Goal: Task Accomplishment & Management: Use online tool/utility

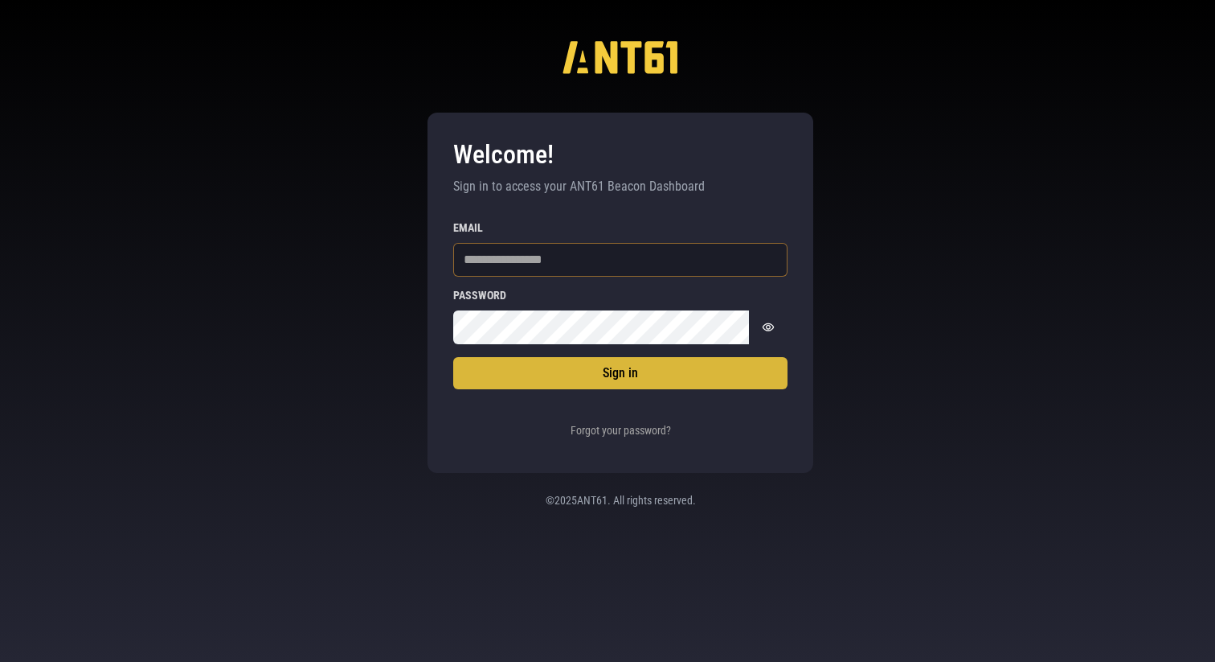
type input "**********"
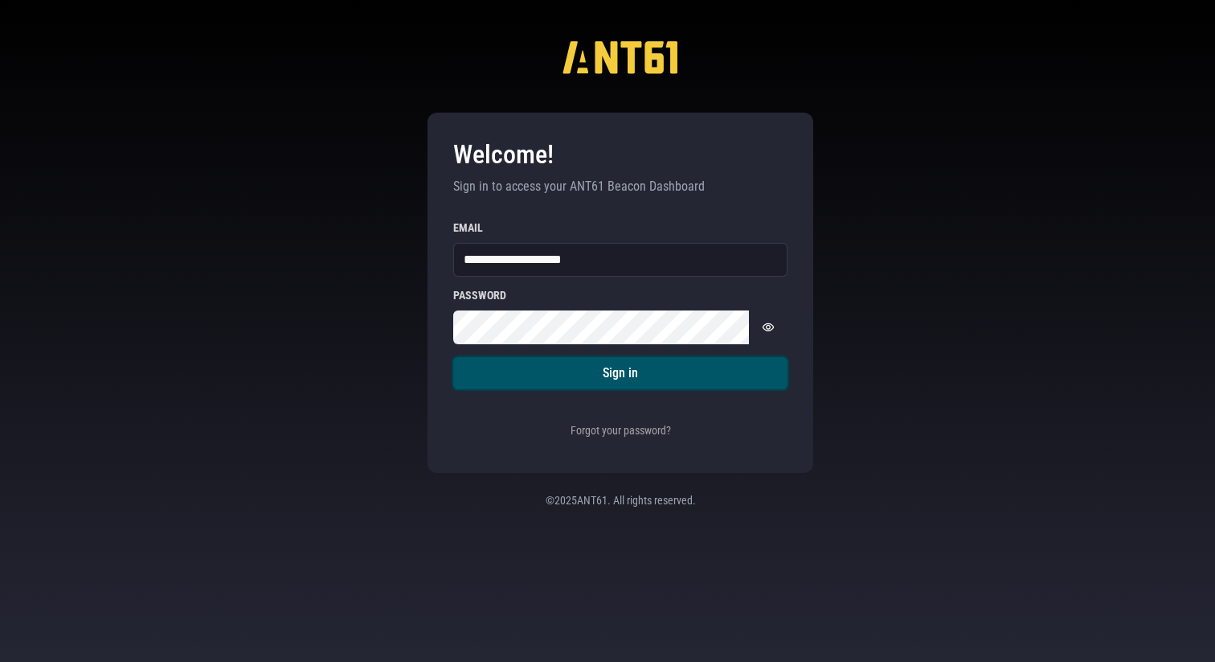
click at [593, 372] on button "Sign in" at bounding box center [620, 373] width 334 height 32
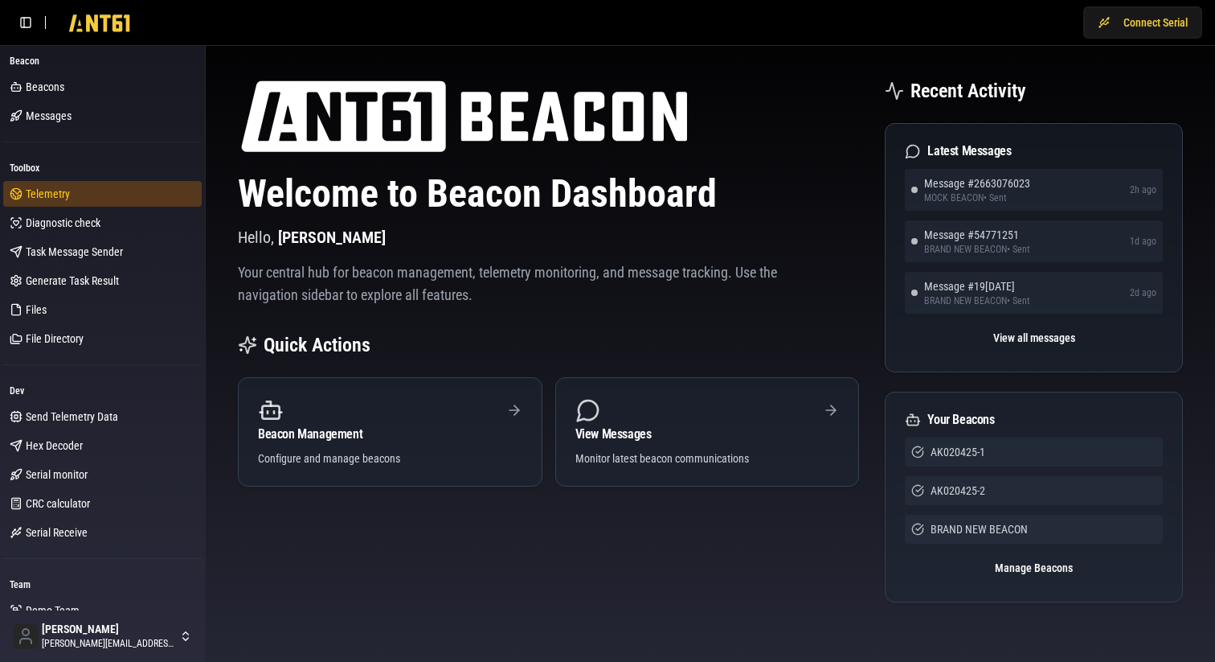
click at [44, 190] on span "Telemetry" at bounding box center [48, 194] width 44 height 16
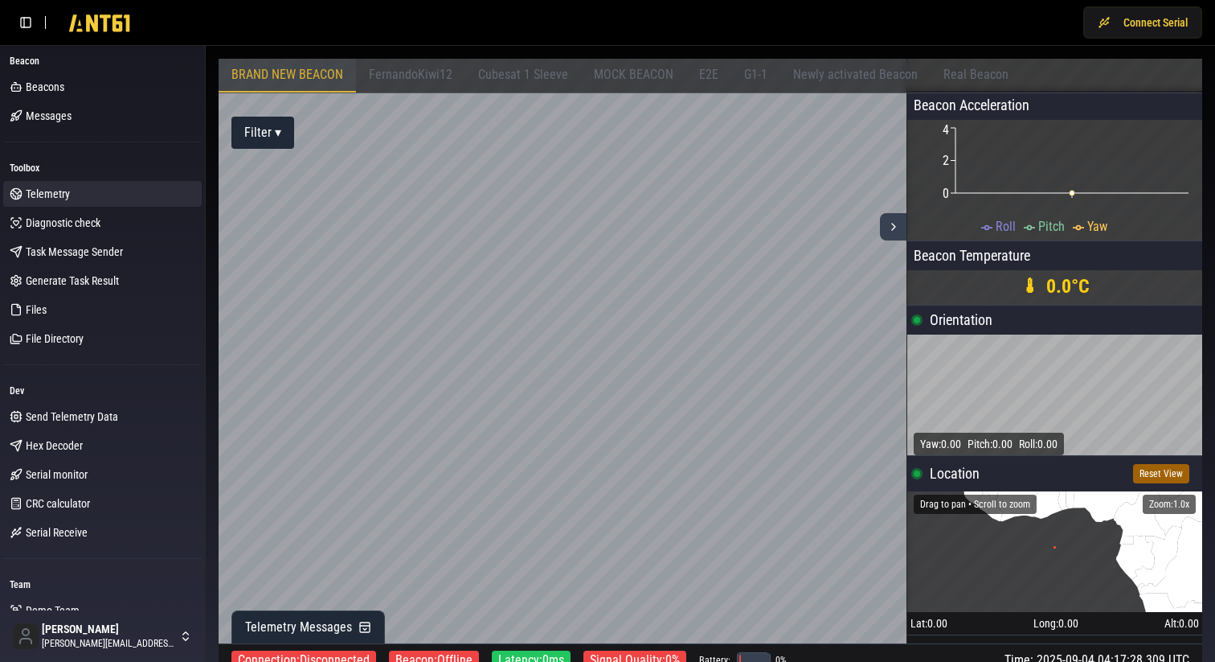
click at [896, 229] on icon at bounding box center [893, 226] width 13 height 13
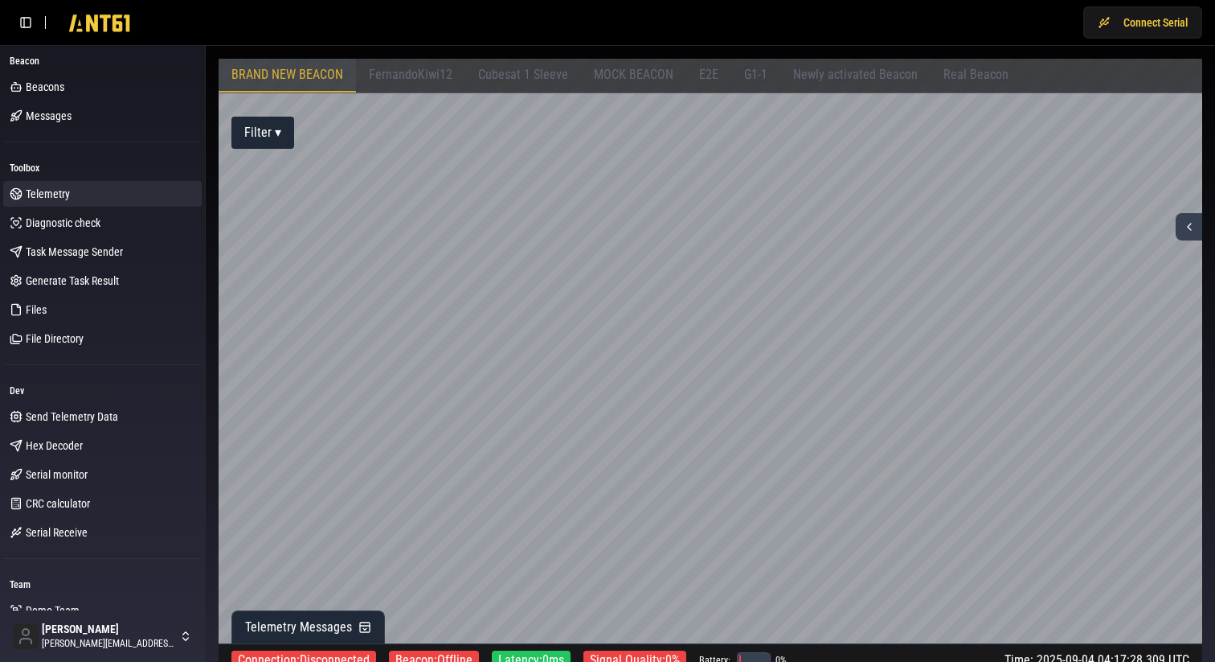
click at [967, 76] on span "Real Beacon" at bounding box center [976, 74] width 65 height 15
click at [871, 72] on span "Newly activated Beacon" at bounding box center [855, 74] width 125 height 15
click at [732, 60] on div "G1-1" at bounding box center [756, 76] width 49 height 34
click at [699, 76] on span "E2E" at bounding box center [708, 74] width 19 height 15
click at [626, 80] on span "MOCK BEACON" at bounding box center [634, 74] width 80 height 15
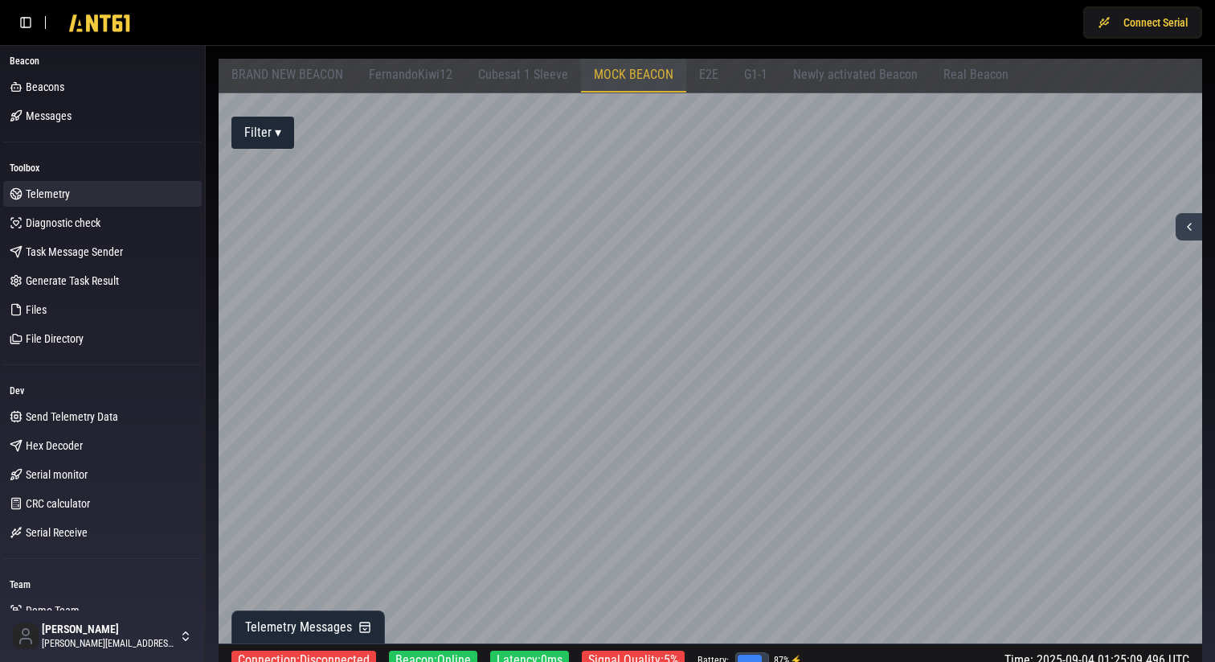
click at [528, 80] on span "Cubesat 1 Sleeve" at bounding box center [523, 74] width 90 height 15
click at [420, 66] on div "FernandoKiwi12" at bounding box center [410, 76] width 109 height 34
click at [310, 71] on span "BRAND NEW BEACON" at bounding box center [288, 74] width 112 height 15
click at [1183, 226] on icon at bounding box center [1189, 226] width 13 height 13
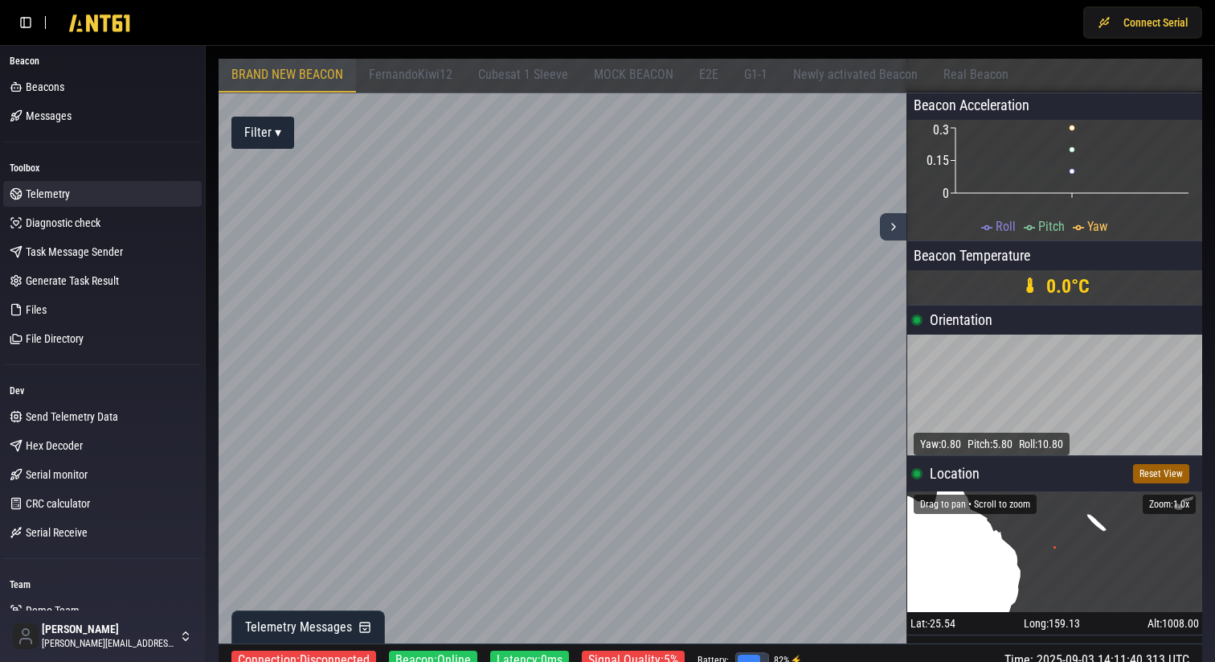
scroll to position [27, 0]
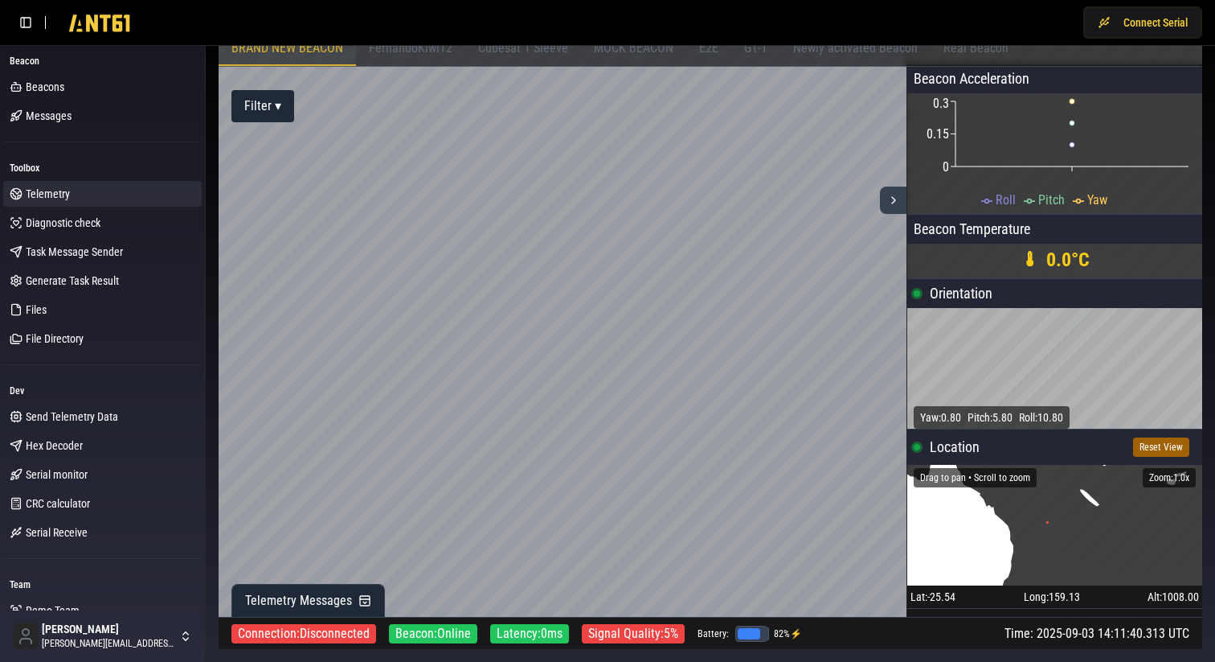
drag, startPoint x: 1057, startPoint y: 514, endPoint x: 1029, endPoint y: 520, distance: 28.7
click at [1029, 519] on icon "•" at bounding box center [1055, 525] width 295 height 121
drag, startPoint x: 992, startPoint y: 537, endPoint x: 1047, endPoint y: 531, distance: 55.0
click at [1047, 531] on icon "•" at bounding box center [1055, 525] width 295 height 121
drag, startPoint x: 1047, startPoint y: 531, endPoint x: 1036, endPoint y: 527, distance: 11.2
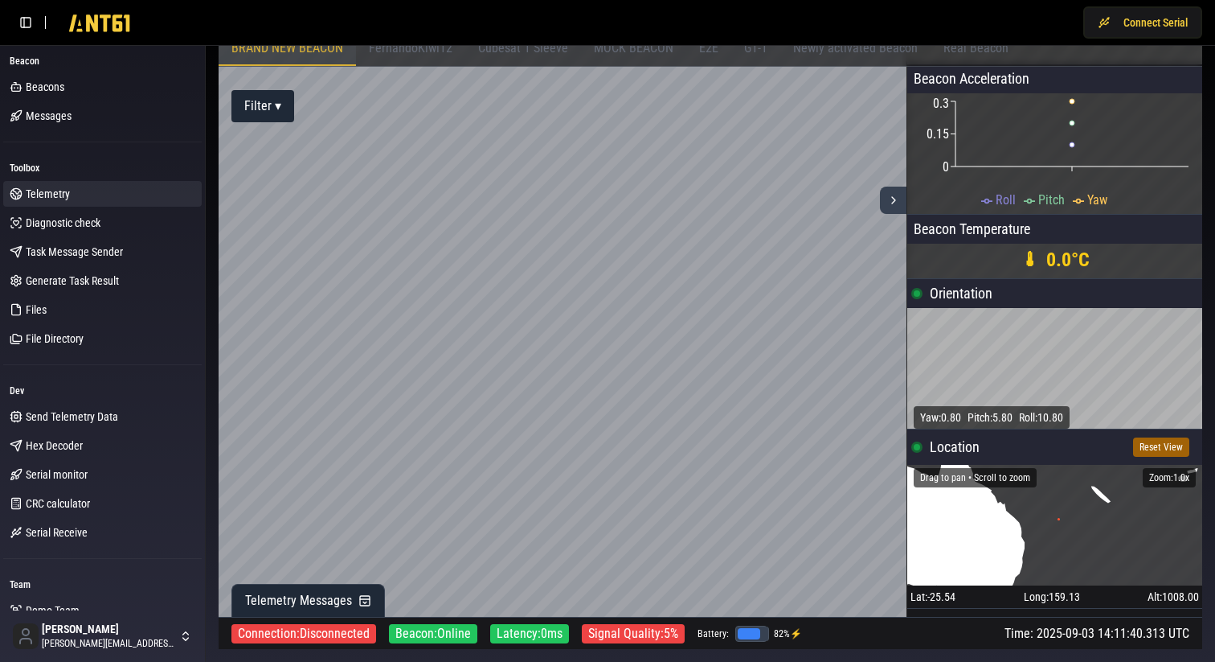
click at [1036, 527] on icon "•" at bounding box center [1055, 525] width 295 height 121
click at [1158, 449] on button "Reset View" at bounding box center [1161, 446] width 56 height 19
click at [293, 600] on span "Telemetry Messages" at bounding box center [298, 600] width 107 height 19
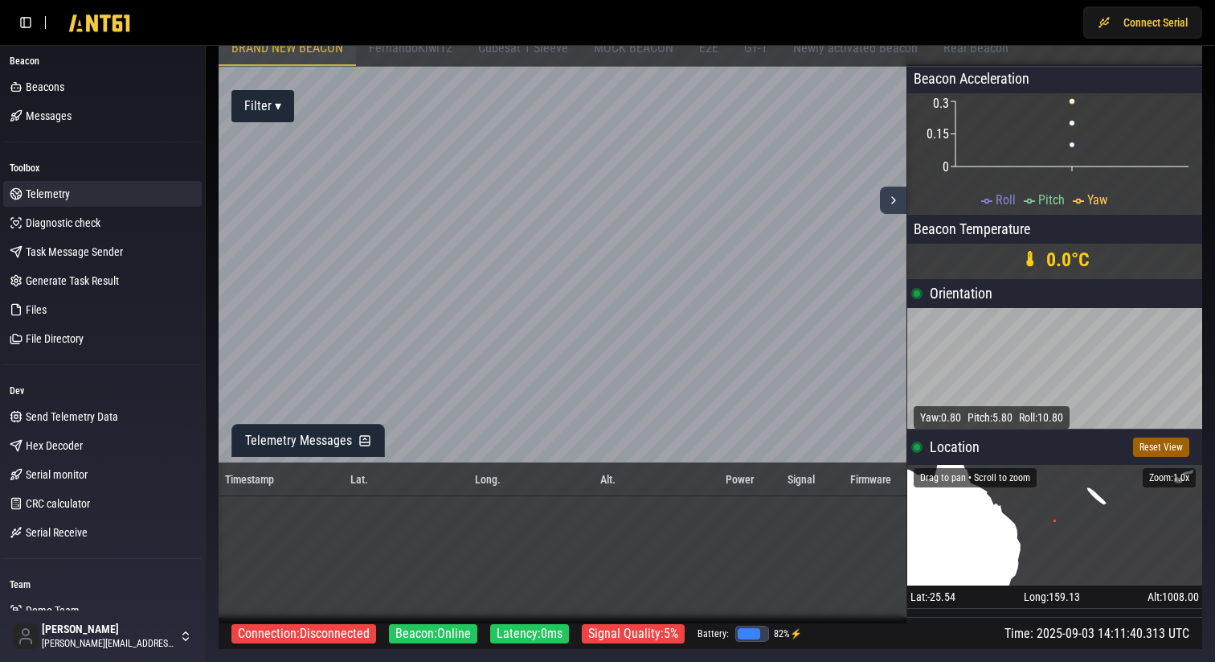
click at [648, 52] on span "MOCK BEACON" at bounding box center [634, 47] width 80 height 15
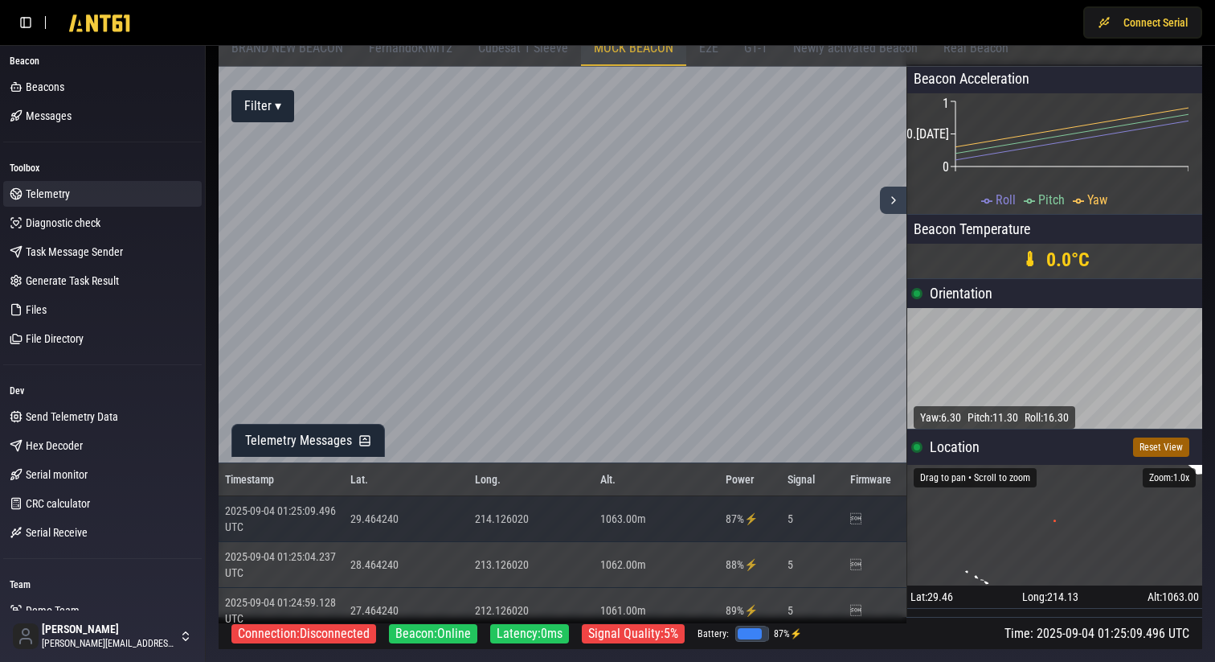
scroll to position [0, 0]
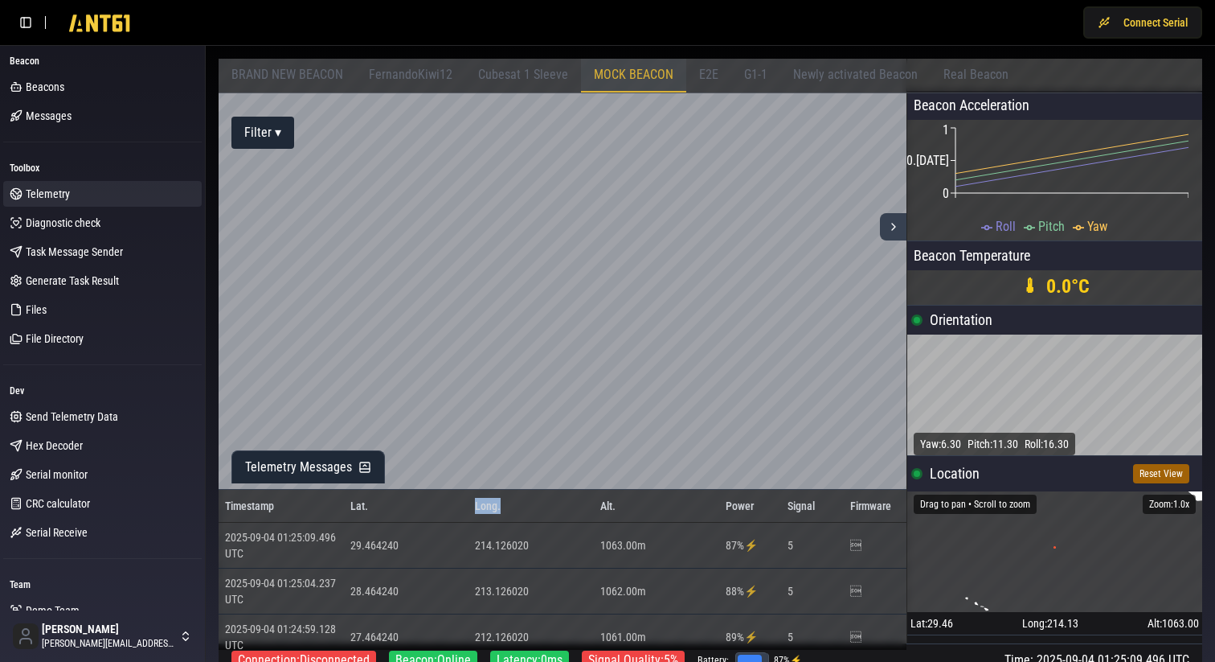
drag, startPoint x: 475, startPoint y: 505, endPoint x: 553, endPoint y: 510, distance: 78.2
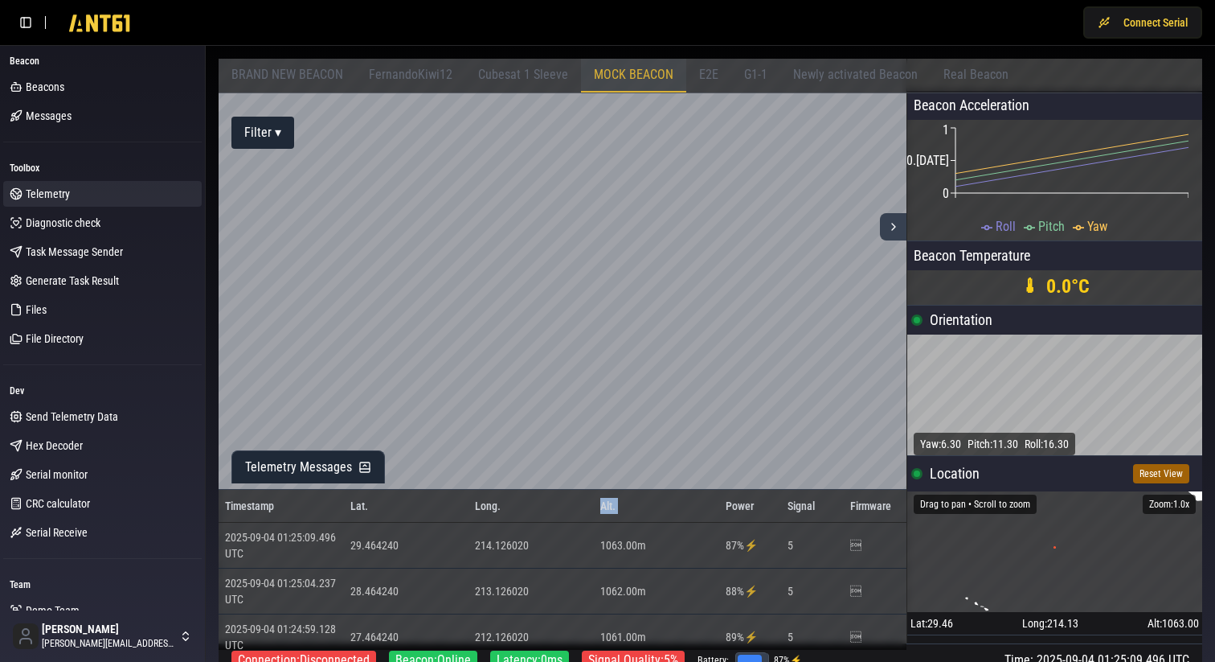
click at [293, 470] on span "Telemetry Messages" at bounding box center [298, 466] width 107 height 19
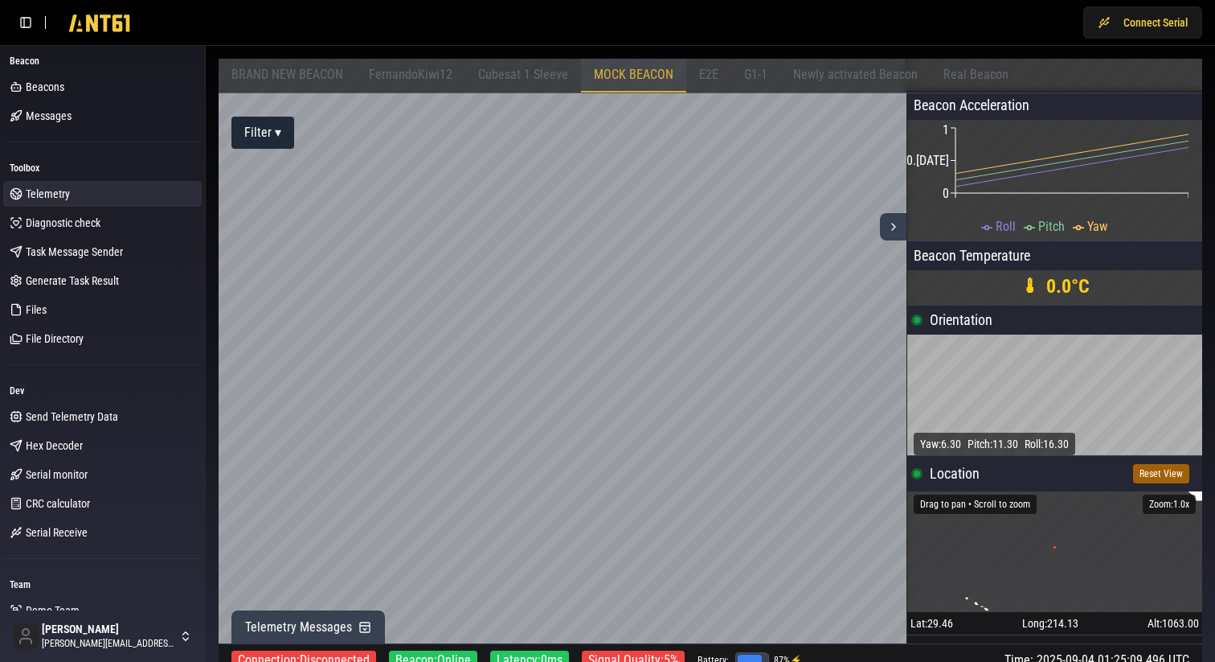
click at [288, 625] on span "Telemetry Messages" at bounding box center [298, 626] width 107 height 19
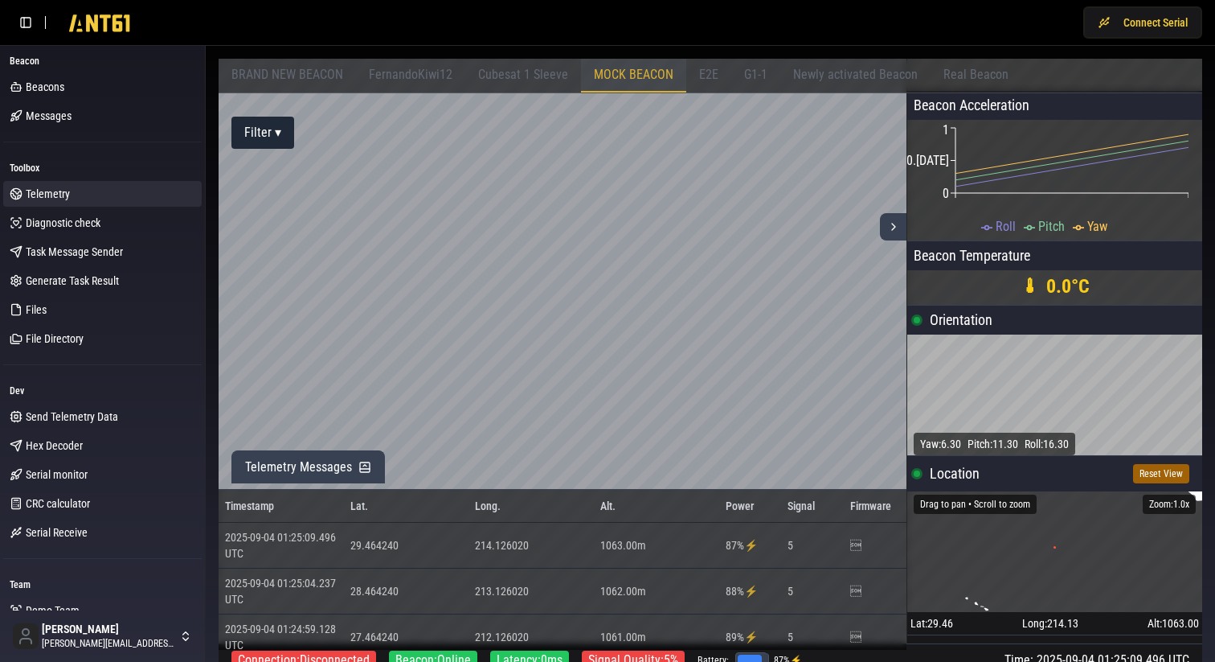
click at [313, 471] on span "Telemetry Messages" at bounding box center [298, 466] width 107 height 19
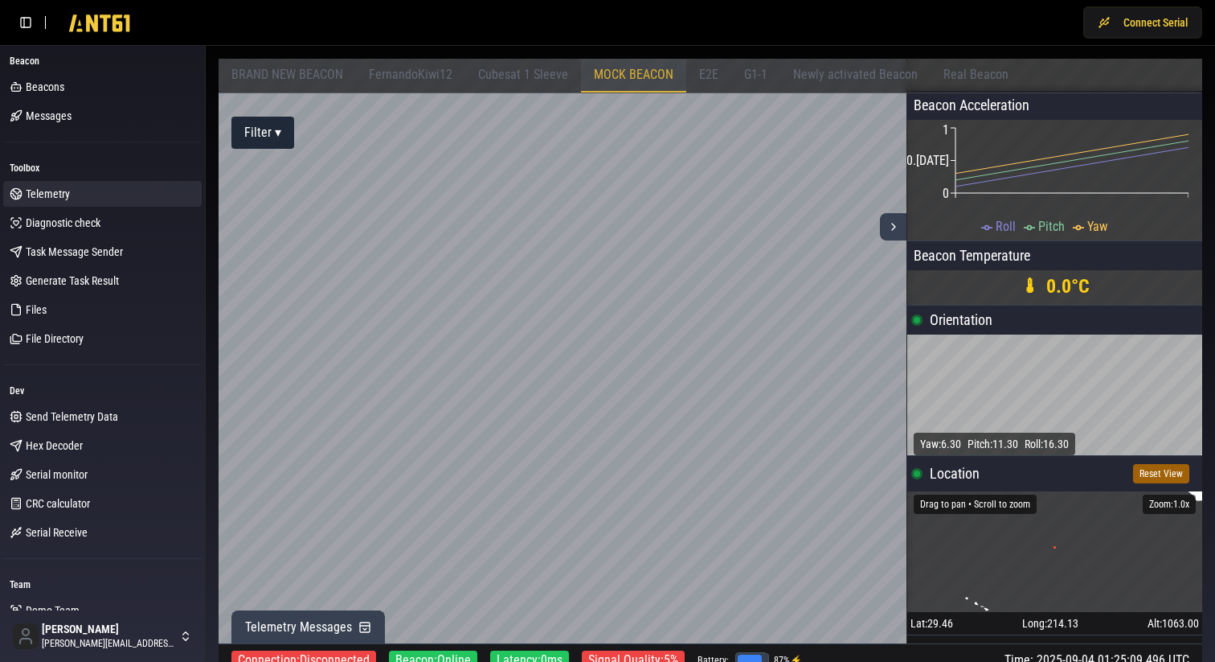
click at [281, 630] on span "Telemetry Messages" at bounding box center [298, 626] width 107 height 19
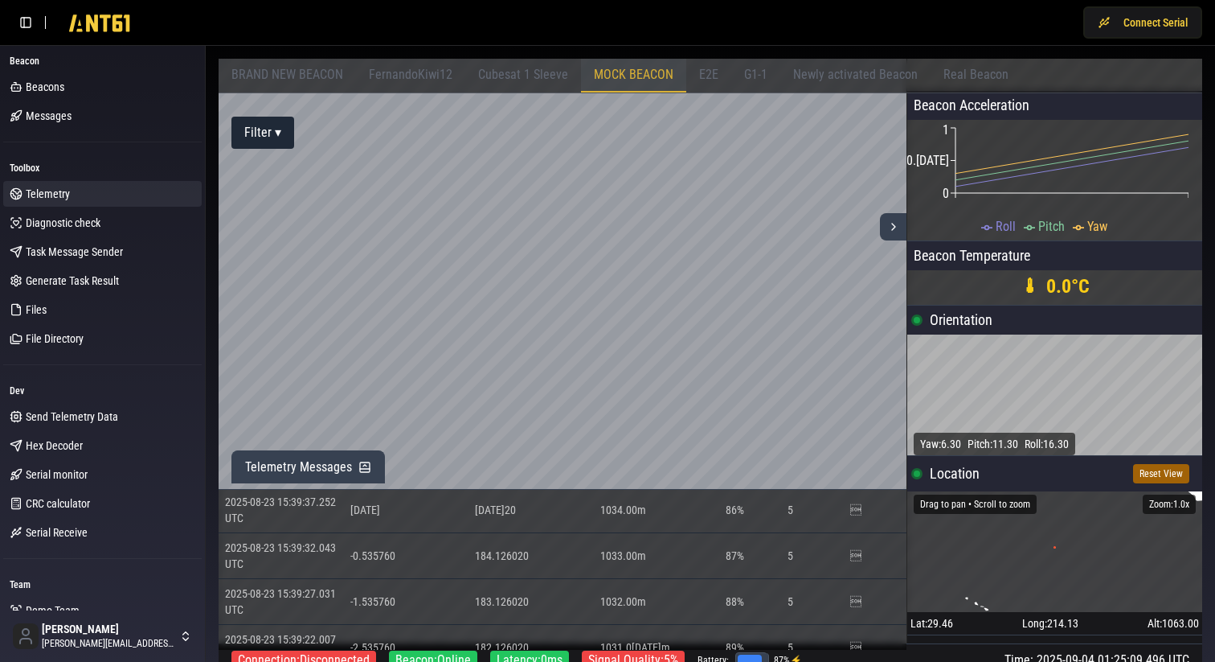
scroll to position [15357, 0]
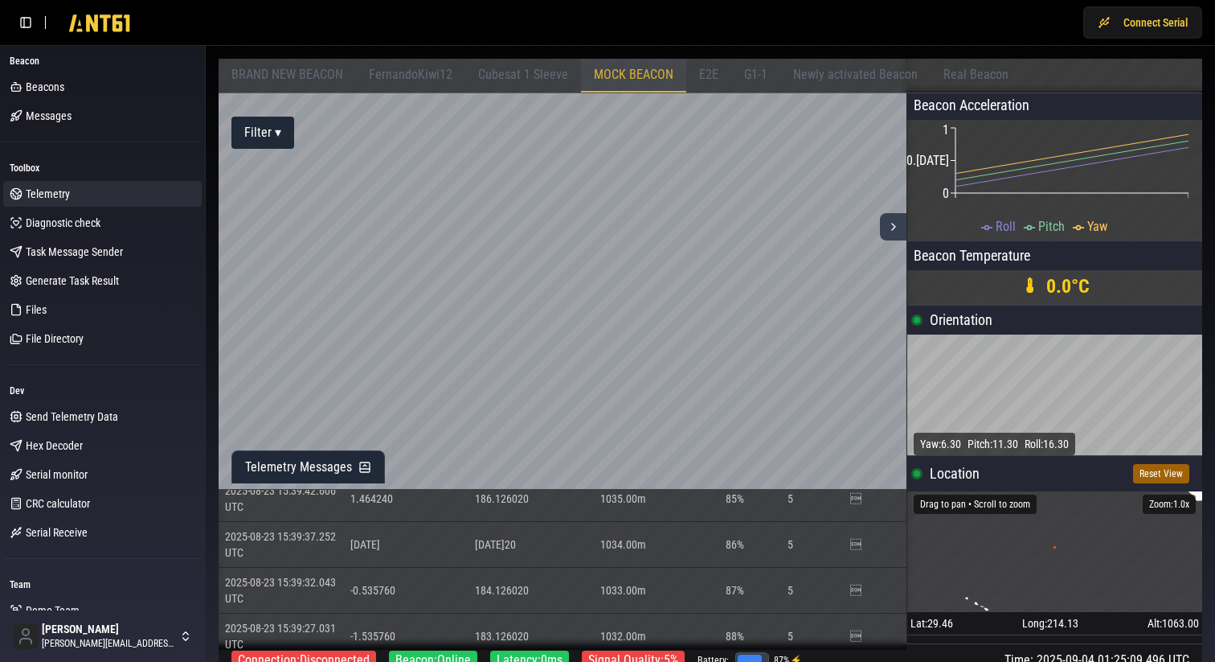
click at [623, 77] on span "MOCK BEACON" at bounding box center [634, 74] width 80 height 15
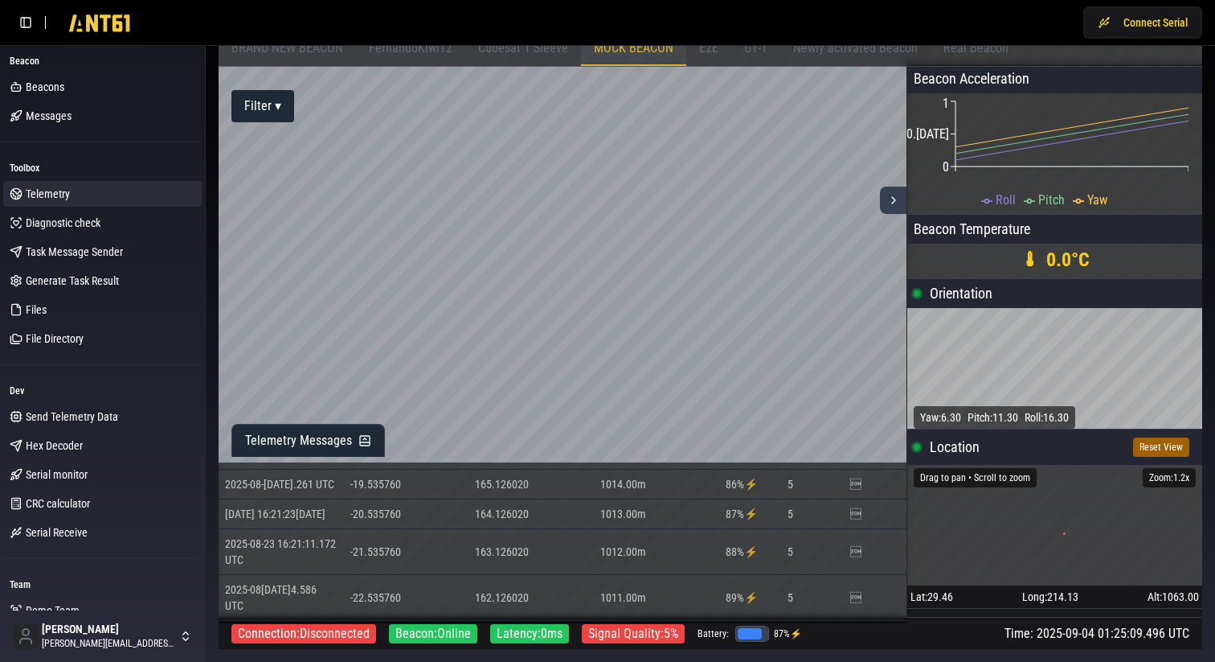
scroll to position [0, 0]
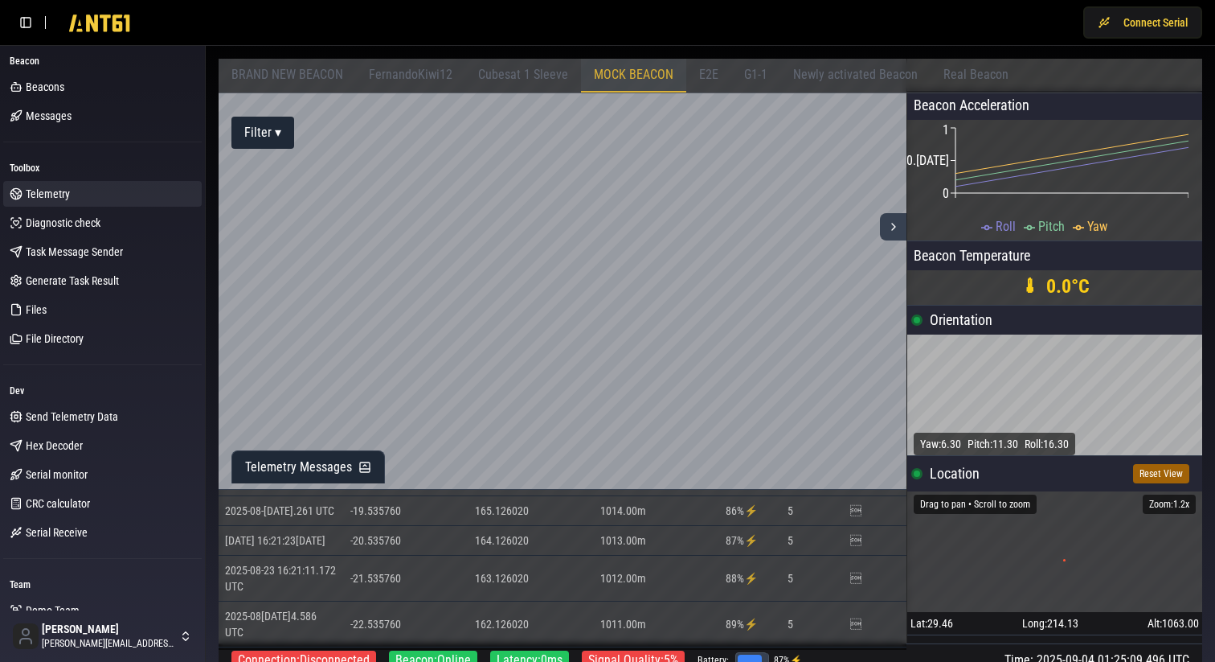
click at [300, 85] on div "BRAND NEW BEACON" at bounding box center [287, 76] width 137 height 34
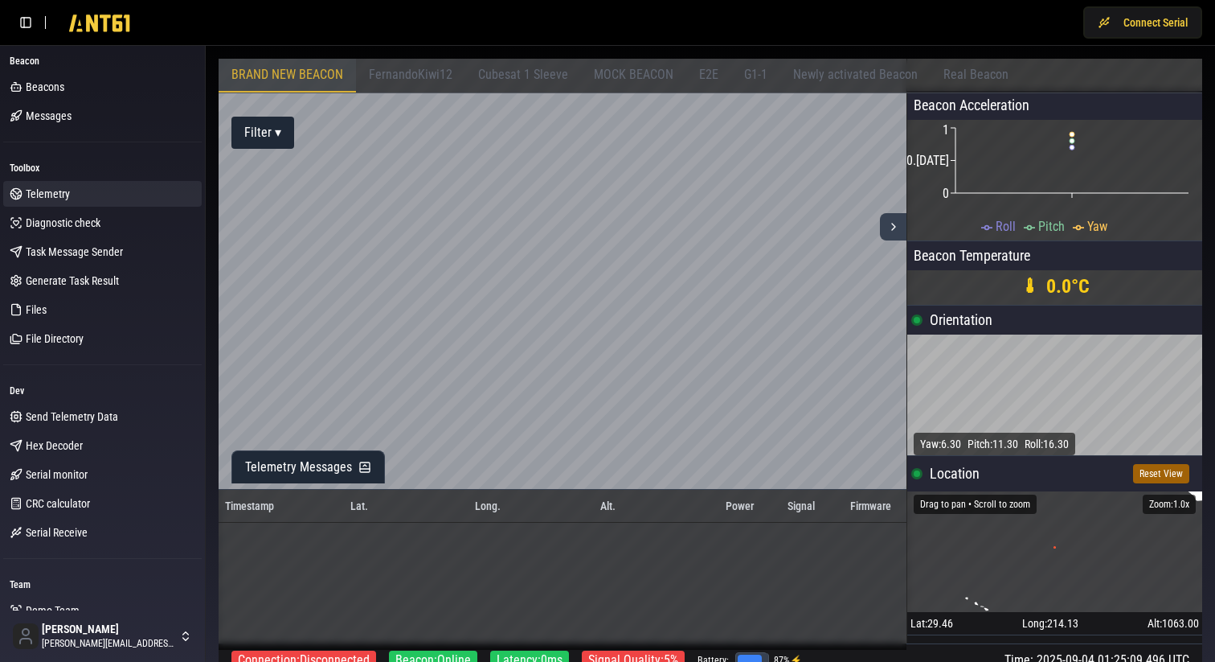
click at [396, 82] on span "FernandoKiwi12" at bounding box center [411, 74] width 84 height 15
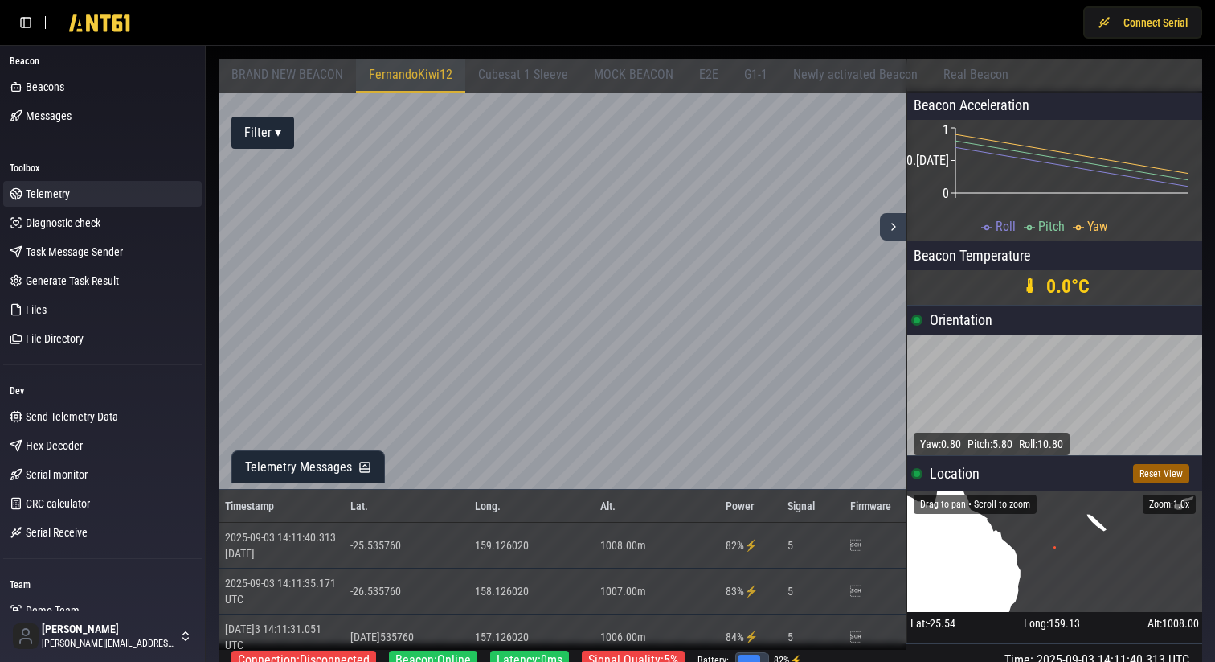
click at [535, 64] on div "Cubesat 1 Sleeve" at bounding box center [523, 76] width 116 height 34
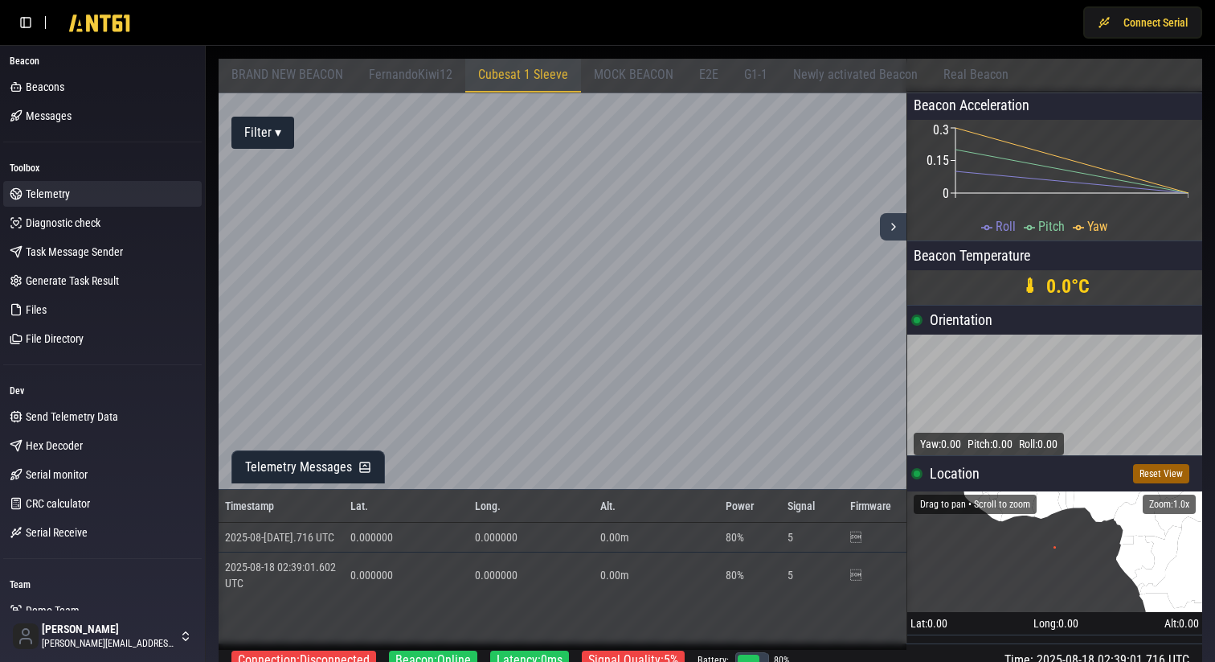
click at [667, 73] on div "MOCK BEACON" at bounding box center [633, 76] width 105 height 34
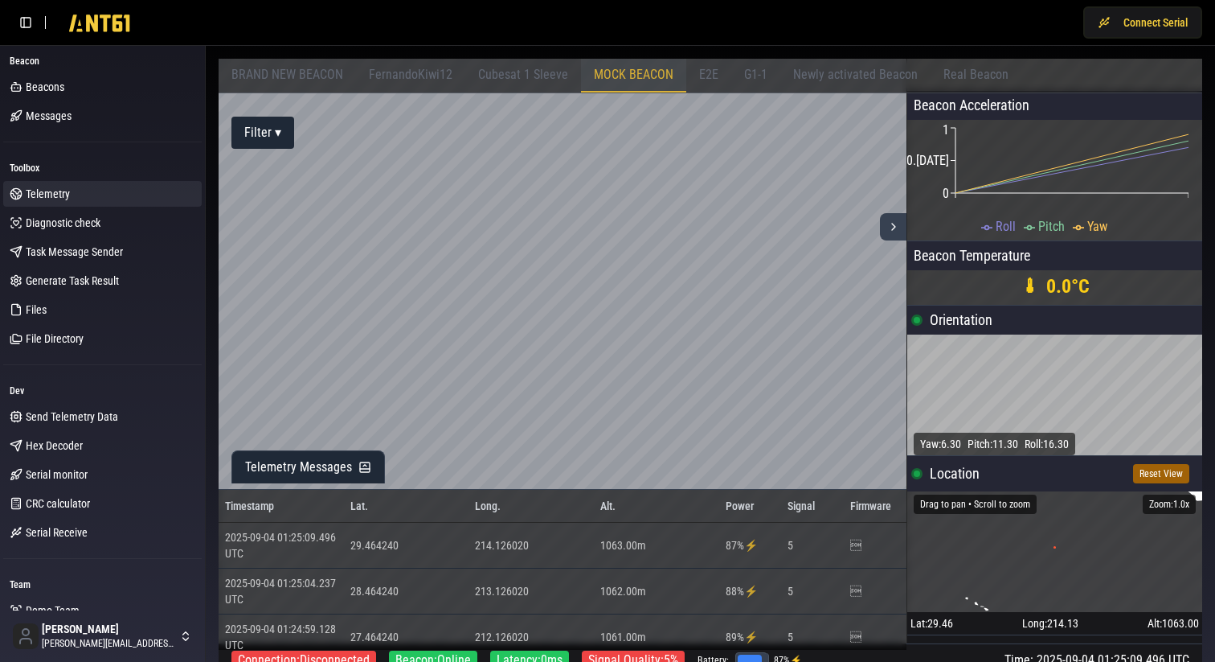
click at [732, 70] on div "G1-1" at bounding box center [756, 76] width 49 height 34
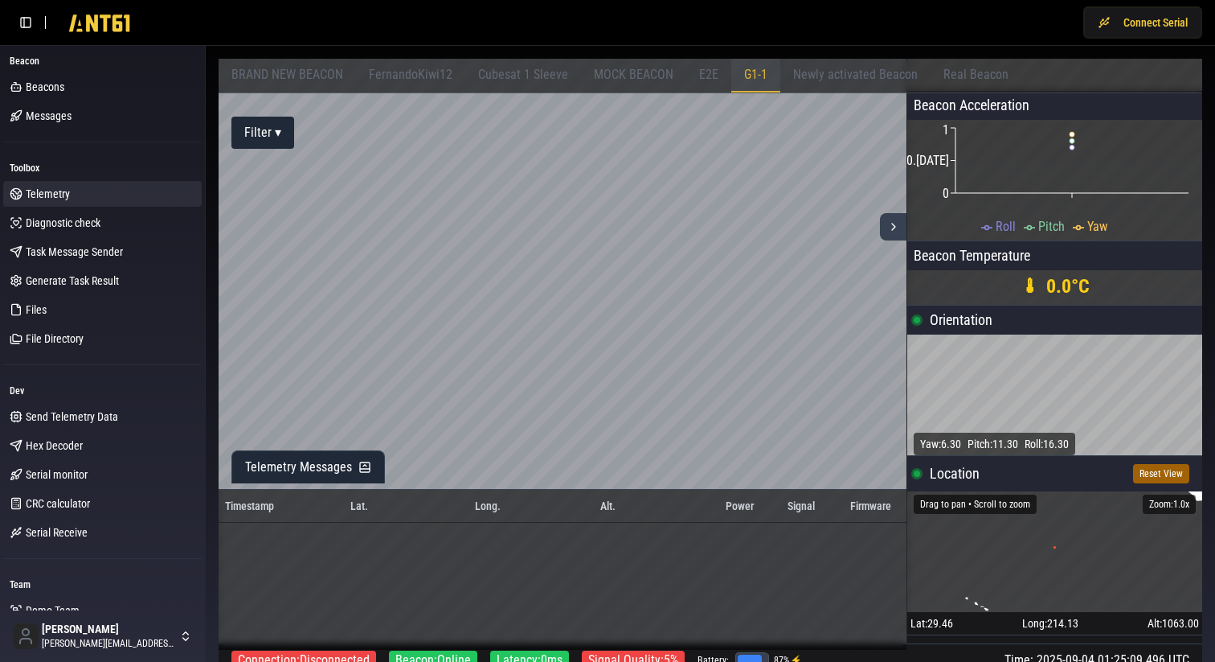
click at [699, 72] on span "E2E" at bounding box center [708, 74] width 19 height 15
click at [785, 73] on div "Newly activated Beacon" at bounding box center [856, 76] width 150 height 34
click at [962, 80] on span "Real Beacon" at bounding box center [976, 74] width 65 height 15
click at [889, 69] on span "Newly activated Beacon" at bounding box center [855, 74] width 125 height 15
click at [733, 82] on div "G1-1" at bounding box center [756, 76] width 49 height 34
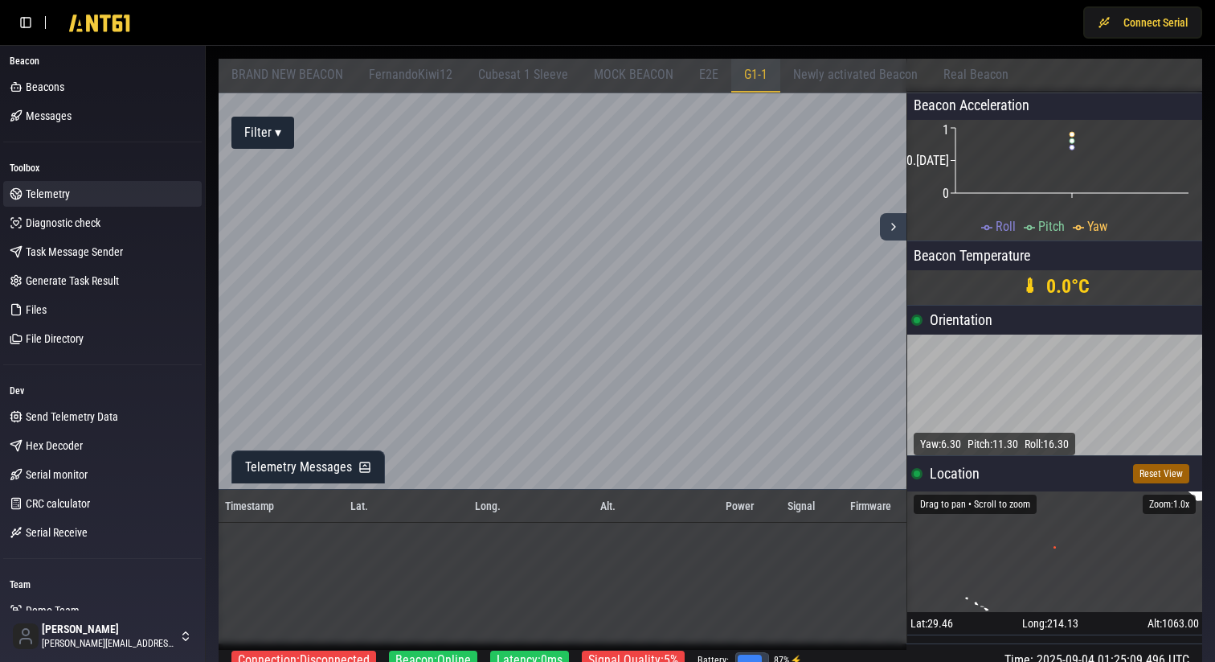
click at [686, 75] on div "E2E" at bounding box center [708, 76] width 45 height 34
click at [641, 74] on span "MOCK BEACON" at bounding box center [634, 74] width 80 height 15
click at [527, 74] on span "Cubesat 1 Sleeve" at bounding box center [523, 74] width 90 height 15
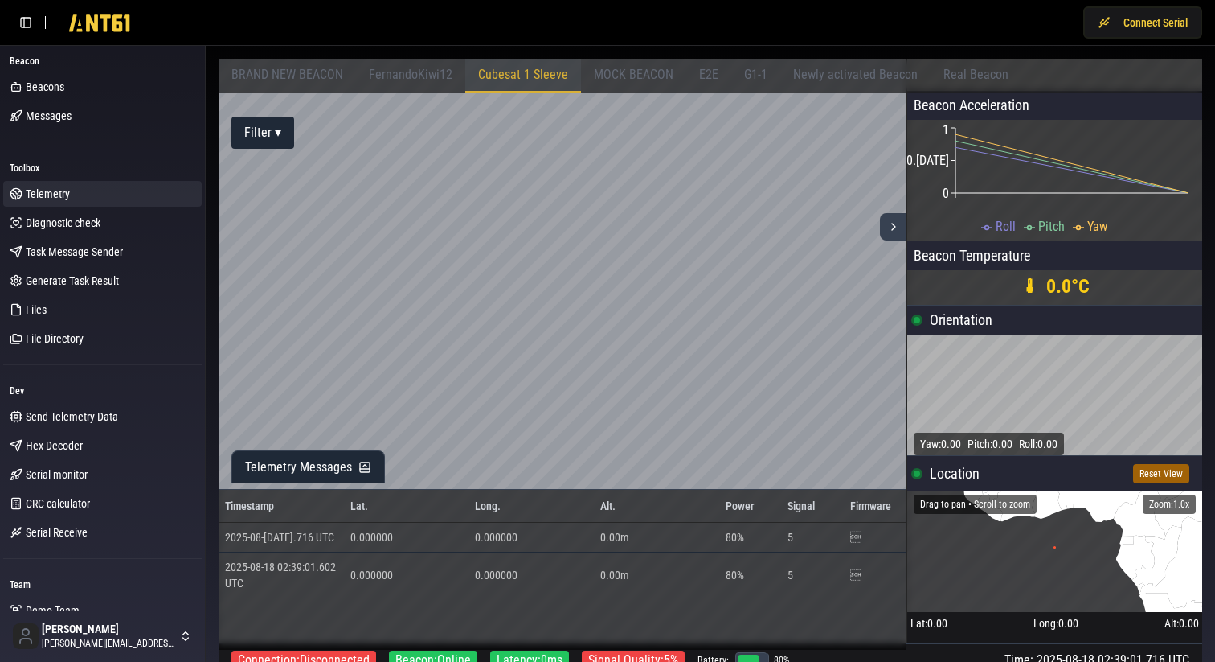
click at [411, 71] on span "FernandoKiwi12" at bounding box center [411, 74] width 84 height 15
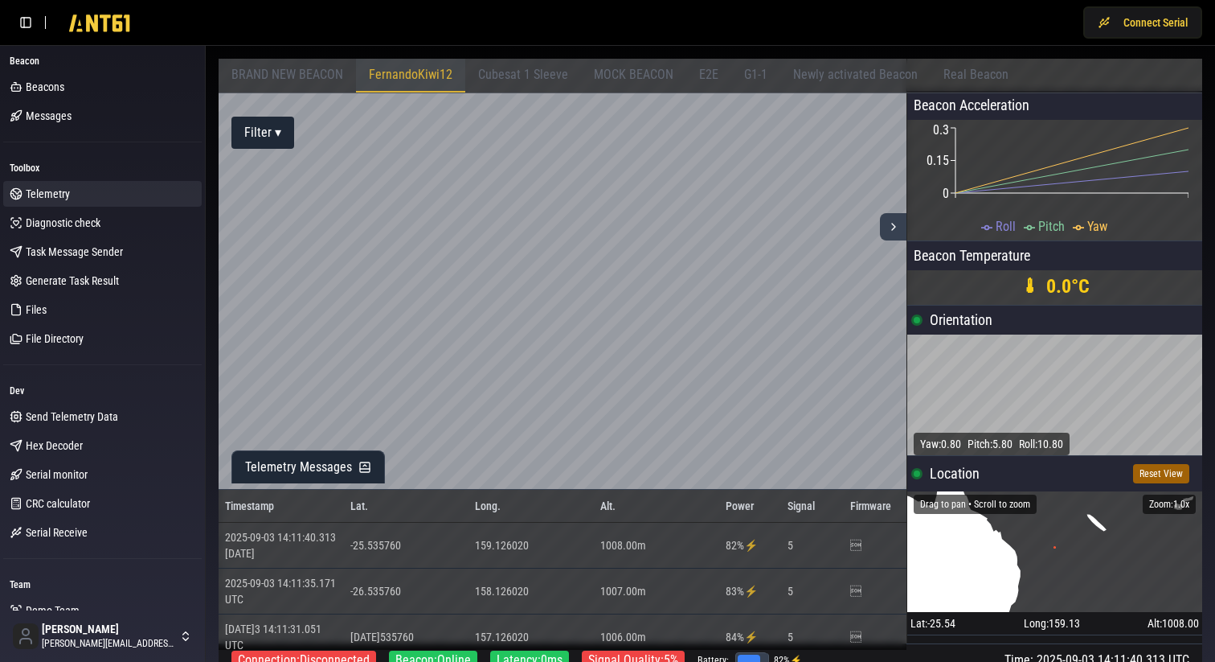
click at [317, 77] on span "BRAND NEW BEACON" at bounding box center [288, 74] width 112 height 15
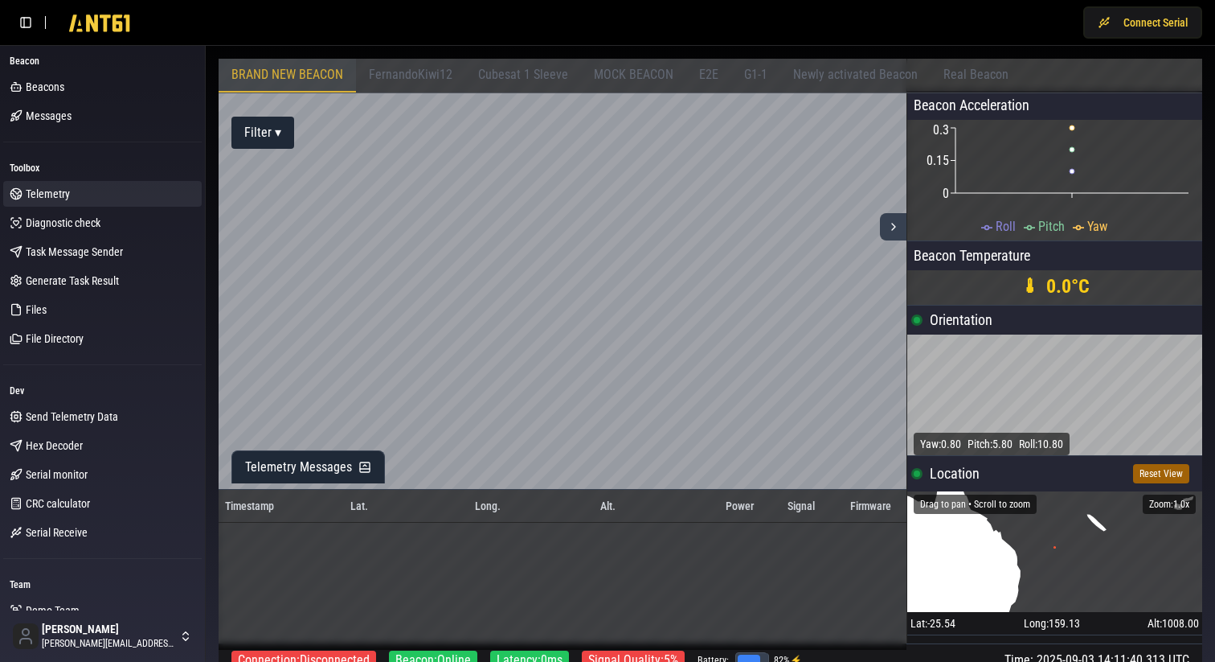
click at [409, 82] on div "FernandoKiwi12" at bounding box center [410, 76] width 109 height 34
click at [518, 73] on span "Cubesat 1 Sleeve" at bounding box center [523, 74] width 90 height 15
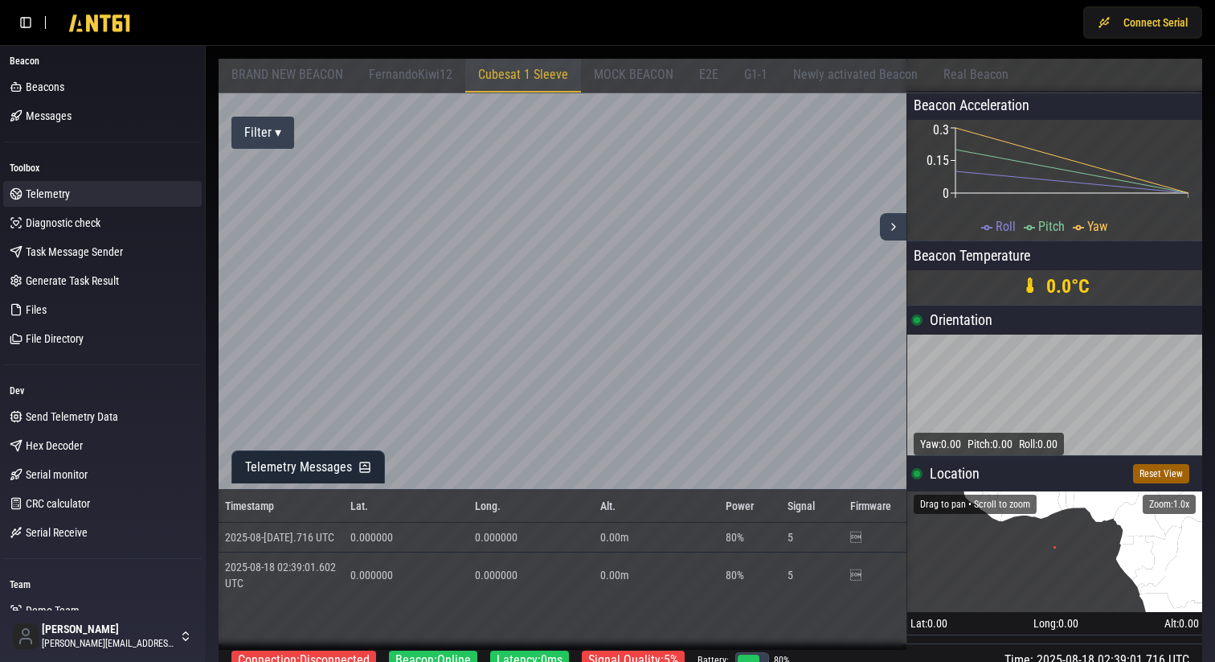
click at [265, 142] on button "Filter ▾" at bounding box center [263, 133] width 63 height 32
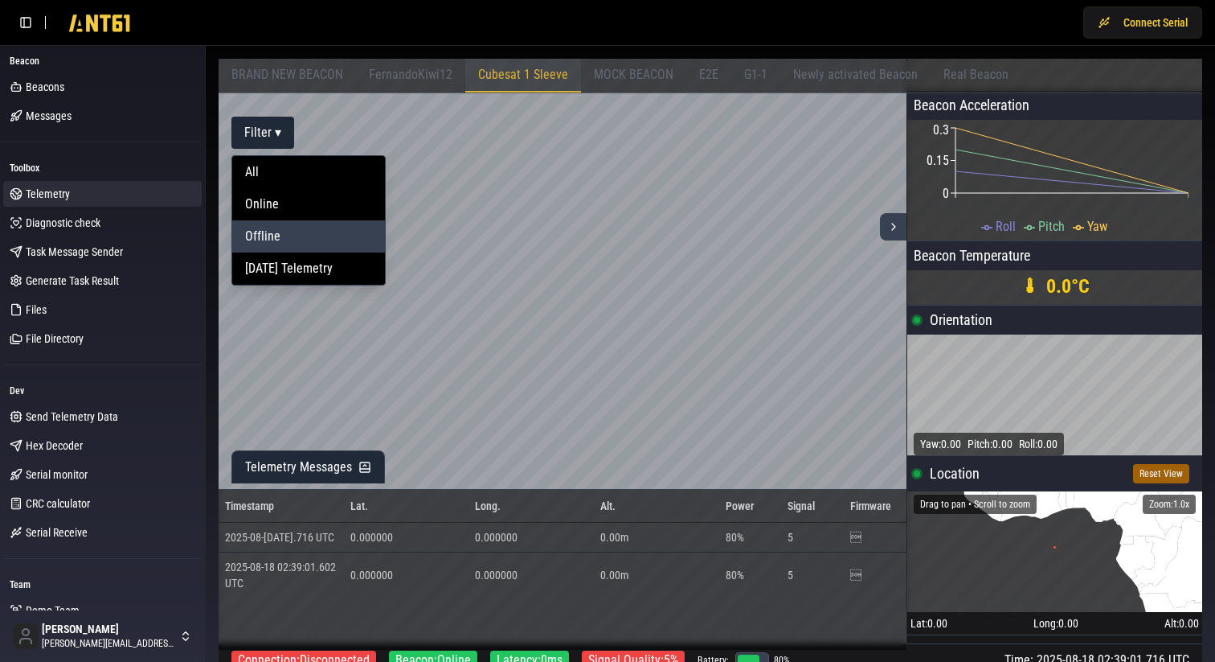
click at [277, 228] on div "Offline" at bounding box center [308, 236] width 153 height 32
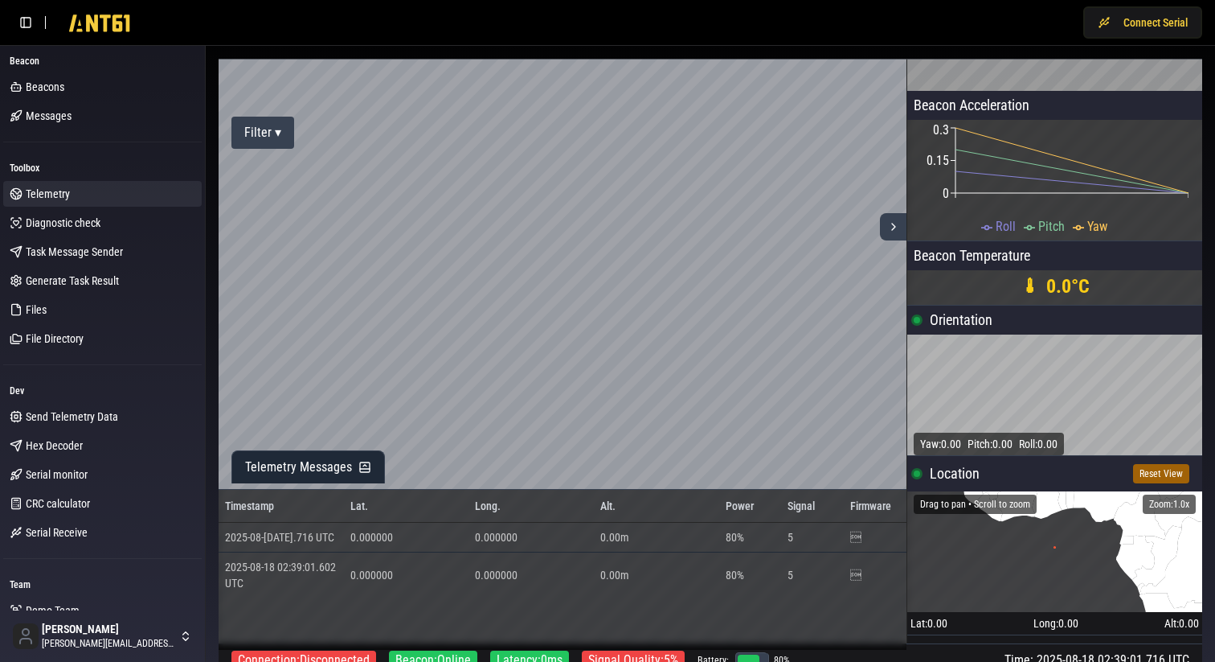
click at [265, 135] on button "Filter ▾" at bounding box center [263, 133] width 63 height 32
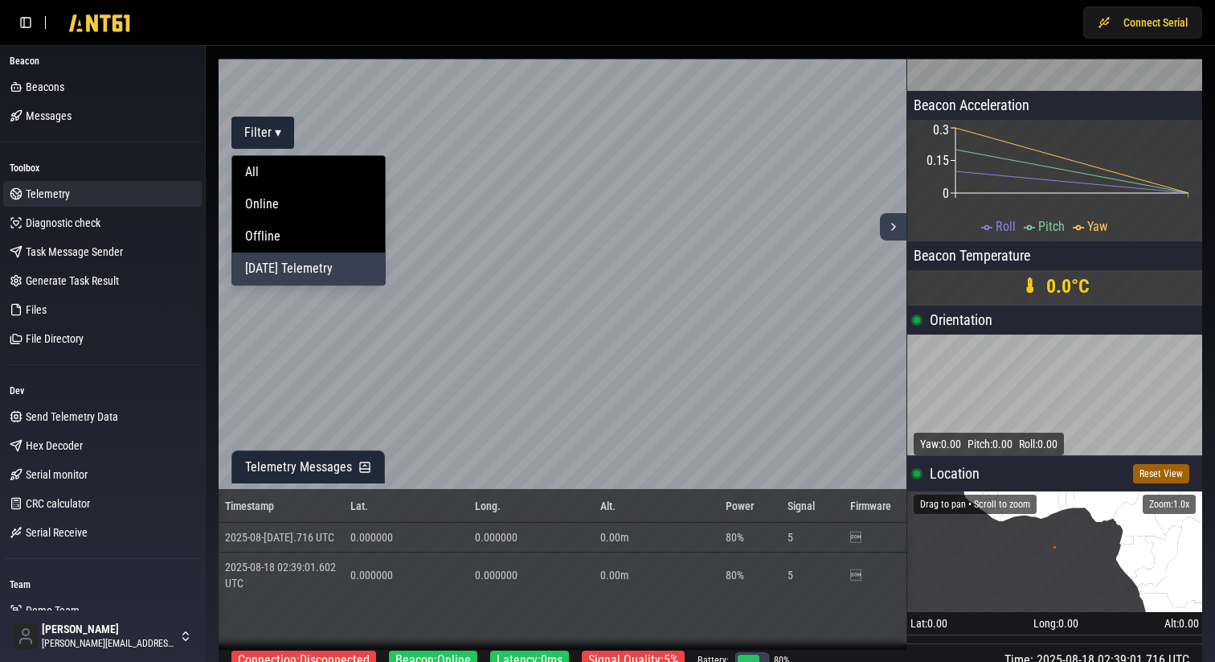
click at [260, 268] on div "[DATE] Telemetry" at bounding box center [308, 268] width 153 height 32
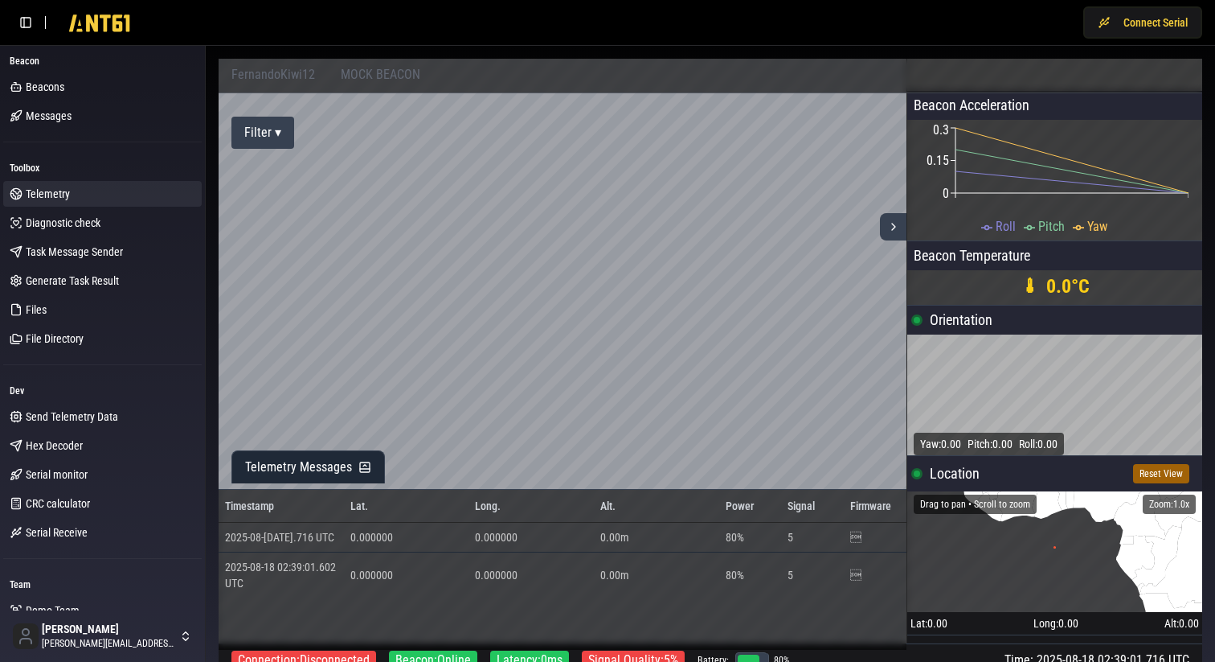
click at [266, 138] on button "Filter ▾" at bounding box center [263, 133] width 63 height 32
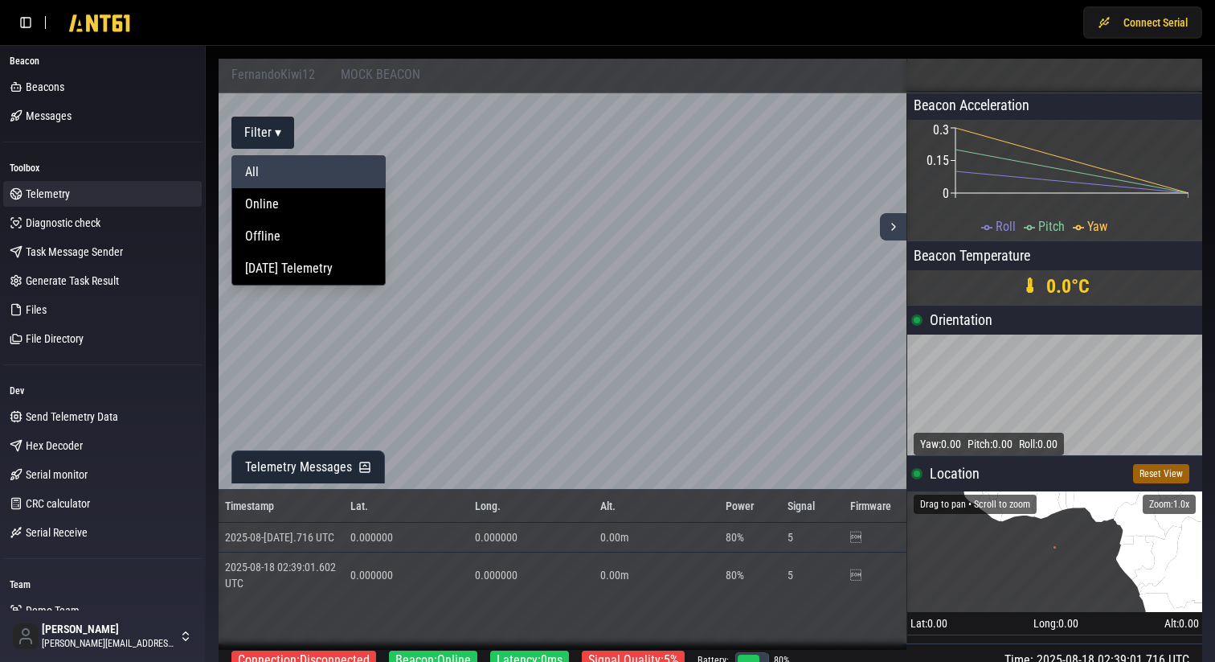
click at [264, 174] on div "All" at bounding box center [308, 172] width 153 height 32
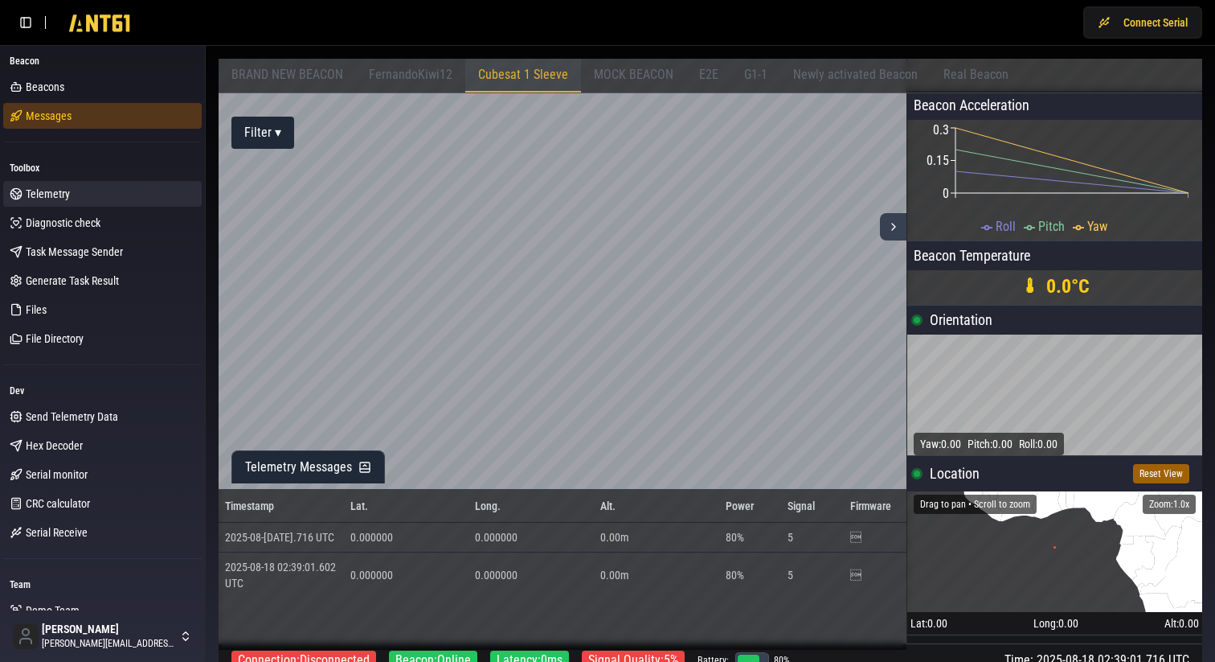
click at [60, 117] on span "Messages" at bounding box center [49, 116] width 46 height 16
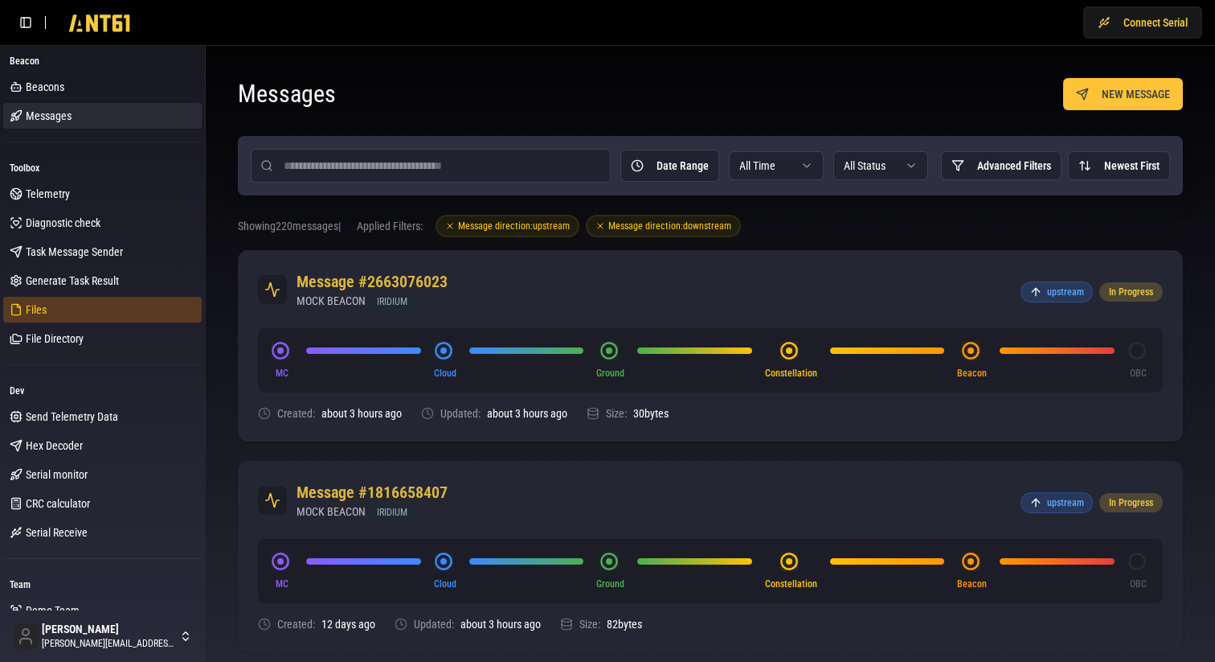
click at [50, 308] on link "Files" at bounding box center [102, 310] width 199 height 26
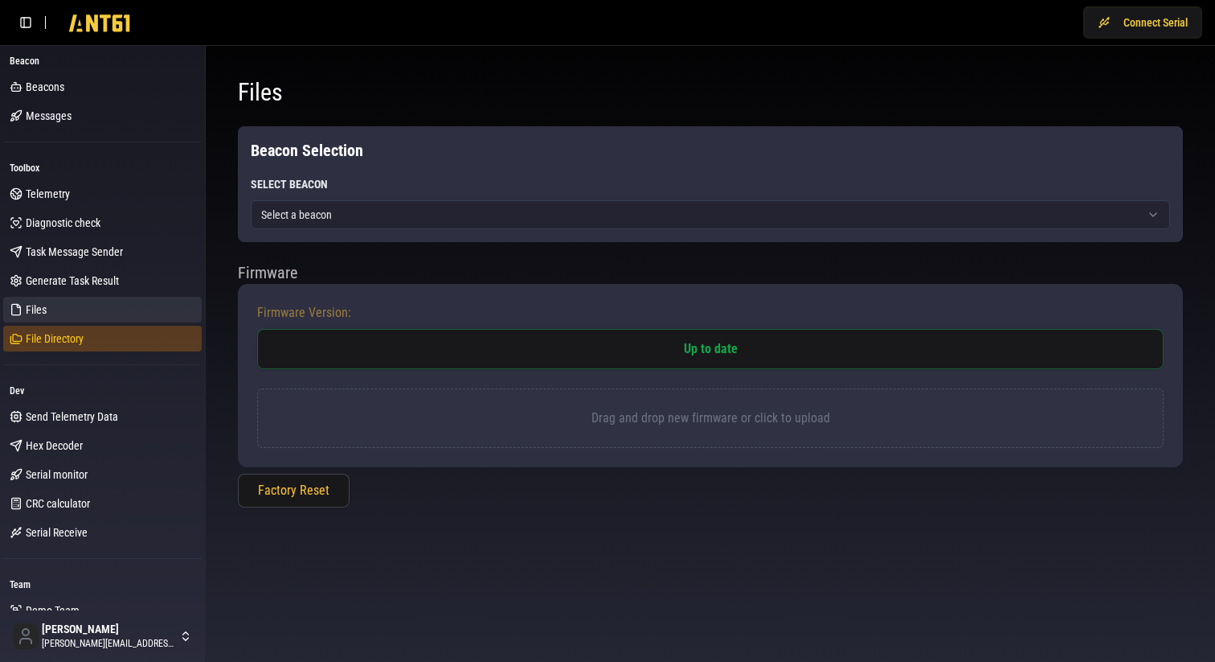
click at [48, 342] on span "File Directory" at bounding box center [55, 338] width 58 height 16
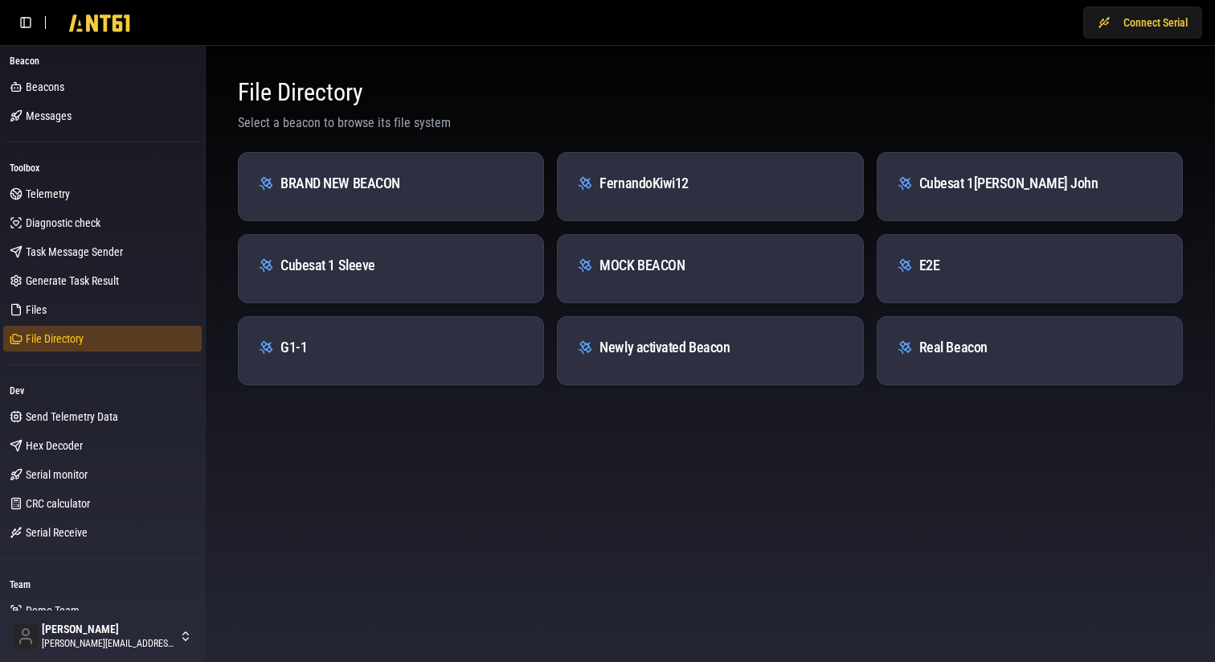
click at [75, 337] on span "File Directory" at bounding box center [55, 338] width 58 height 16
click at [678, 259] on div "MOCK BEACON" at bounding box center [710, 265] width 266 height 23
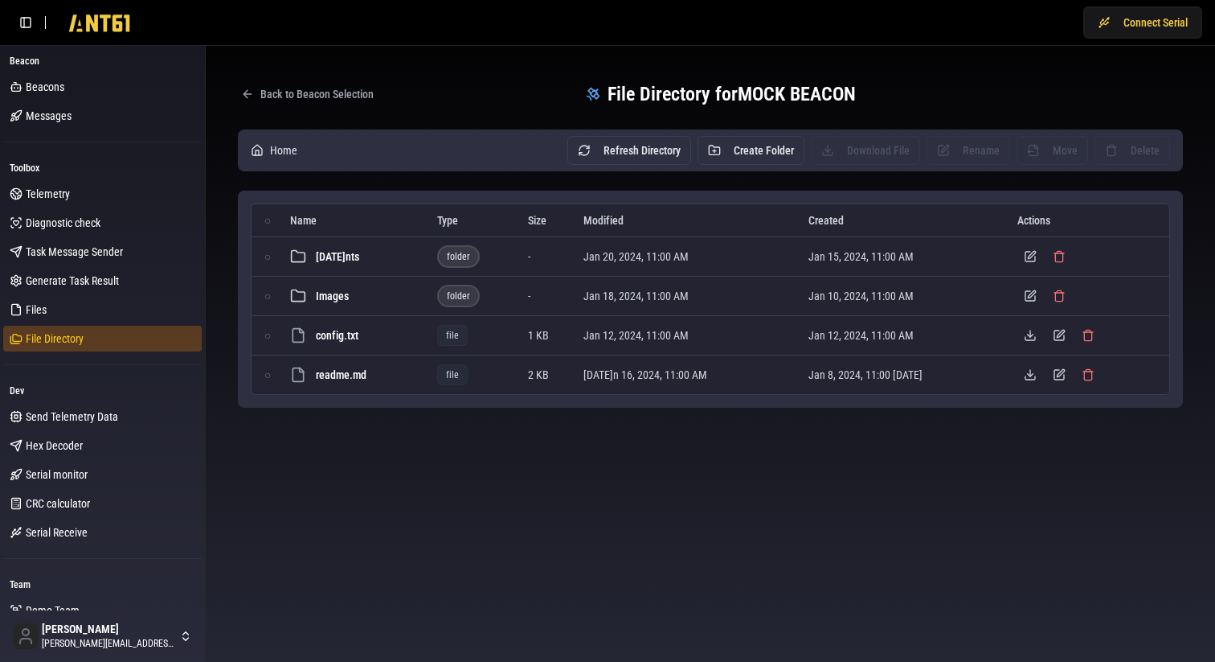
click at [59, 334] on span "File Directory" at bounding box center [55, 338] width 58 height 16
click at [58, 335] on span "File Directory" at bounding box center [55, 338] width 58 height 16
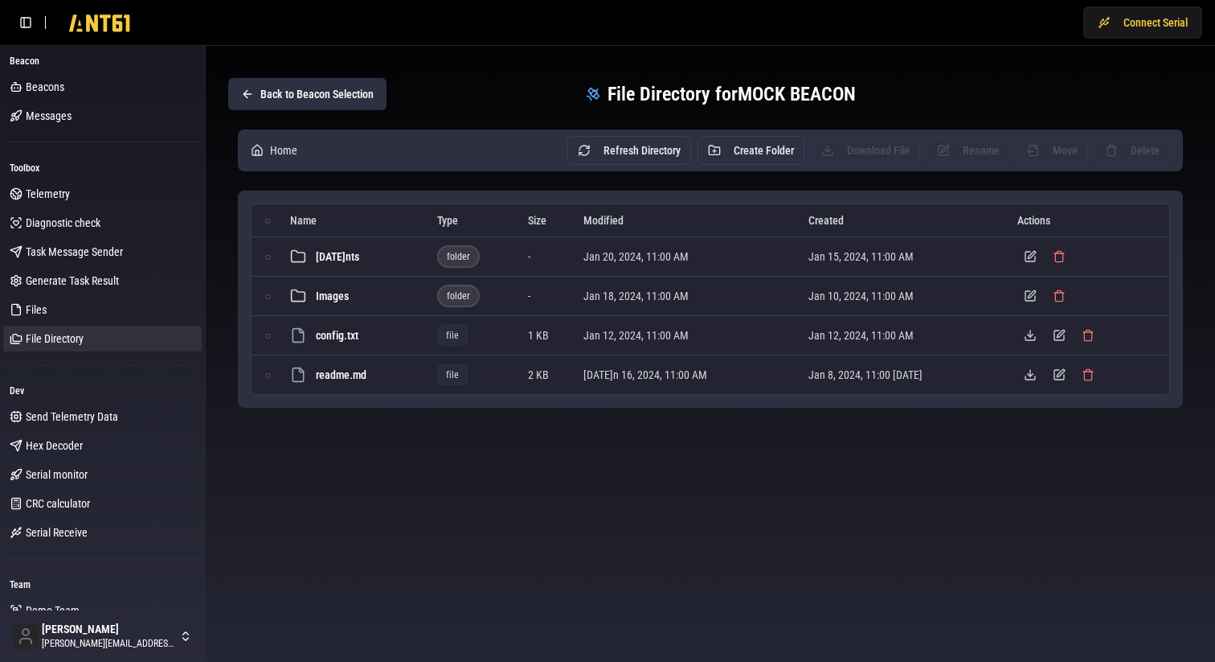
click at [322, 92] on button "Back to Beacon Selection" at bounding box center [307, 94] width 158 height 32
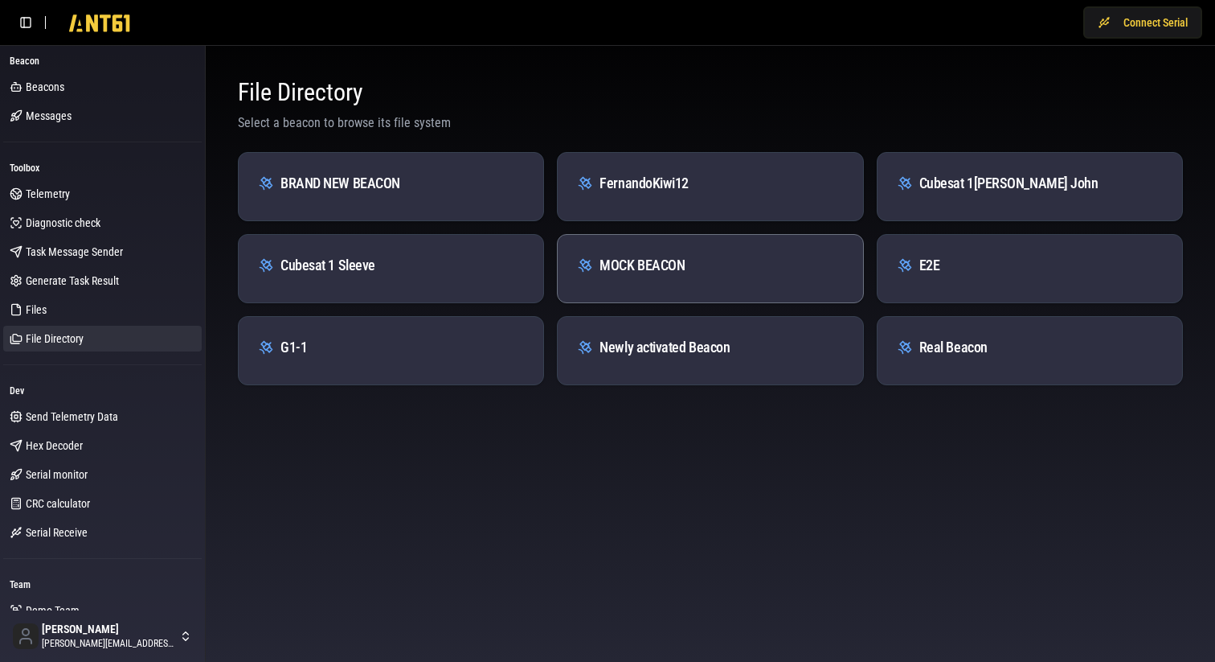
click at [658, 250] on div "MOCK BEACON" at bounding box center [710, 259] width 305 height 48
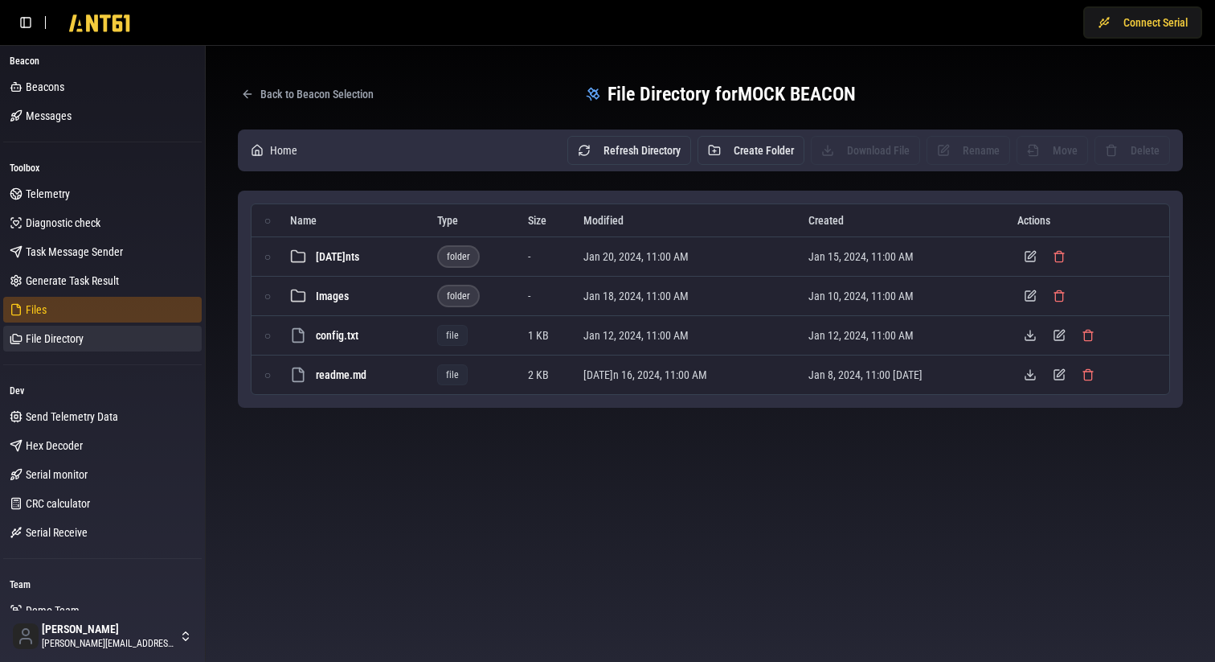
click at [62, 309] on link "Files" at bounding box center [102, 310] width 199 height 26
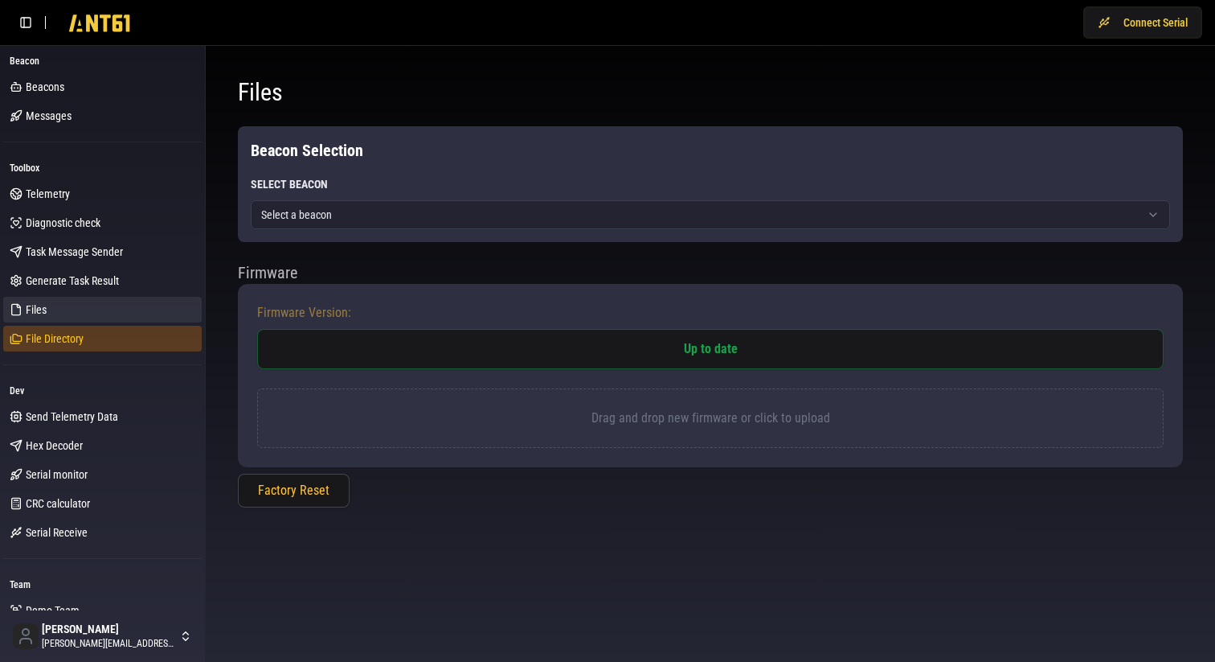
click at [62, 337] on span "File Directory" at bounding box center [55, 338] width 58 height 16
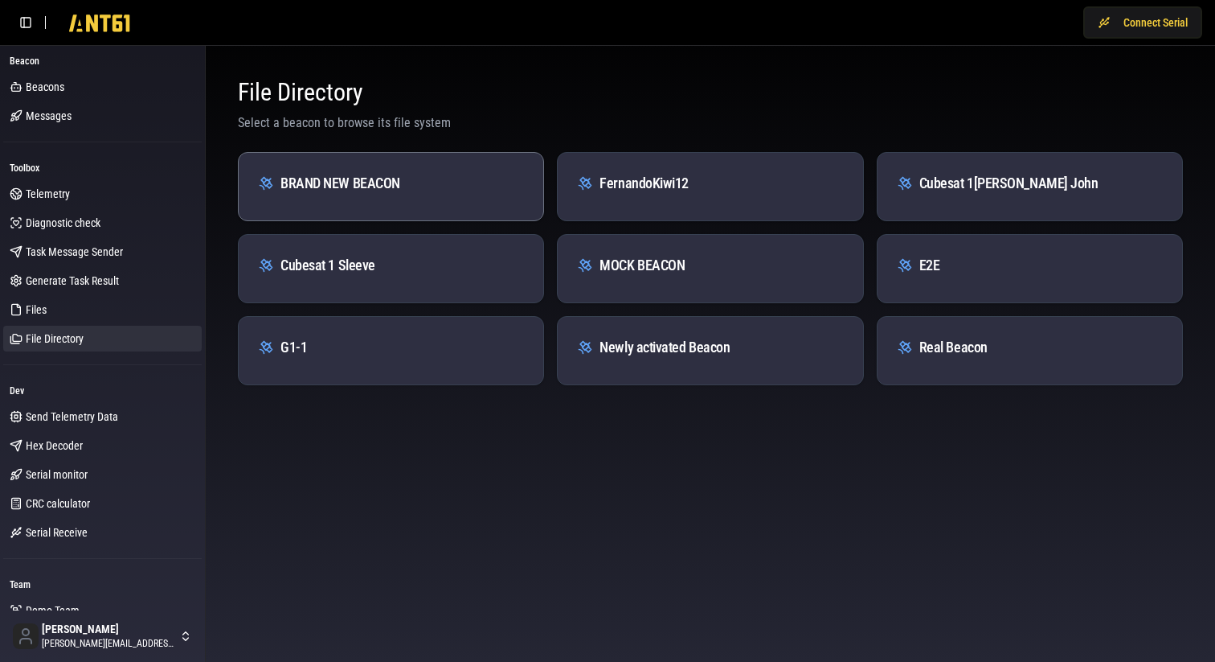
click at [443, 191] on div "BRAND NEW BEACON" at bounding box center [391, 183] width 266 height 23
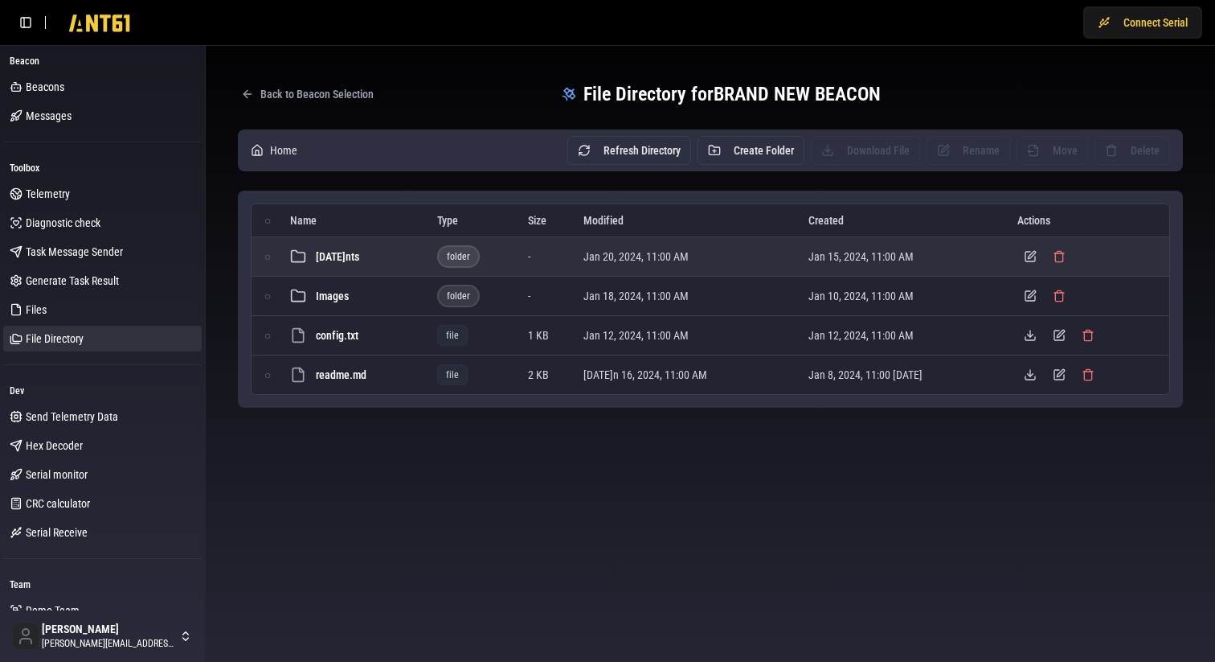
click at [346, 252] on span "[DATE]nts" at bounding box center [337, 256] width 43 height 16
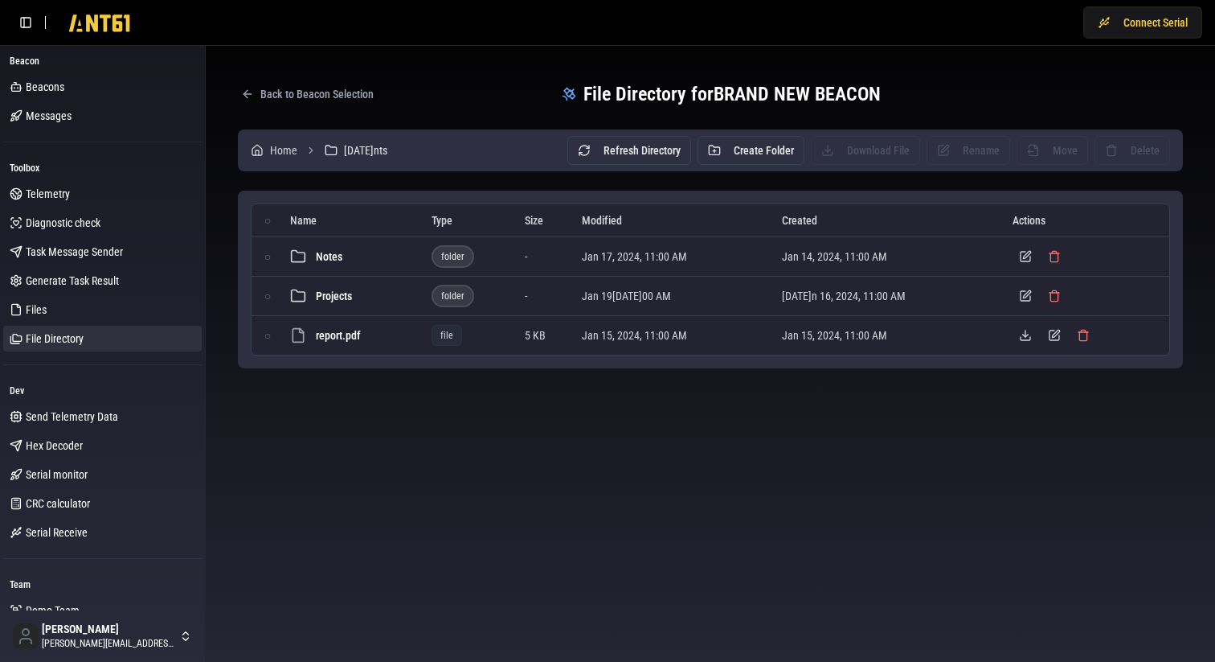
click at [346, 252] on div "Notes" at bounding box center [354, 256] width 129 height 16
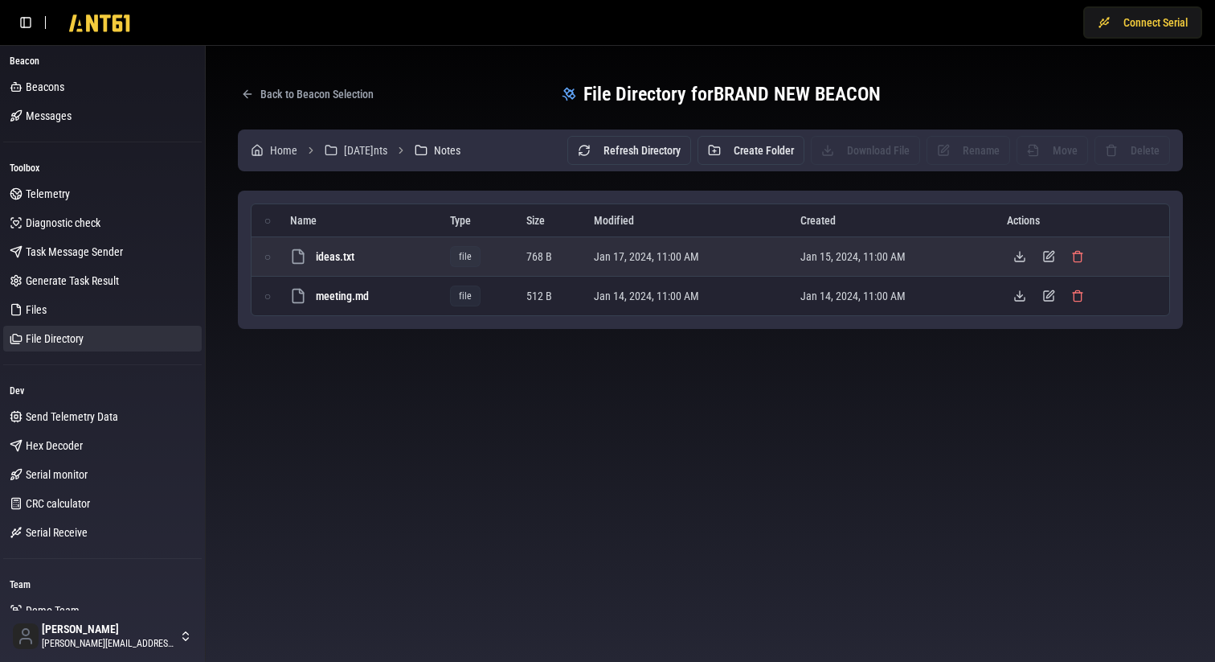
click at [349, 256] on span "ideas.txt" at bounding box center [335, 256] width 39 height 16
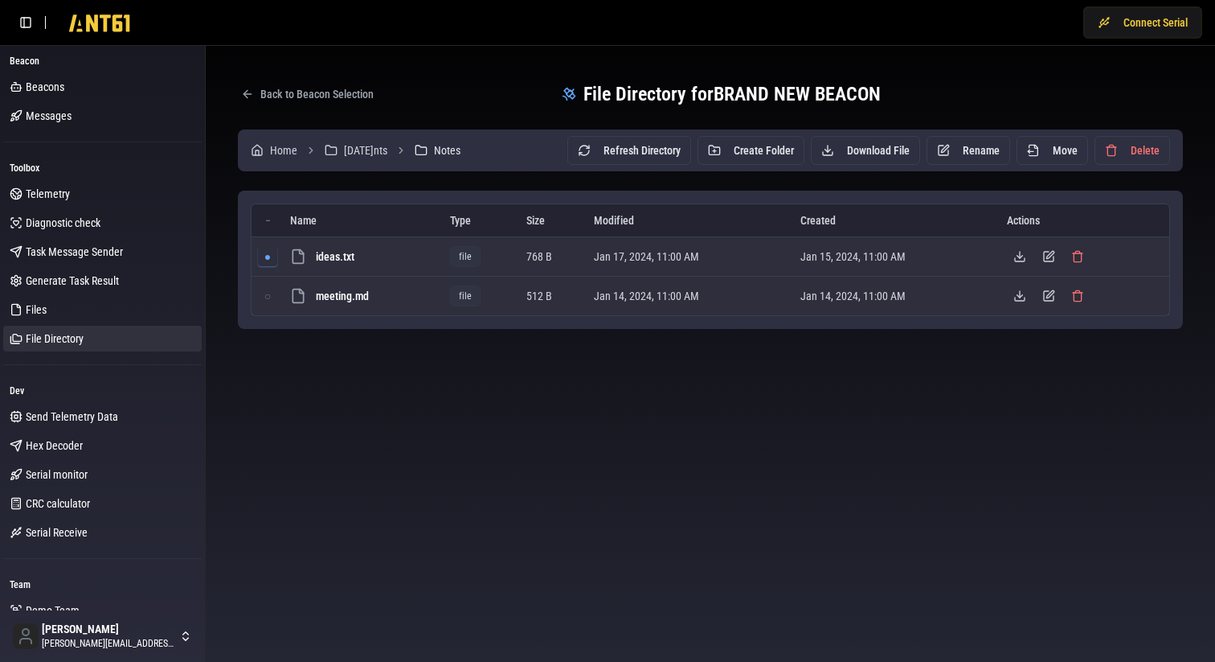
click at [353, 291] on span "meeting.md" at bounding box center [342, 296] width 53 height 16
click at [350, 260] on span "ideas.txt" at bounding box center [335, 256] width 39 height 16
drag, startPoint x: 350, startPoint y: 295, endPoint x: 350, endPoint y: 260, distance: 34.6
click at [350, 288] on span "meeting.md" at bounding box center [342, 296] width 53 height 16
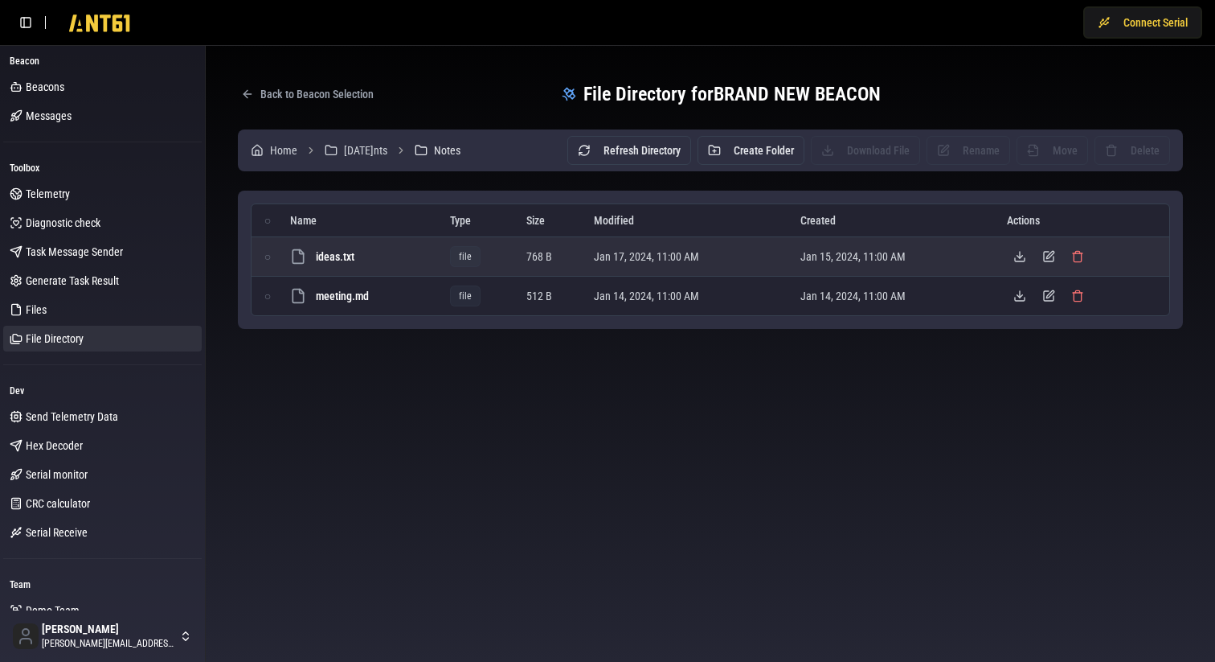
click at [354, 255] on span "ideas.txt" at bounding box center [335, 256] width 39 height 16
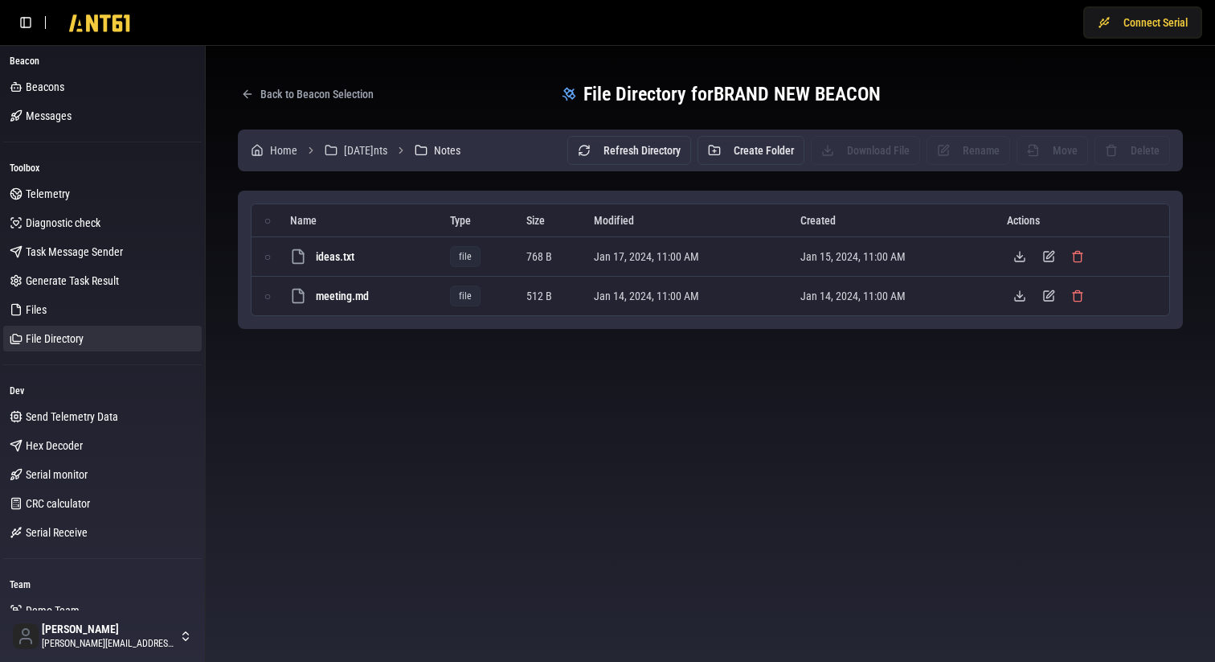
click at [370, 384] on body "Conne[DATE]eacon Beacons Messages Toolbox Tel[DATE]nostic check Task Message Se…" at bounding box center [607, 331] width 1215 height 662
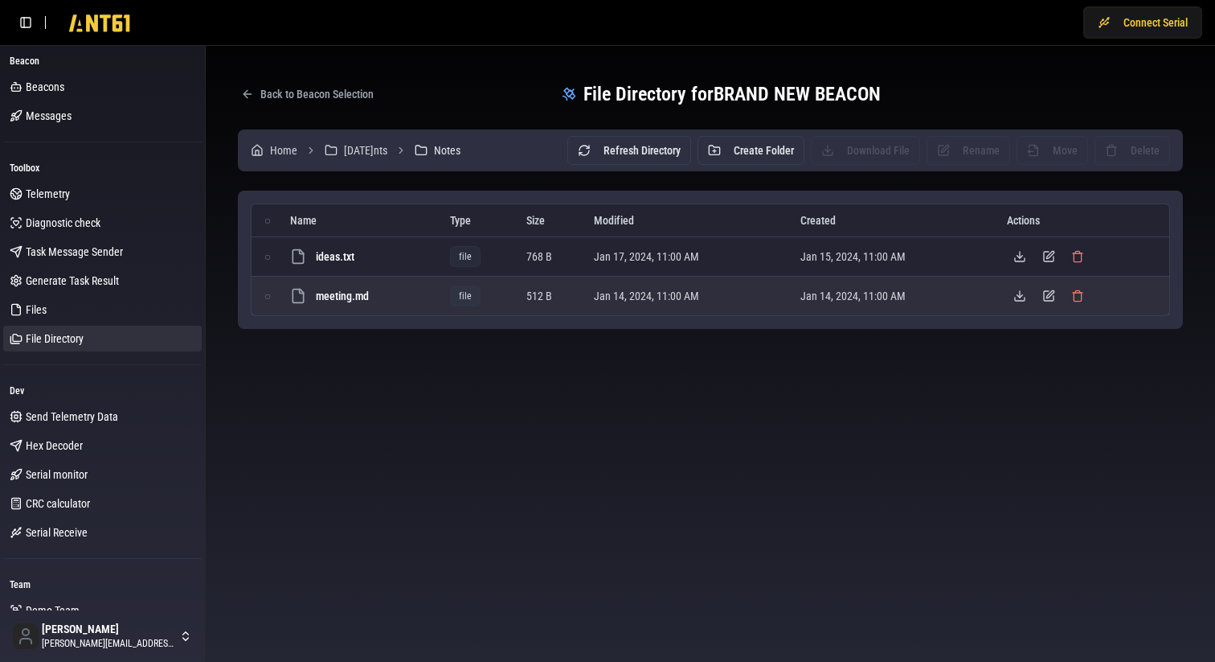
click at [342, 288] on span "meeting.md" at bounding box center [342, 296] width 53 height 16
click at [352, 290] on span "meeting.md" at bounding box center [342, 296] width 53 height 16
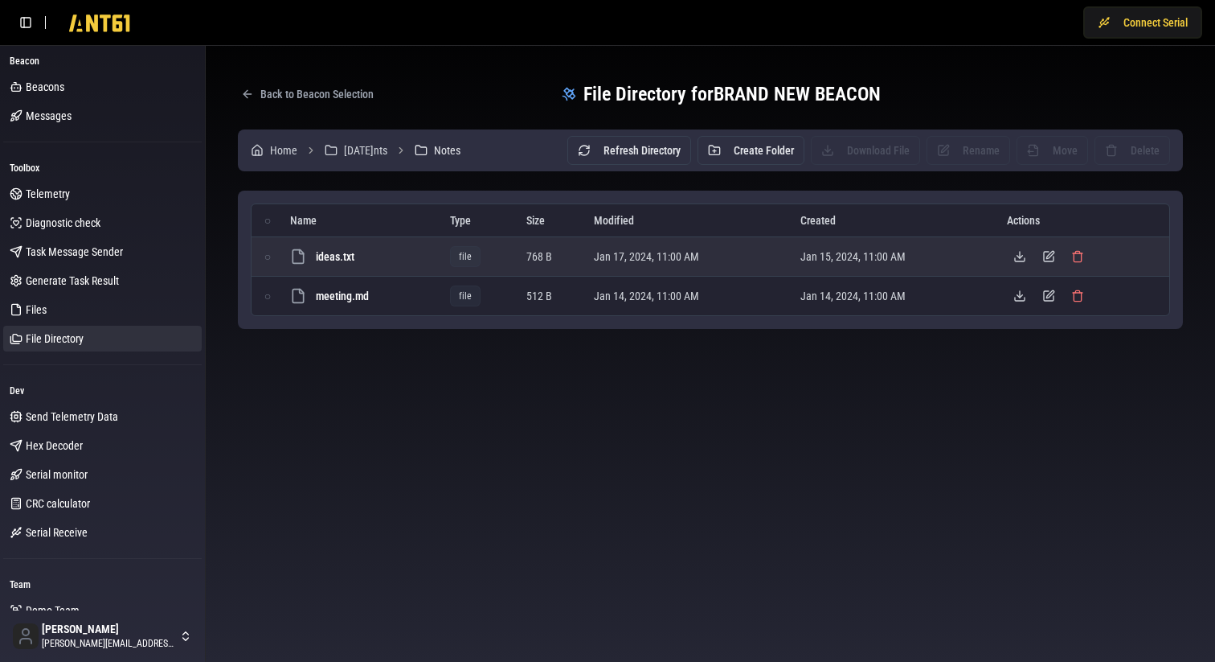
click at [352, 264] on span "ideas.txt" at bounding box center [335, 256] width 39 height 16
click at [341, 244] on td "ideas.txt" at bounding box center [364, 255] width 160 height 39
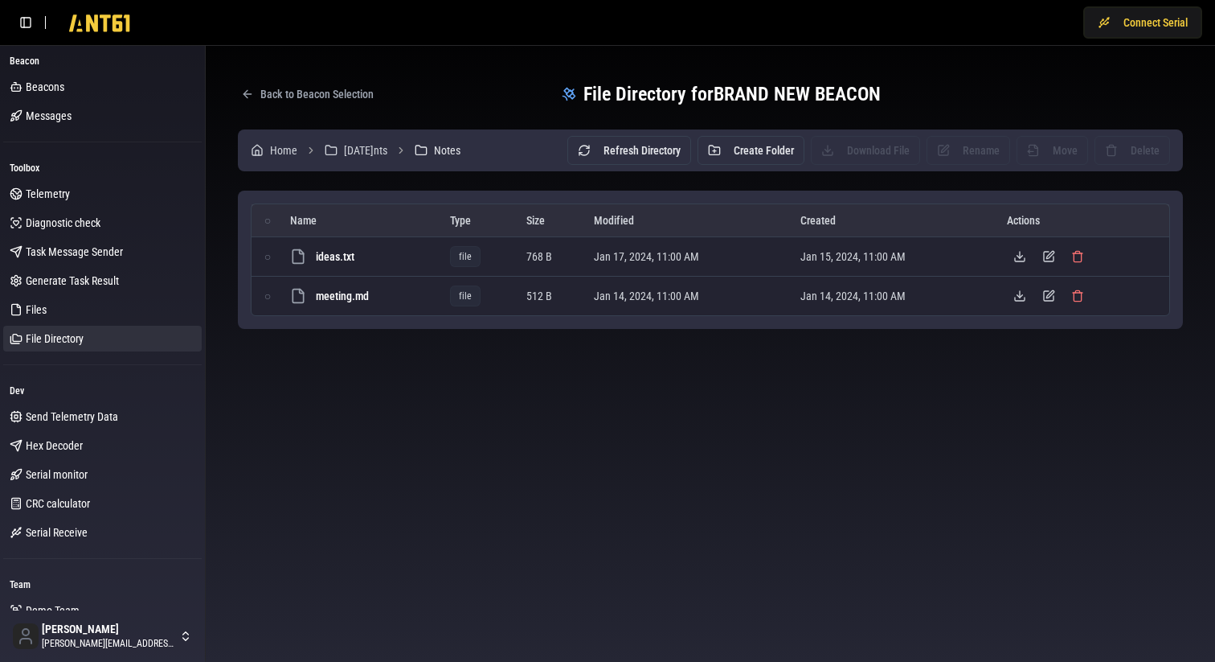
click at [341, 211] on th "Name" at bounding box center [364, 220] width 160 height 32
click at [326, 216] on th "Name" at bounding box center [364, 220] width 160 height 32
click at [272, 216] on button "○" at bounding box center [267, 220] width 21 height 21
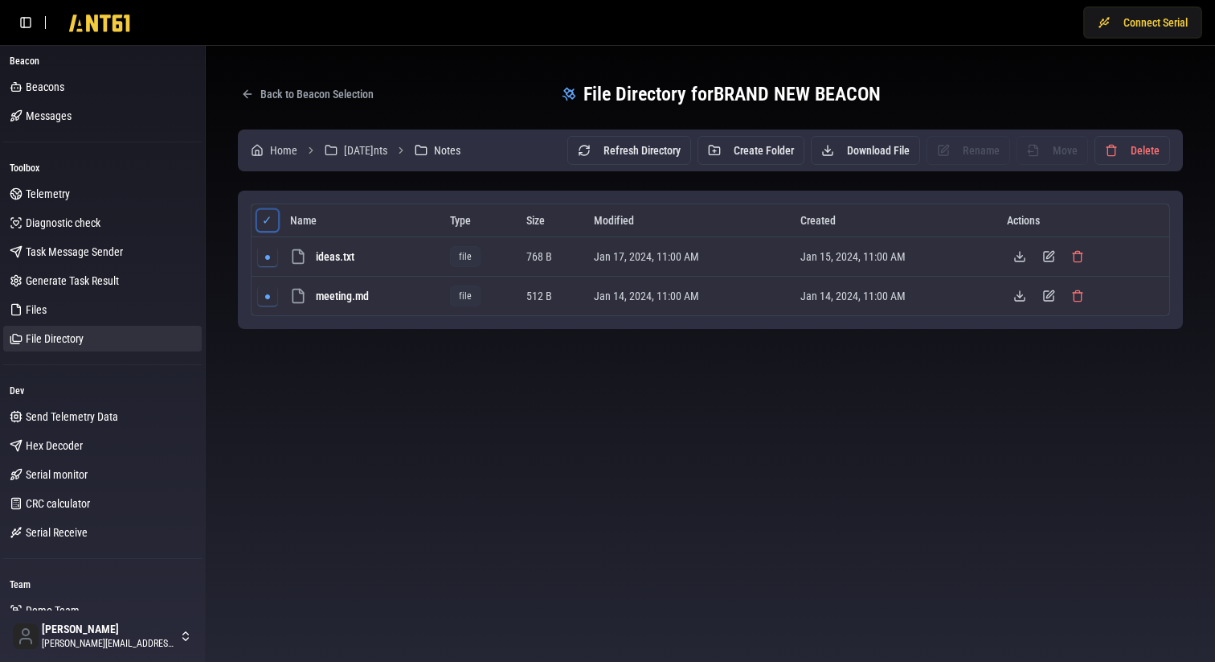
click at [272, 216] on span "✓" at bounding box center [267, 220] width 10 height 18
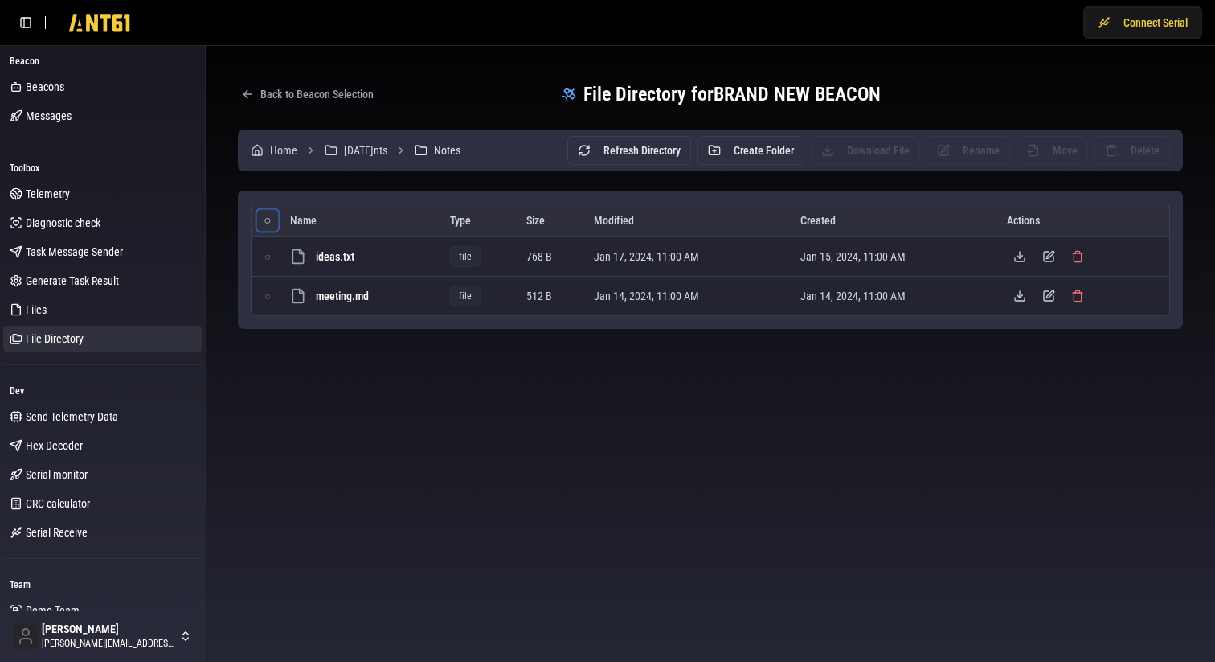
click at [272, 216] on button "○" at bounding box center [267, 220] width 21 height 21
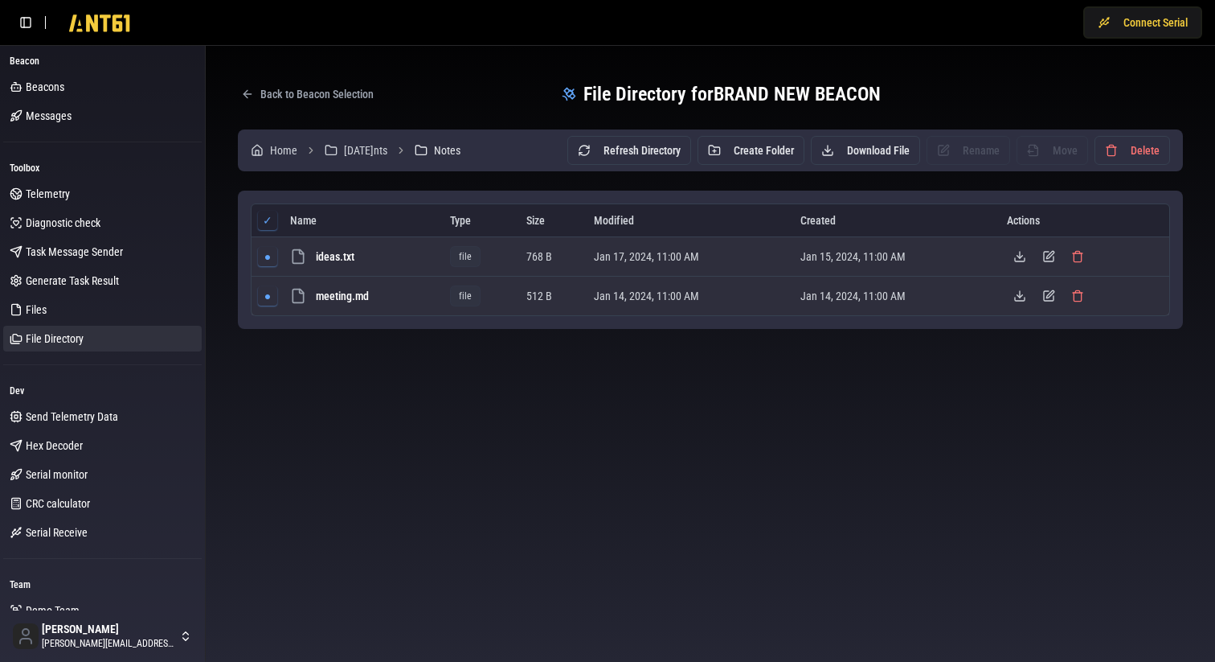
click at [356, 357] on div "Back to Beacon Selection File Directory for BRAND NEW BEACON Home Documents Not…" at bounding box center [711, 203] width 1010 height 315
click at [273, 150] on link "Home" at bounding box center [274, 150] width 47 height 16
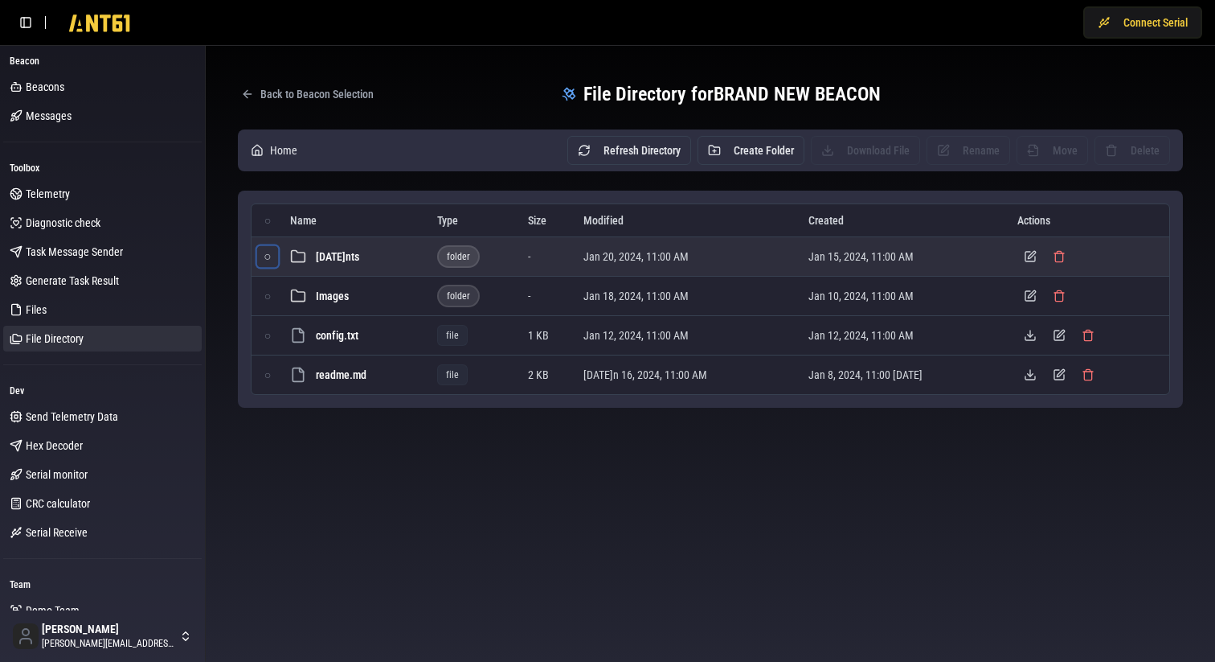
click at [271, 256] on button "○" at bounding box center [267, 255] width 21 height 21
click at [271, 256] on button "●" at bounding box center [267, 255] width 21 height 21
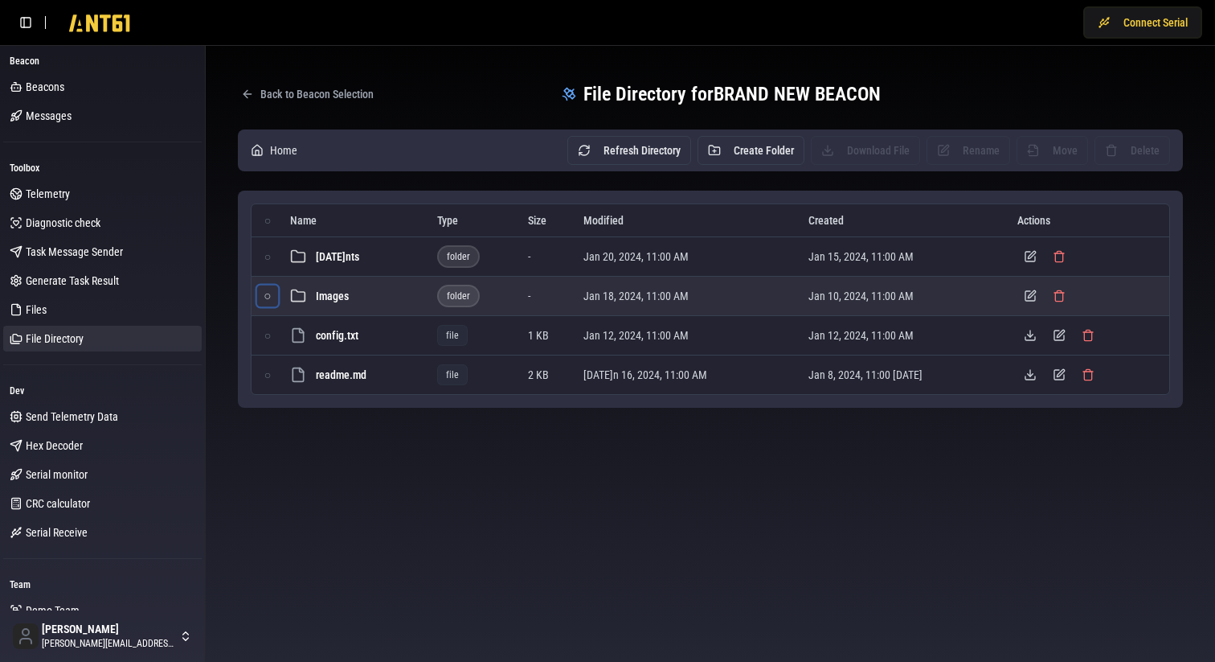
click at [270, 296] on span "○" at bounding box center [267, 296] width 7 height 18
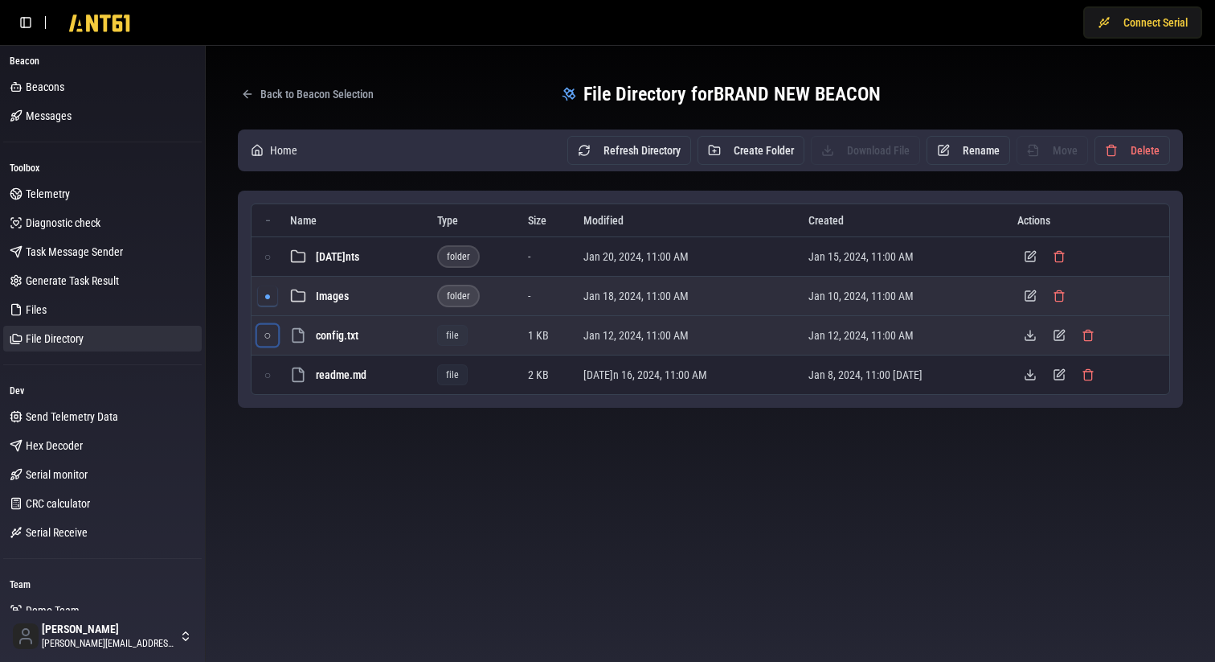
click at [268, 330] on span "○" at bounding box center [267, 335] width 7 height 18
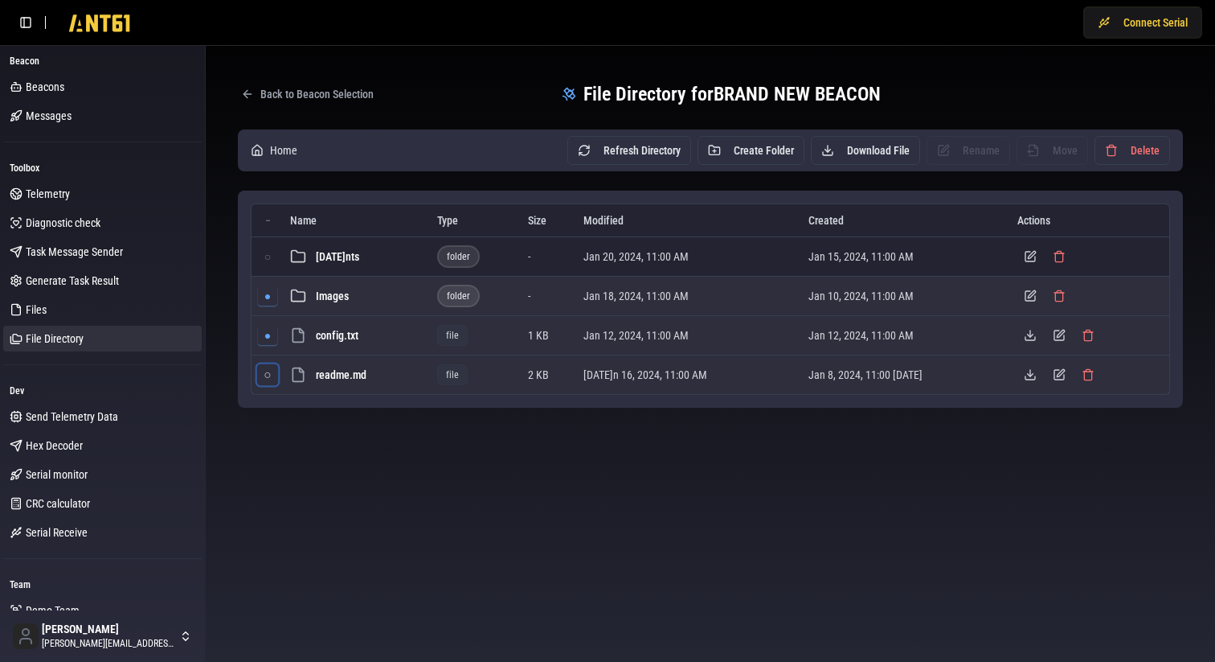
click at [267, 366] on span "○" at bounding box center [267, 375] width 7 height 18
click at [266, 371] on span "●" at bounding box center [267, 375] width 7 height 18
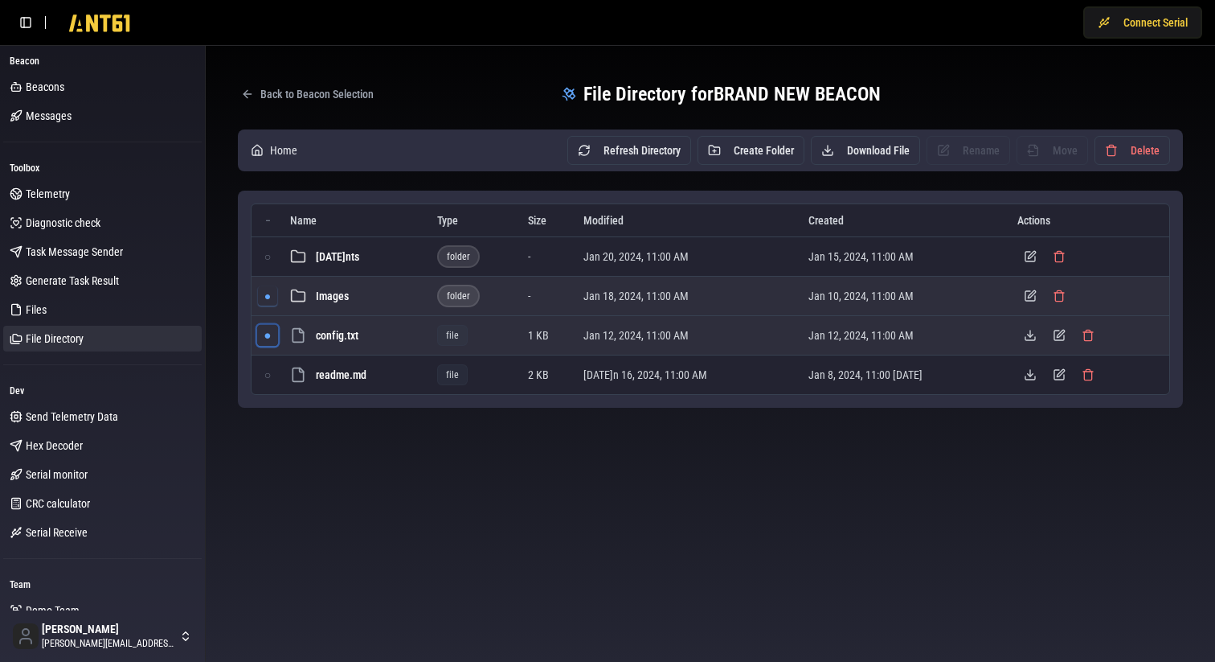
click at [265, 335] on span "●" at bounding box center [267, 335] width 7 height 18
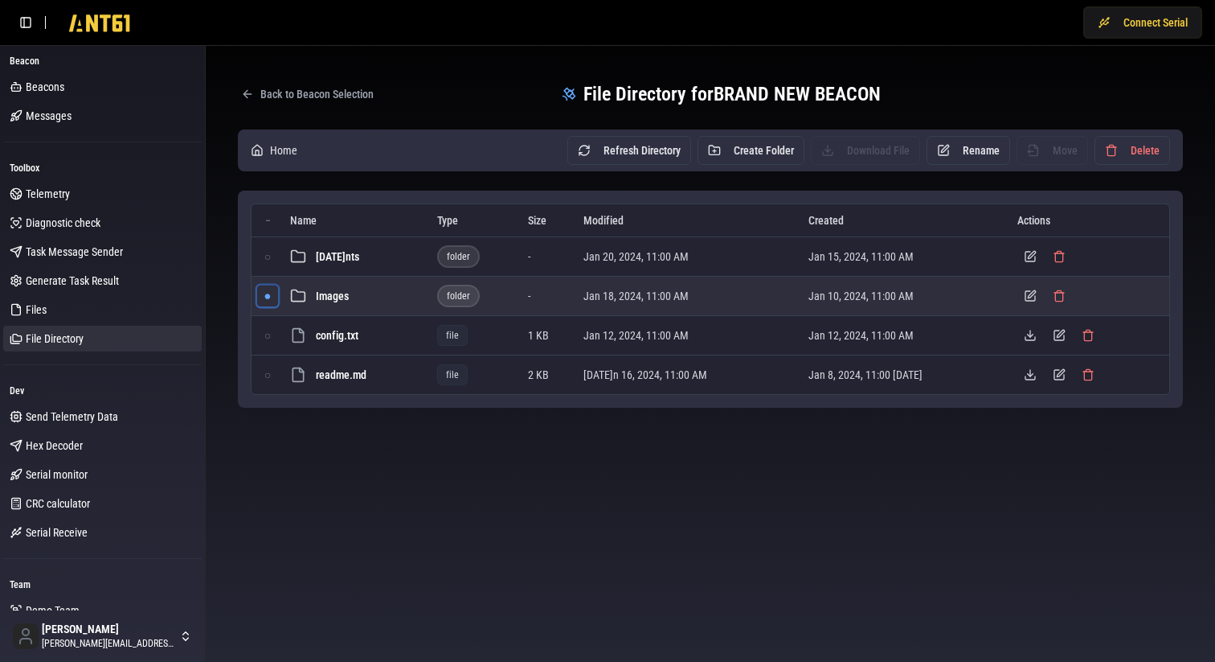
click at [267, 301] on span "●" at bounding box center [267, 296] width 7 height 18
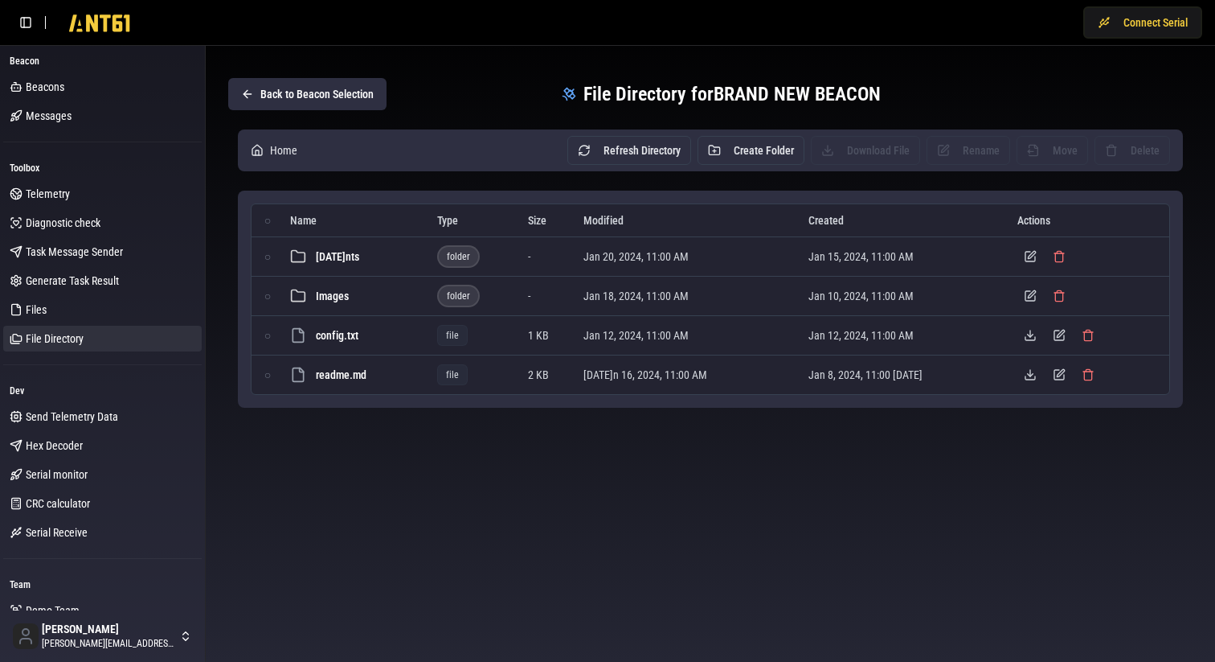
click at [285, 99] on button "Back to Beacon Selection" at bounding box center [307, 94] width 158 height 32
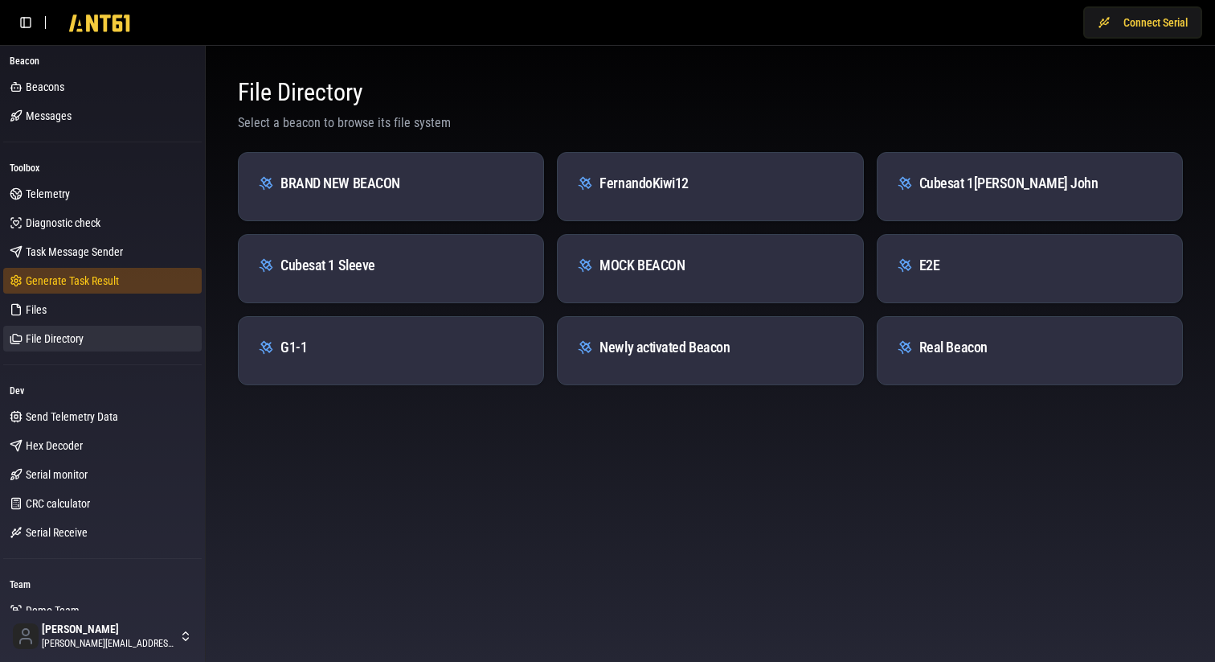
click at [66, 273] on span "Generate Task Result" at bounding box center [72, 281] width 93 height 16
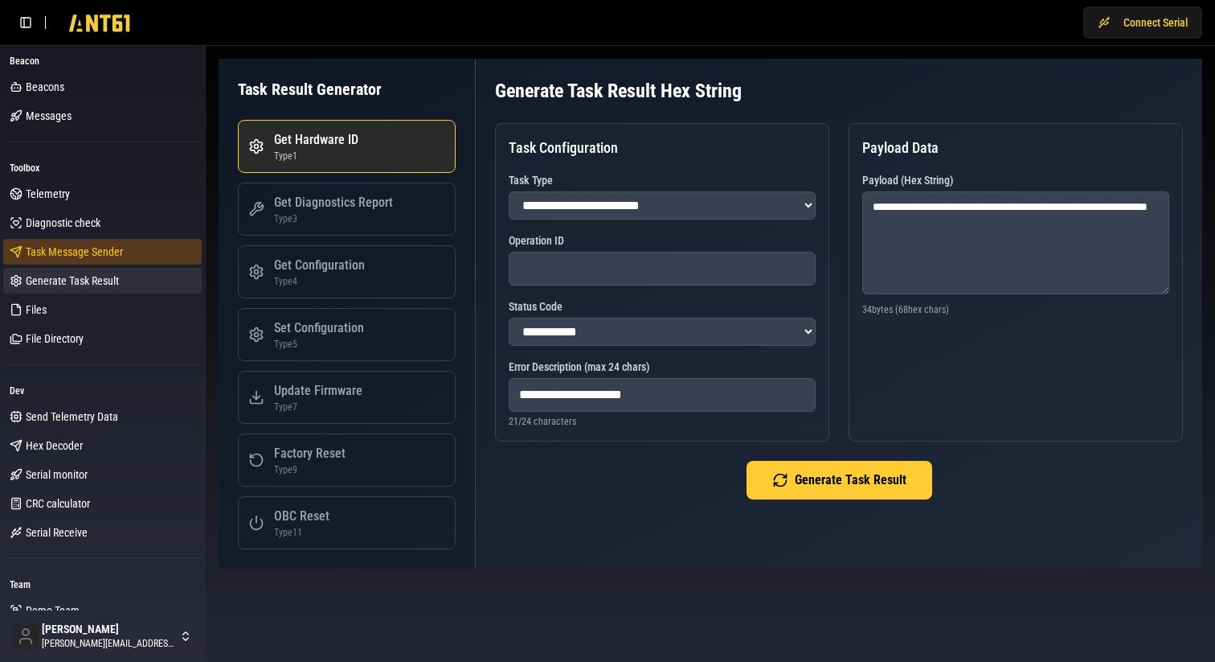
click at [72, 256] on span "Task Message Sender" at bounding box center [74, 252] width 97 height 16
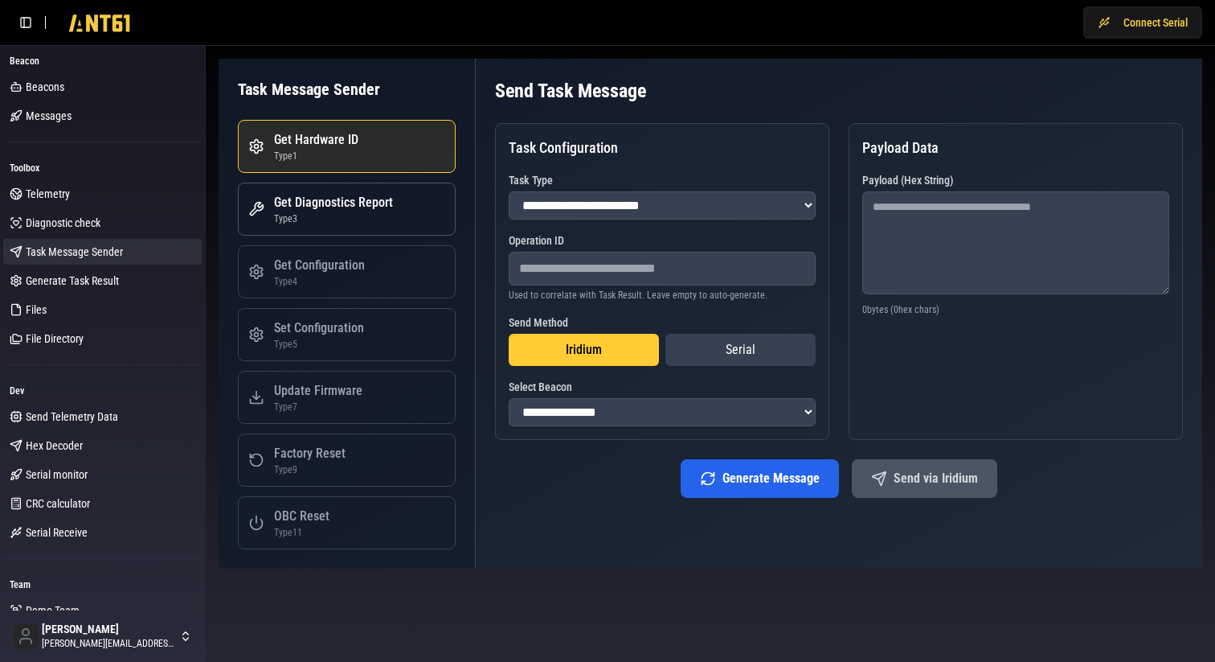
click at [329, 211] on div "Get Diagnostics Report" at bounding box center [333, 202] width 119 height 19
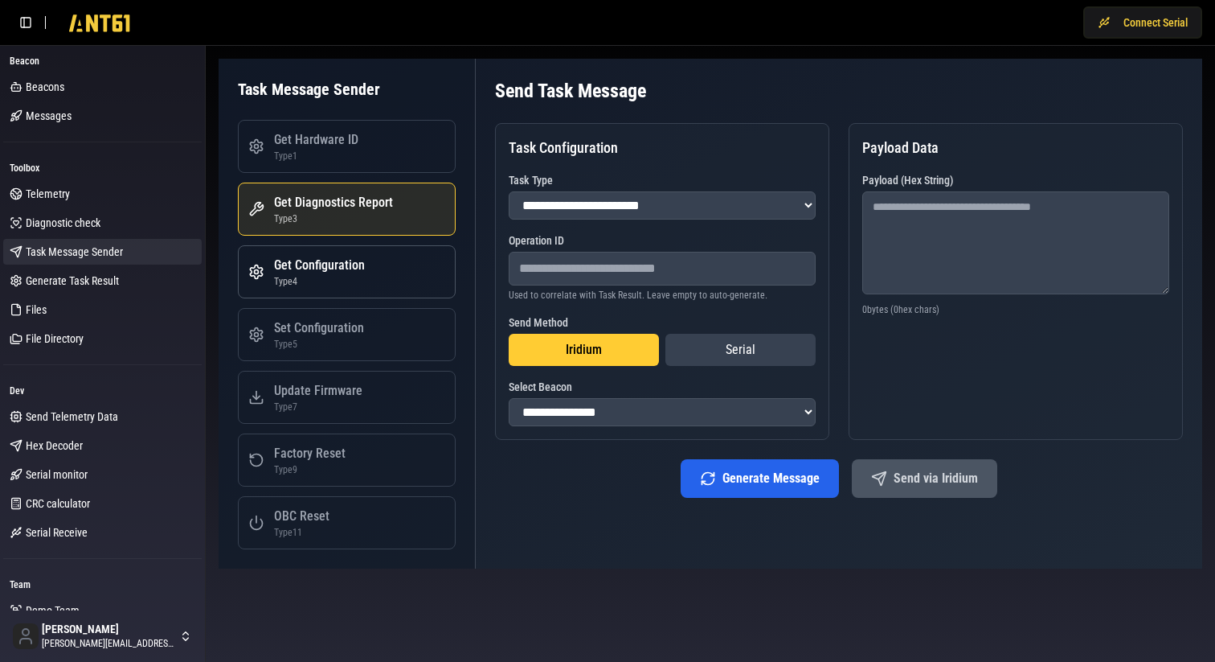
click at [319, 276] on div "Type 4" at bounding box center [319, 281] width 91 height 13
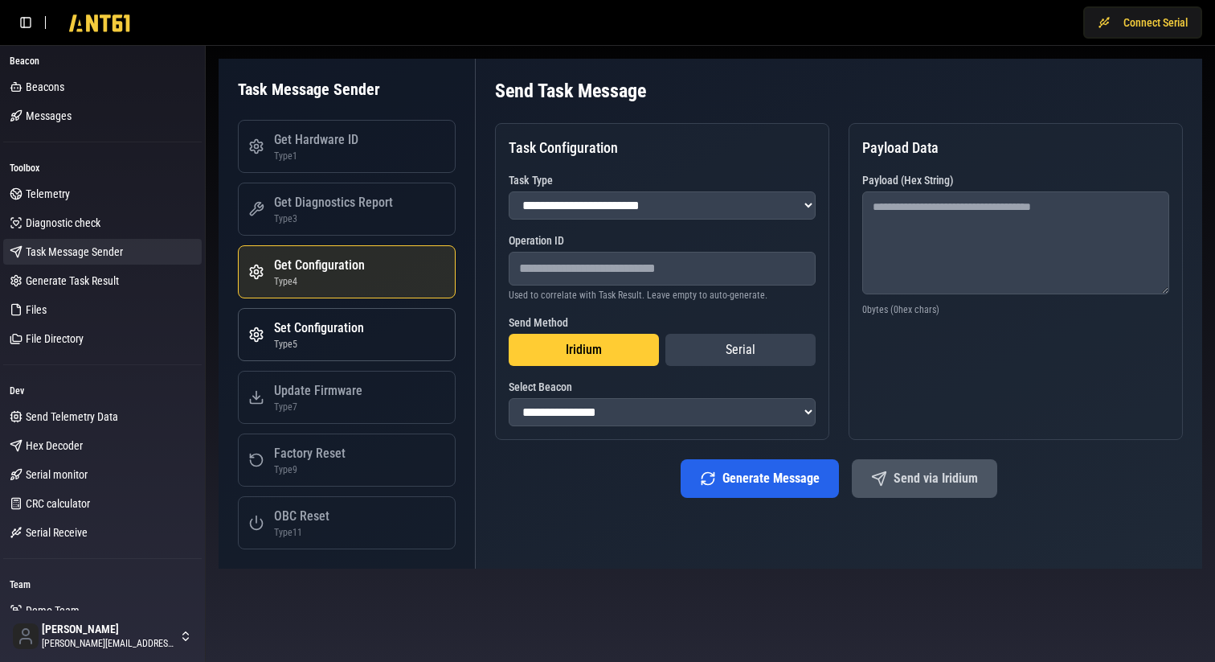
click at [324, 328] on div "Set Configuration" at bounding box center [319, 327] width 90 height 19
select select "*"
type textarea "**********"
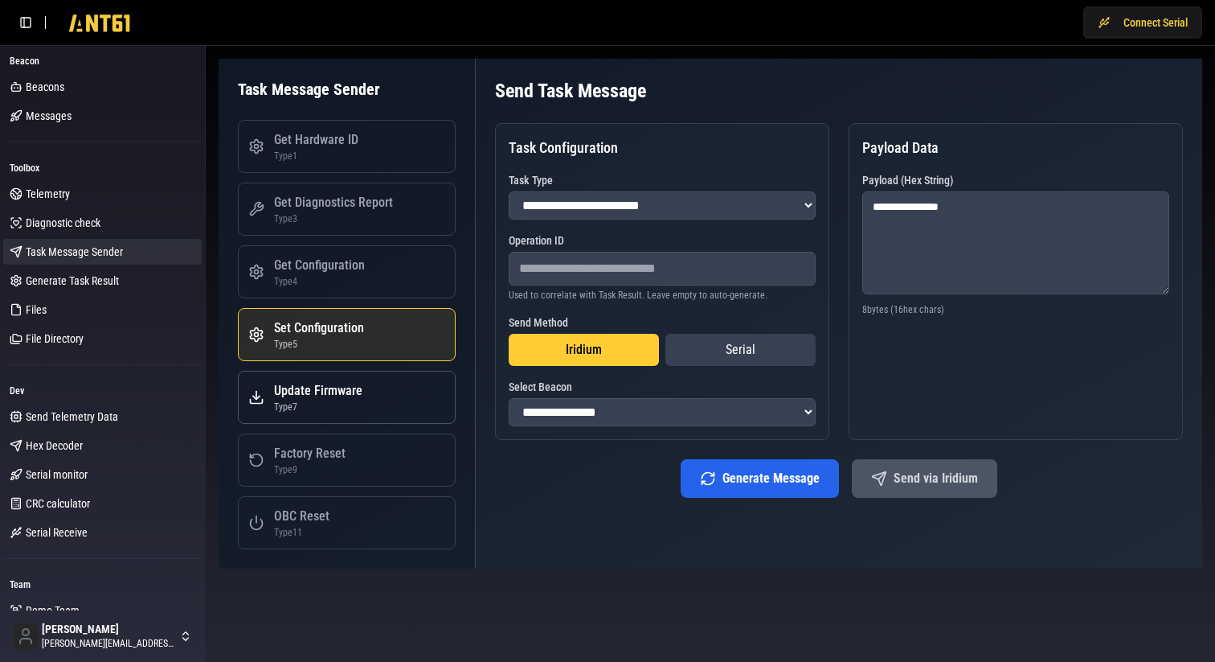
click at [332, 397] on div "Update Firmware" at bounding box center [318, 390] width 88 height 19
select select "*"
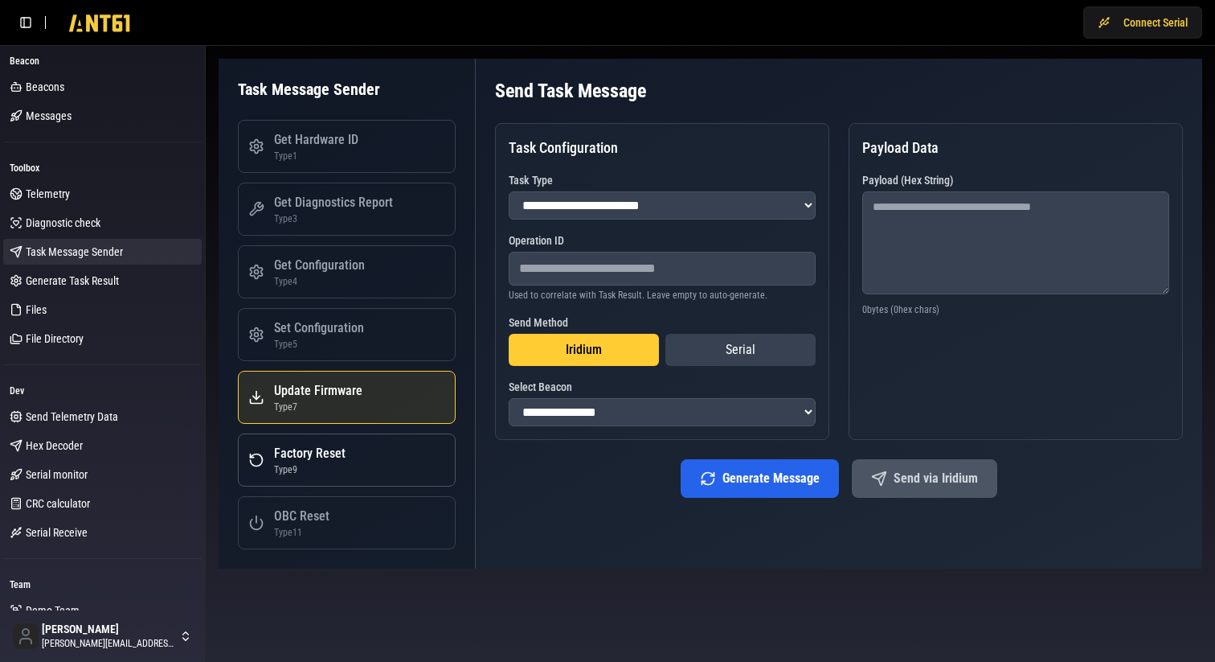
click at [332, 472] on div "Type 9" at bounding box center [310, 469] width 72 height 13
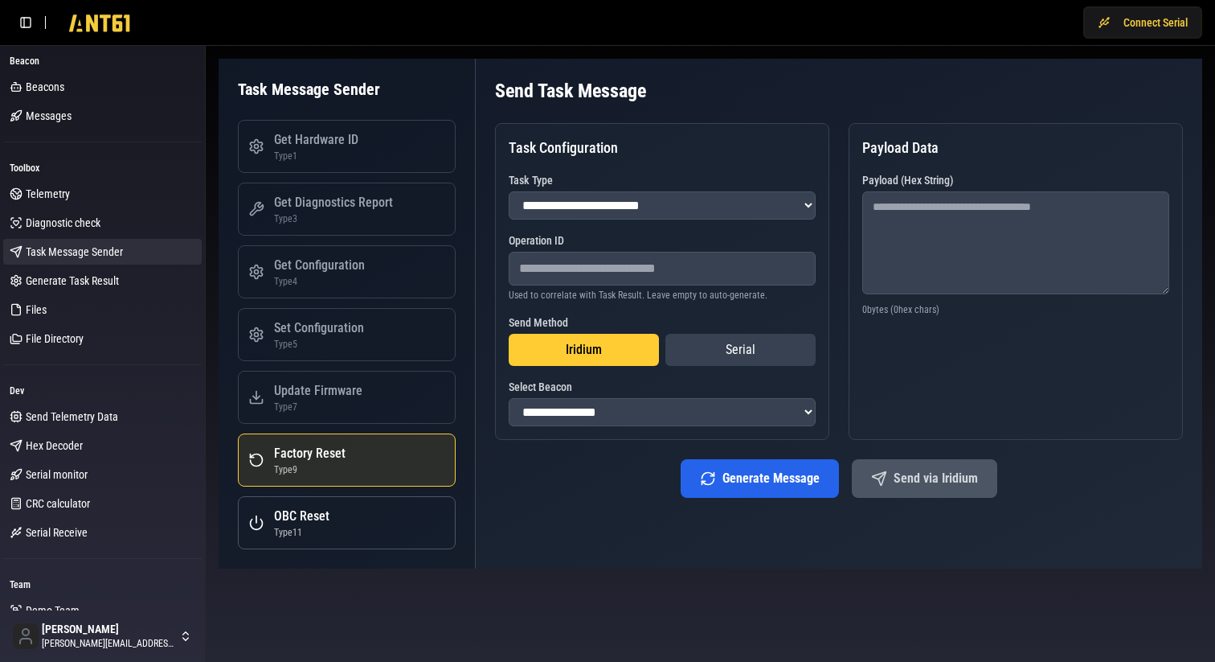
click at [326, 514] on div "OBC Reset" at bounding box center [301, 515] width 55 height 19
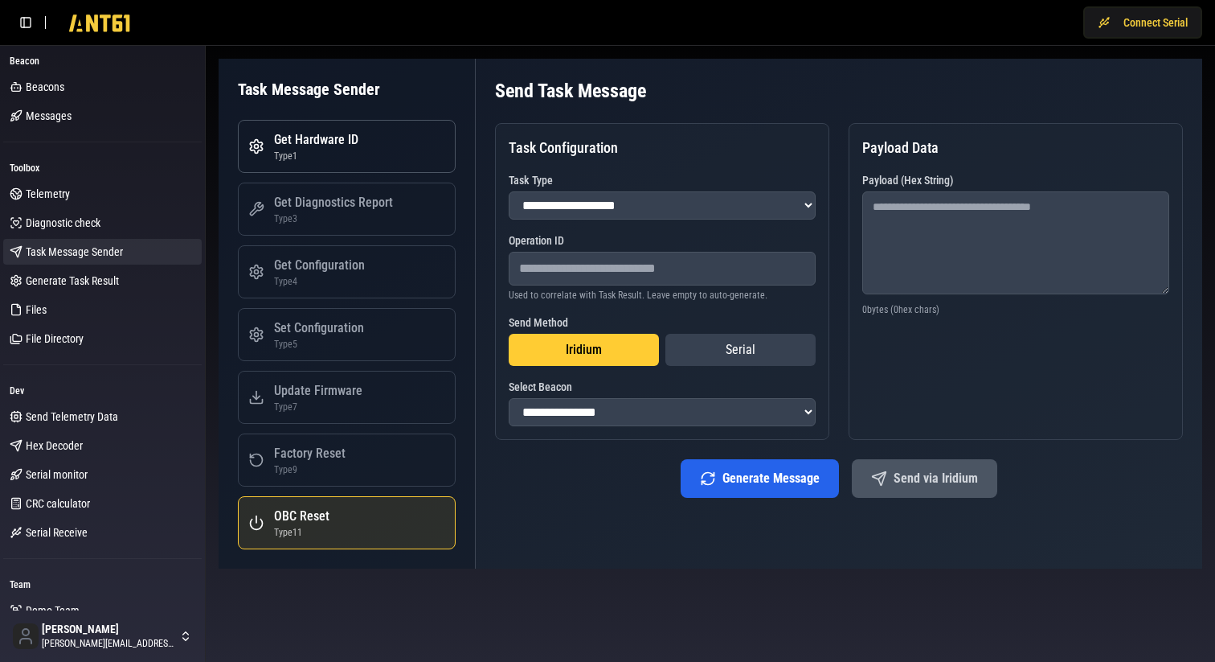
click at [326, 134] on div "Get Hardware ID" at bounding box center [316, 139] width 84 height 19
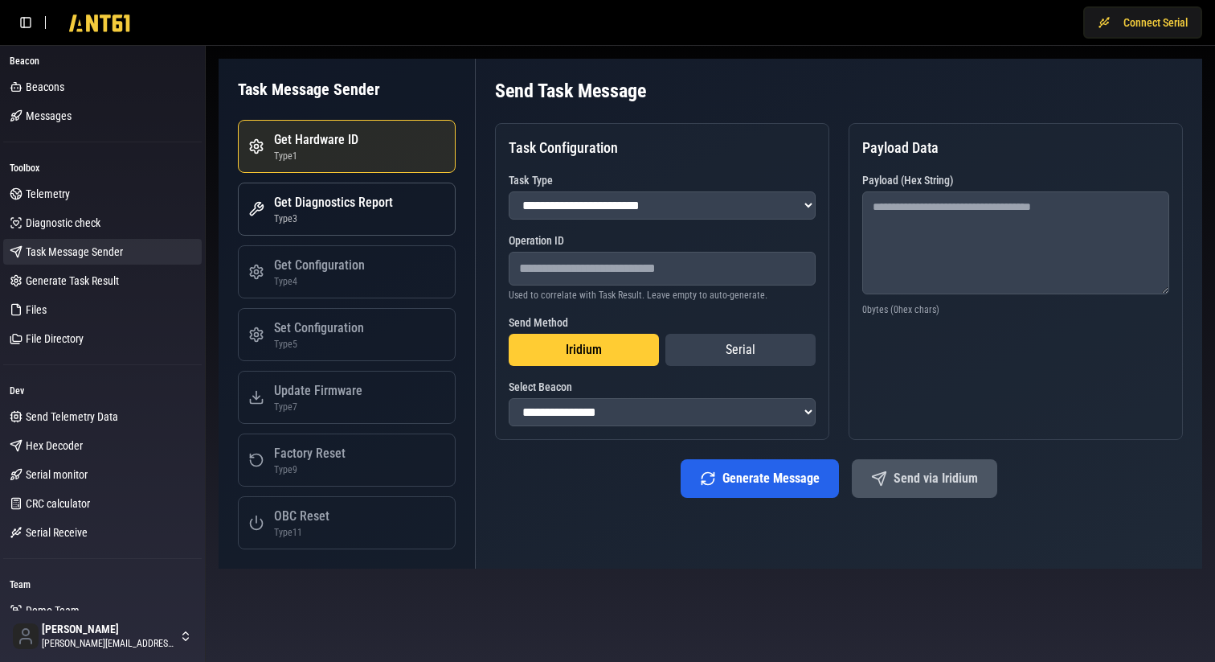
click at [320, 213] on div "Type 3" at bounding box center [333, 218] width 119 height 13
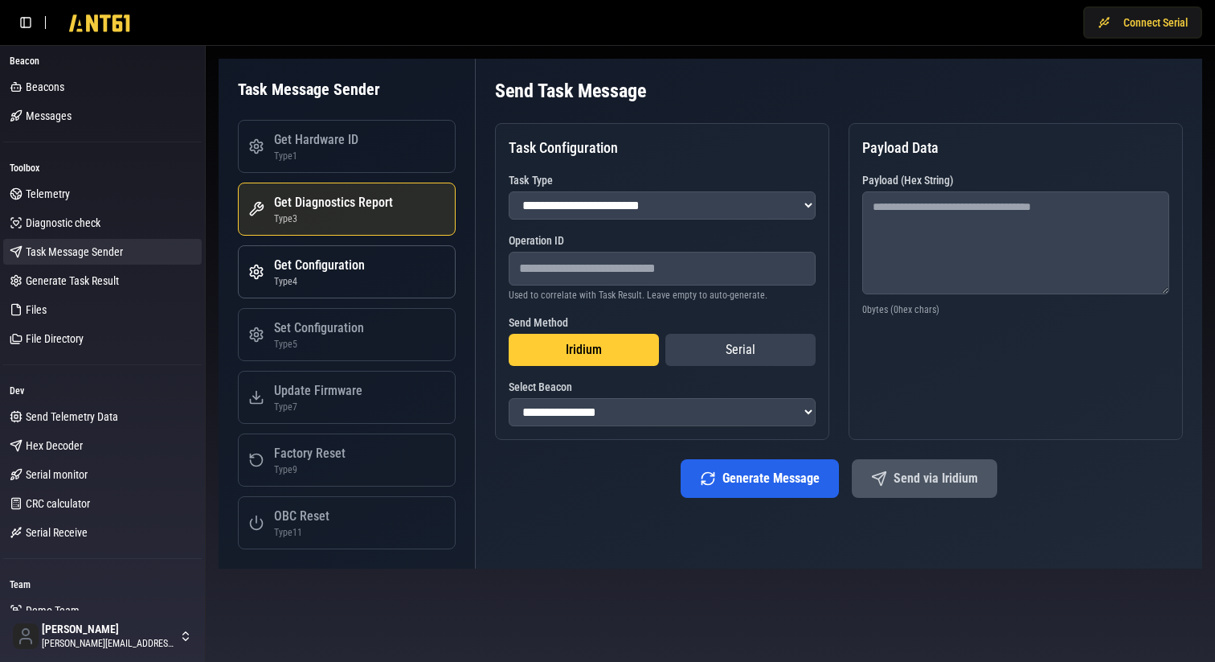
click at [312, 268] on div "Get Configuration" at bounding box center [319, 265] width 91 height 19
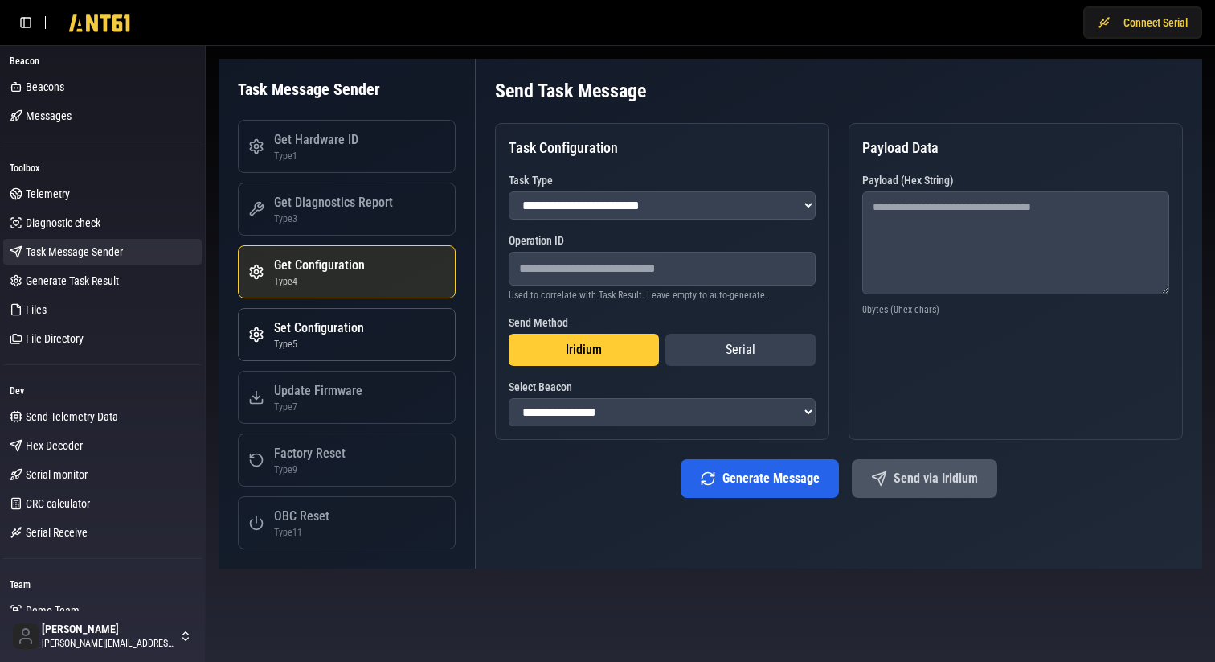
click at [308, 339] on div "Type 5" at bounding box center [319, 344] width 90 height 13
select select "*"
type textarea "**********"
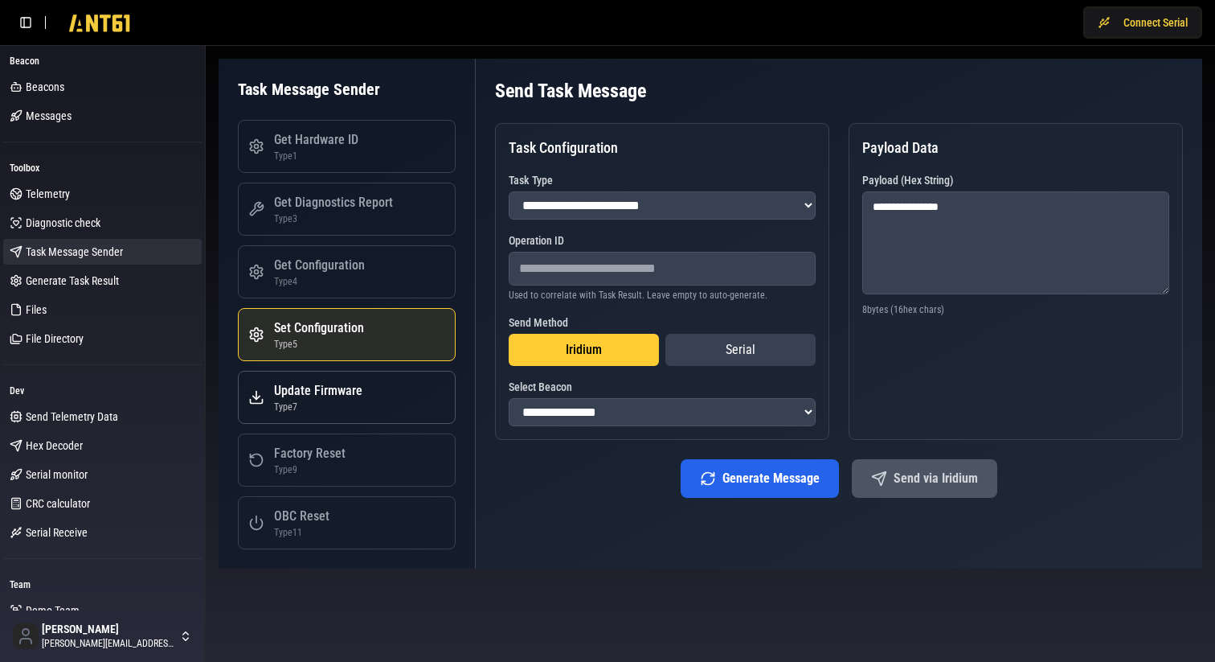
click at [322, 395] on div "Update Firmware" at bounding box center [318, 390] width 88 height 19
select select "*"
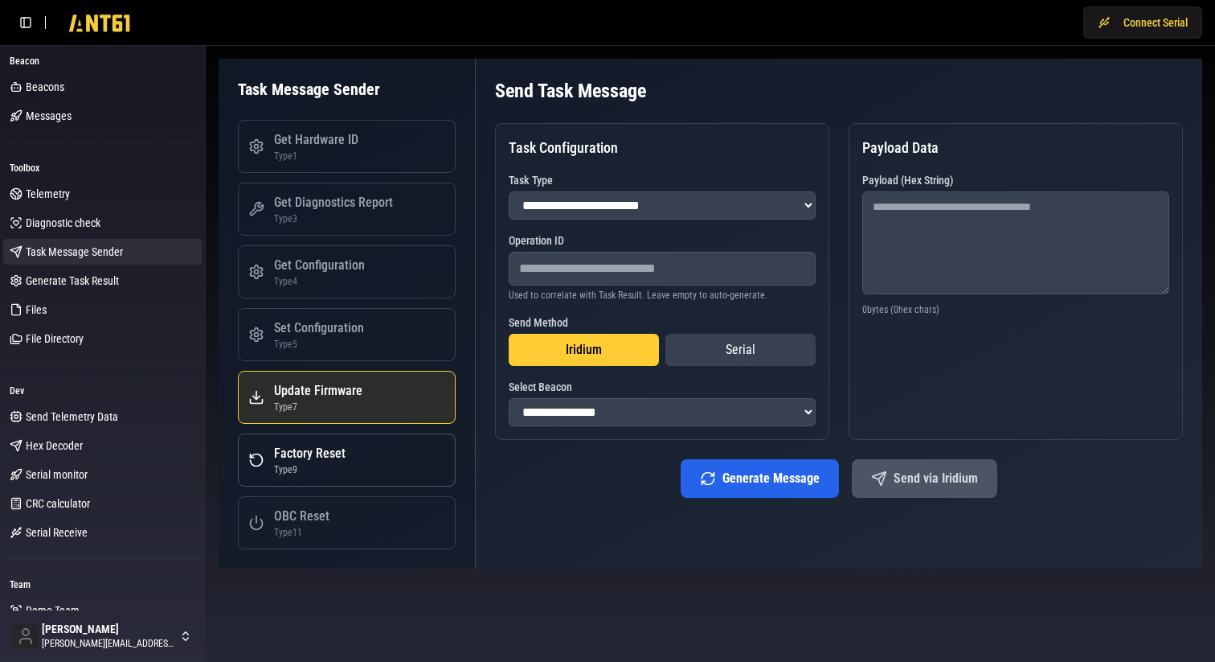
click at [320, 468] on div "Type 9" at bounding box center [310, 469] width 72 height 13
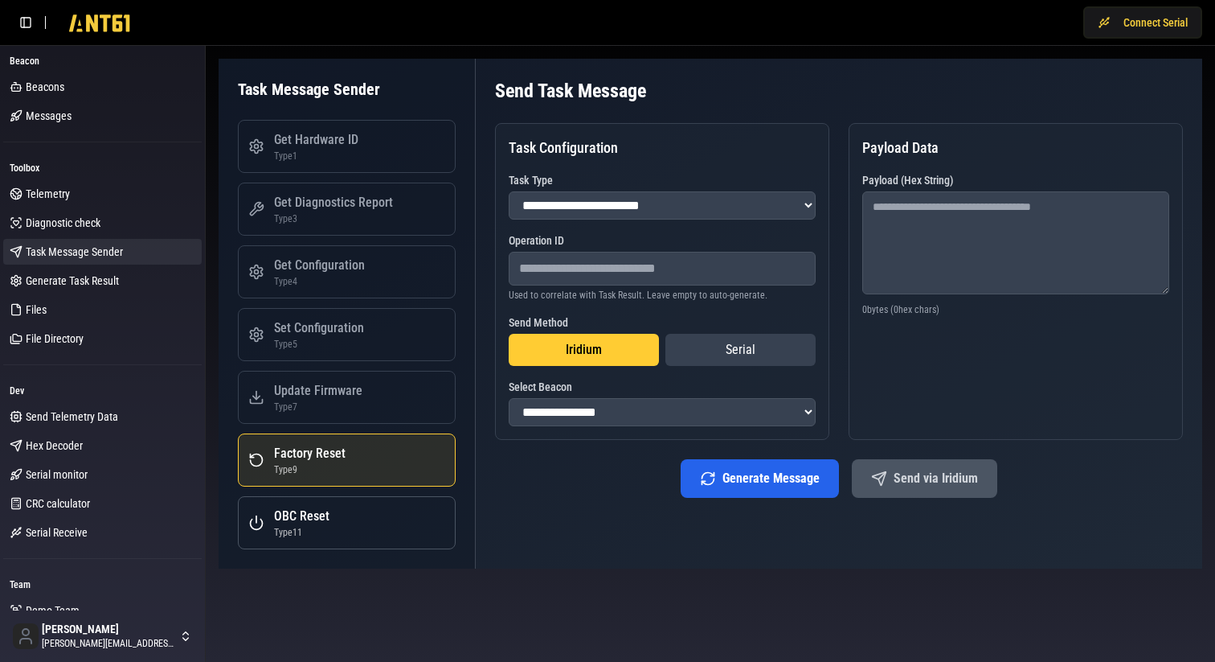
click at [318, 522] on div "OBC Reset" at bounding box center [301, 515] width 55 height 19
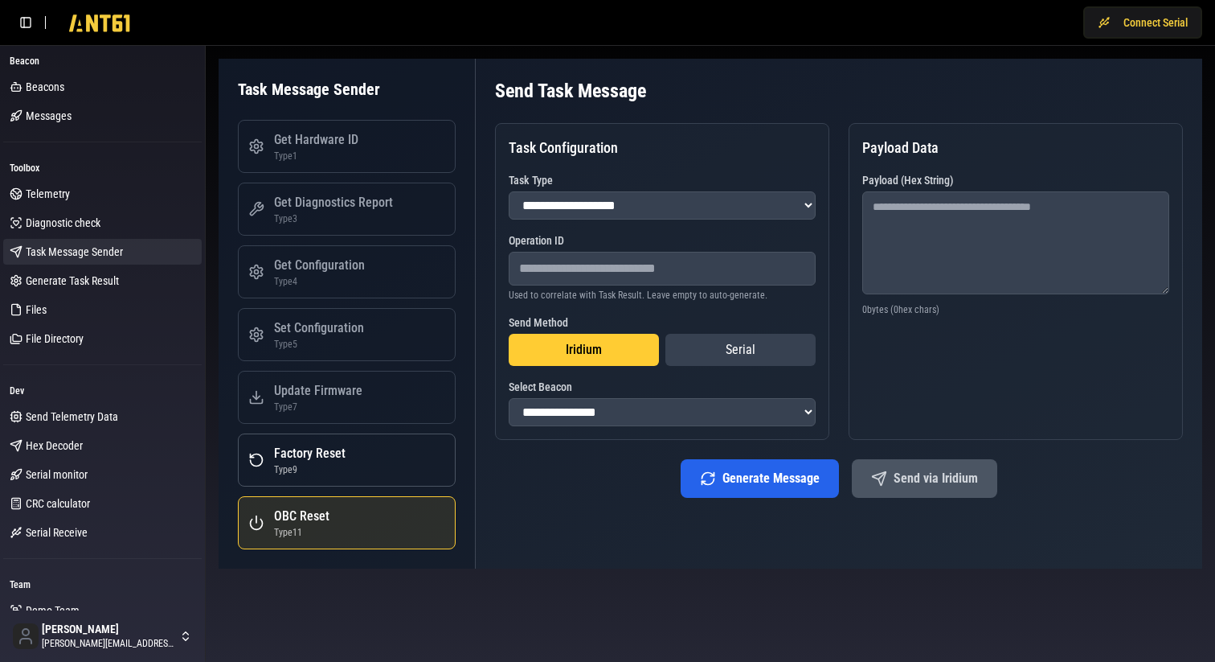
click at [318, 477] on button "Factory Reset Type 9" at bounding box center [347, 459] width 218 height 53
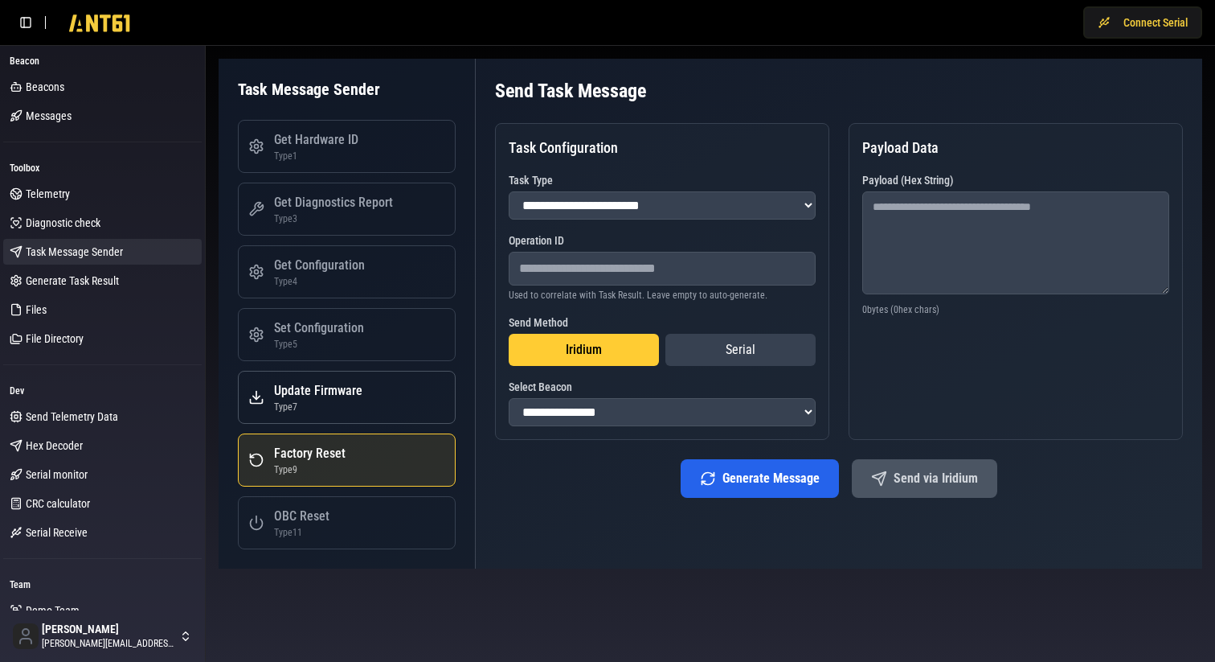
click at [318, 412] on div "Type 7" at bounding box center [318, 406] width 88 height 13
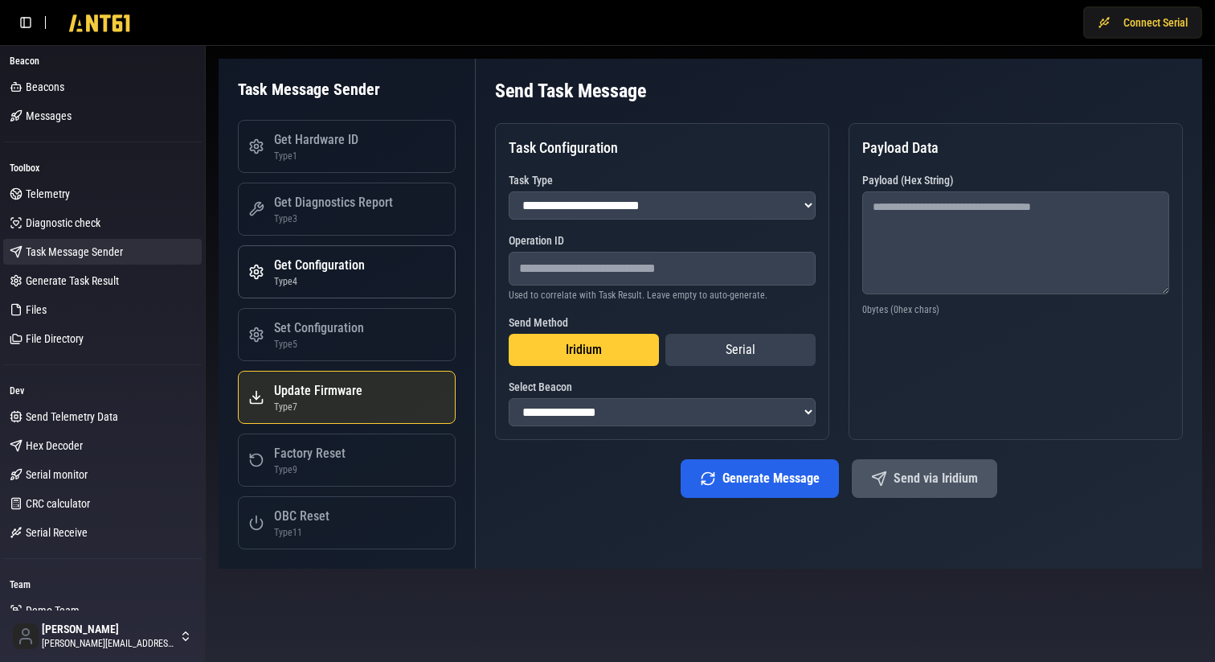
click at [326, 275] on div "Type 4" at bounding box center [319, 281] width 91 height 13
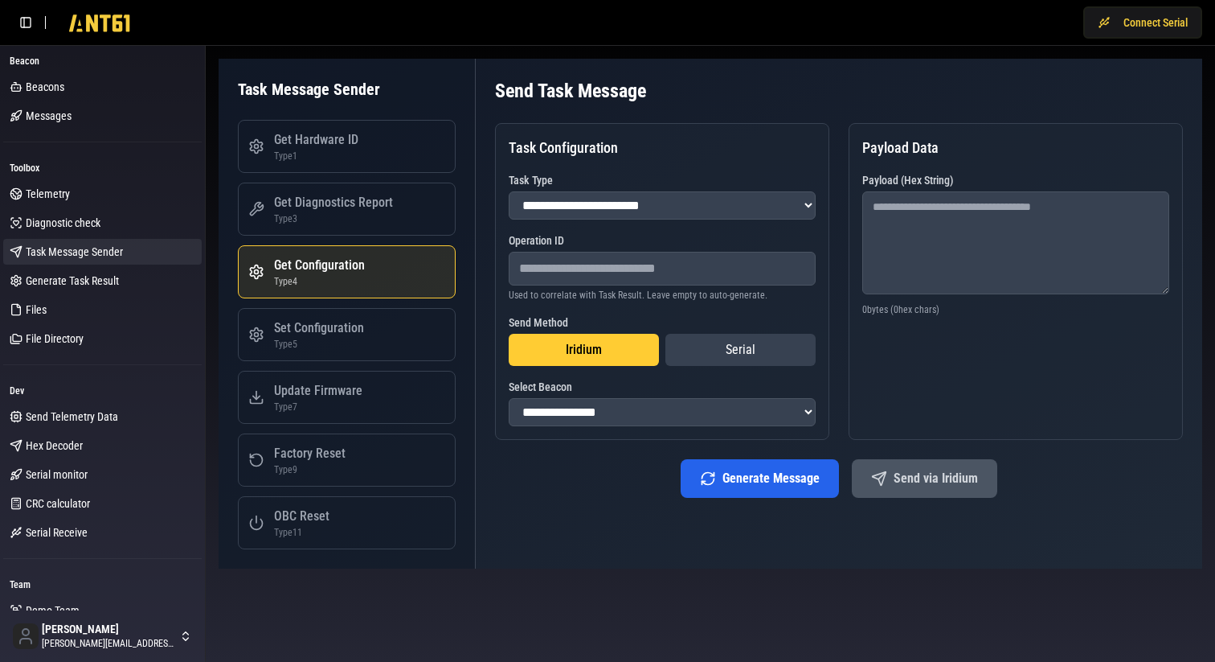
click at [318, 270] on div "Get Configuration" at bounding box center [319, 265] width 91 height 19
click at [329, 328] on div "Set Configuration" at bounding box center [319, 327] width 90 height 19
select select "*"
type textarea "**********"
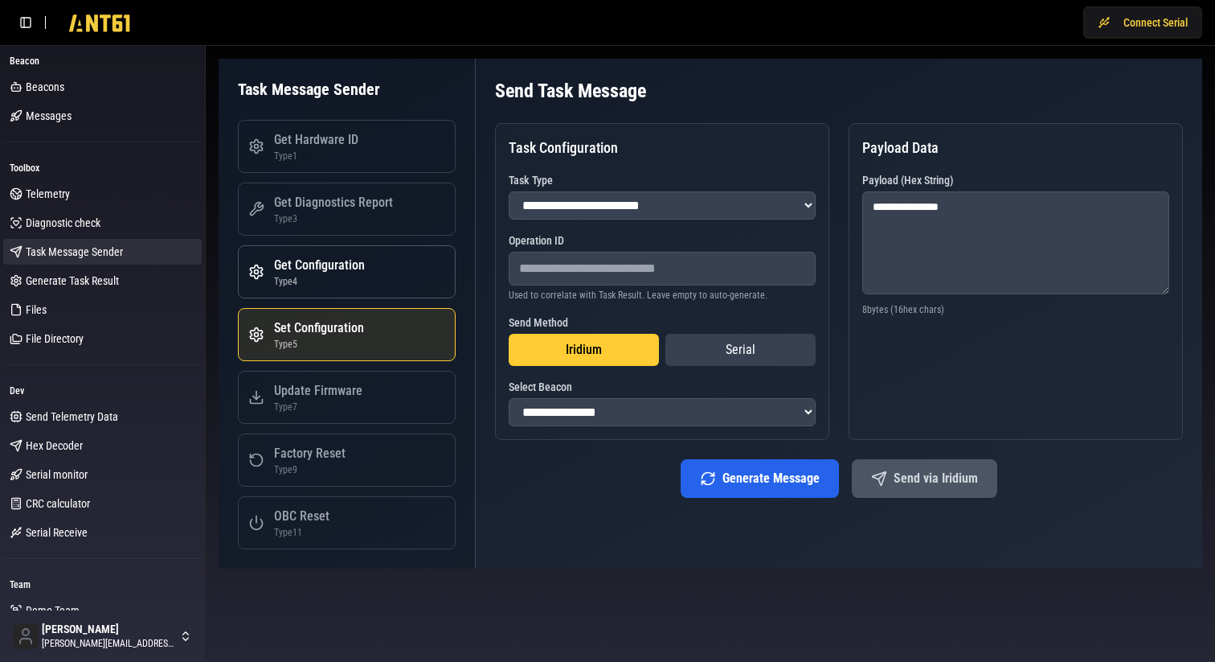
click at [326, 277] on div "Type 4" at bounding box center [319, 281] width 91 height 13
select select "*"
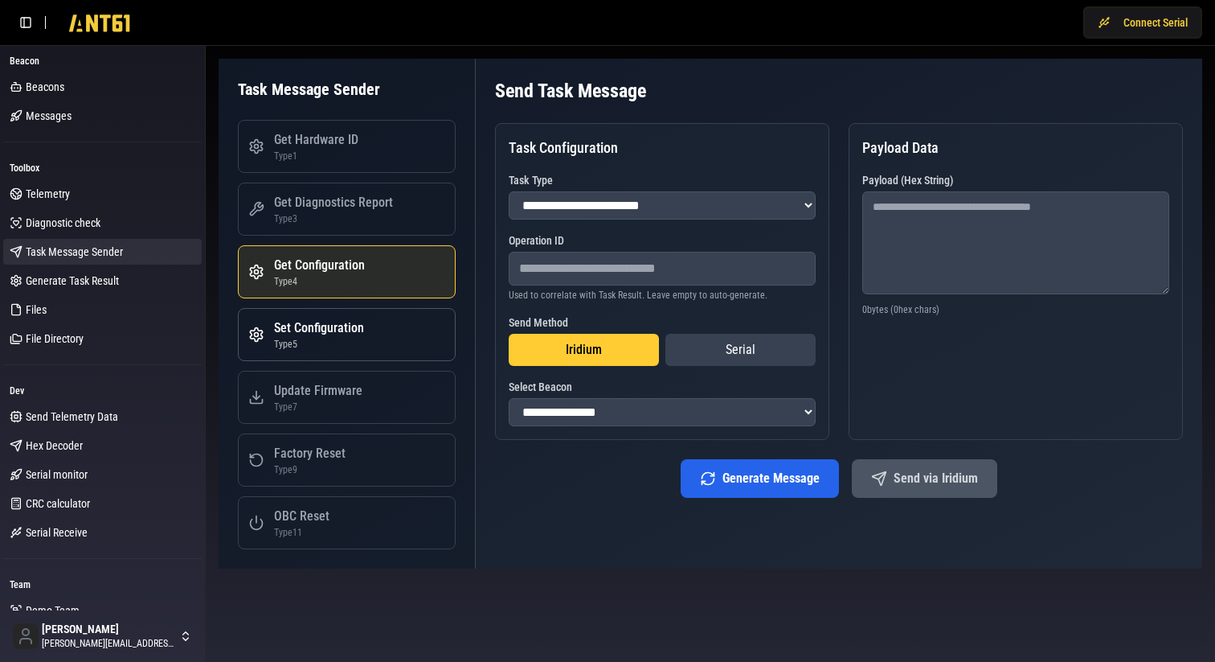
click at [325, 328] on div "Set Configuration" at bounding box center [319, 327] width 90 height 19
select select "*"
type textarea "**********"
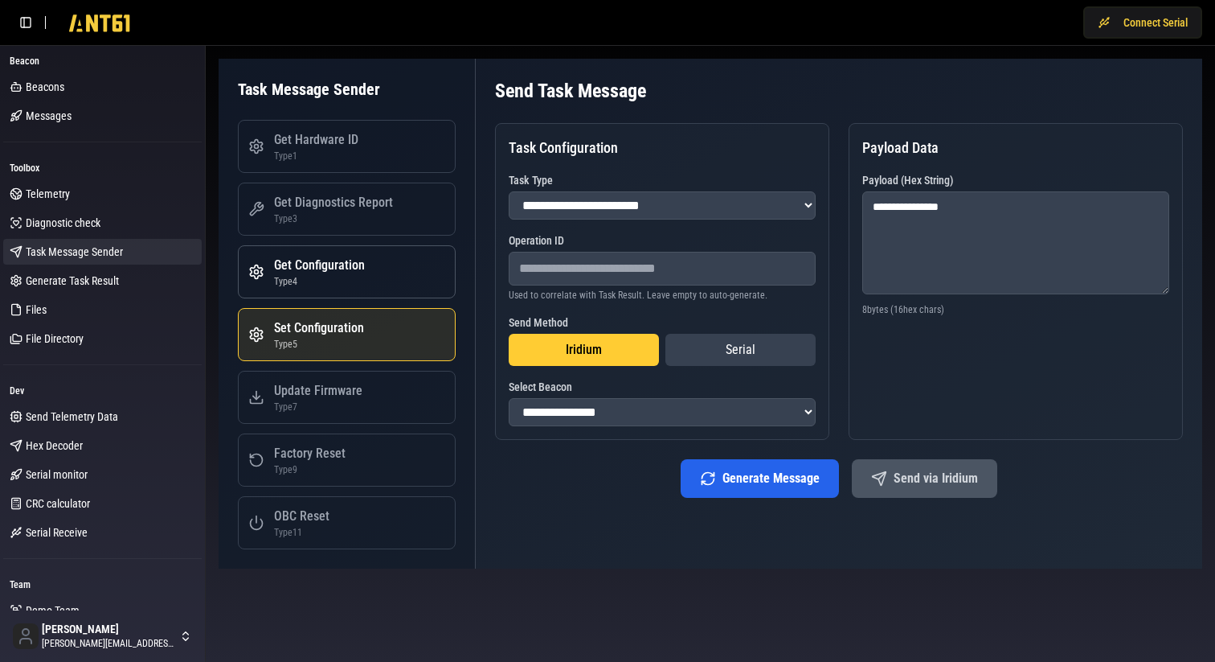
click at [338, 281] on div "Type 4" at bounding box center [319, 281] width 91 height 13
select select "*"
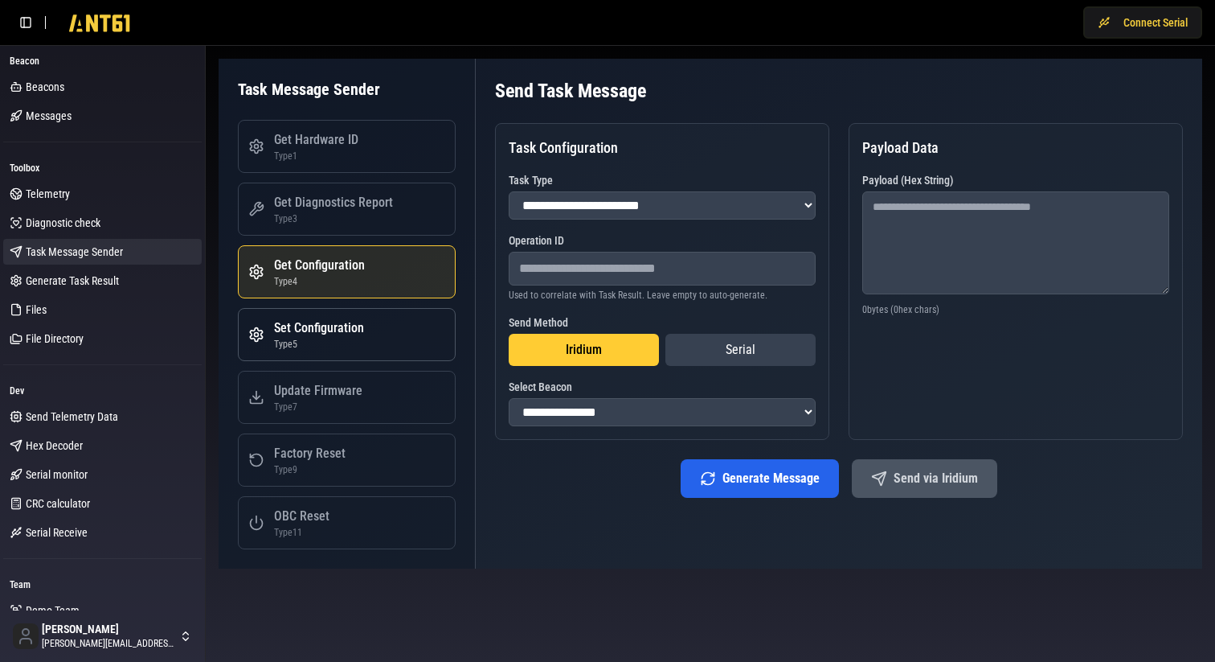
click at [327, 323] on div "Set Configuration" at bounding box center [319, 327] width 90 height 19
select select "*"
type textarea "**********"
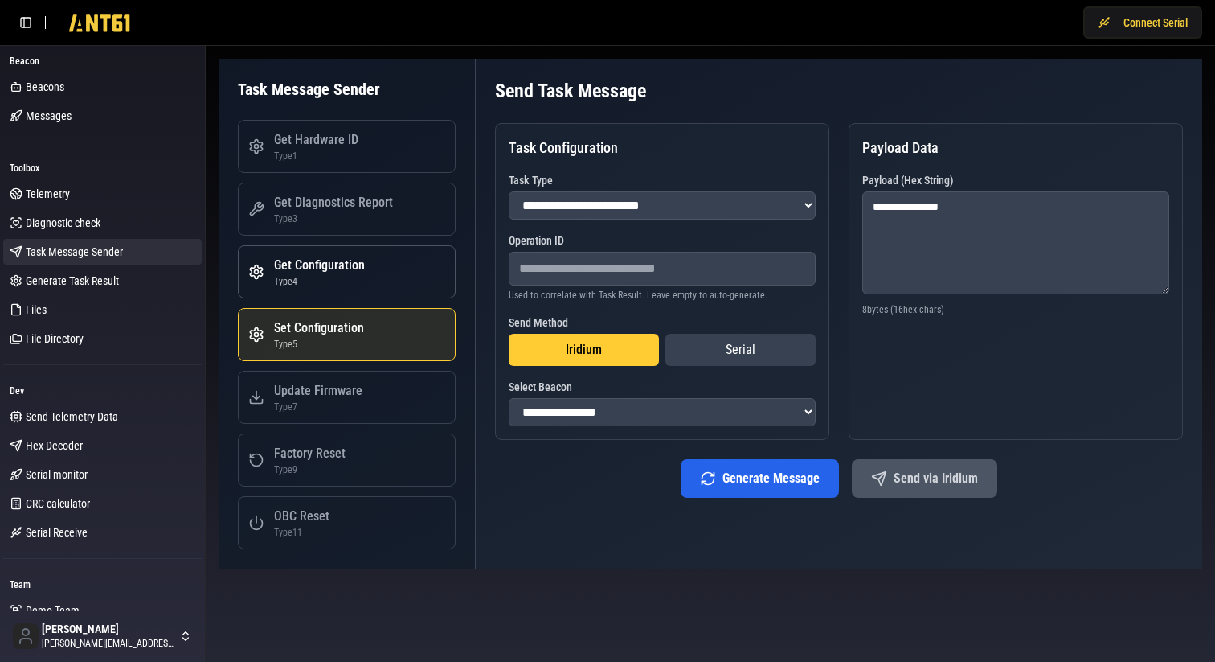
click at [335, 288] on button "Get Configuration Type 4" at bounding box center [347, 271] width 218 height 53
select select "*"
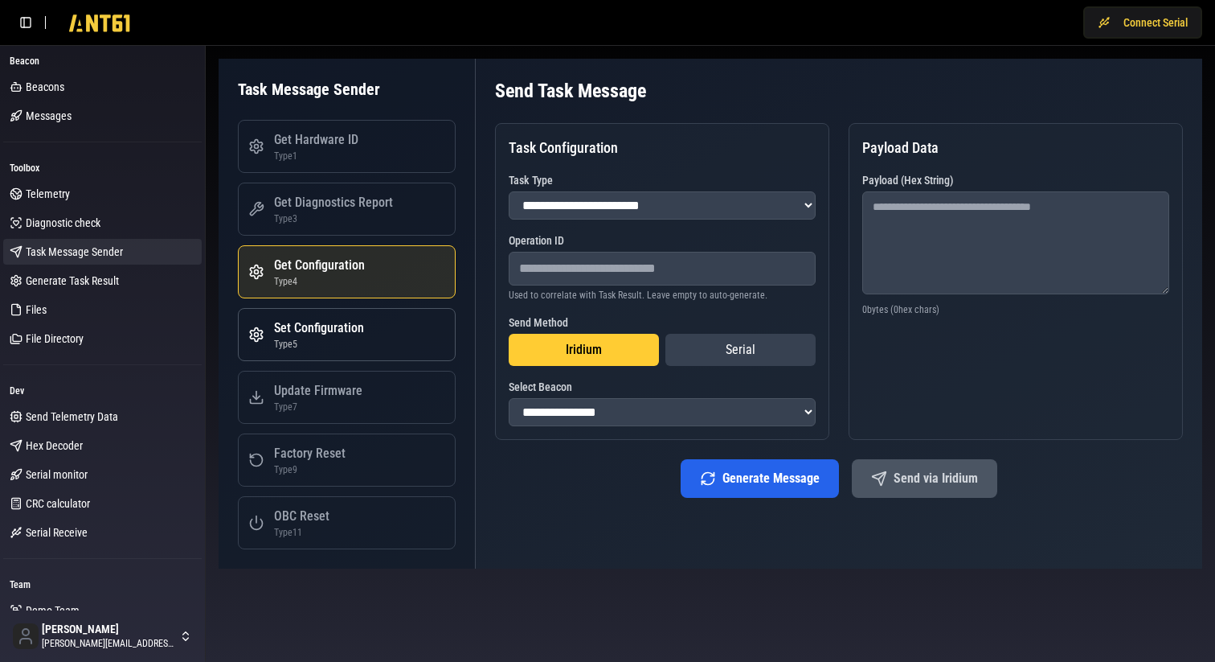
click at [331, 325] on div "Set Configuration" at bounding box center [319, 327] width 90 height 19
select select "*"
type textarea "**********"
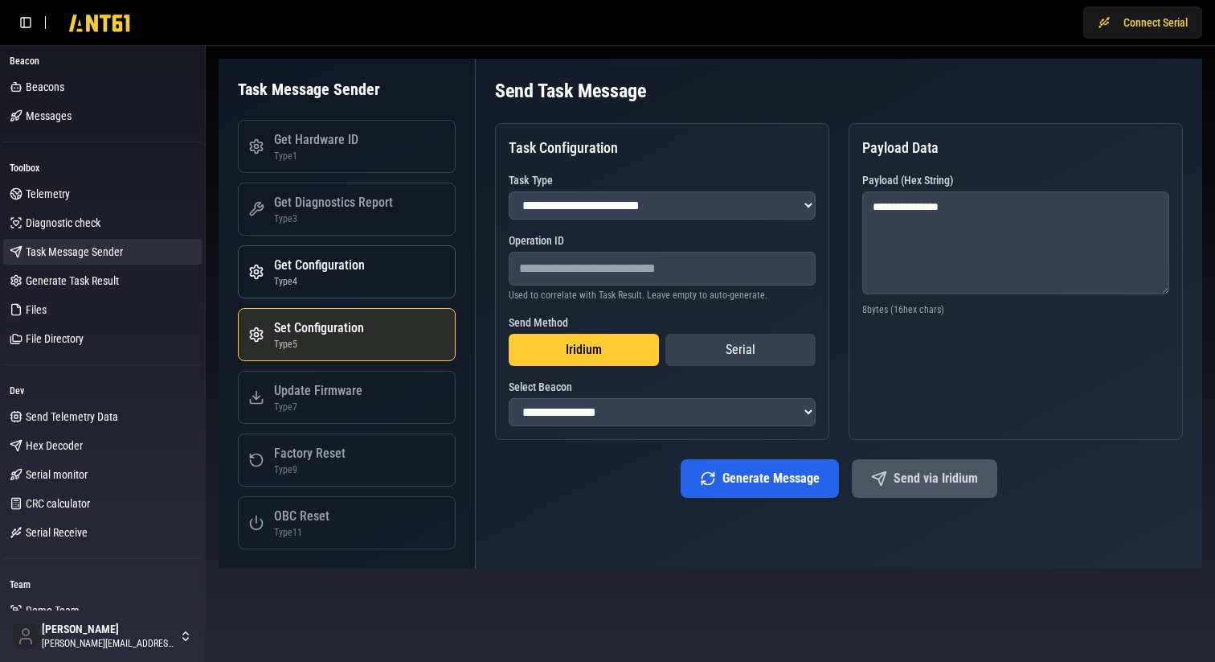
click at [341, 291] on button "Get Configuration Type 4" at bounding box center [347, 271] width 218 height 53
select select "*"
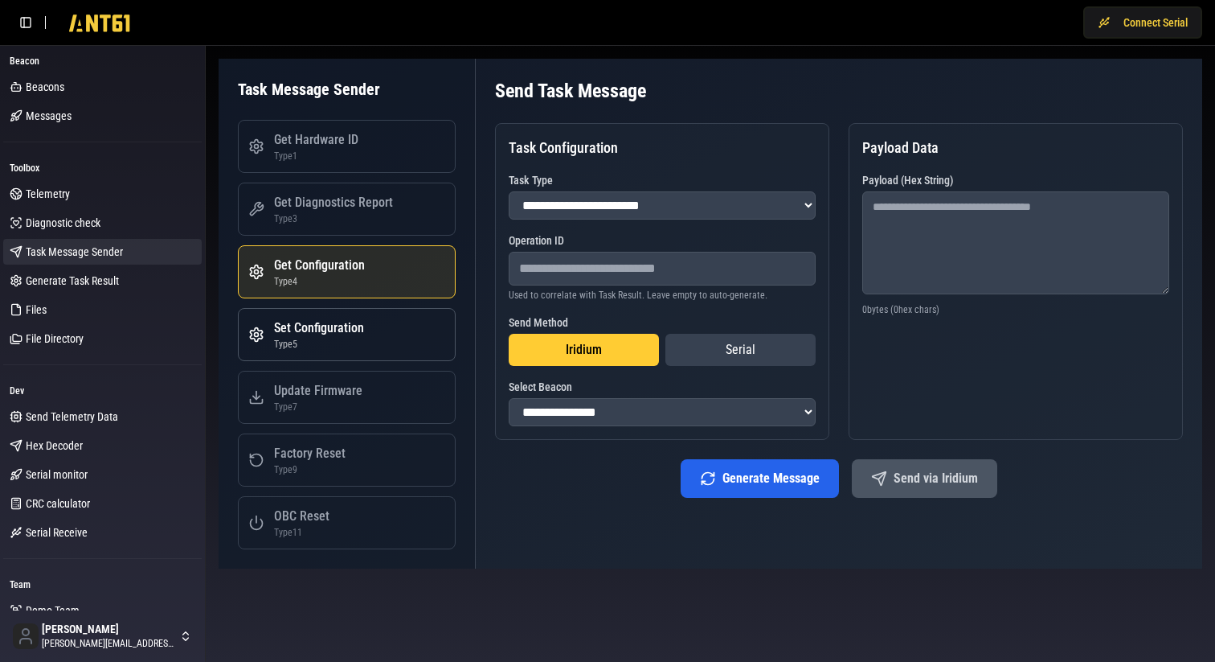
click at [332, 313] on button "Set Configuration Type 5" at bounding box center [347, 334] width 218 height 53
select select "*"
type textarea "**********"
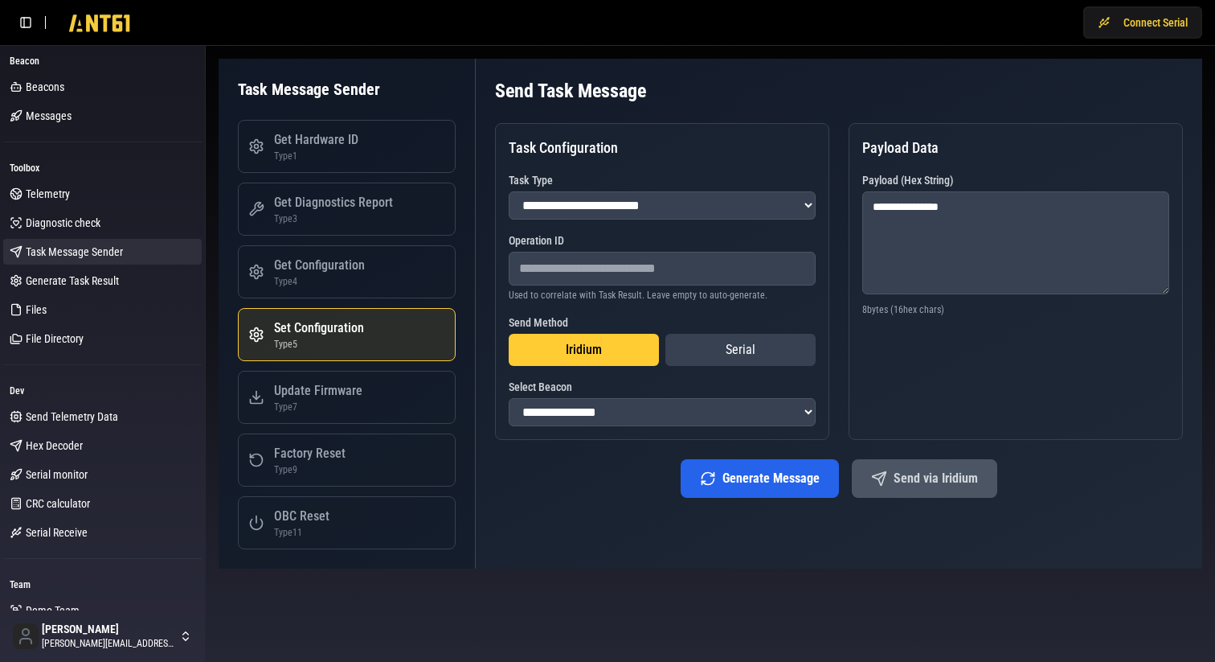
click at [661, 167] on div "**********" at bounding box center [662, 281] width 334 height 317
click at [641, 199] on select "**********" at bounding box center [662, 205] width 307 height 28
click at [707, 117] on div "**********" at bounding box center [839, 288] width 688 height 420
click at [326, 281] on div "Type 4" at bounding box center [319, 281] width 91 height 13
select select "*"
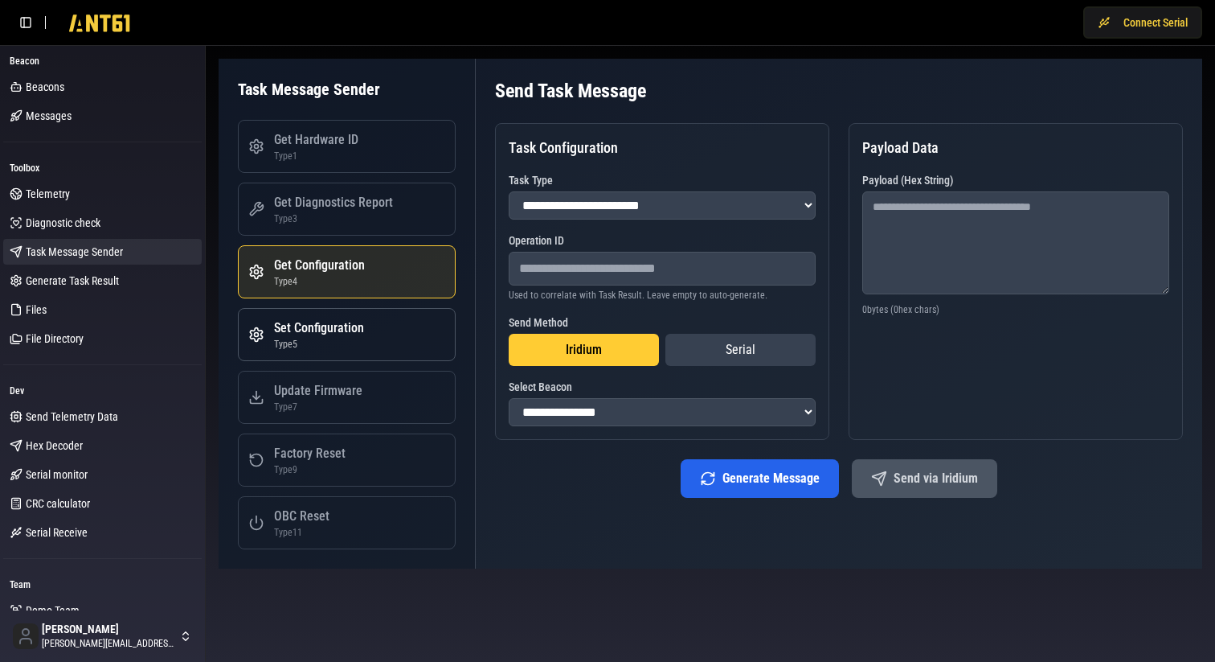
click at [323, 338] on div "Type 5" at bounding box center [319, 344] width 90 height 13
select select "*"
type textarea "**********"
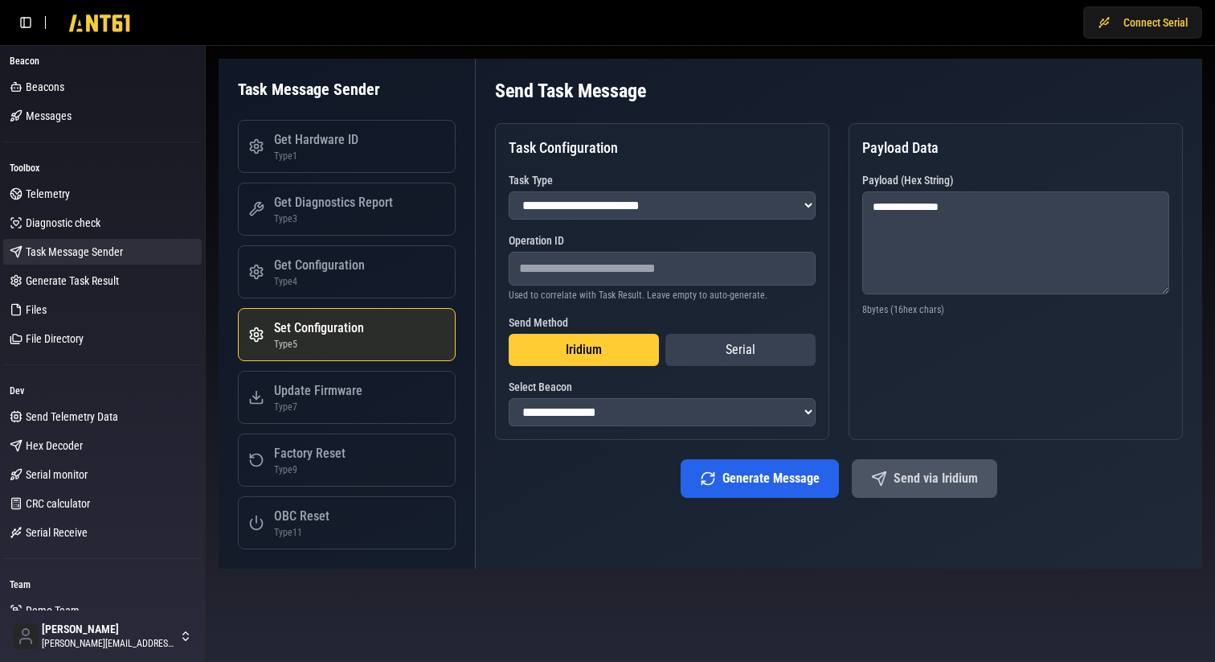
click at [961, 375] on div "**********" at bounding box center [1016, 281] width 334 height 317
click at [763, 451] on div "**********" at bounding box center [839, 288] width 688 height 420
click at [349, 387] on div "Update Firmware" at bounding box center [318, 390] width 88 height 19
select select "*"
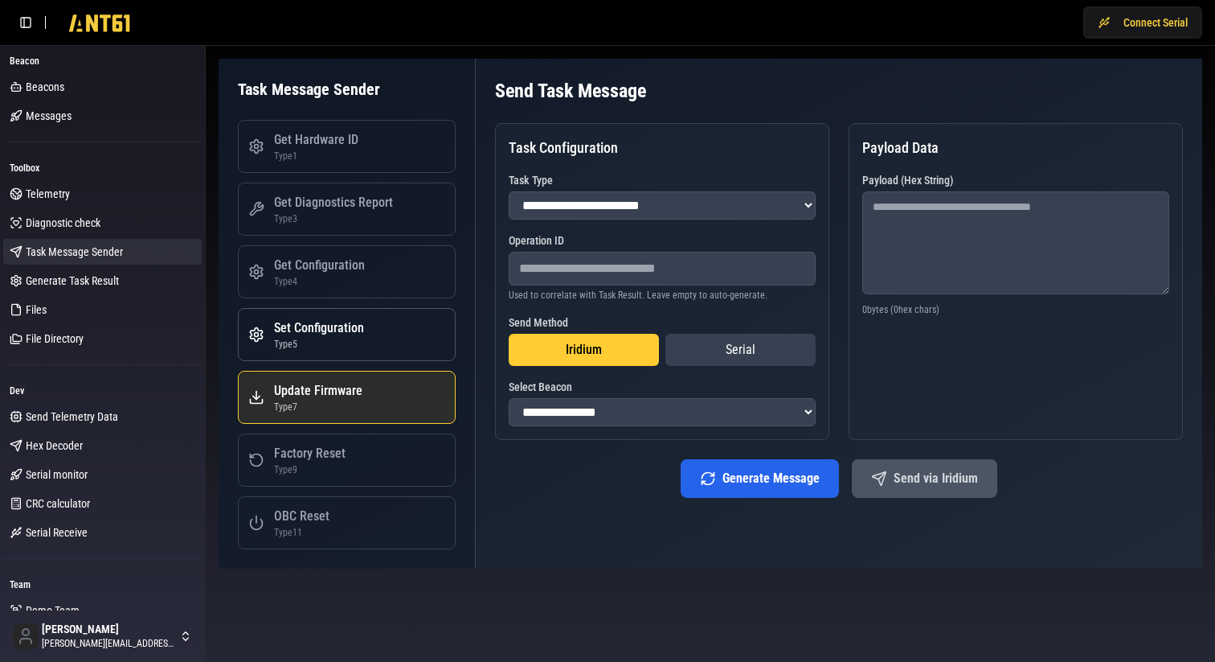
click at [334, 340] on div "Type 5" at bounding box center [319, 344] width 90 height 13
select select "*"
type textarea "**********"
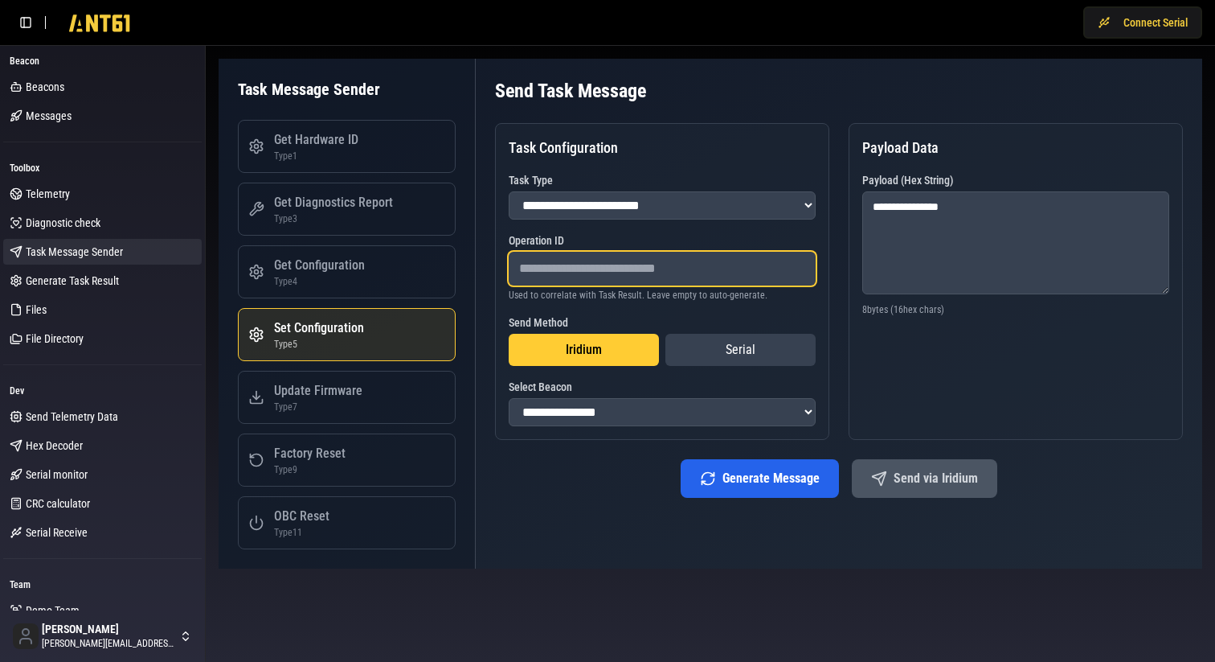
click at [567, 274] on input "number" at bounding box center [662, 269] width 307 height 34
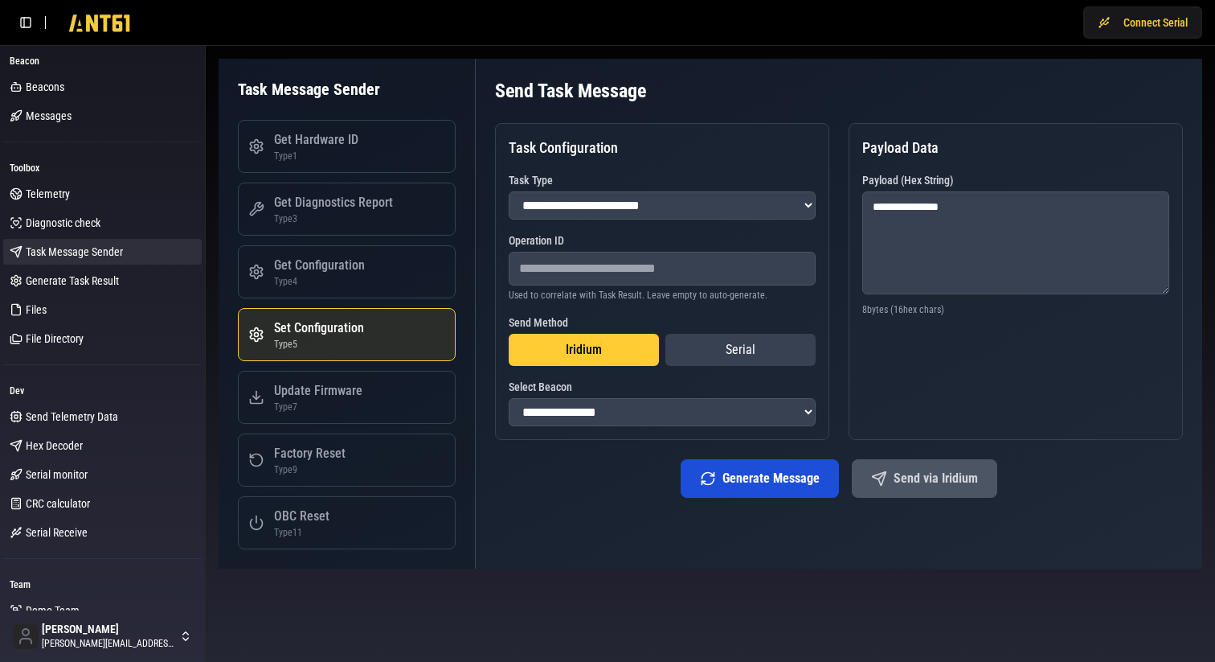
click at [763, 495] on button "Generate Message" at bounding box center [760, 478] width 158 height 39
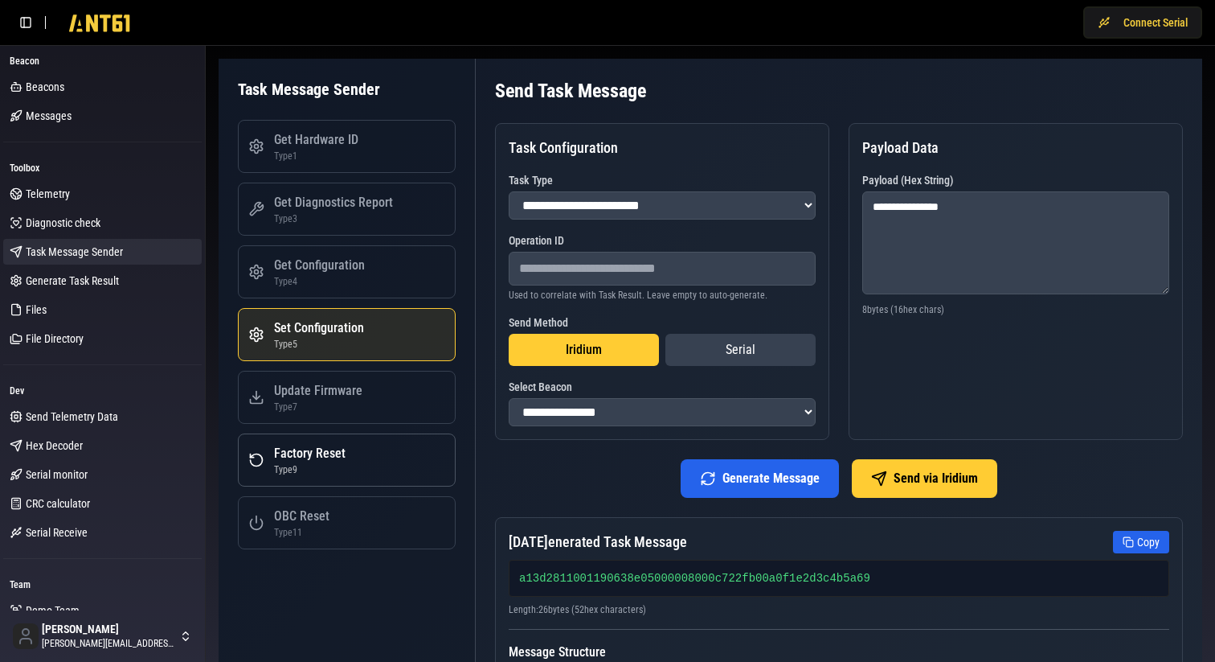
click at [331, 450] on div "Factory Reset" at bounding box center [310, 453] width 72 height 19
select select "*"
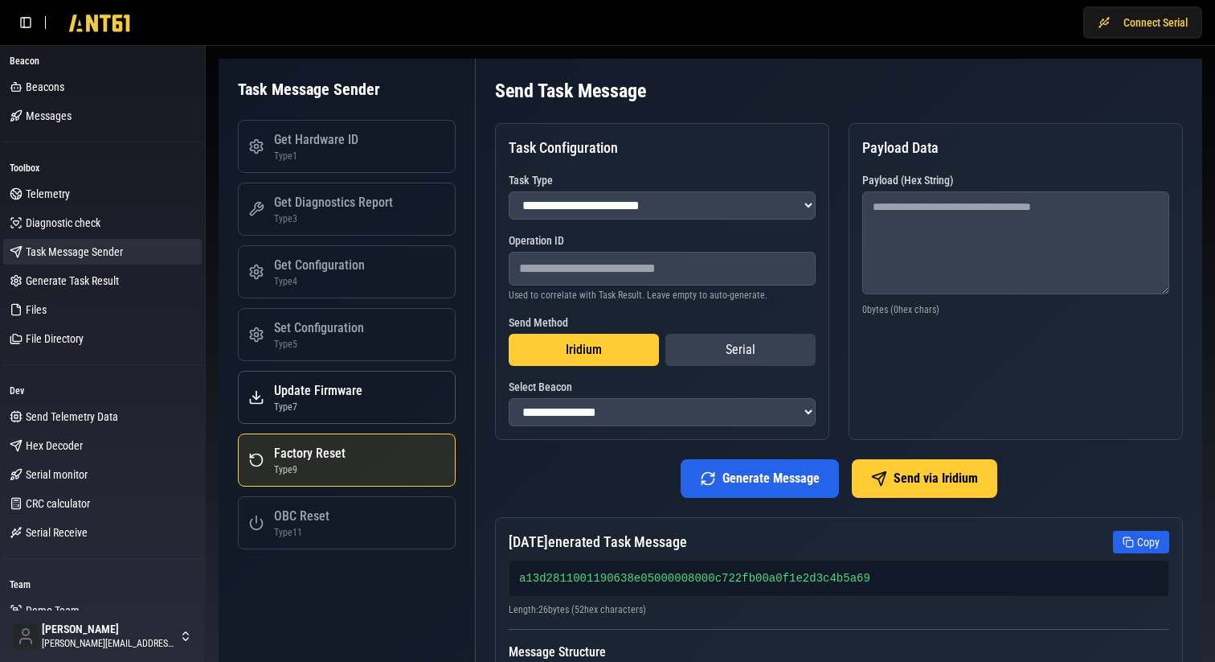
click at [327, 402] on div "Type 7" at bounding box center [318, 406] width 88 height 13
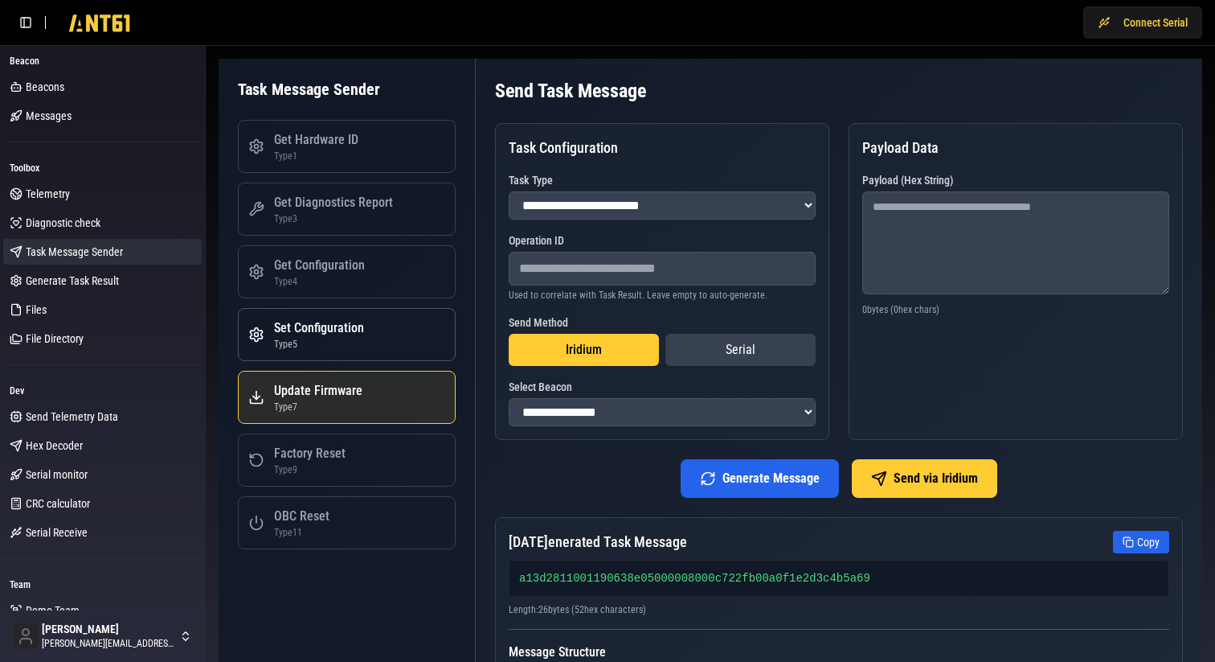
click at [342, 340] on div "Type 5" at bounding box center [319, 344] width 90 height 13
select select "*"
type textarea "**********"
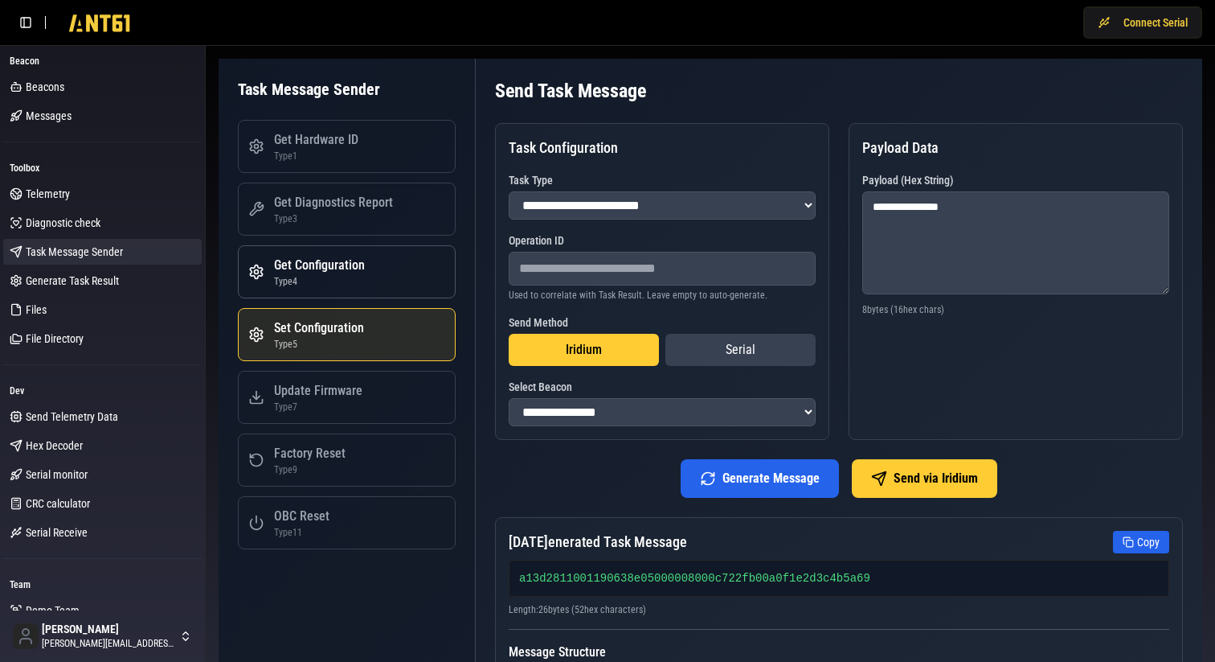
click at [346, 270] on div "Get Configuration" at bounding box center [319, 265] width 91 height 19
select select "*"
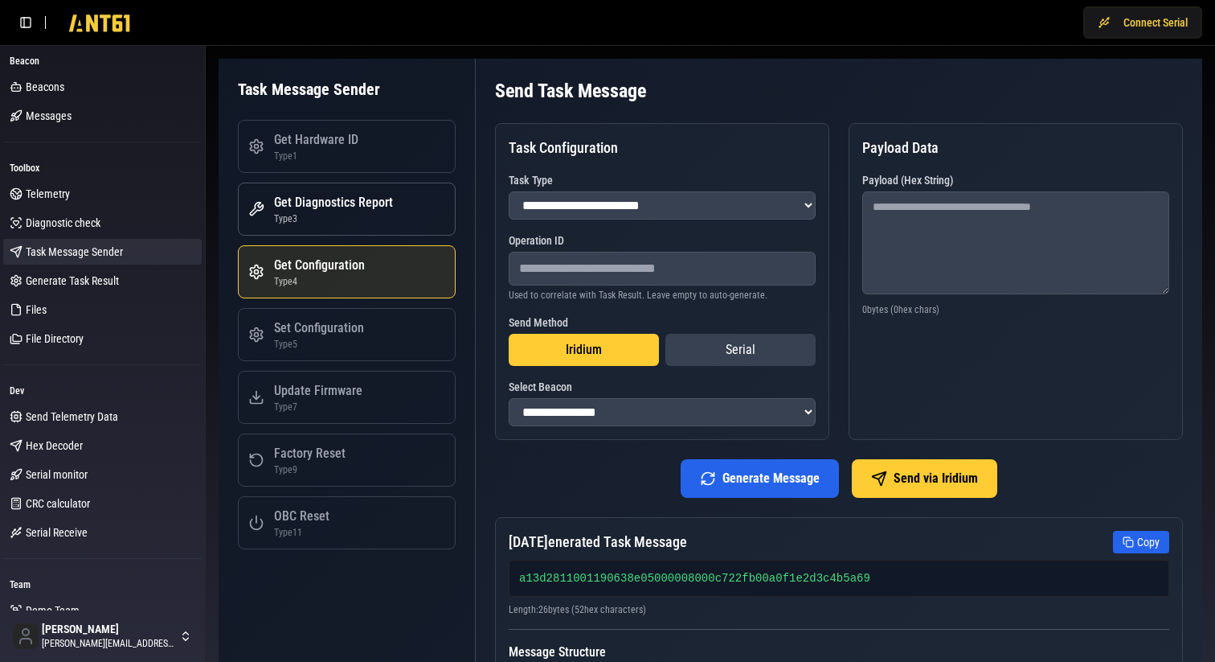
click at [357, 215] on div "Type 3" at bounding box center [333, 218] width 119 height 13
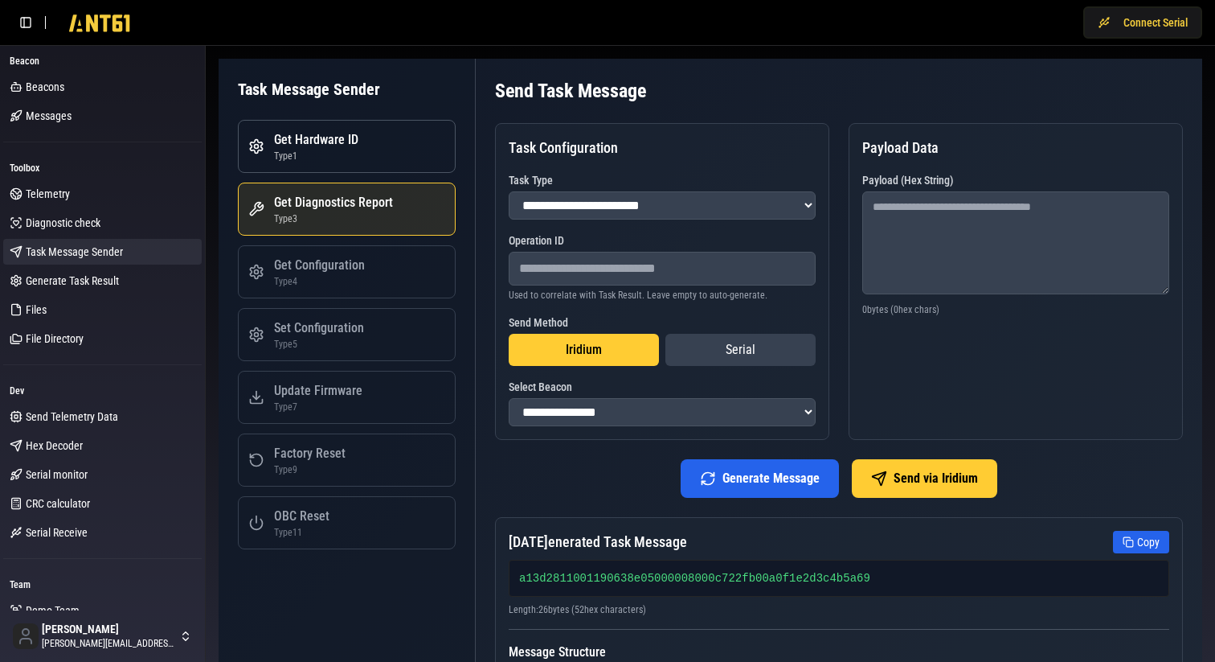
click at [357, 153] on button "Get Hardware ID Type 1" at bounding box center [347, 146] width 218 height 53
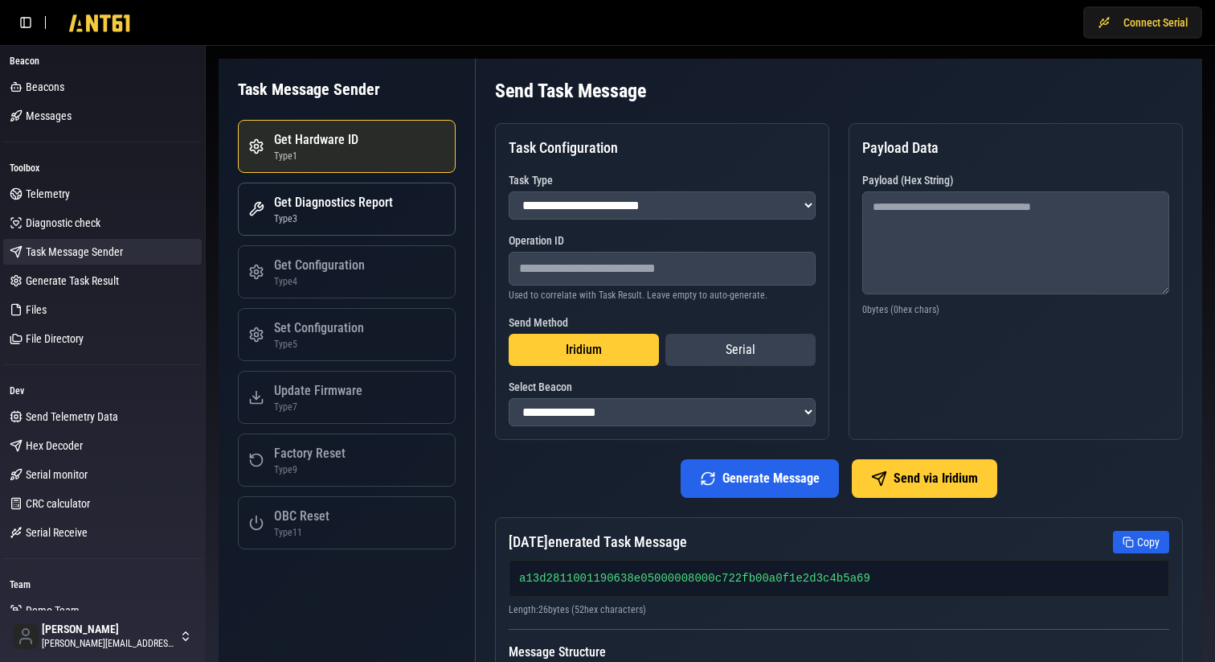
click at [332, 204] on div "Get Diagnostics Report" at bounding box center [333, 202] width 119 height 19
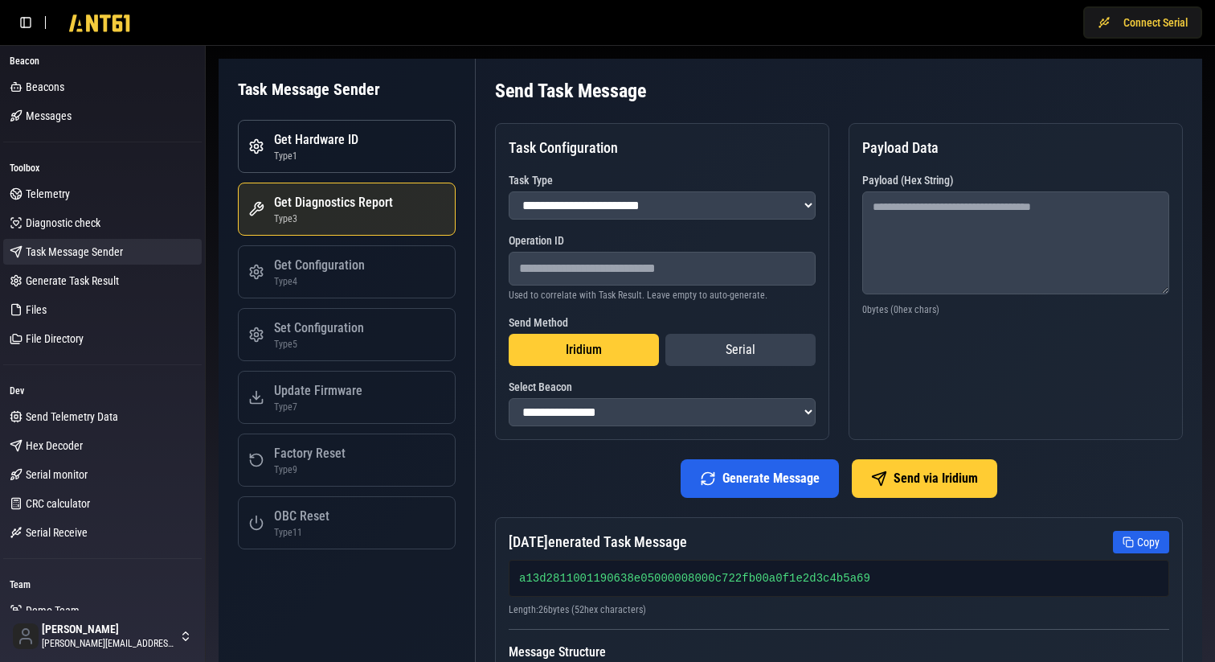
click at [355, 150] on div "Type 1" at bounding box center [316, 156] width 84 height 13
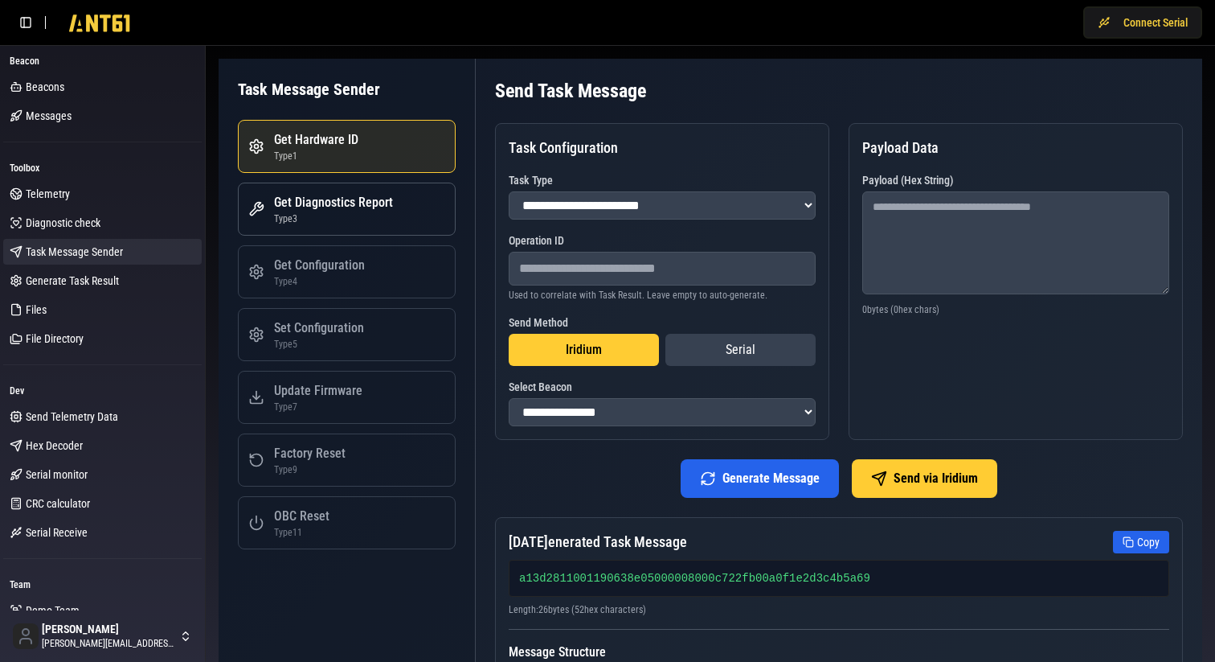
click at [335, 200] on div "Get Diagnostics Report" at bounding box center [333, 202] width 119 height 19
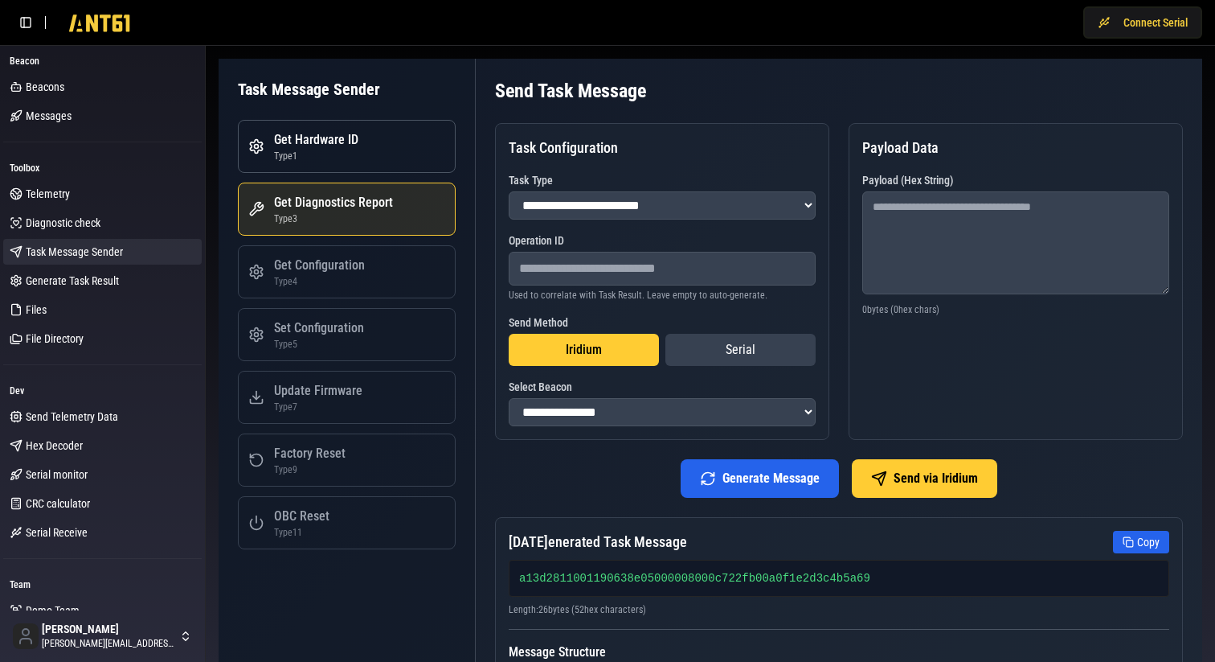
click at [363, 166] on button "Get Hardware ID Type 1" at bounding box center [347, 146] width 218 height 53
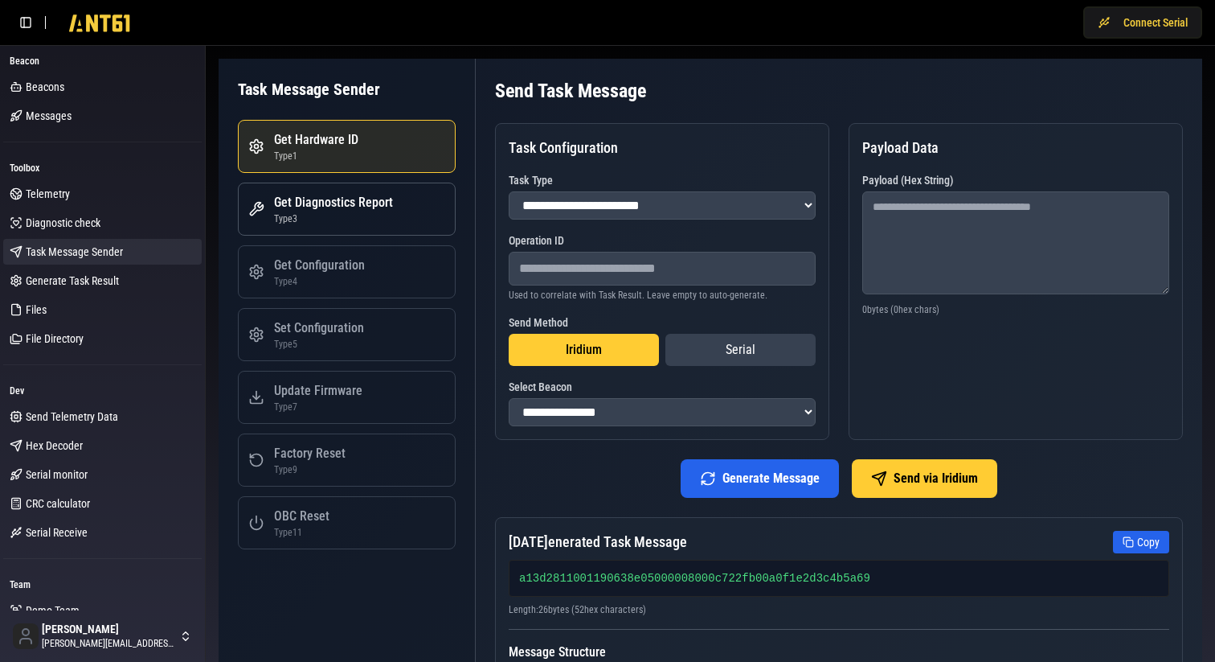
click at [345, 223] on div "Type 3" at bounding box center [333, 218] width 119 height 13
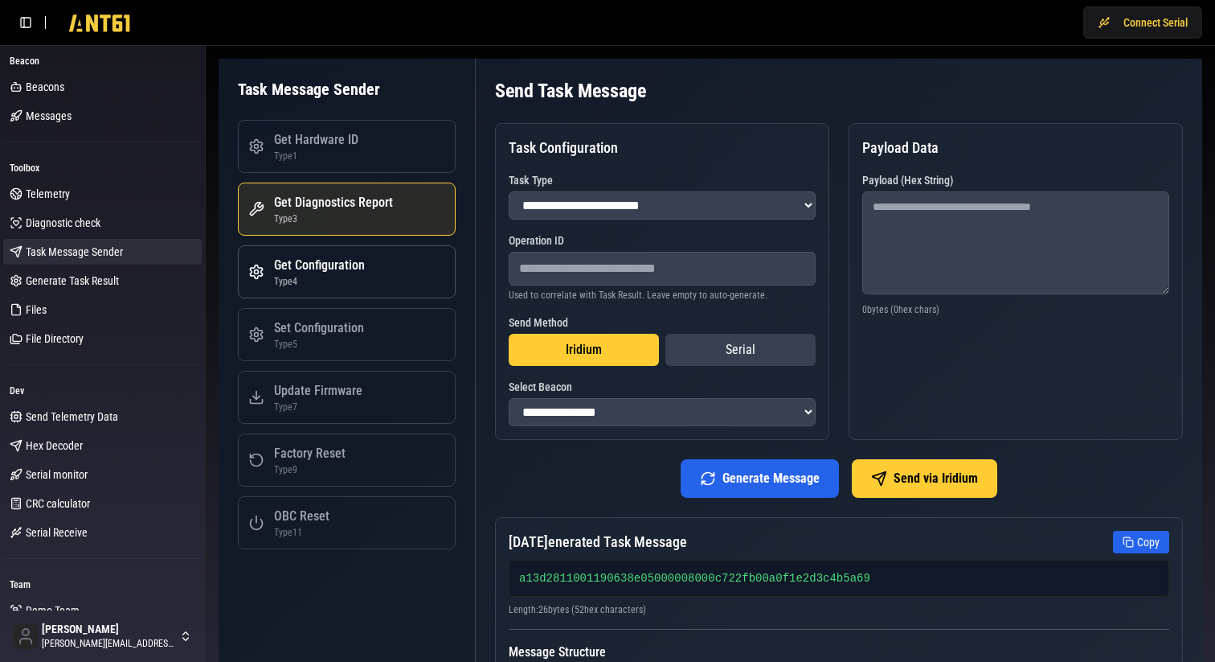
click at [333, 275] on div "Type 4" at bounding box center [319, 281] width 91 height 13
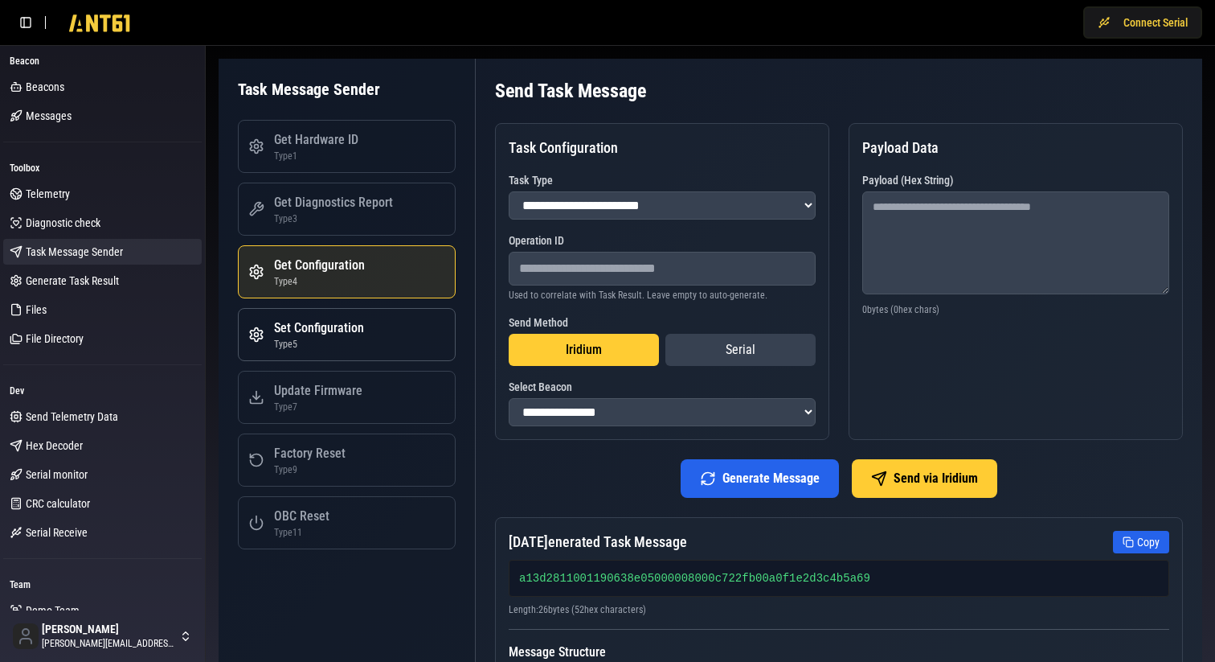
click at [326, 323] on div "Set Configuration" at bounding box center [319, 327] width 90 height 19
select select "*"
type textarea "**********"
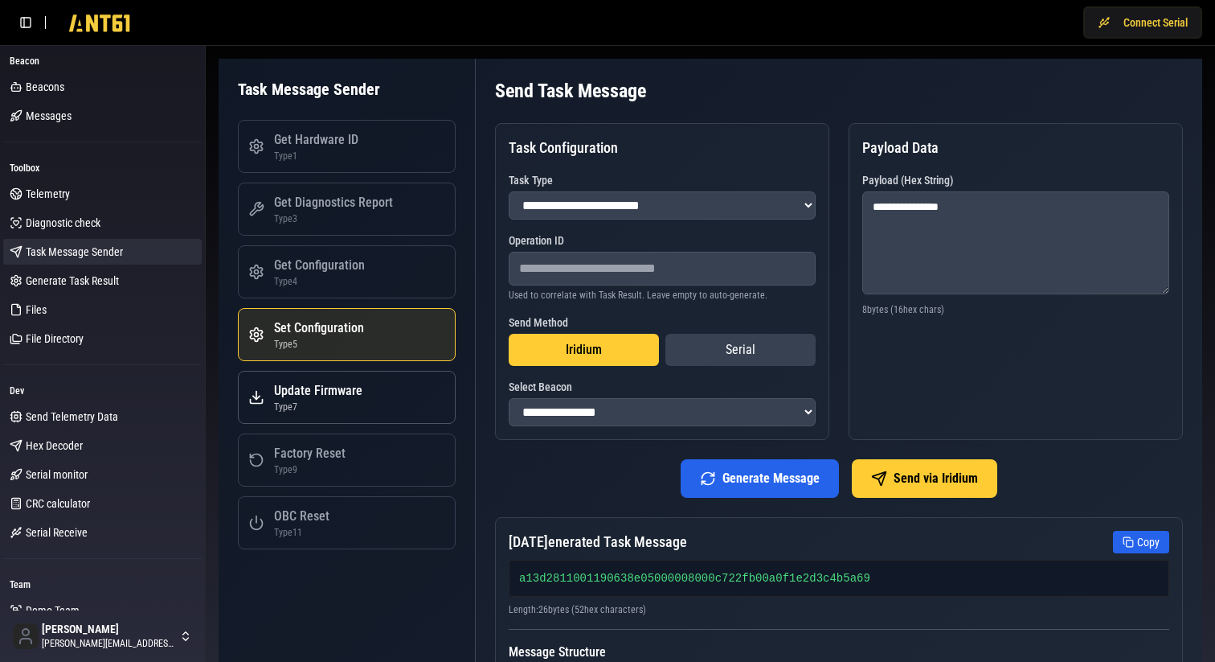
click at [320, 393] on div "Update Firmware" at bounding box center [318, 390] width 88 height 19
select select "*"
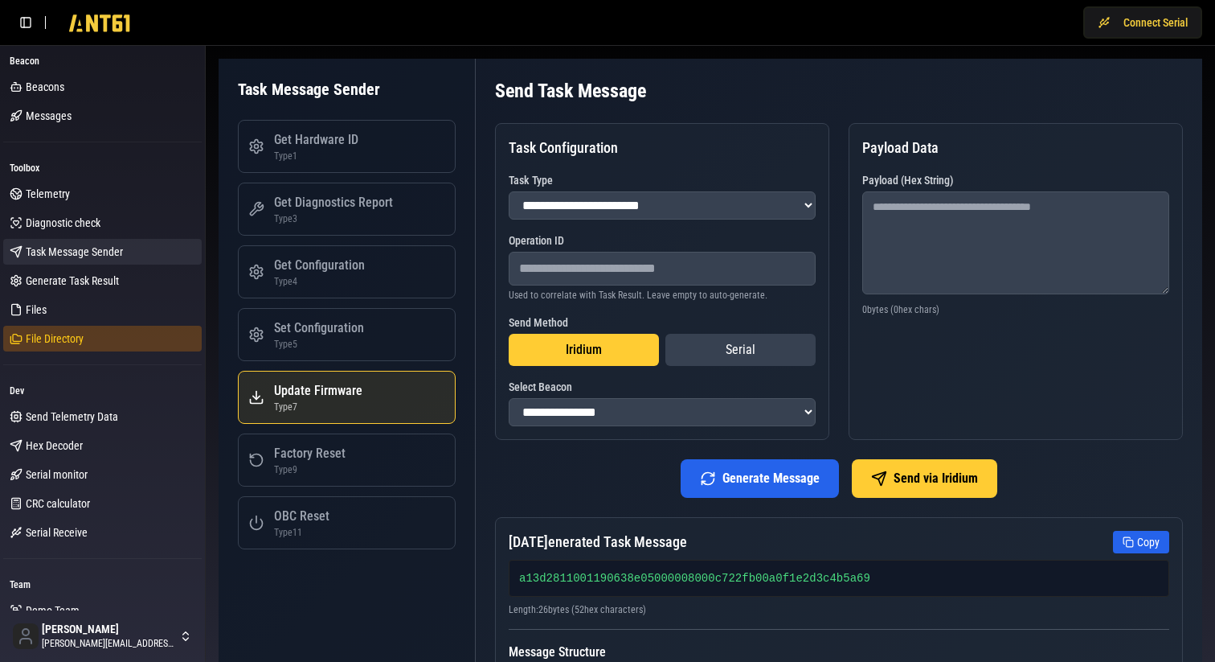
click at [46, 338] on span "File Directory" at bounding box center [55, 338] width 58 height 16
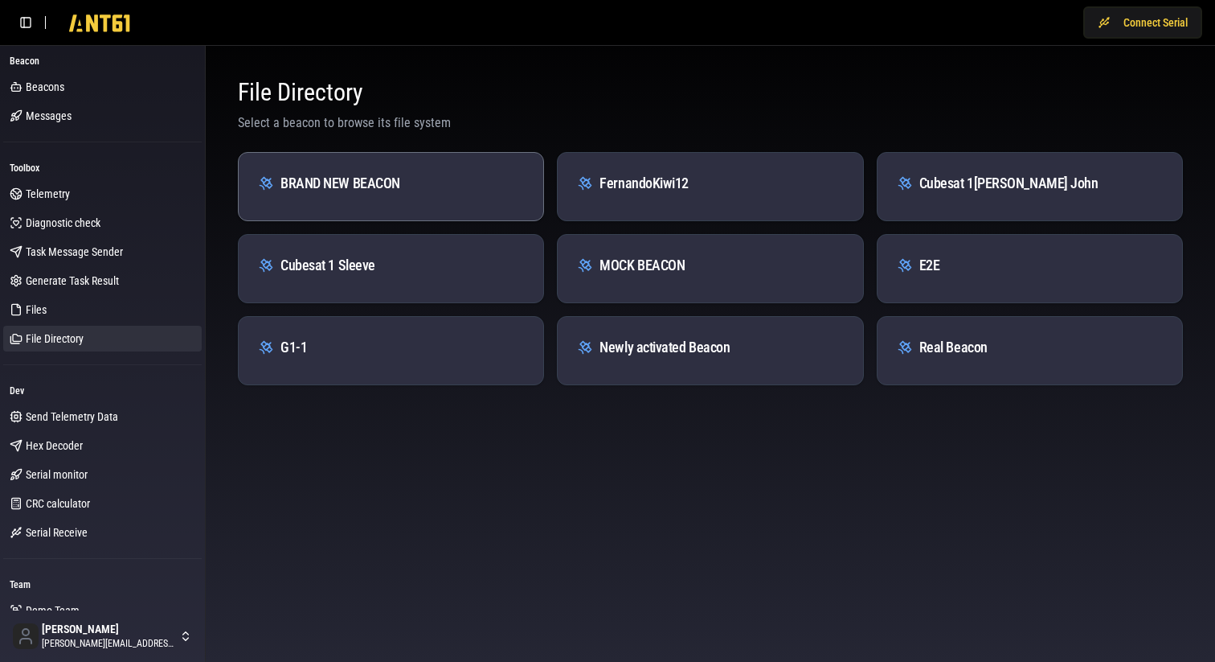
click at [362, 174] on div "BRAND NEW BEACON" at bounding box center [391, 183] width 266 height 23
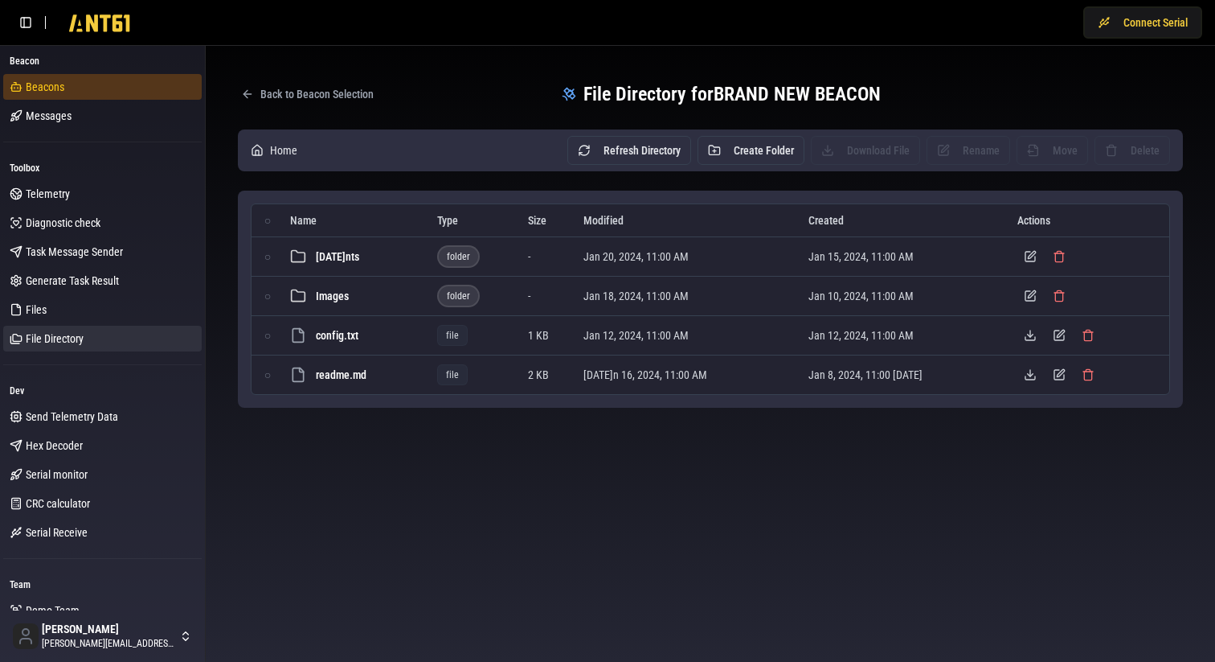
click at [56, 87] on span "Beacons" at bounding box center [45, 87] width 39 height 16
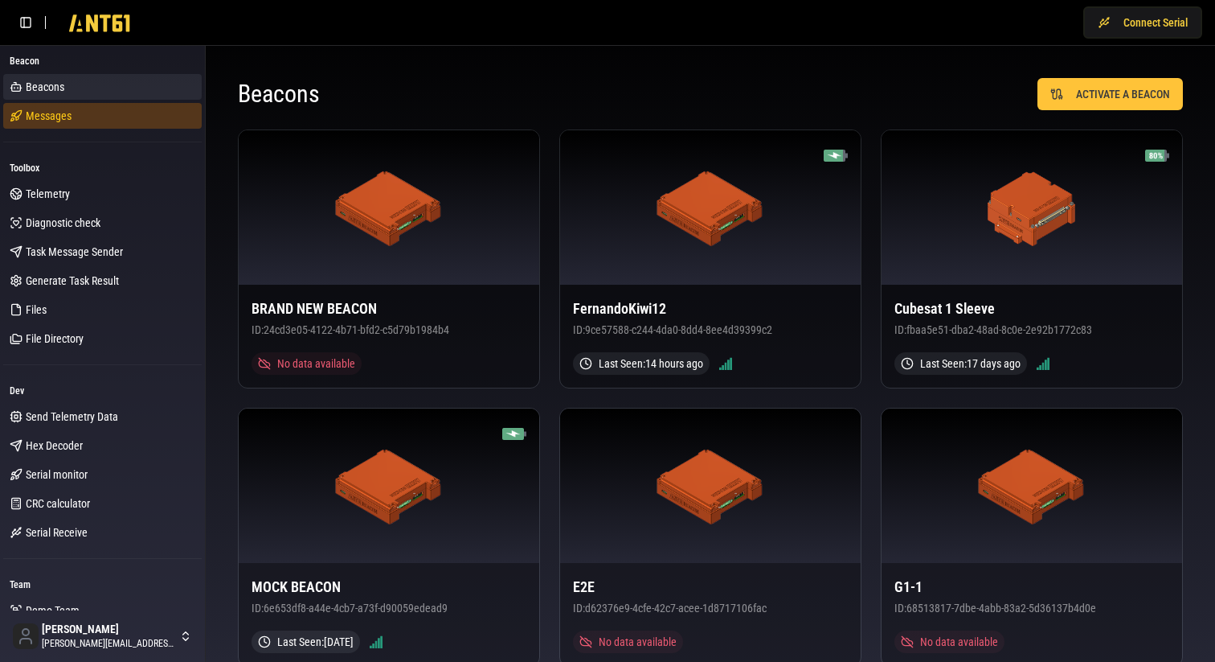
click at [46, 119] on span "Messages" at bounding box center [49, 116] width 46 height 16
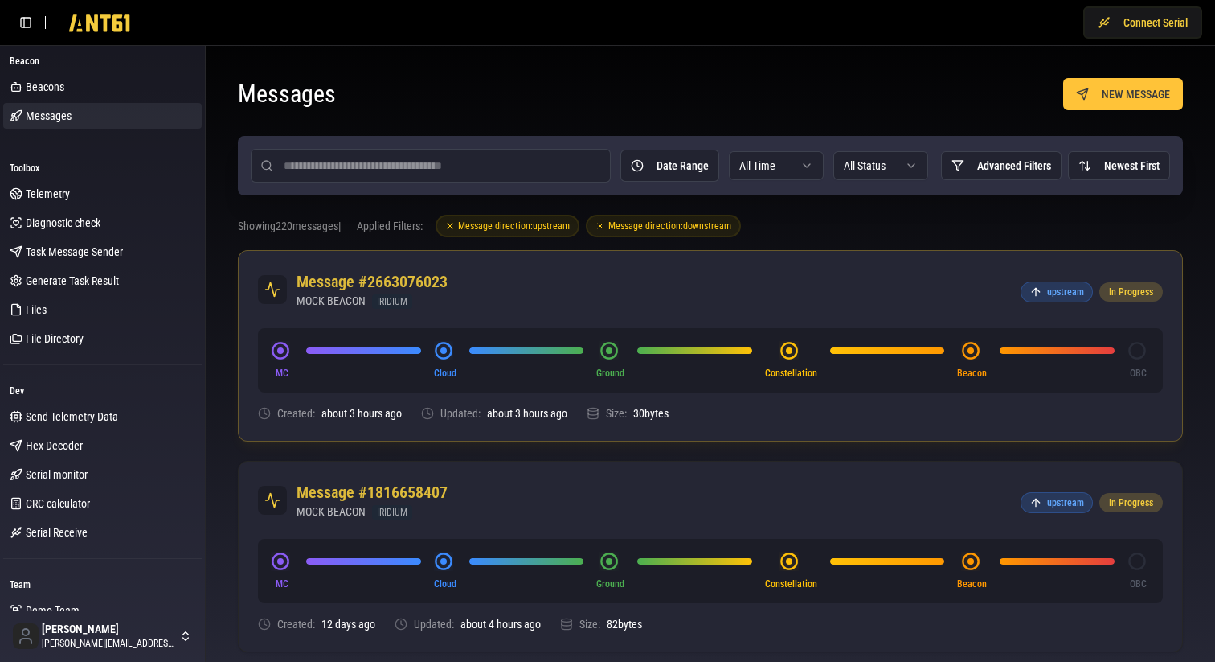
click at [706, 291] on div "Message #2663076023 MOCK BEACON IRIDIUM upstream In Progress" at bounding box center [711, 289] width 944 height 77
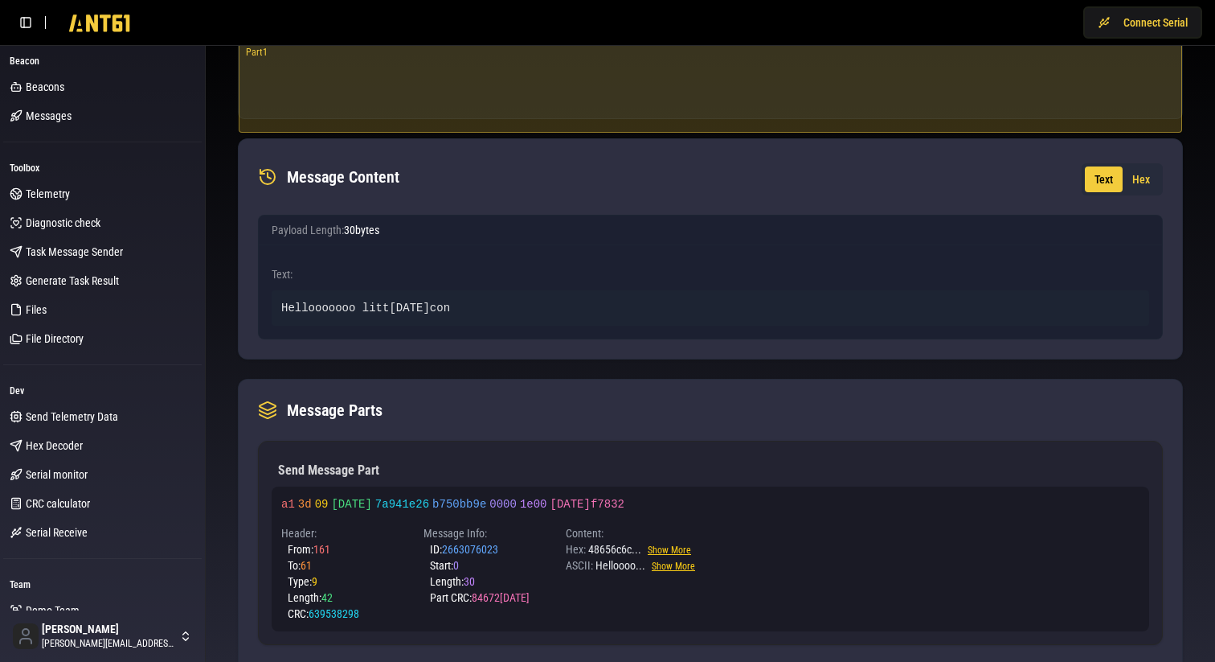
scroll to position [626, 0]
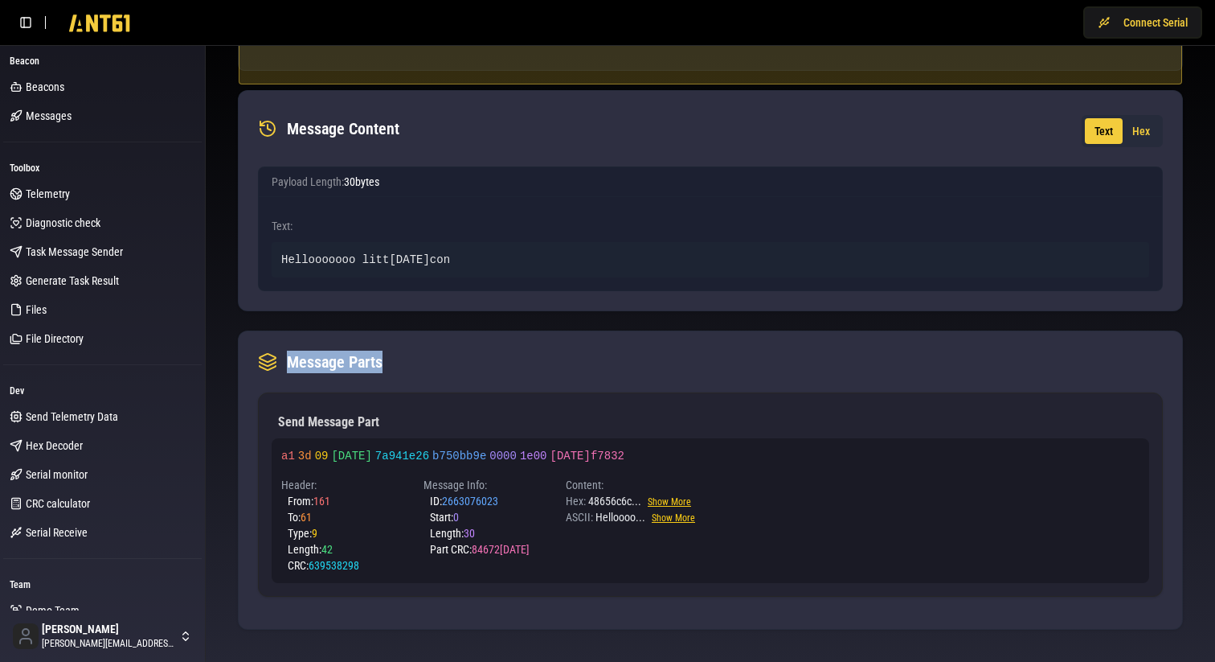
drag, startPoint x: 263, startPoint y: 359, endPoint x: 402, endPoint y: 356, distance: 139.1
click at [402, 356] on div "Message Parts" at bounding box center [711, 361] width 944 height 61
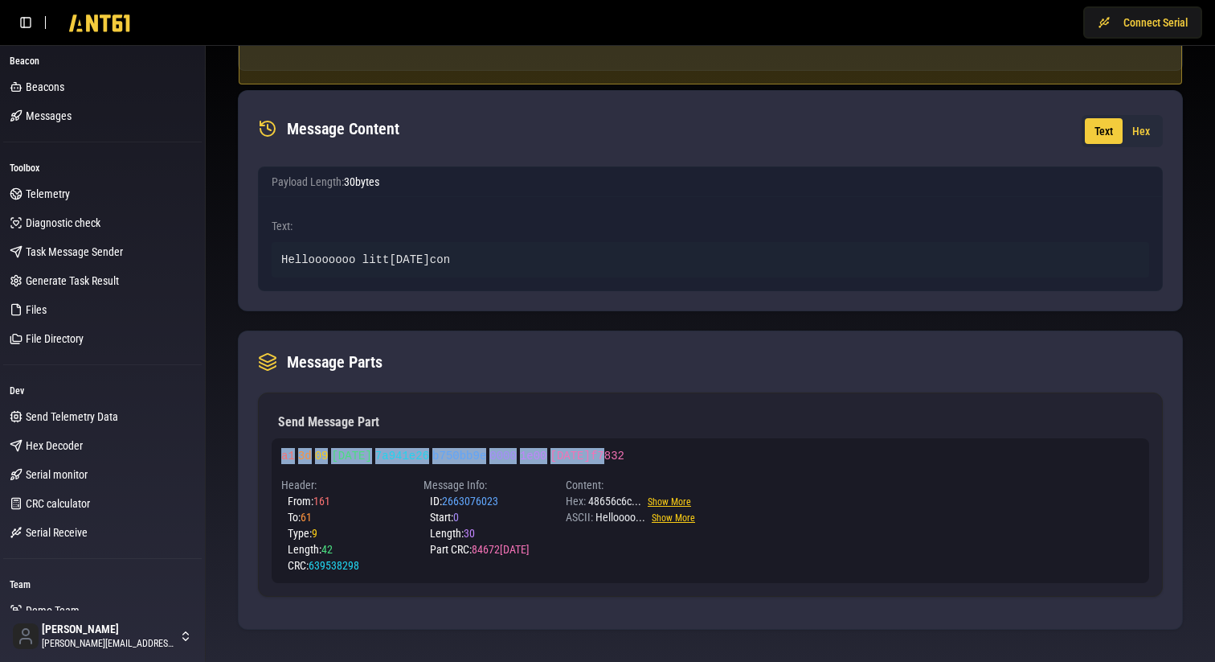
drag, startPoint x: 281, startPoint y: 453, endPoint x: 609, endPoint y: 456, distance: 328.0
click at [609, 456] on div "a1 3d 09 2a00 7a941e26 b750bb9e 0[DATE]0f7832" at bounding box center [488, 456] width 414 height 16
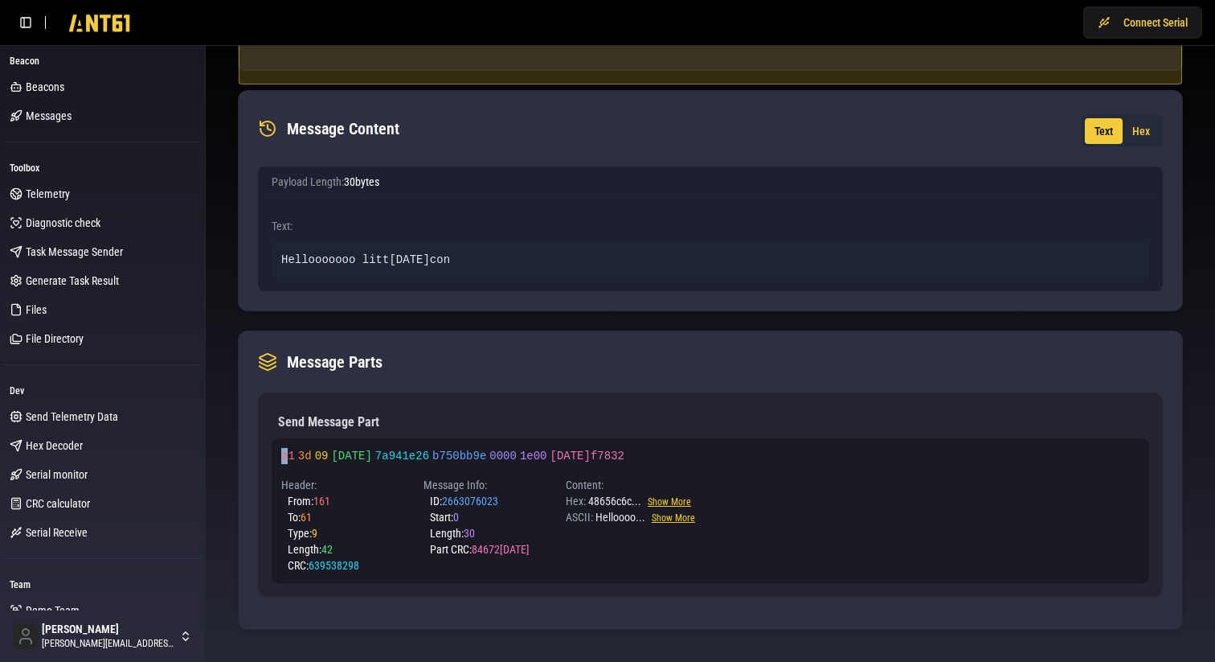
click at [287, 457] on span "a1" at bounding box center [288, 455] width 14 height 13
click at [284, 486] on span "Header:" at bounding box center [298, 484] width 35 height 13
drag, startPoint x: 292, startPoint y: 498, endPoint x: 349, endPoint y: 498, distance: 57.1
click at [349, 498] on div "From: 161" at bounding box center [349, 501] width 123 height 16
click at [323, 503] on span "161" at bounding box center [322, 500] width 17 height 13
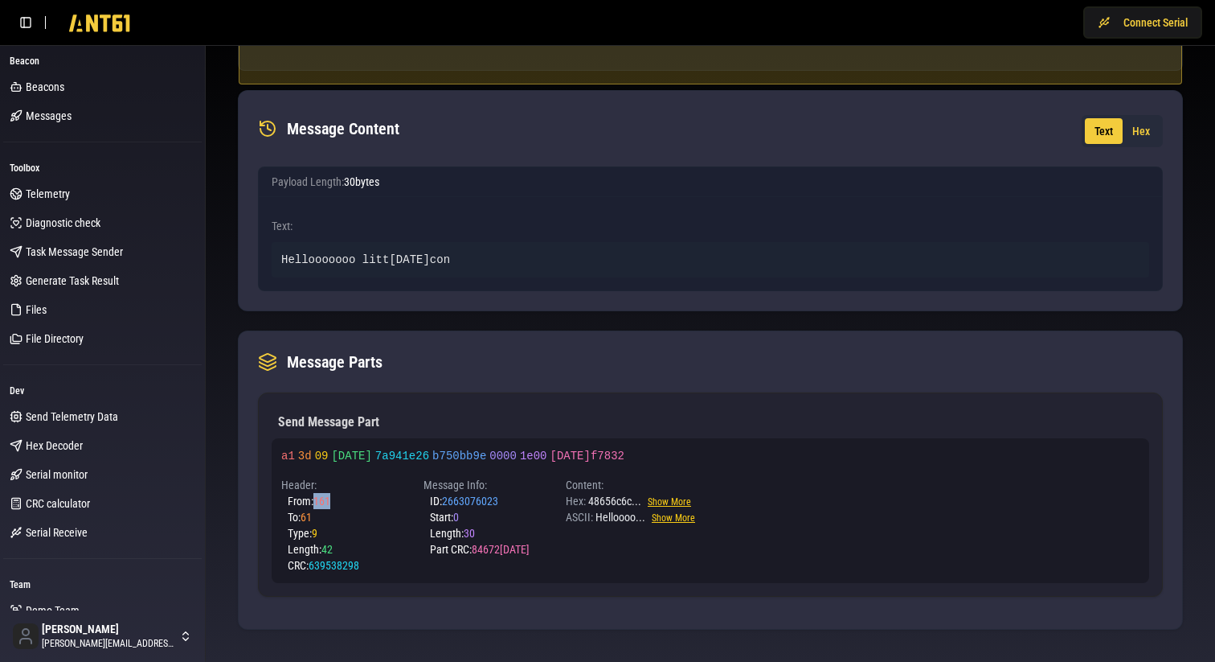
click at [323, 503] on span "161" at bounding box center [322, 500] width 17 height 13
click at [333, 506] on div "From: 161" at bounding box center [349, 501] width 123 height 16
drag, startPoint x: 302, startPoint y: 459, endPoint x: 314, endPoint y: 459, distance: 11.3
click at [314, 459] on div "a1 3d 09 2a00 7a941e26 b750bb9e 0[DATE]0f7832" at bounding box center [488, 456] width 414 height 16
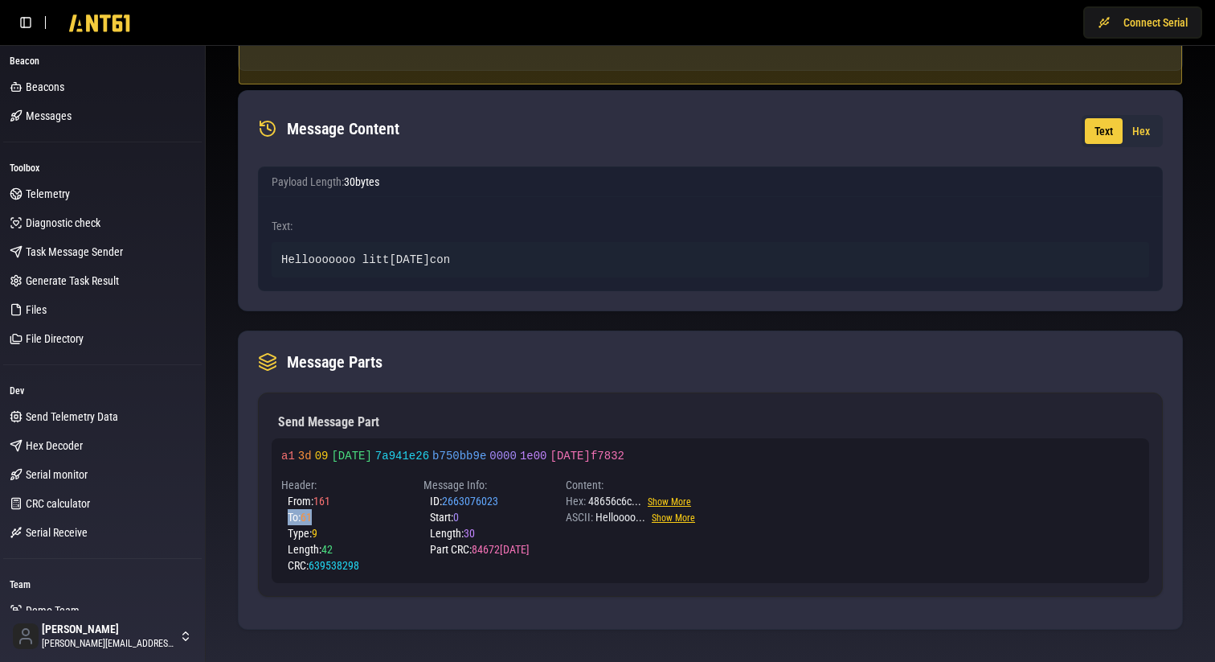
drag, startPoint x: 289, startPoint y: 517, endPoint x: 314, endPoint y: 518, distance: 24.9
click at [314, 518] on div "To: 61" at bounding box center [349, 517] width 123 height 16
click at [336, 518] on div "To: 61" at bounding box center [349, 517] width 123 height 16
drag, startPoint x: 281, startPoint y: 482, endPoint x: 368, endPoint y: 573, distance: 126.2
click at [368, 574] on div "a1 3d 09 2a00 7a941e26 b750bb9e 0000 1e00 180f7832 Header: From: 161 To: 61 Typ…" at bounding box center [711, 510] width 878 height 145
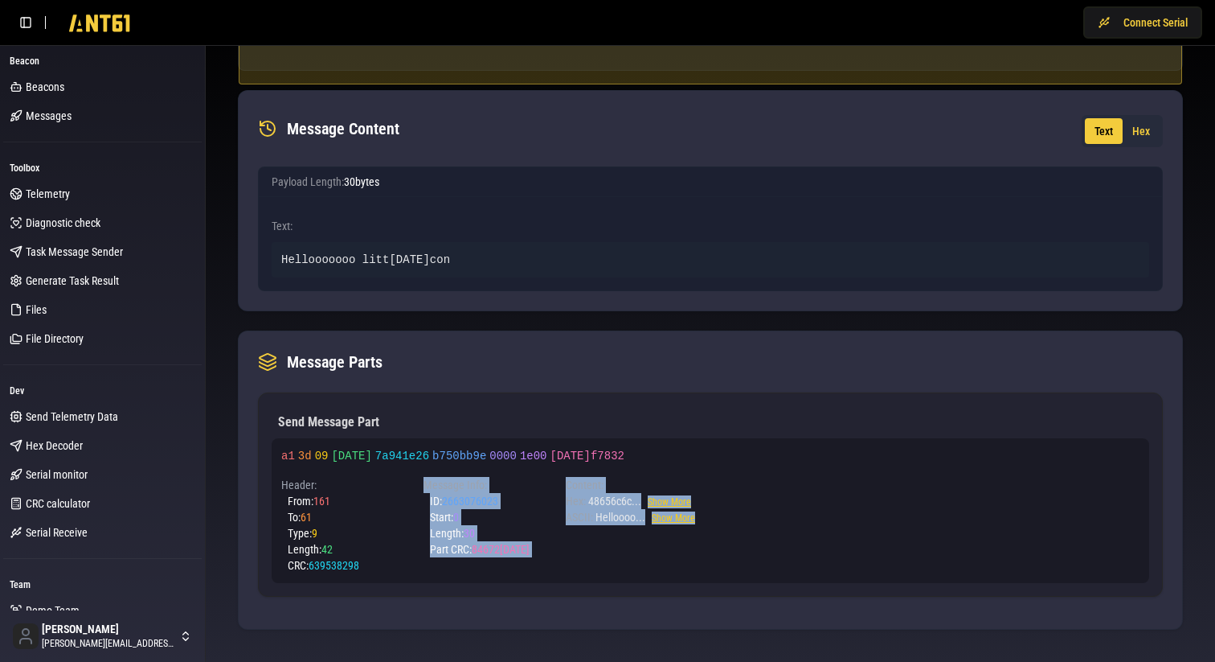
drag, startPoint x: 427, startPoint y: 483, endPoint x: 578, endPoint y: 555, distance: 167.2
click at [578, 555] on div "Header: From: 161 To: 61 Type: 9 Length: 42 CRC: 639538298 Message Info: ID: 26…" at bounding box center [488, 525] width 414 height 96
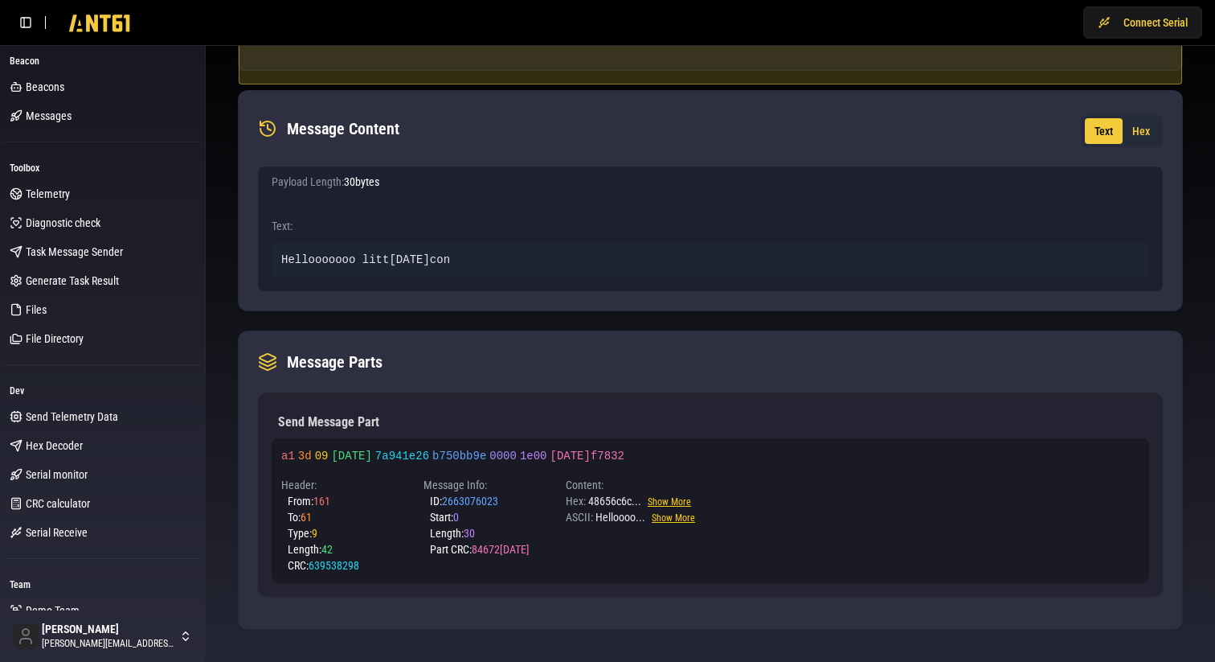
click at [639, 525] on div "Content: Hex: 48656c6c ... Show More ASCII: Helloooo ... Show More" at bounding box center [630, 525] width 129 height 96
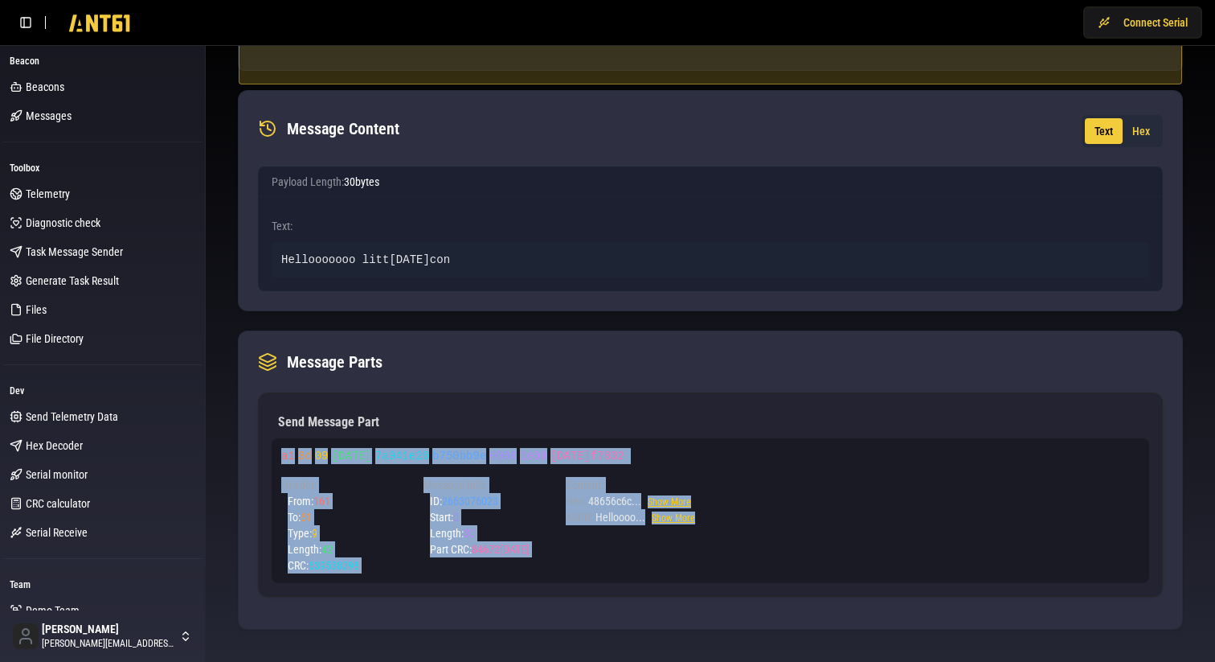
drag, startPoint x: 281, startPoint y: 454, endPoint x: 660, endPoint y: 570, distance: 395.9
click at [660, 570] on div "a1 3d 09 2a00 7a941e26 b750bb9e 0000 1e00 180f7832 Header: From: 161 To: 61 Typ…" at bounding box center [488, 510] width 414 height 125
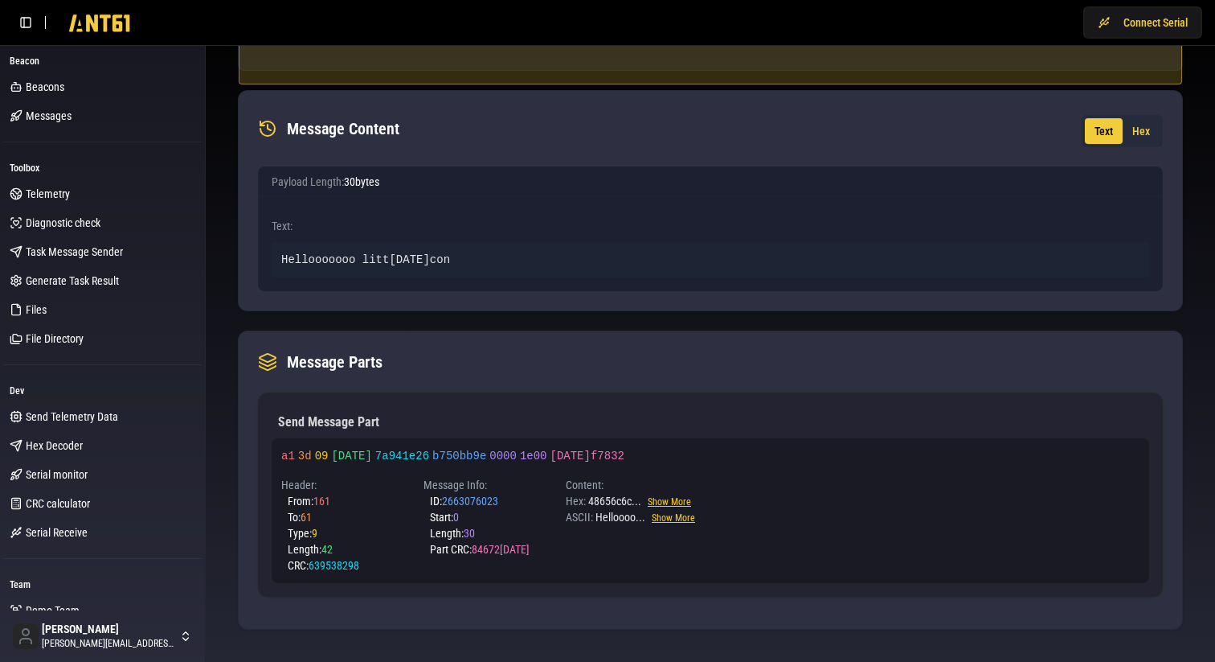
click at [750, 573] on div "a1 3d 09 2a00 7a941e26 b750bb9e 0000 1e00 180f7832 Header: From: 161 To: 61 Typ…" at bounding box center [711, 510] width 878 height 145
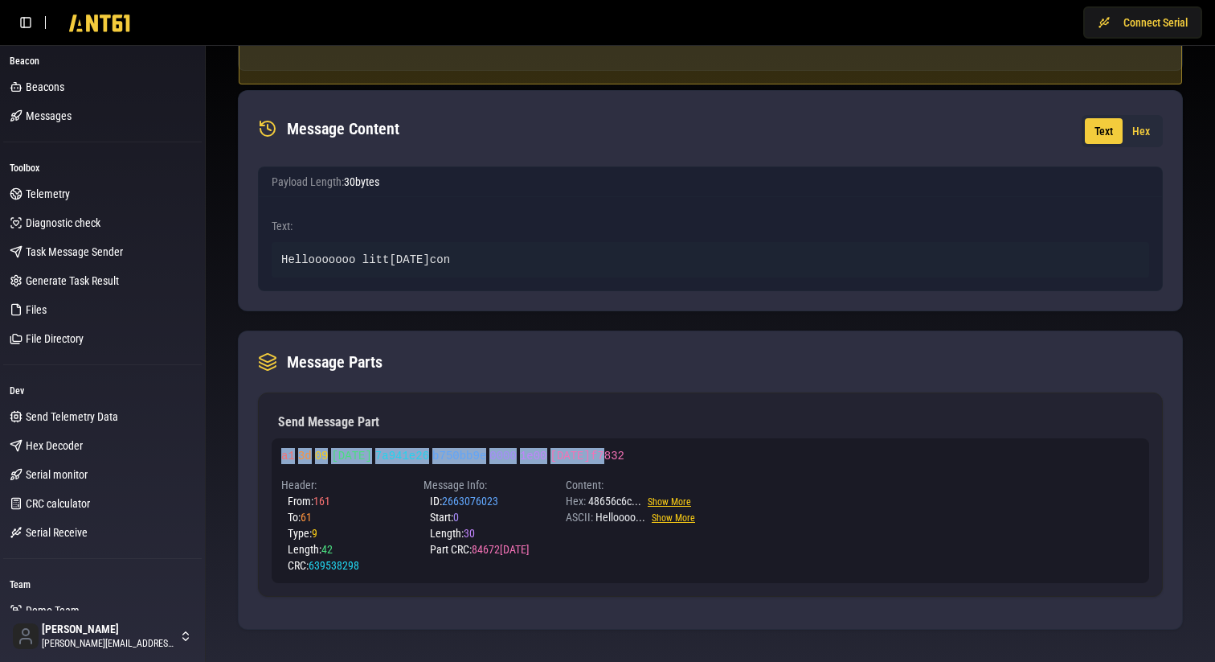
drag, startPoint x: 281, startPoint y: 453, endPoint x: 628, endPoint y: 459, distance: 347.3
click at [628, 459] on div "a1 3d 09 2a00 7a941e26 b750bb9e 0[DATE]0f7832" at bounding box center [488, 456] width 414 height 16
click at [606, 456] on div "a1 3d 09 2a00 7a941e26 b750bb9e 0[DATE]0f7832" at bounding box center [488, 456] width 414 height 16
drag, startPoint x: 628, startPoint y: 456, endPoint x: 276, endPoint y: 452, distance: 352.1
click at [276, 452] on div "a1 3d 09 2a00 7a941e26 b750bb9e 0000 1e00 180f7832 Header: From: 161 To: 61 Typ…" at bounding box center [711, 510] width 878 height 145
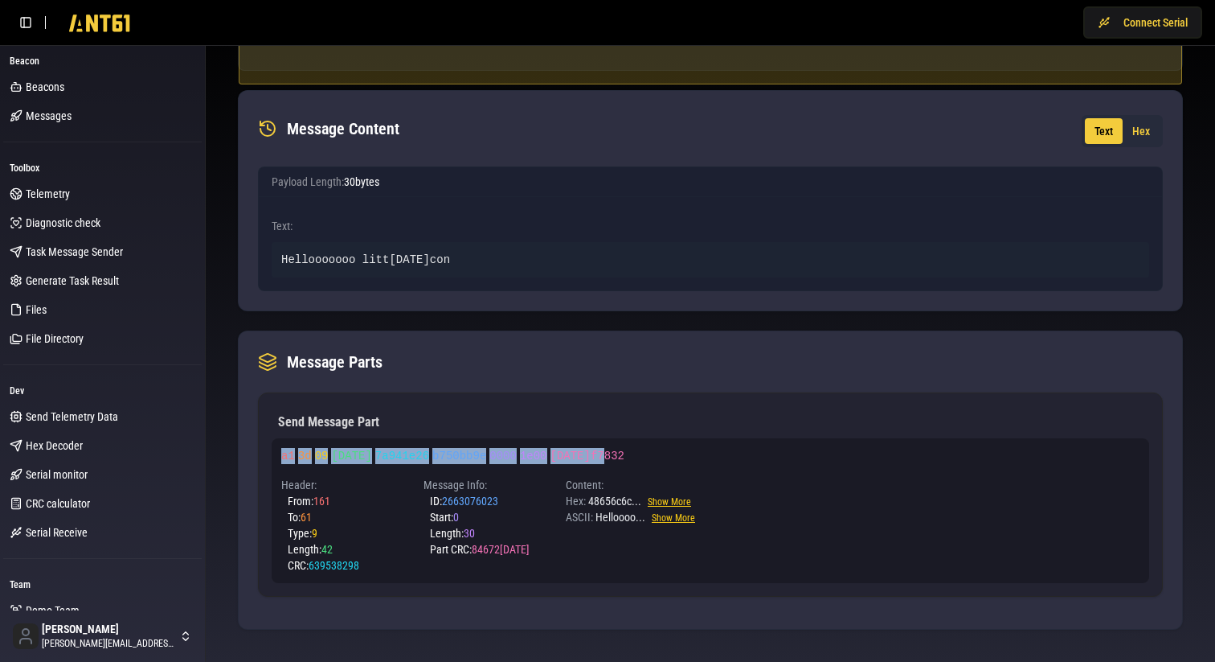
click at [276, 452] on div "a1 3d 09 2a00 7a941e26 b750bb9e 0000 1e00 180f7832 Header: From: 161 To: 61 Typ…" at bounding box center [711, 510] width 878 height 145
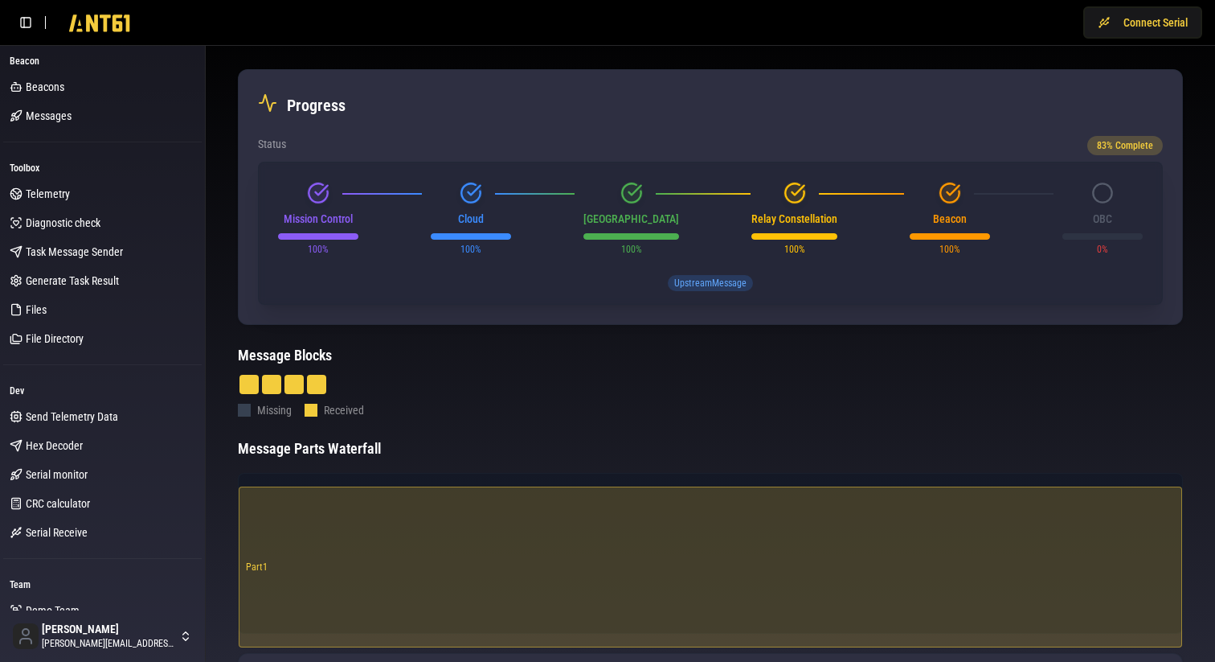
scroll to position [0, 0]
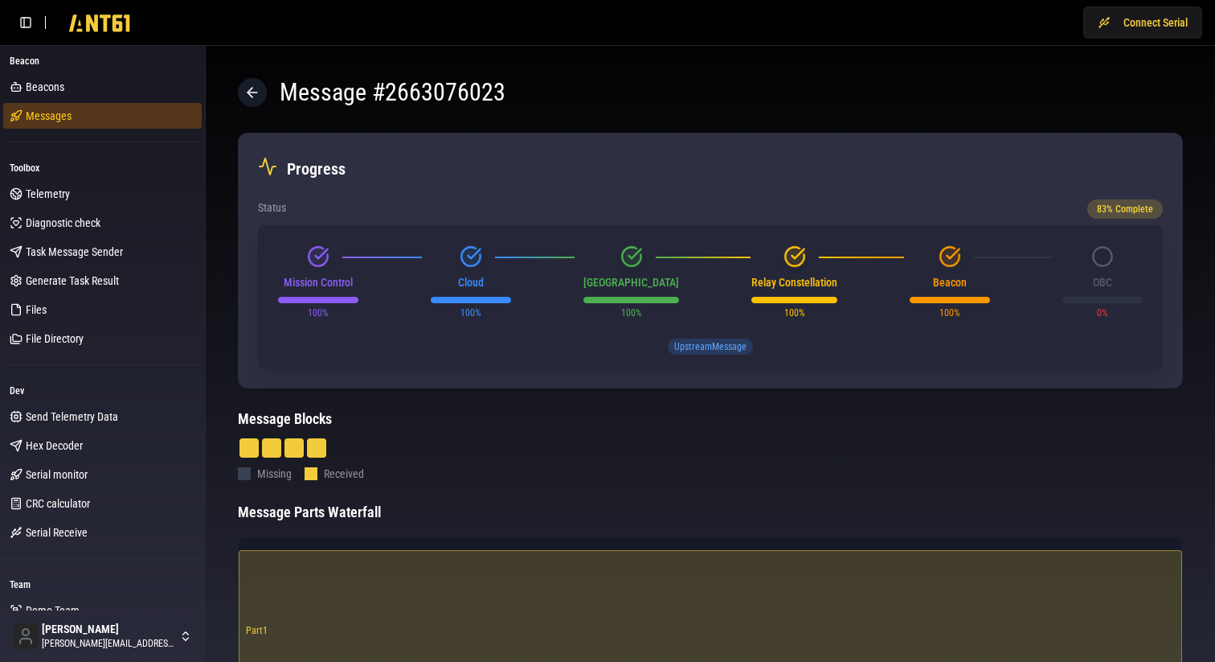
click at [61, 114] on span "Messages" at bounding box center [49, 116] width 46 height 16
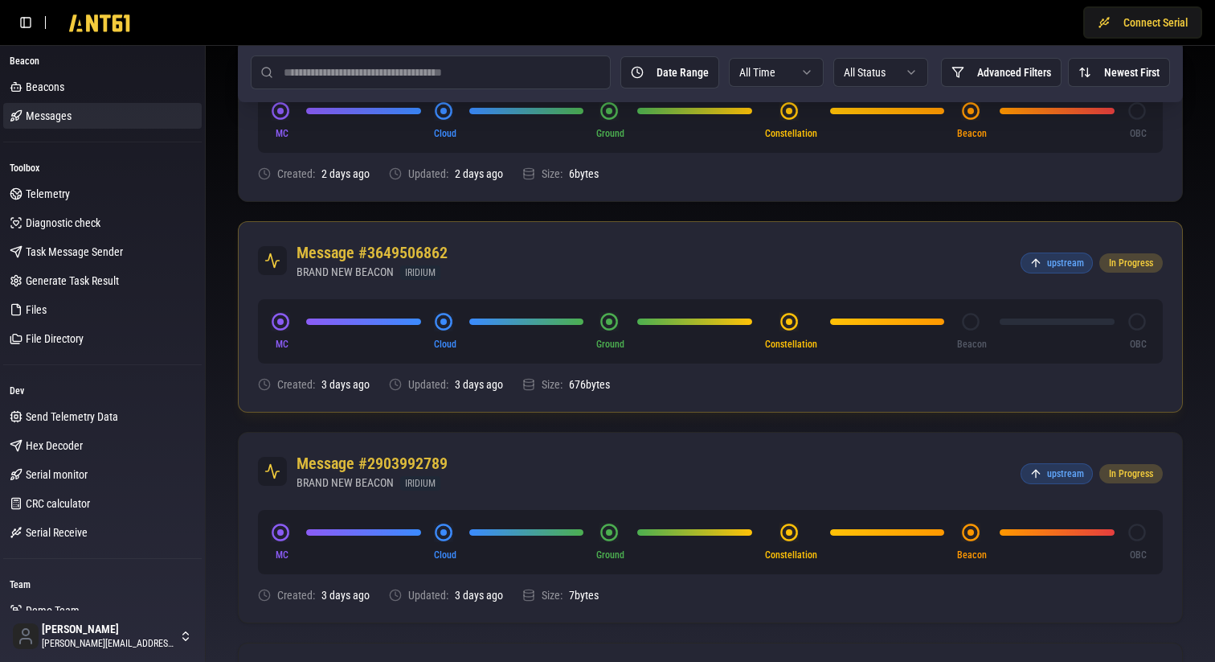
scroll to position [1289, 0]
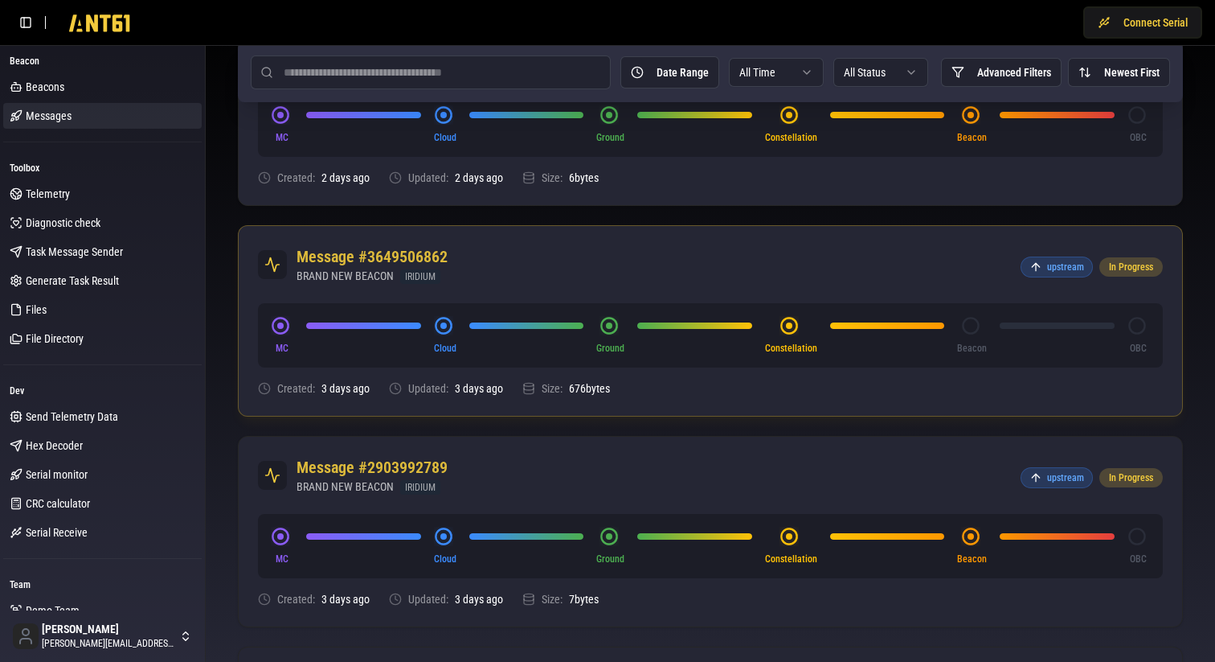
click at [608, 252] on div "Message #36495068[DATE] NEW BEACON IRIDIUM upstream In Pro[DATE]" at bounding box center [711, 264] width 944 height 77
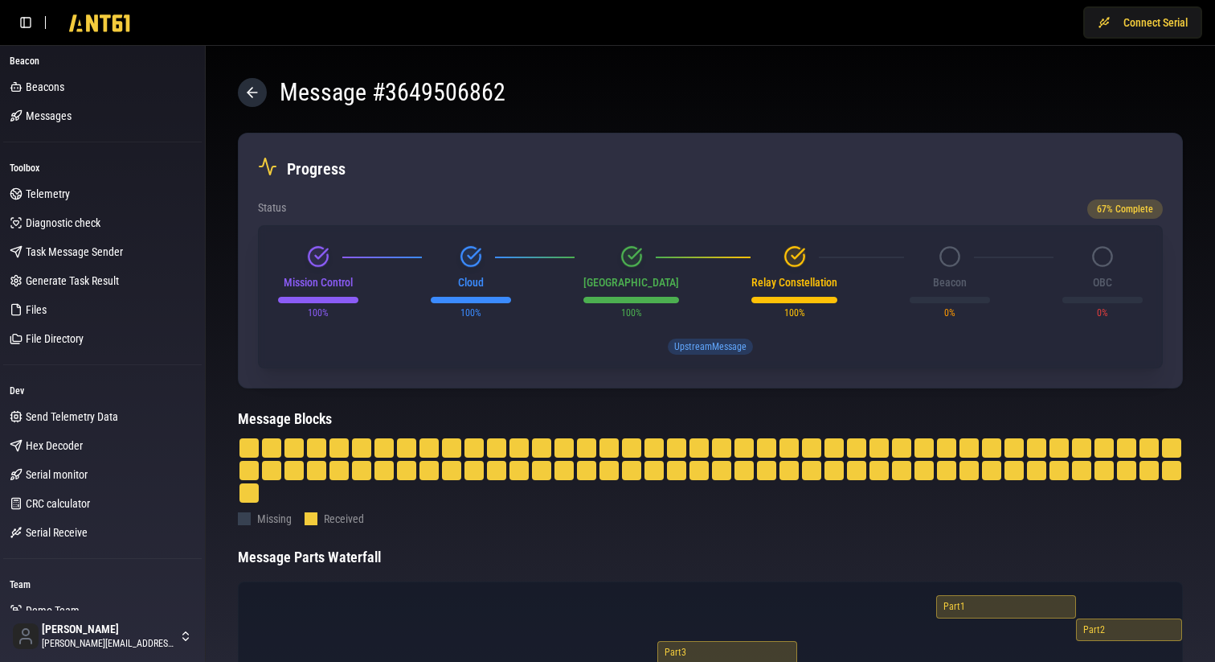
click at [256, 87] on icon at bounding box center [252, 92] width 16 height 16
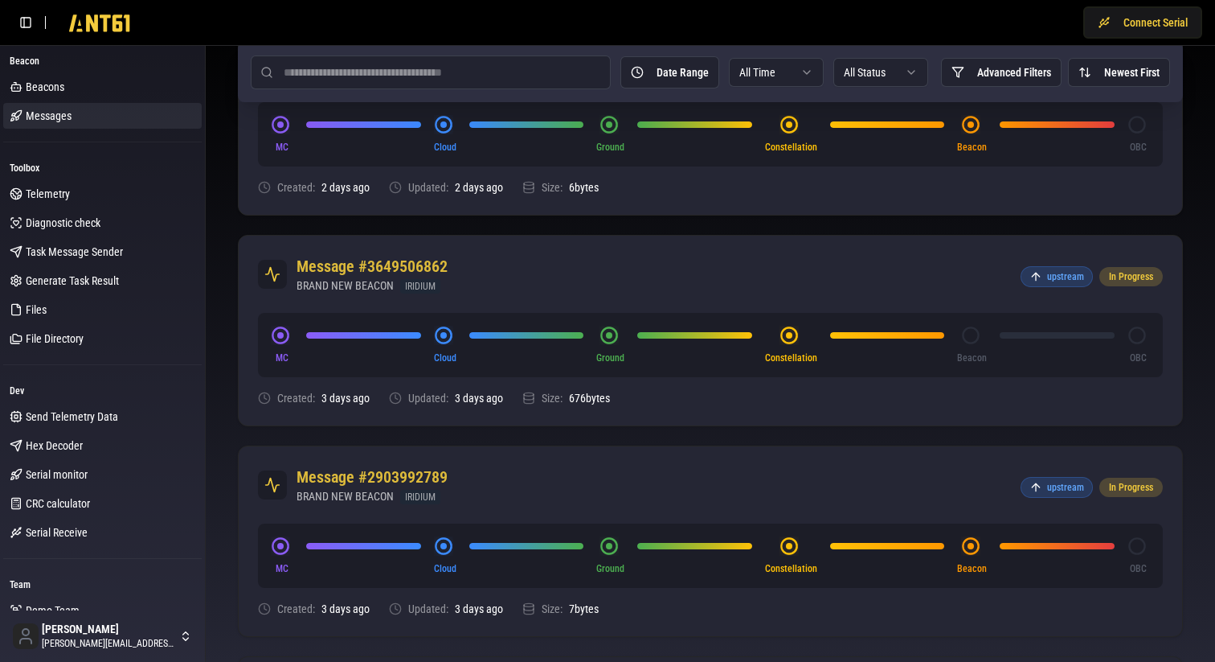
scroll to position [1281, 0]
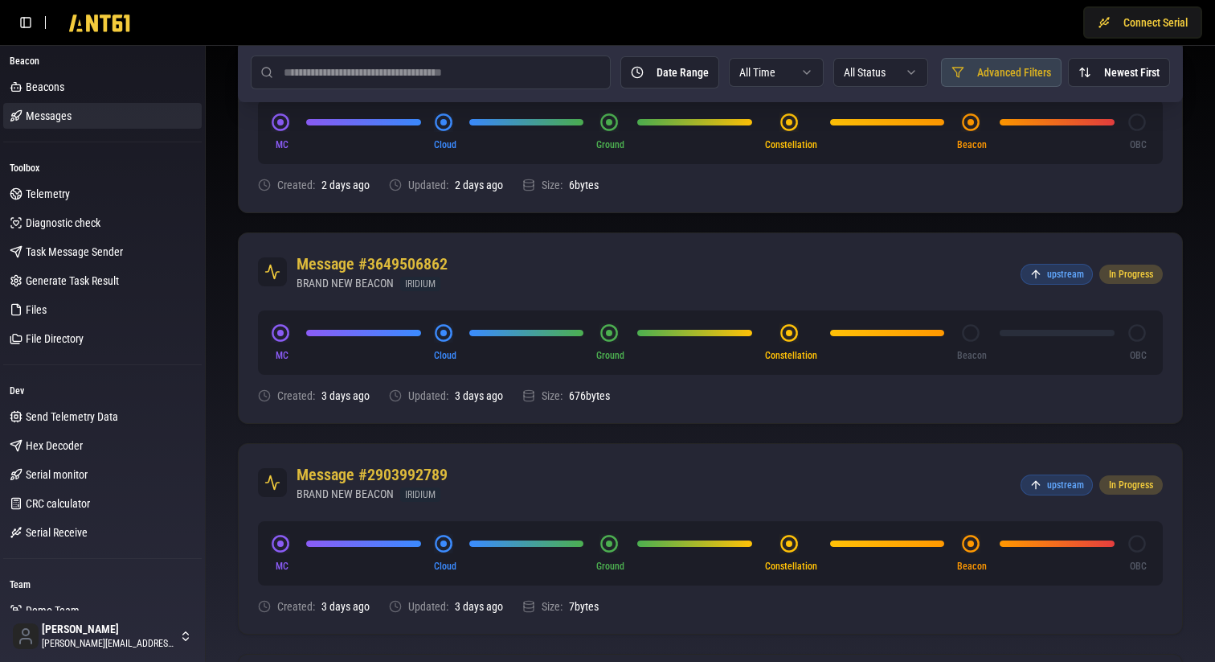
click at [1002, 68] on button "Advanced Filters" at bounding box center [1001, 72] width 121 height 29
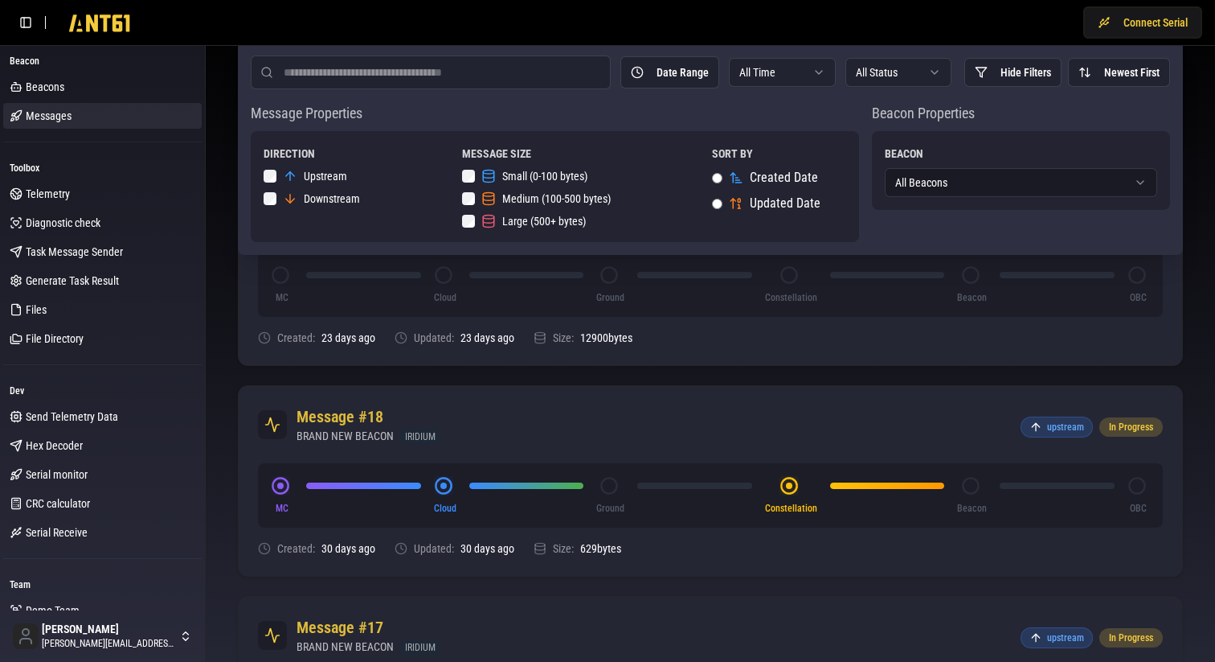
click at [212, 342] on div "Messages NEW MESSA[DATE]ge All Time All Status Hide Filters Newest First Messag…" at bounding box center [711, 39] width 1010 height 2551
click at [240, 335] on div "MC Cloud G[DATE]ellation Beacon OBC Created: 23 days ago Updated: 23 days ago S…" at bounding box center [711, 308] width 944 height 113
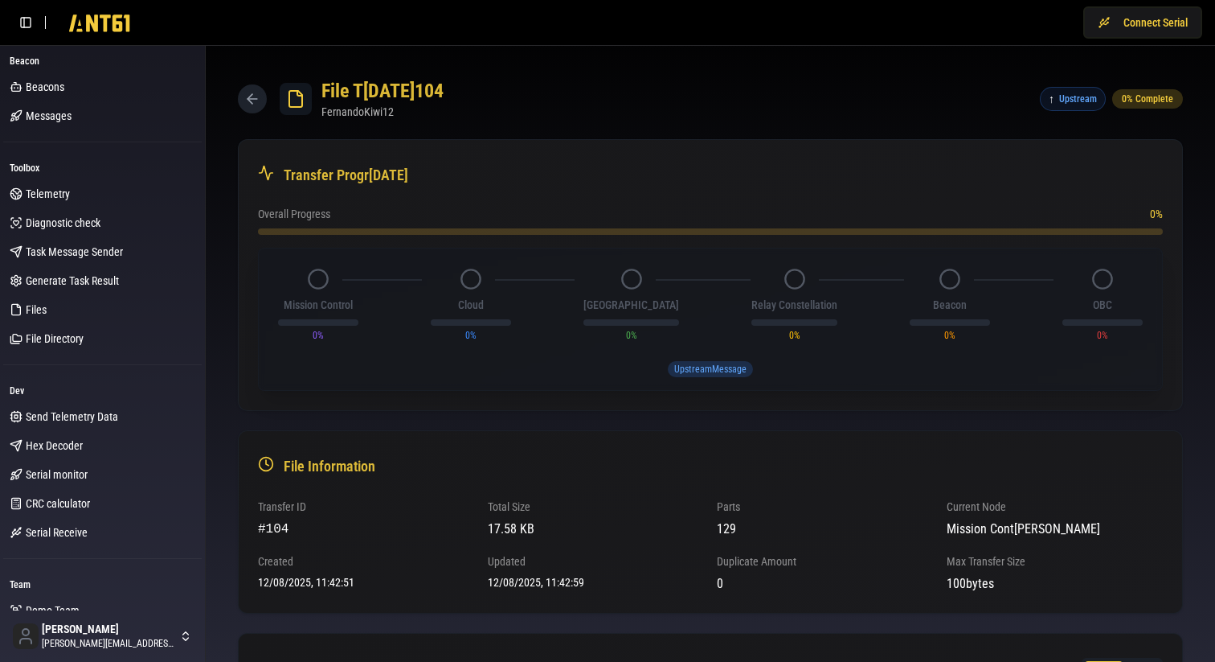
click at [252, 109] on button at bounding box center [252, 98] width 29 height 29
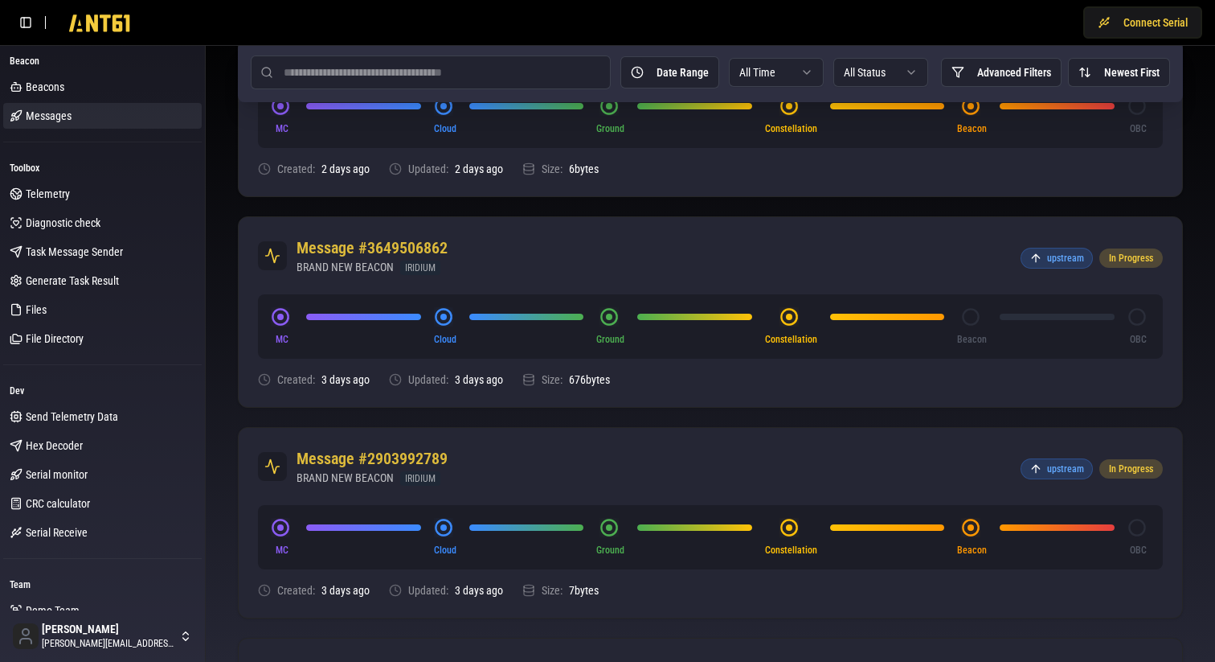
scroll to position [1299, 0]
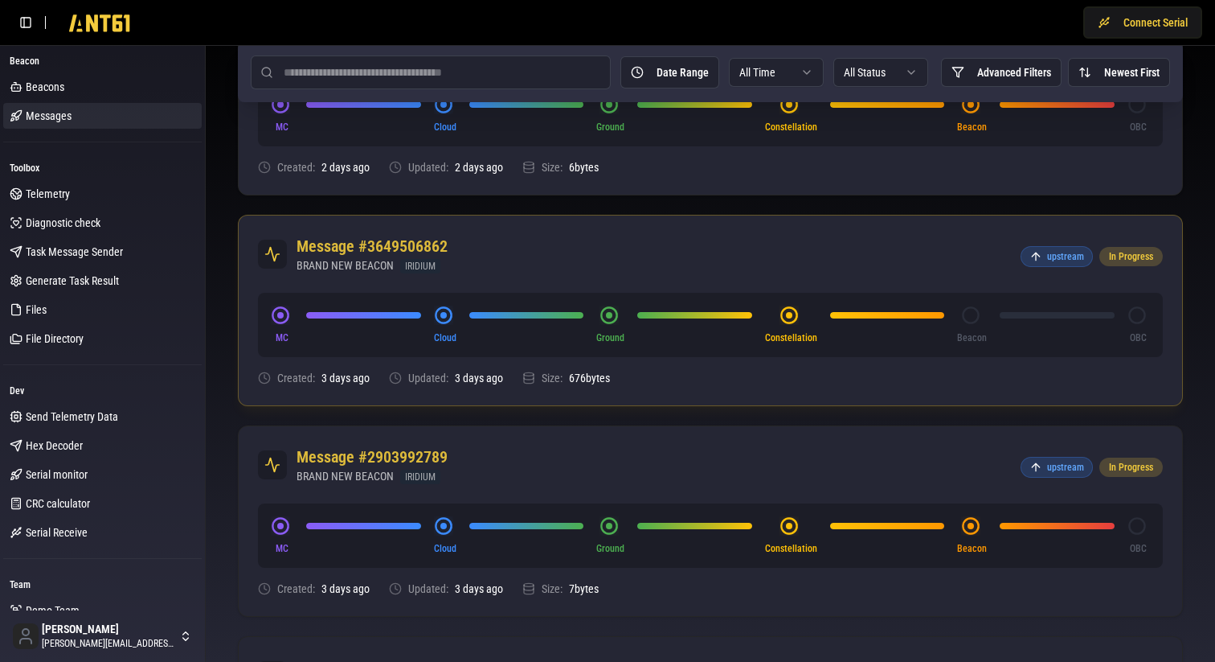
click at [617, 297] on div "MC Cloud Ground Constellation Beacon OBC" at bounding box center [710, 325] width 905 height 64
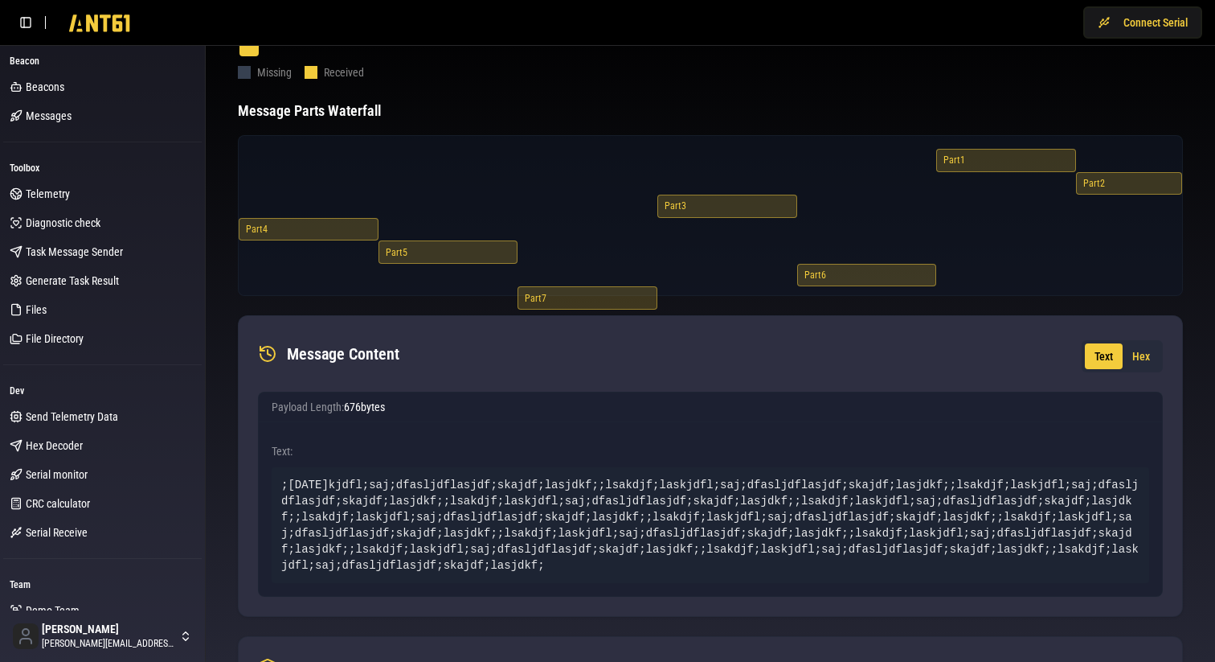
scroll to position [439, 0]
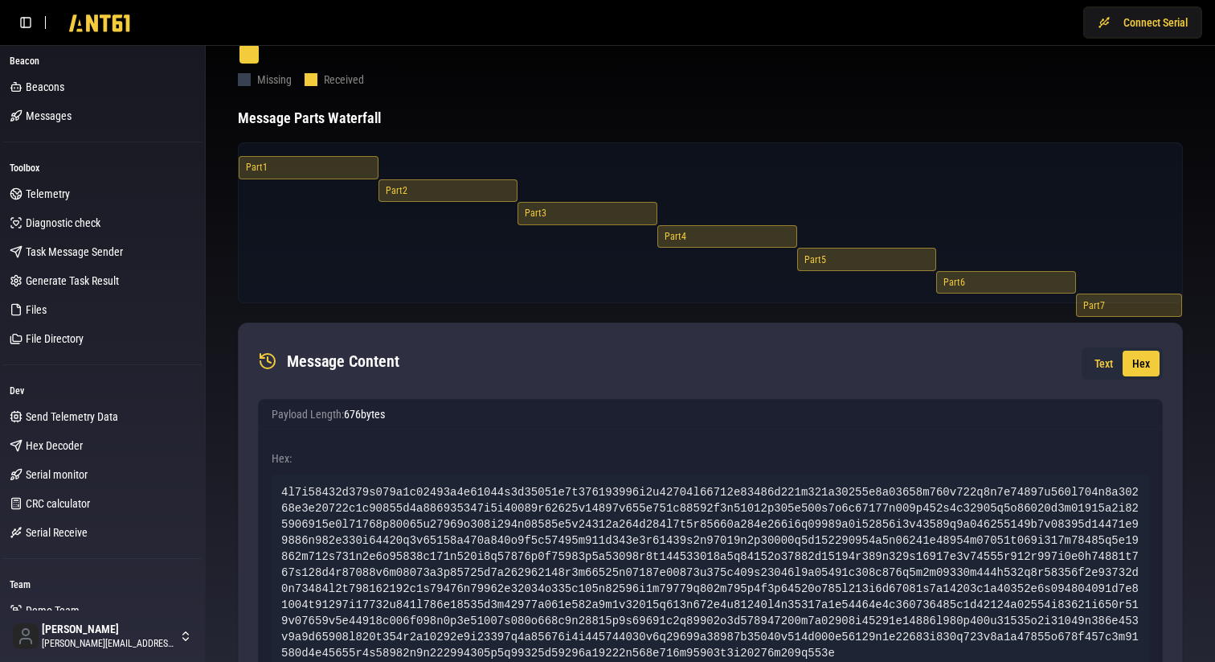
click at [1144, 362] on button "Hex" at bounding box center [1141, 363] width 37 height 26
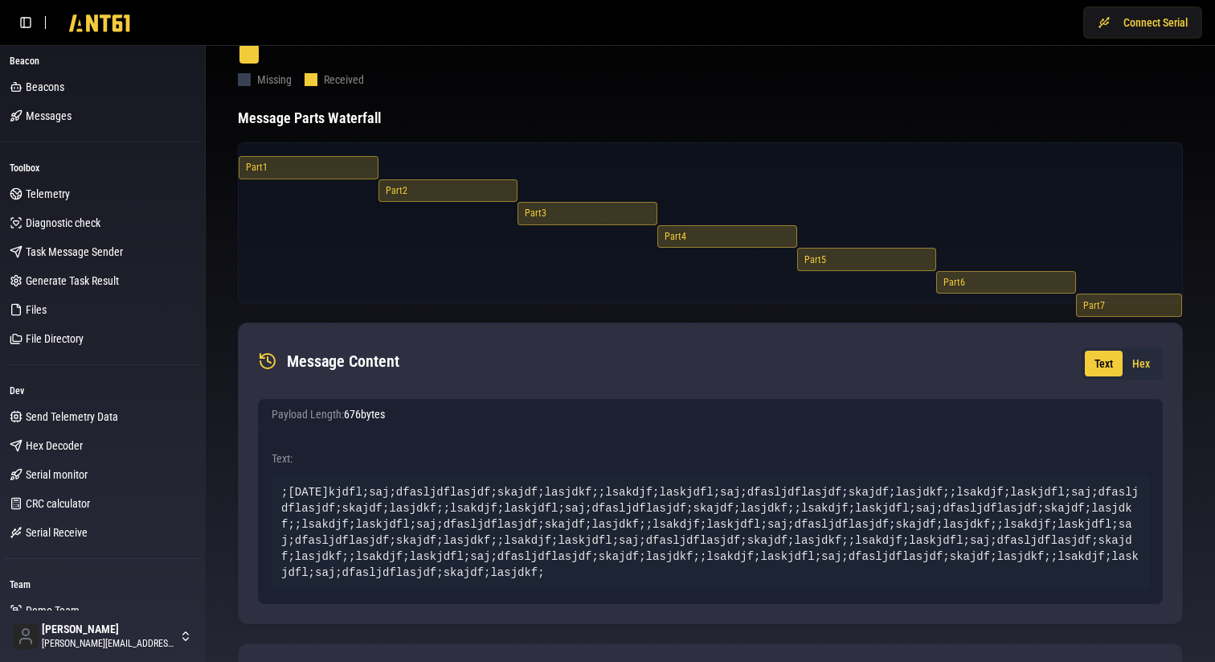
click at [1100, 364] on button "Text" at bounding box center [1104, 363] width 38 height 26
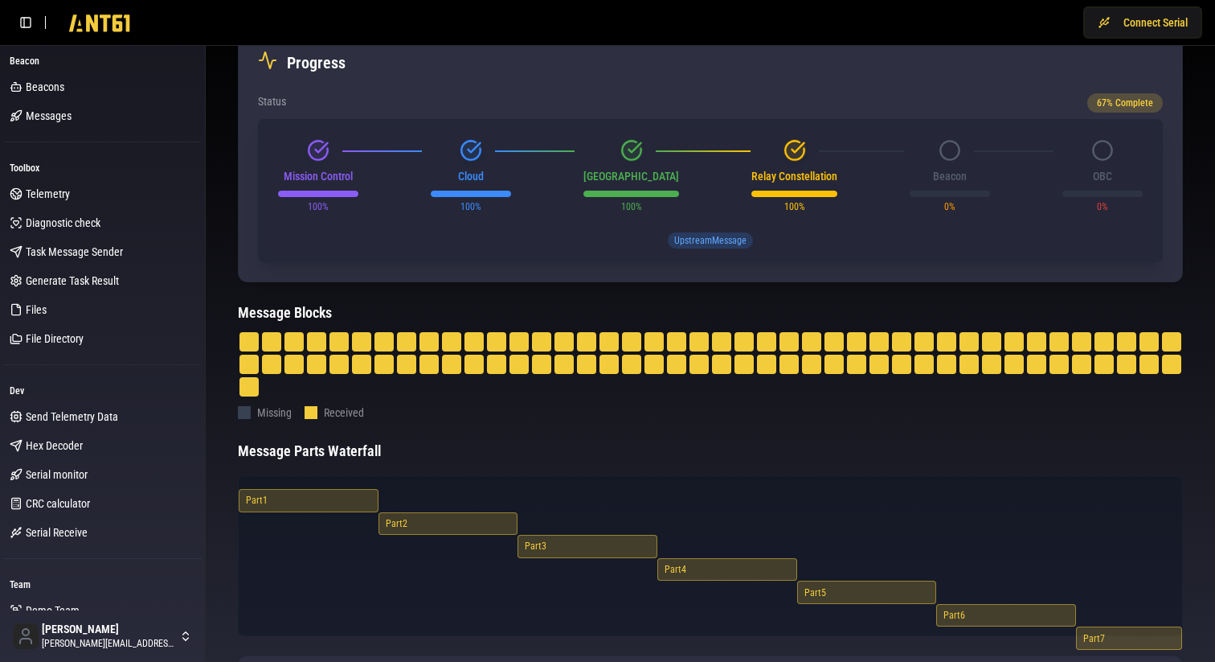
scroll to position [85, 0]
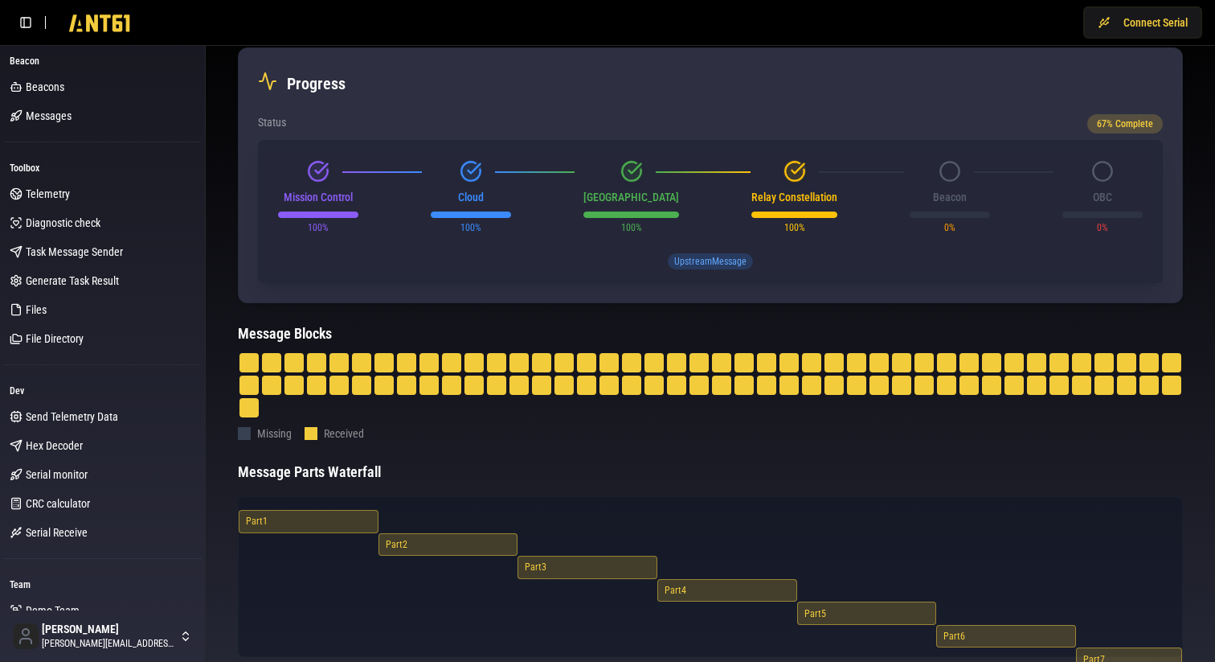
click at [990, 391] on div at bounding box center [991, 384] width 19 height 19
click at [957, 378] on button at bounding box center [947, 385] width 23 height 23
click at [949, 378] on div at bounding box center [946, 384] width 19 height 19
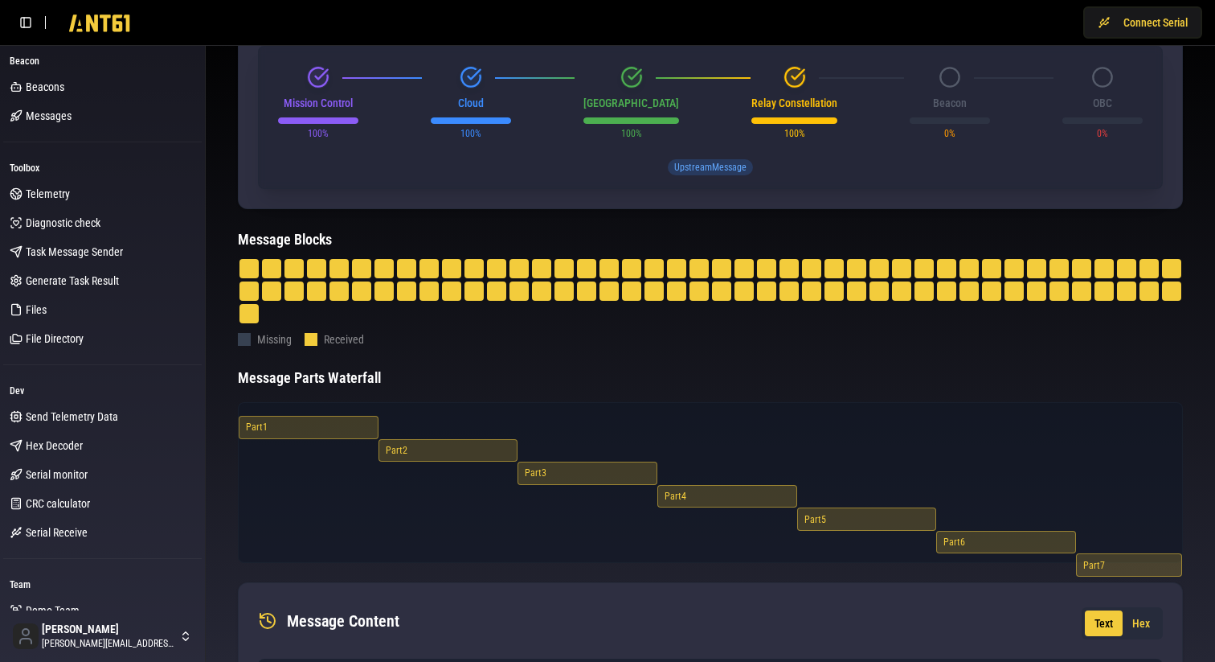
scroll to position [170, 0]
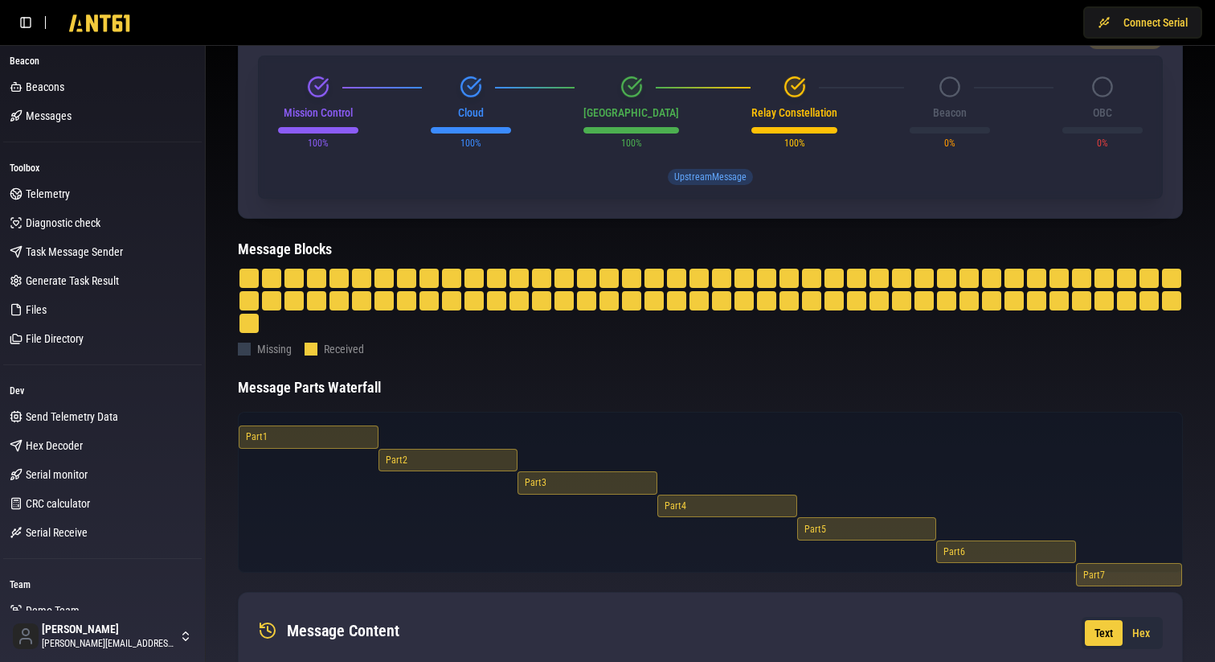
click at [254, 277] on div at bounding box center [249, 277] width 19 height 19
click at [286, 280] on div at bounding box center [294, 277] width 19 height 19
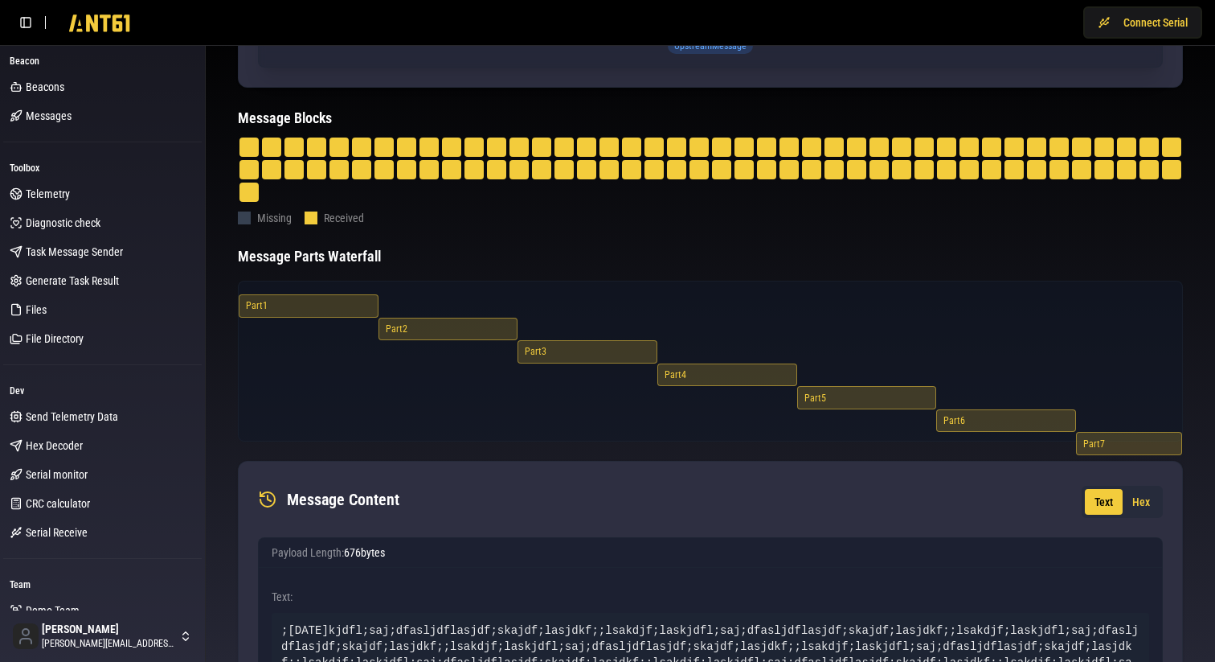
scroll to position [0, 0]
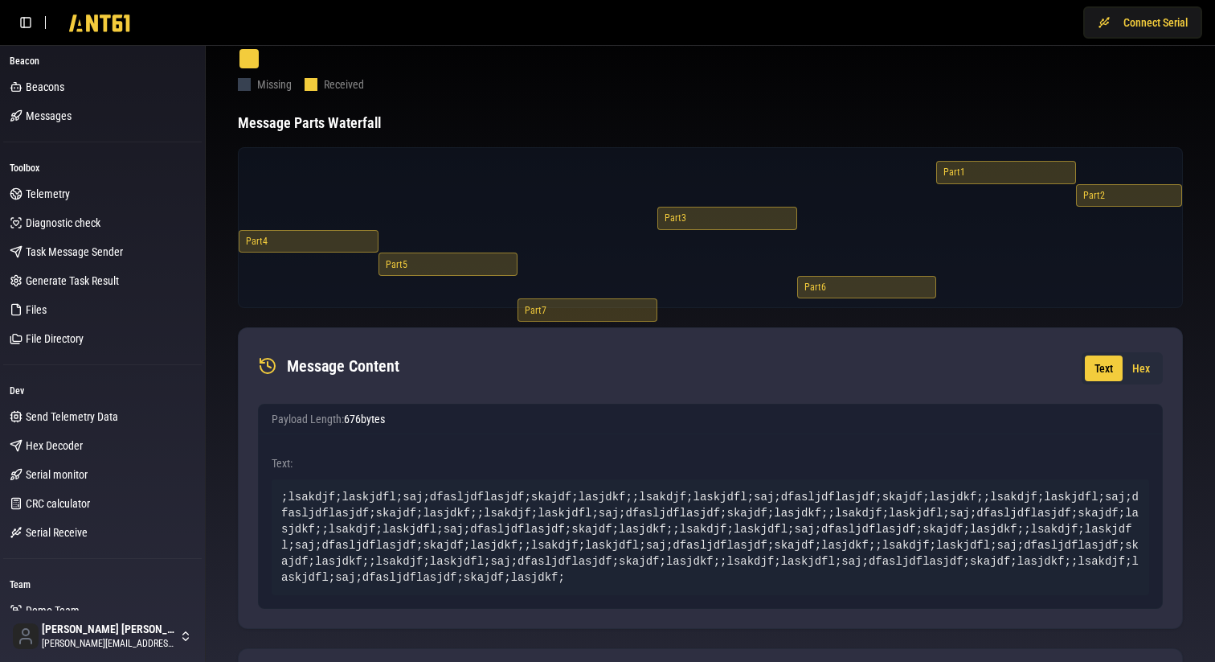
click at [450, 252] on div "Part 1 Part 2 Part 3 Part 4 Part 5 Part 6 Part 7" at bounding box center [710, 227] width 945 height 161
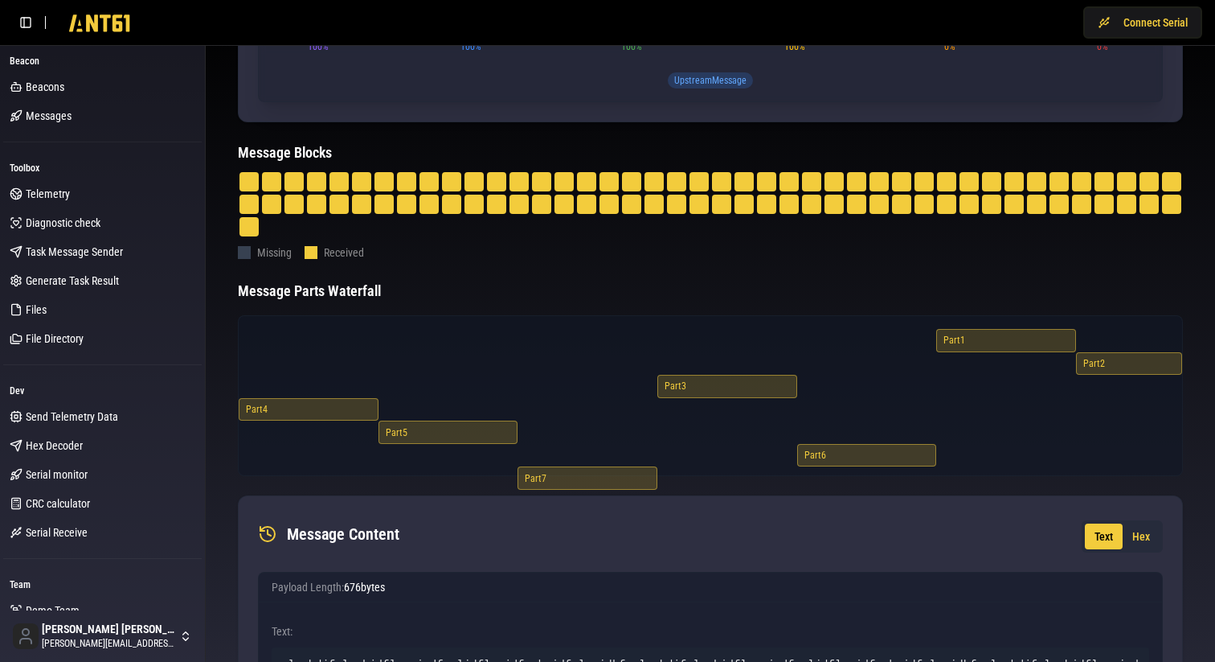
click at [426, 198] on div at bounding box center [429, 204] width 19 height 19
click at [472, 203] on div at bounding box center [474, 204] width 19 height 19
click at [810, 203] on div at bounding box center [811, 204] width 19 height 19
click at [911, 206] on div at bounding box center [901, 204] width 19 height 19
click at [920, 204] on div at bounding box center [924, 204] width 19 height 19
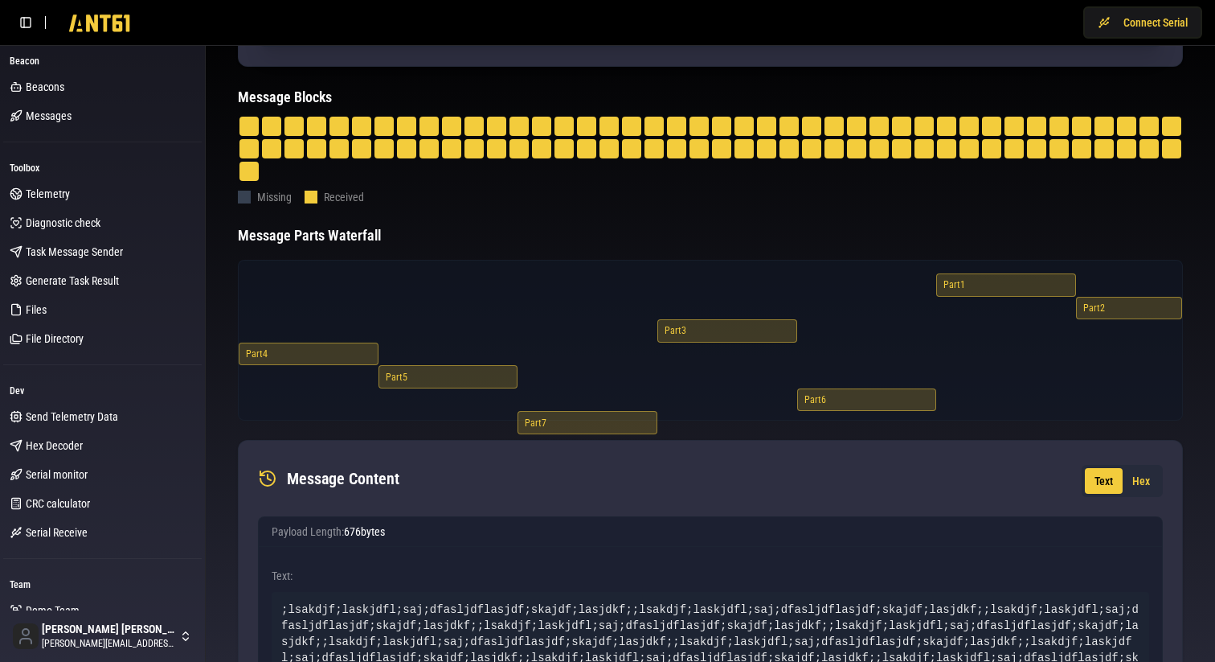
scroll to position [318, 0]
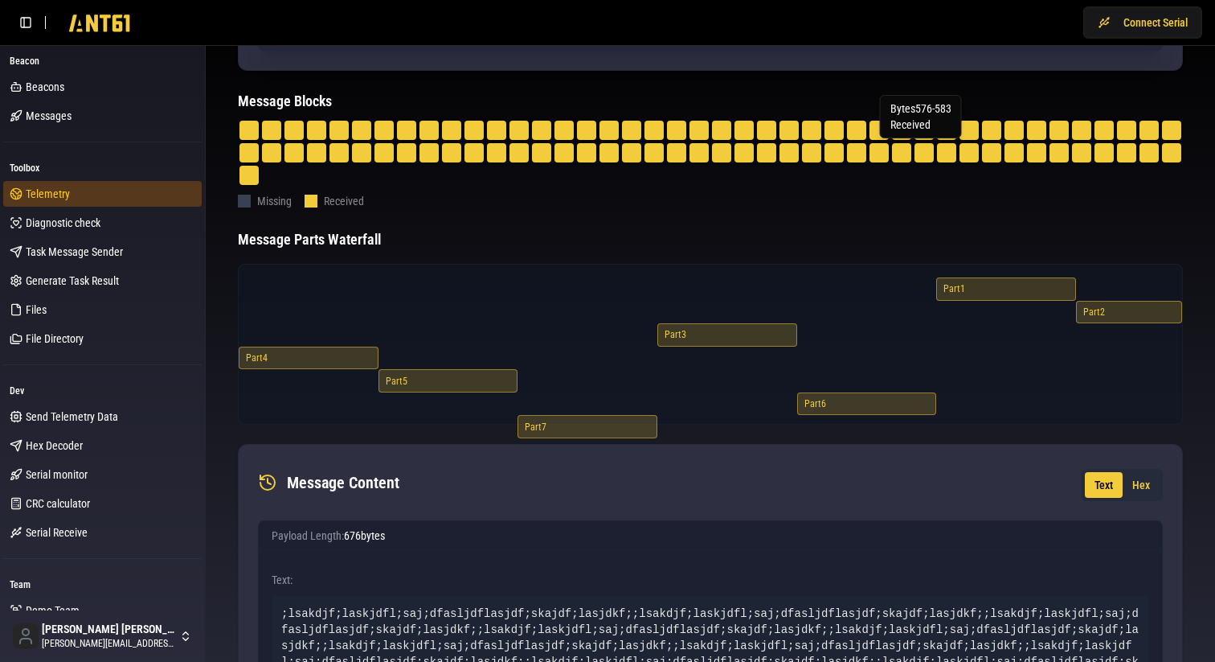
click at [56, 194] on span "Telemetry" at bounding box center [48, 194] width 44 height 16
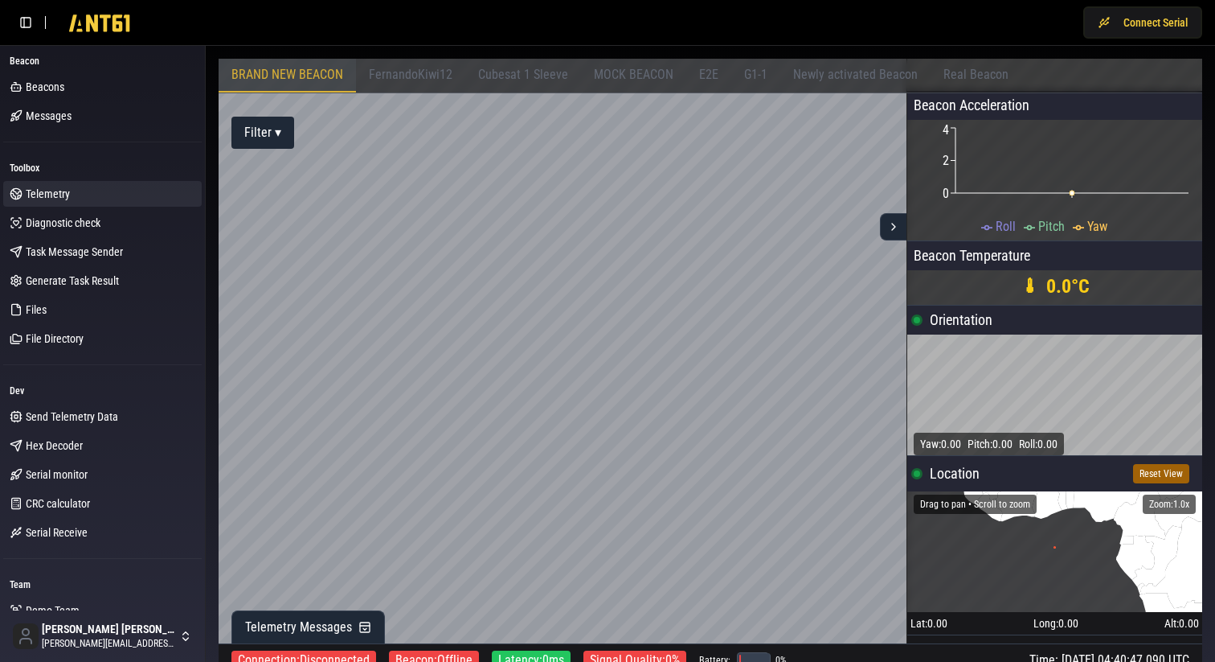
click at [618, 72] on span "MOCK BEACON" at bounding box center [634, 74] width 80 height 15
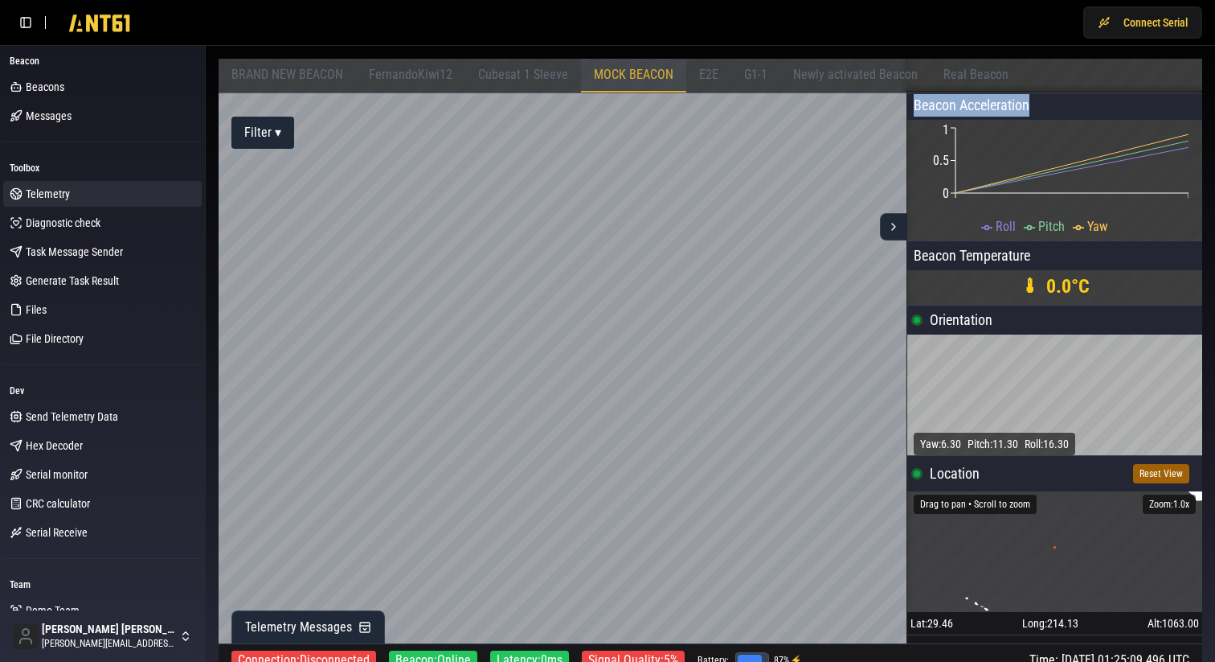
drag, startPoint x: 914, startPoint y: 104, endPoint x: 1060, endPoint y: 105, distance: 146.3
click at [1060, 105] on div "Beacon Acceleration" at bounding box center [1055, 105] width 295 height 29
click at [296, 618] on span "Telemetry Messages" at bounding box center [298, 626] width 107 height 19
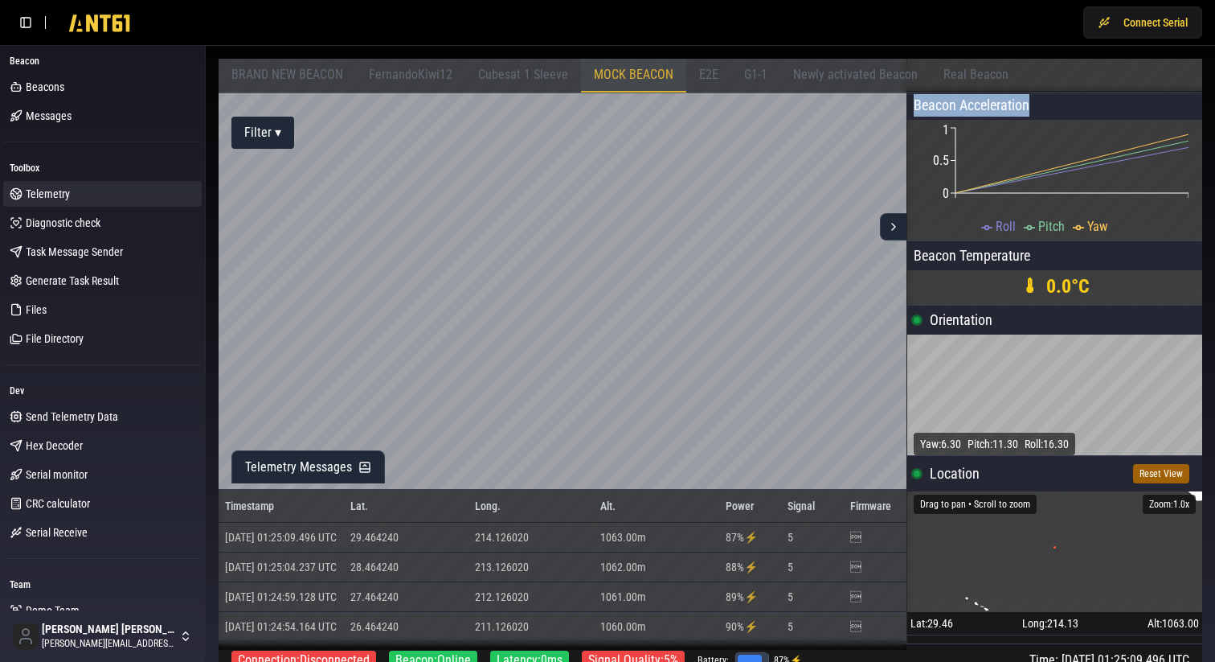
scroll to position [27, 0]
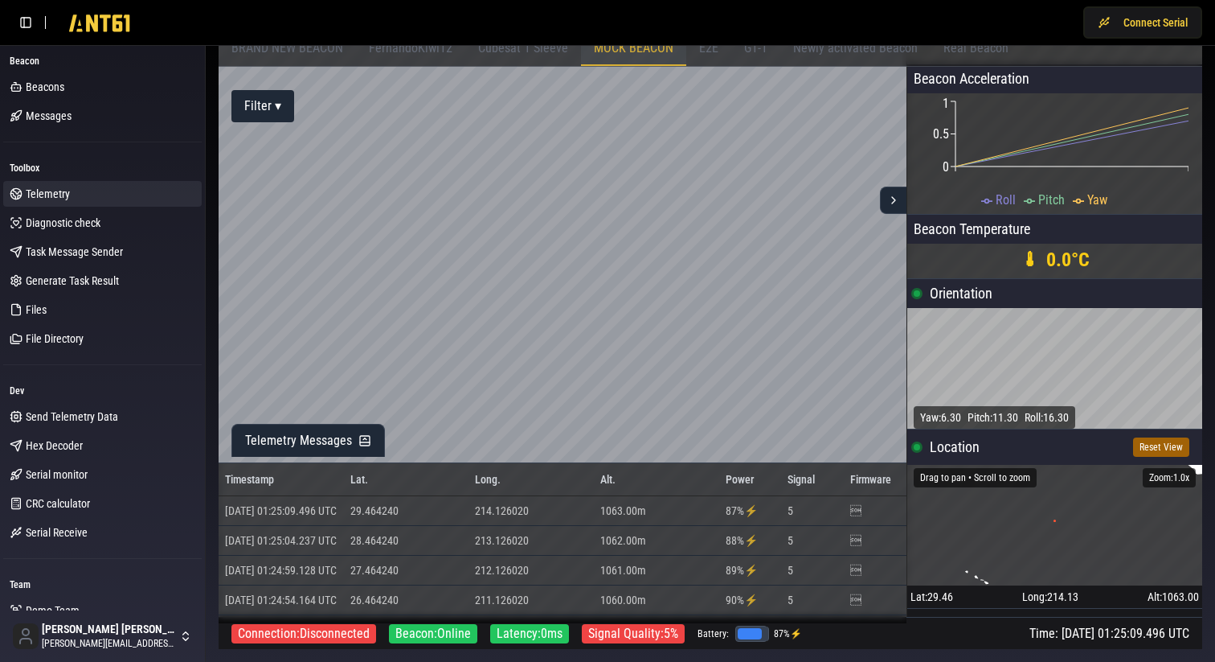
click at [116, 162] on div "Toolbox" at bounding box center [102, 168] width 199 height 26
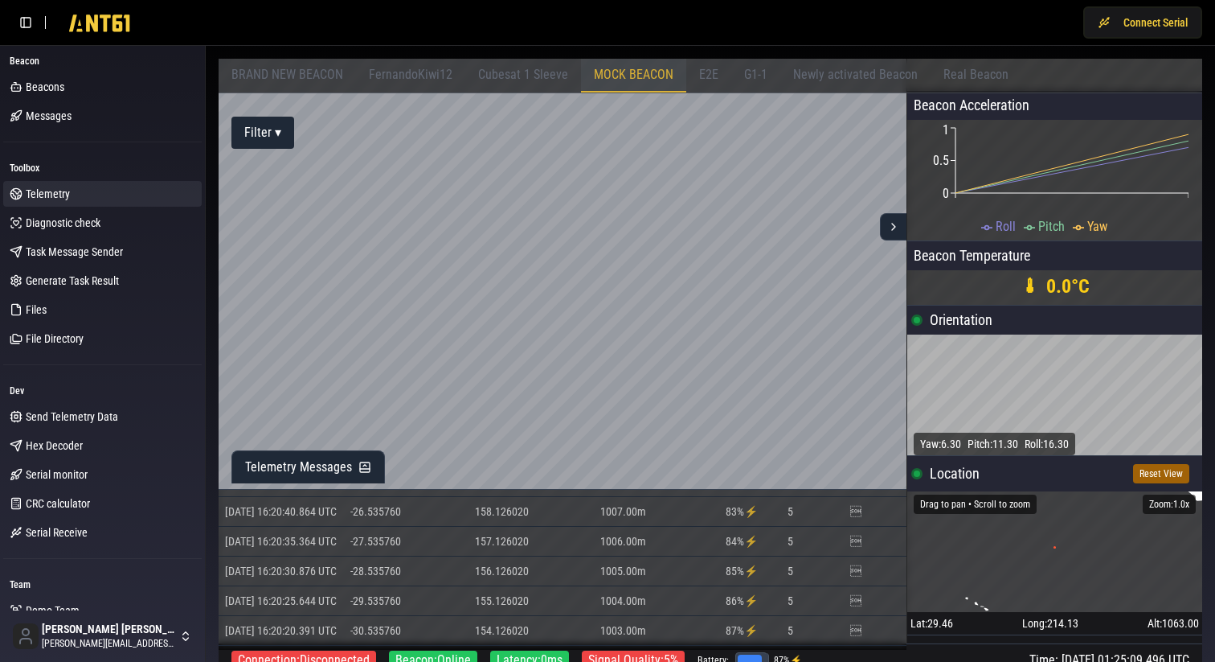
scroll to position [5660, 0]
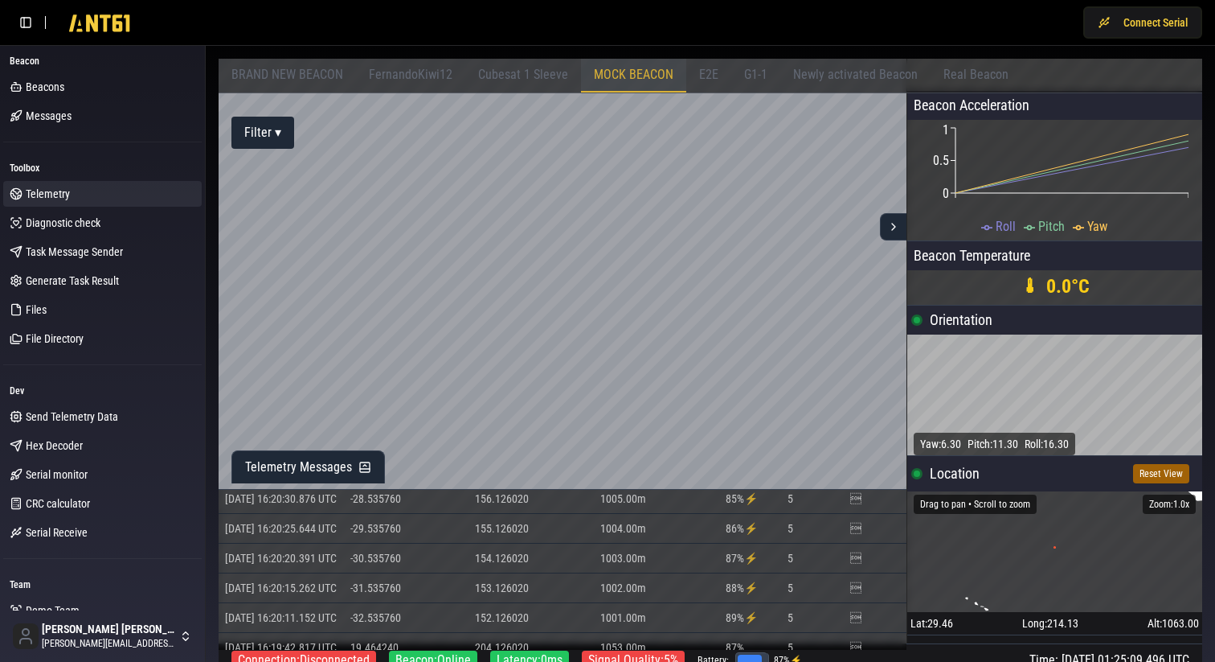
click at [530, 72] on span "Cubesat 1 Sleeve" at bounding box center [523, 74] width 90 height 15
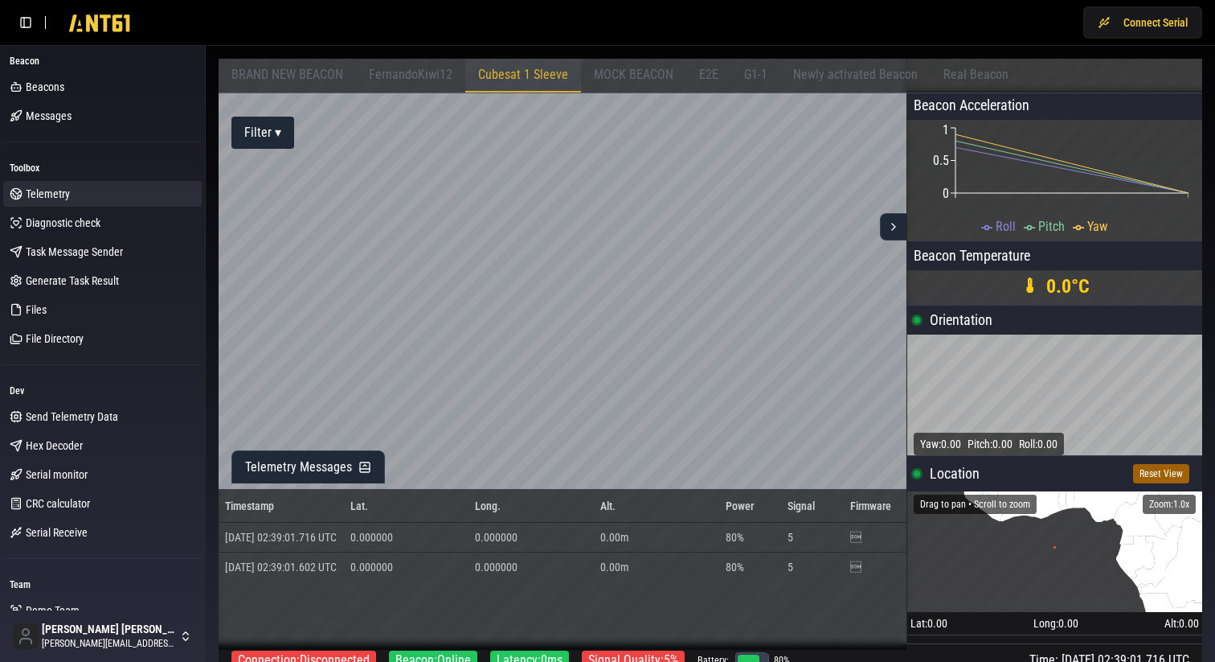
click at [416, 76] on span "FernandoKiwi12" at bounding box center [411, 74] width 84 height 15
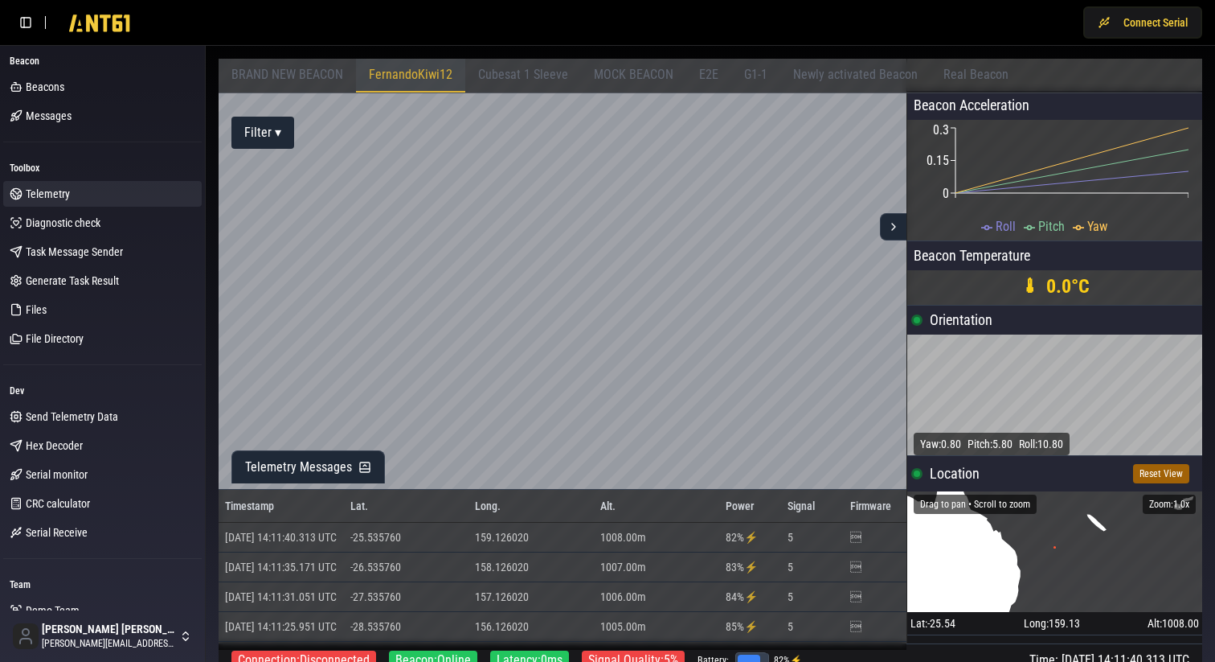
click at [617, 77] on span "MOCK BEACON" at bounding box center [634, 74] width 80 height 15
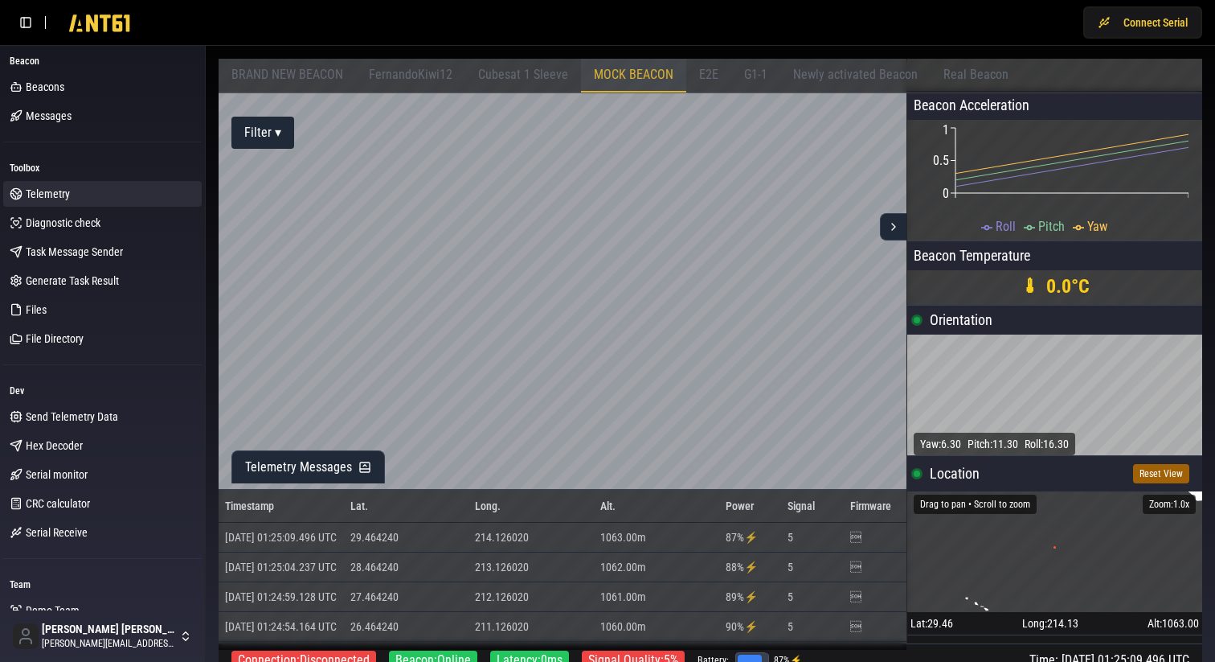
click at [709, 76] on span "E2E" at bounding box center [708, 74] width 19 height 15
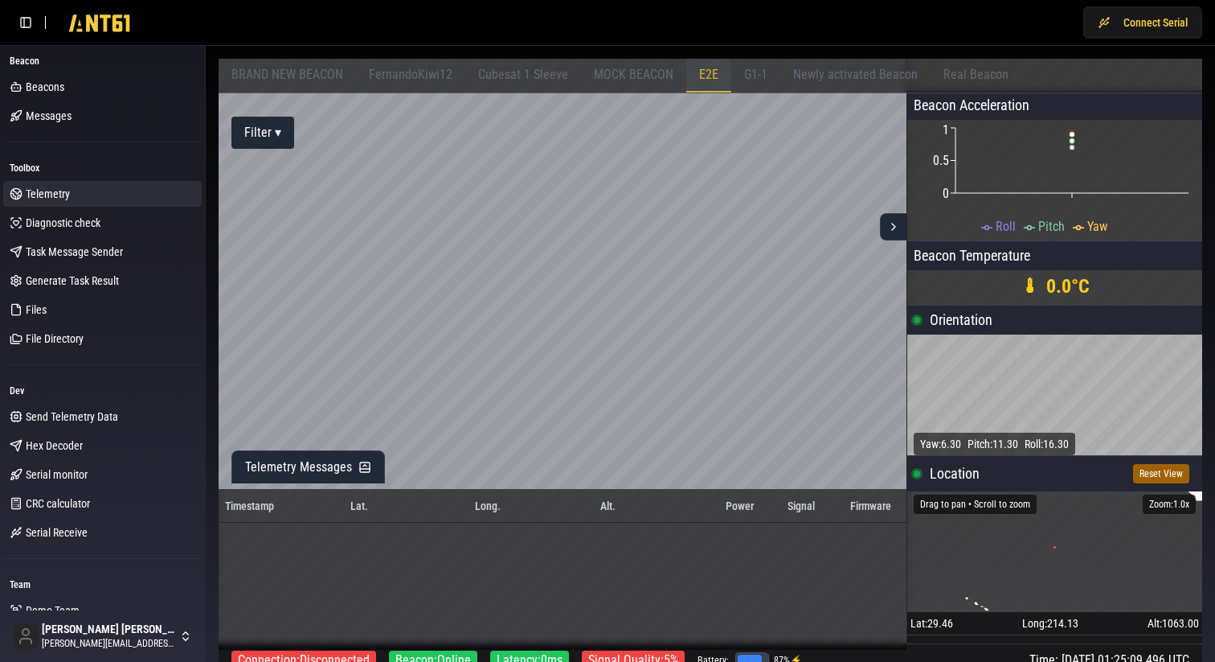
click at [747, 76] on span "G1-1" at bounding box center [755, 74] width 23 height 15
click at [825, 70] on span "Newly activated Beacon" at bounding box center [855, 74] width 125 height 15
click at [641, 79] on span "MOCK BEACON" at bounding box center [634, 74] width 80 height 15
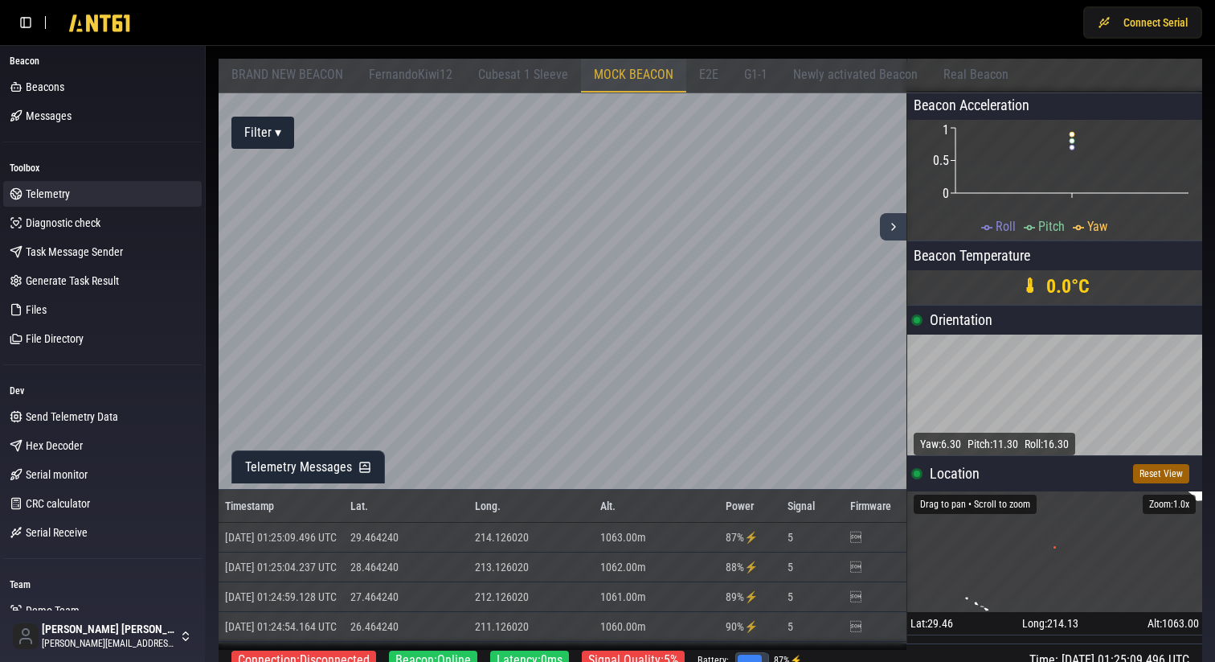
click at [901, 229] on button at bounding box center [893, 226] width 27 height 27
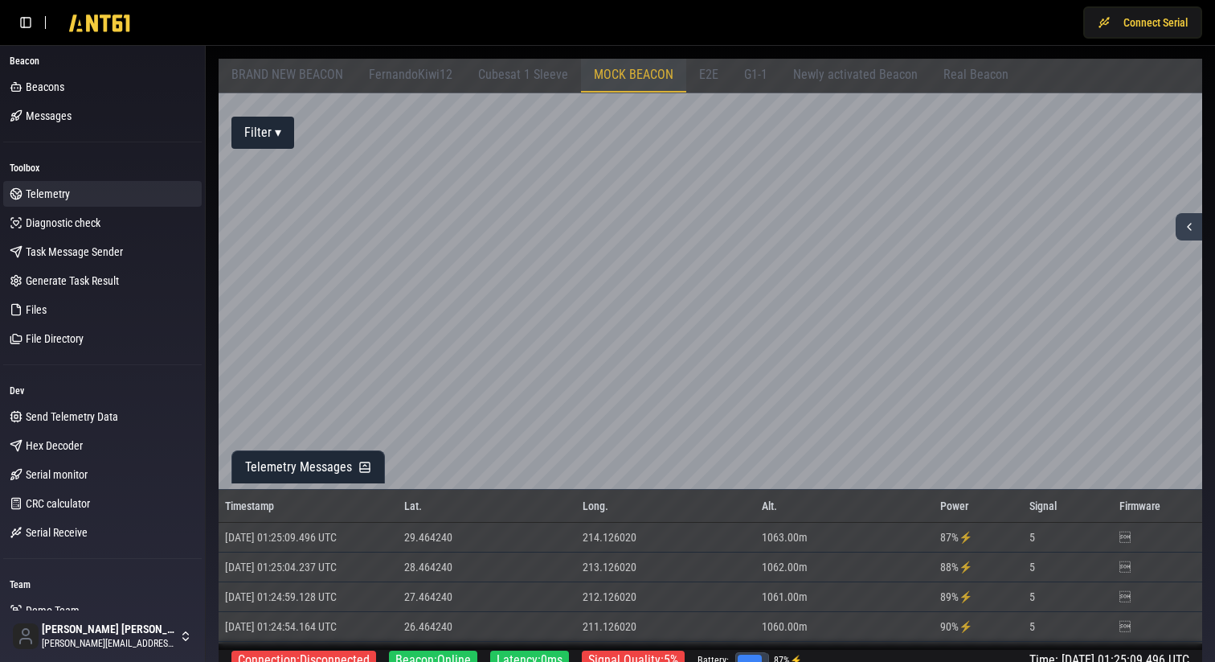
click at [1193, 232] on icon at bounding box center [1189, 226] width 13 height 13
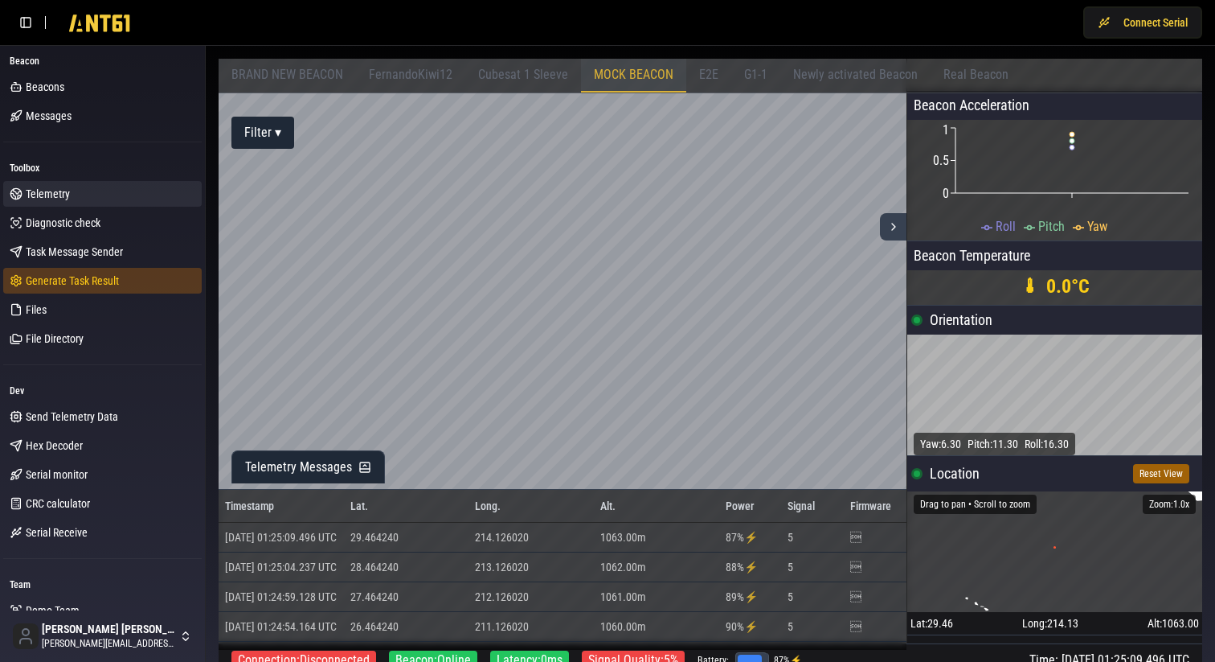
click at [78, 285] on span "Generate Task Result" at bounding box center [72, 281] width 93 height 16
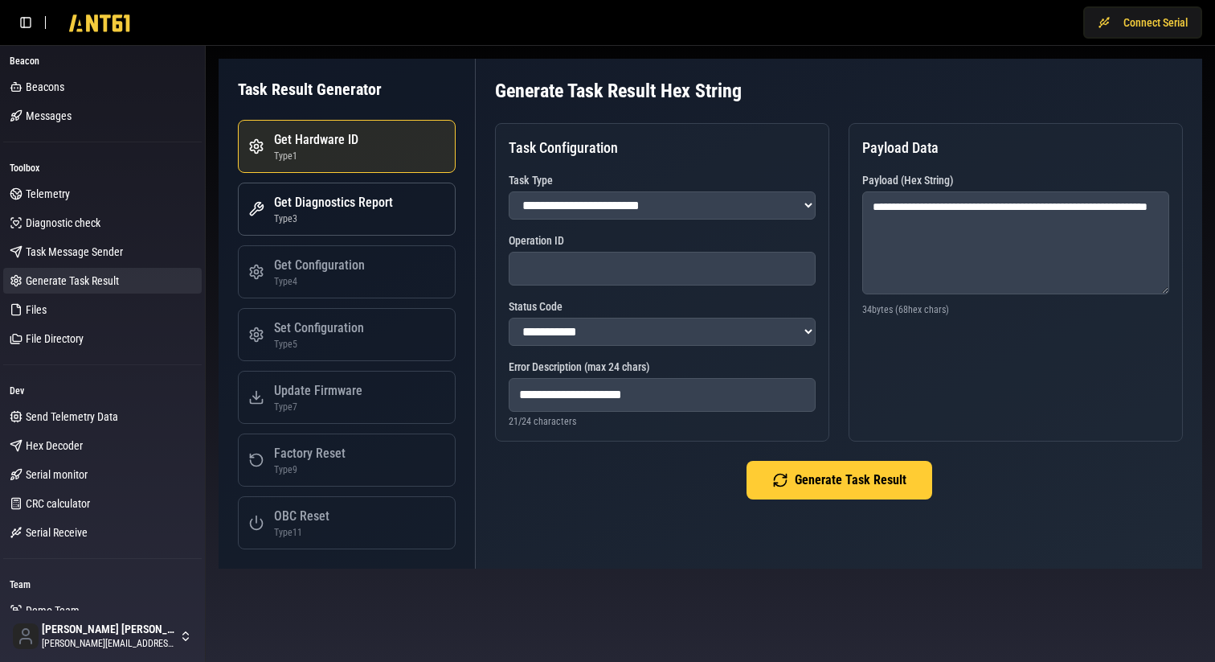
click at [304, 200] on div "Get Diagnostics Report" at bounding box center [333, 202] width 119 height 19
select select "*"
type input "**********"
type textarea "**********"
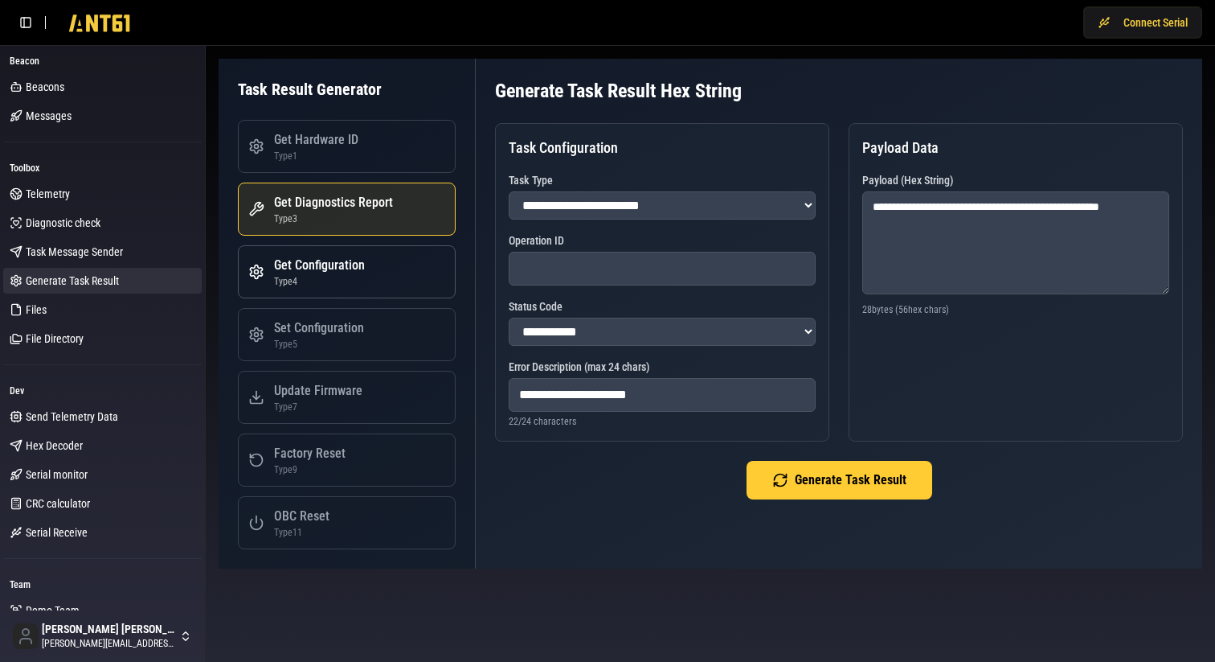
click at [339, 267] on div "Get Configuration" at bounding box center [319, 265] width 91 height 19
select select "*"
type input "**********"
type textarea "**********"
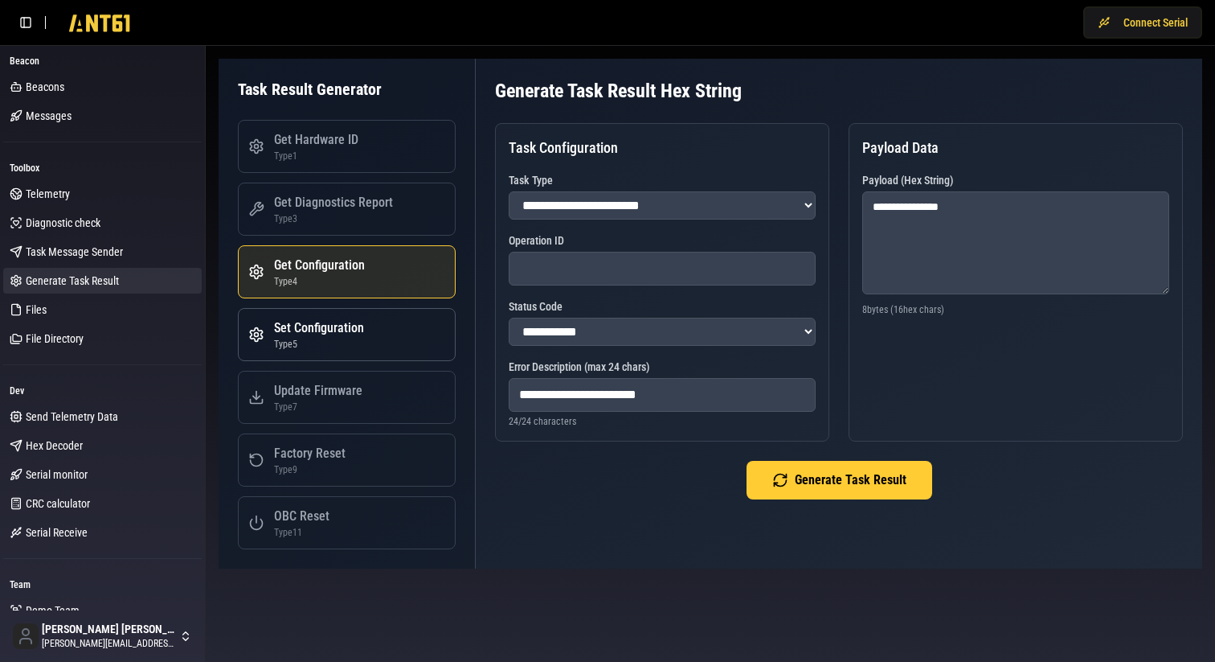
click at [338, 346] on div "Type 5" at bounding box center [319, 344] width 90 height 13
select select "*"
type input "**********"
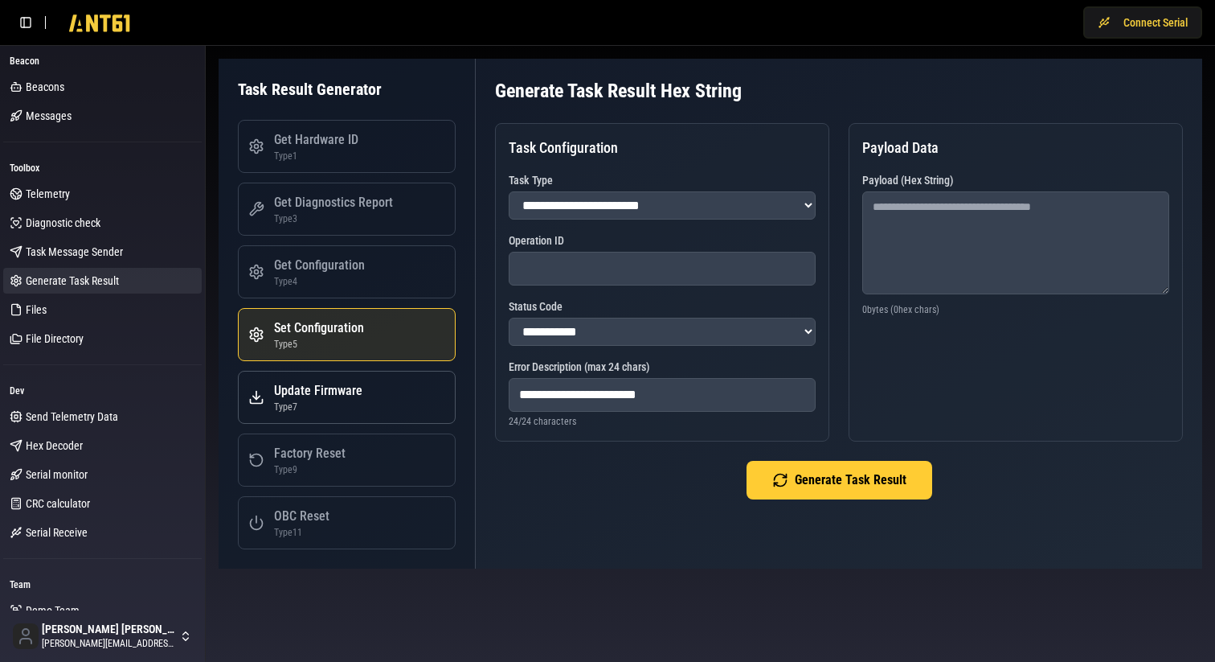
click at [341, 390] on div "Update Firmware" at bounding box center [318, 390] width 88 height 19
select select "*"
type input "**********"
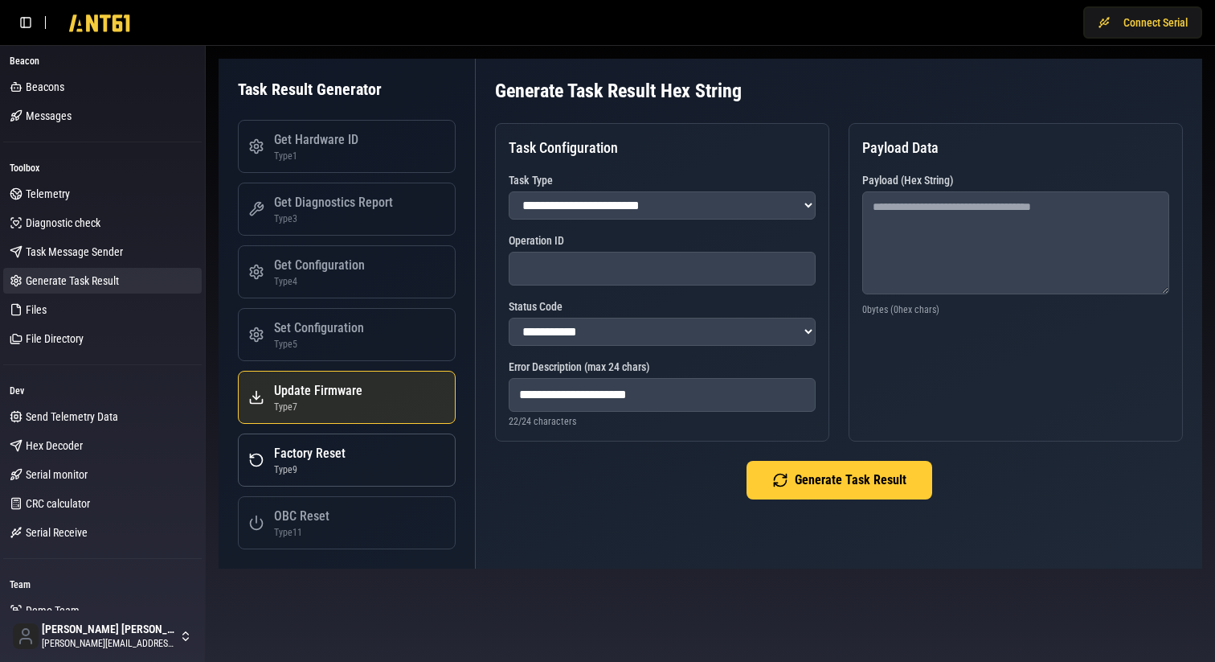
click at [342, 459] on div "Factory Reset" at bounding box center [310, 453] width 72 height 19
select select "*"
type input "**********"
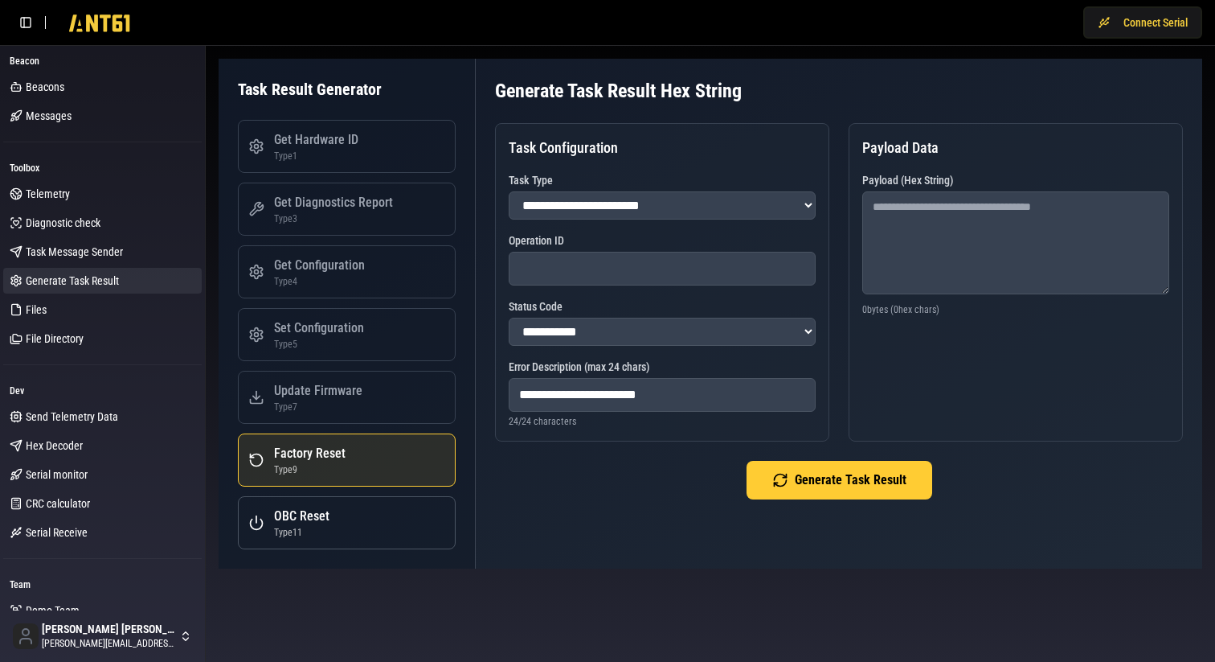
click at [338, 514] on button "OBC Reset Type 11" at bounding box center [347, 522] width 218 height 53
select select "**"
type input "**********"
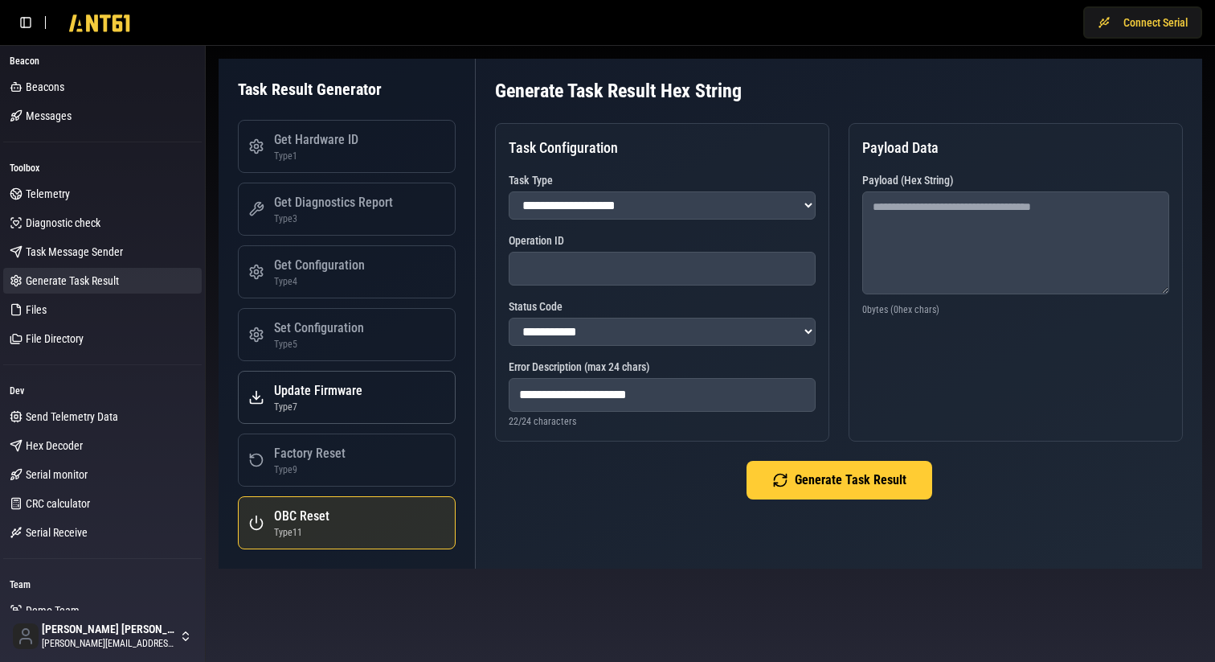
click at [339, 401] on div "Type 7" at bounding box center [318, 406] width 88 height 13
select select "*"
type input "**********"
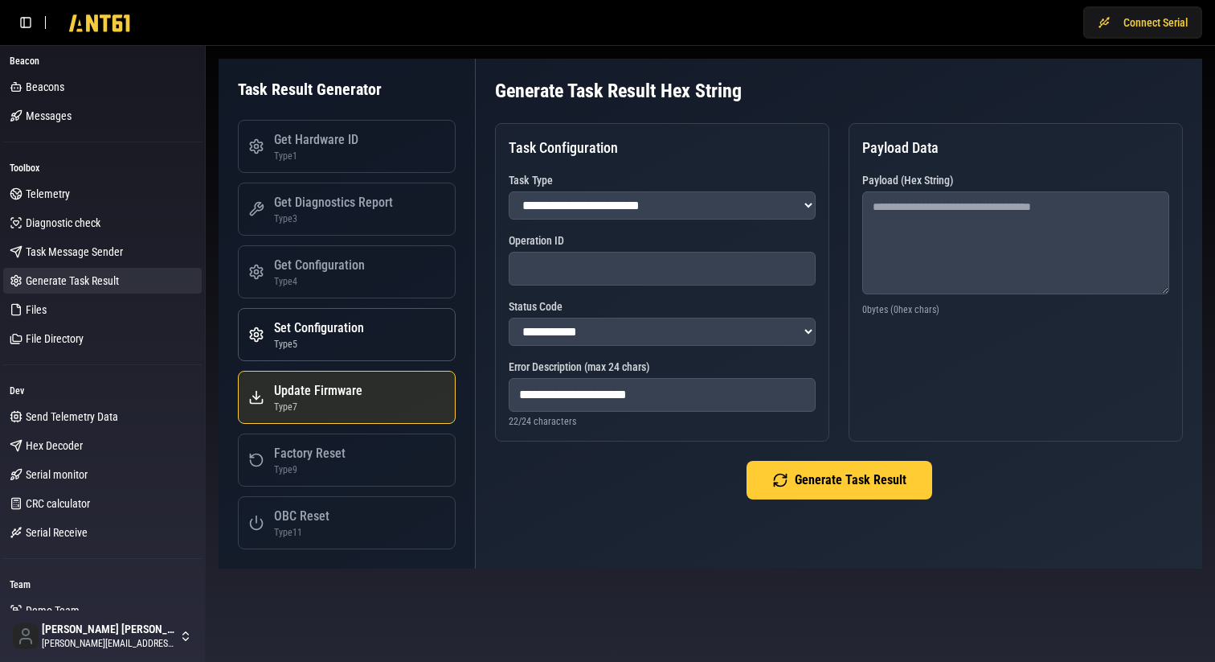
click at [338, 316] on button "Set Configuration Type 5" at bounding box center [347, 334] width 218 height 53
select select "*"
type input "**********"
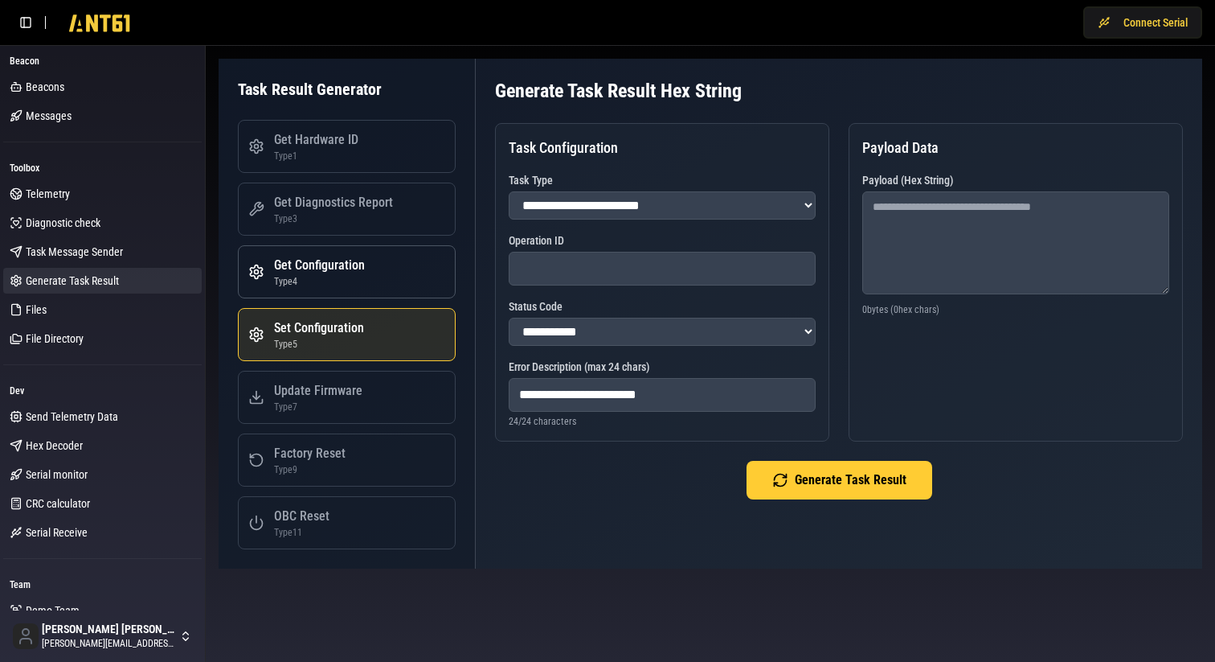
click at [321, 273] on div "Get Configuration" at bounding box center [319, 265] width 91 height 19
select select "*"
type input "**********"
type textarea "**********"
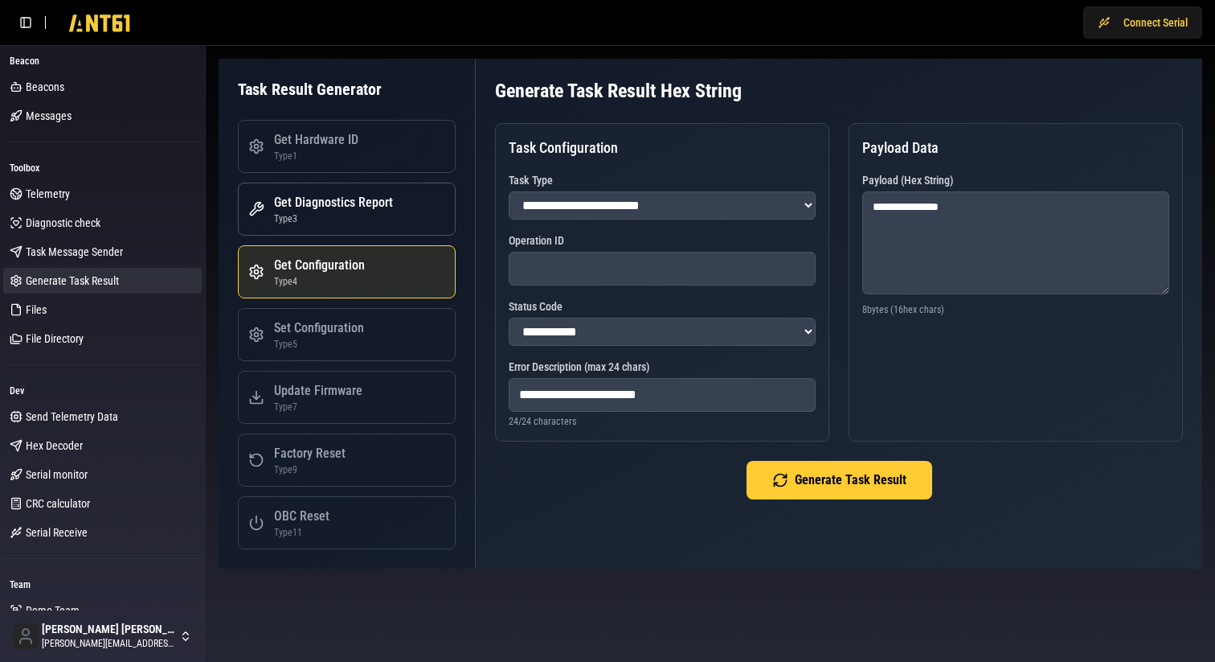
click at [317, 216] on div "Type 3" at bounding box center [333, 218] width 119 height 13
select select "*"
type input "**********"
type textarea "**********"
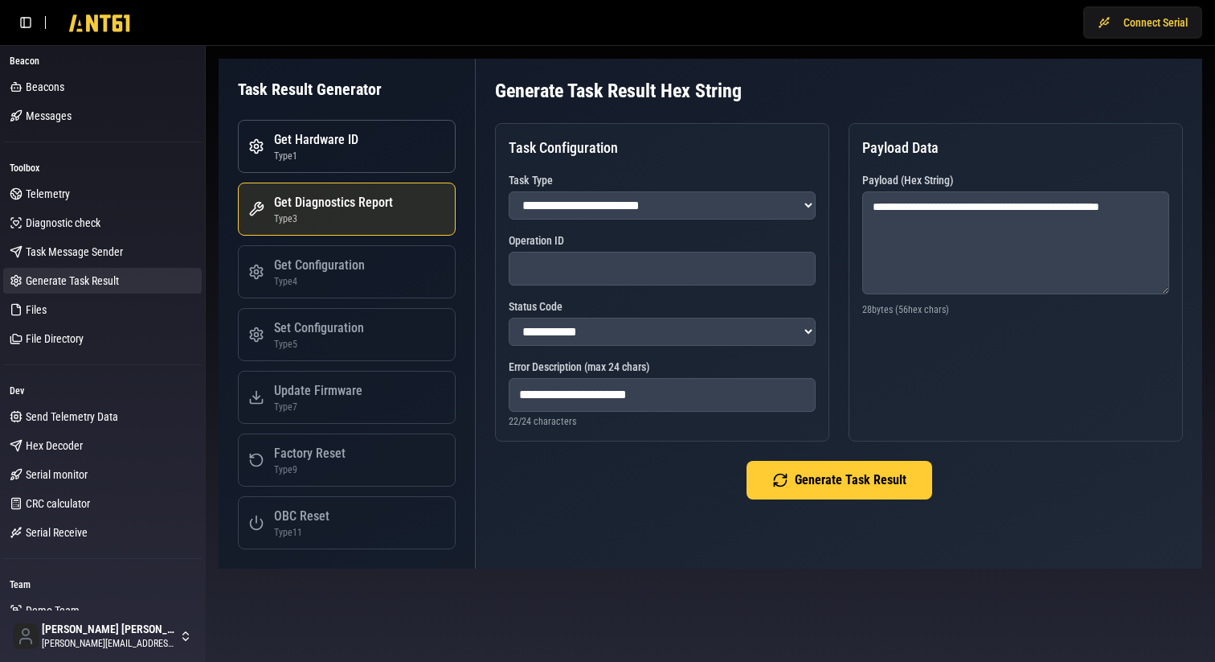
click at [309, 142] on div "Get Hardware ID" at bounding box center [316, 139] width 84 height 19
select select "*"
type input "**********"
type textarea "**********"
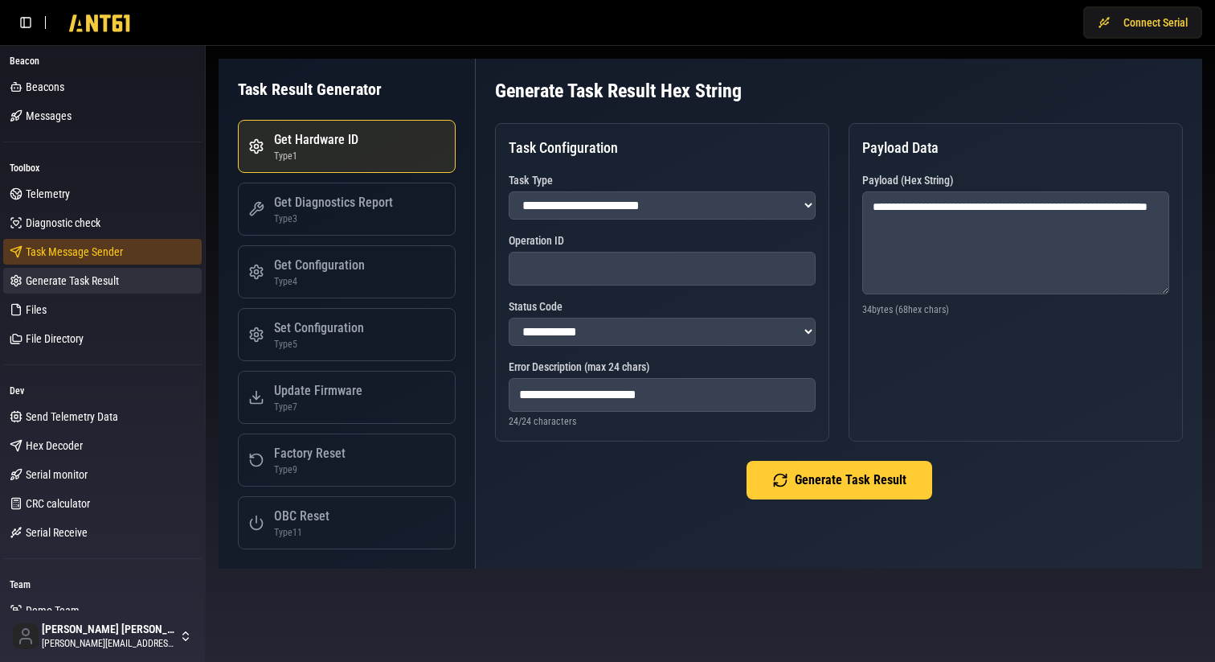
click at [82, 251] on span "Task Message Sender" at bounding box center [74, 252] width 97 height 16
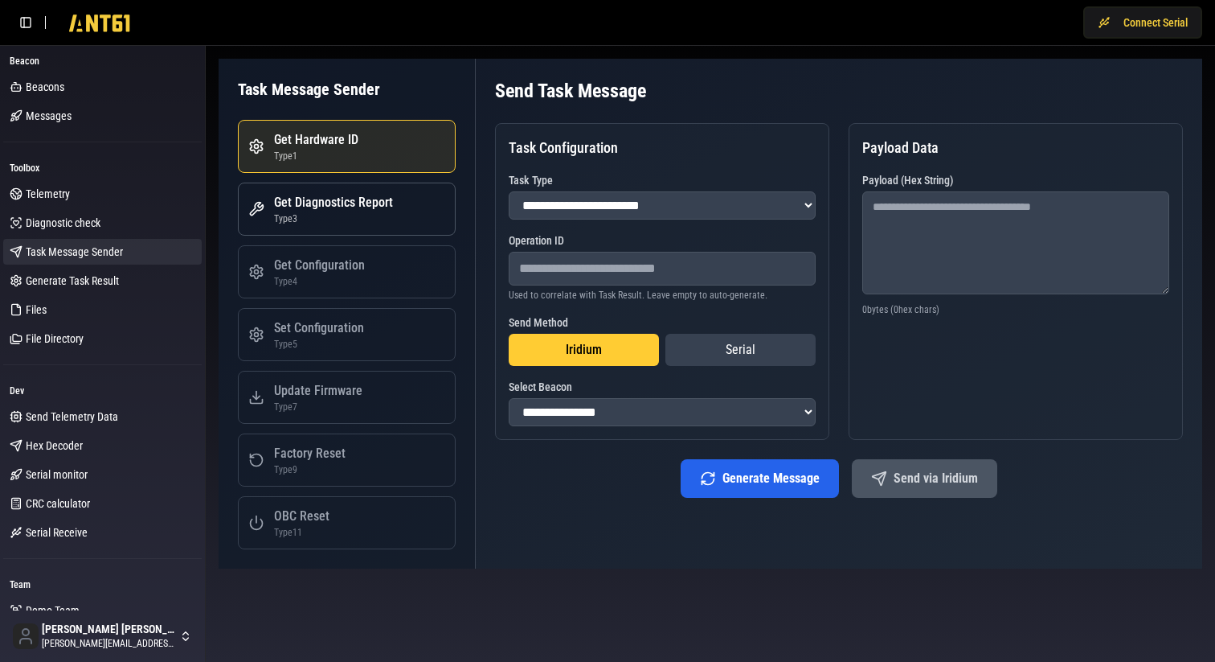
click at [373, 205] on div "Get Diagnostics Report" at bounding box center [333, 202] width 119 height 19
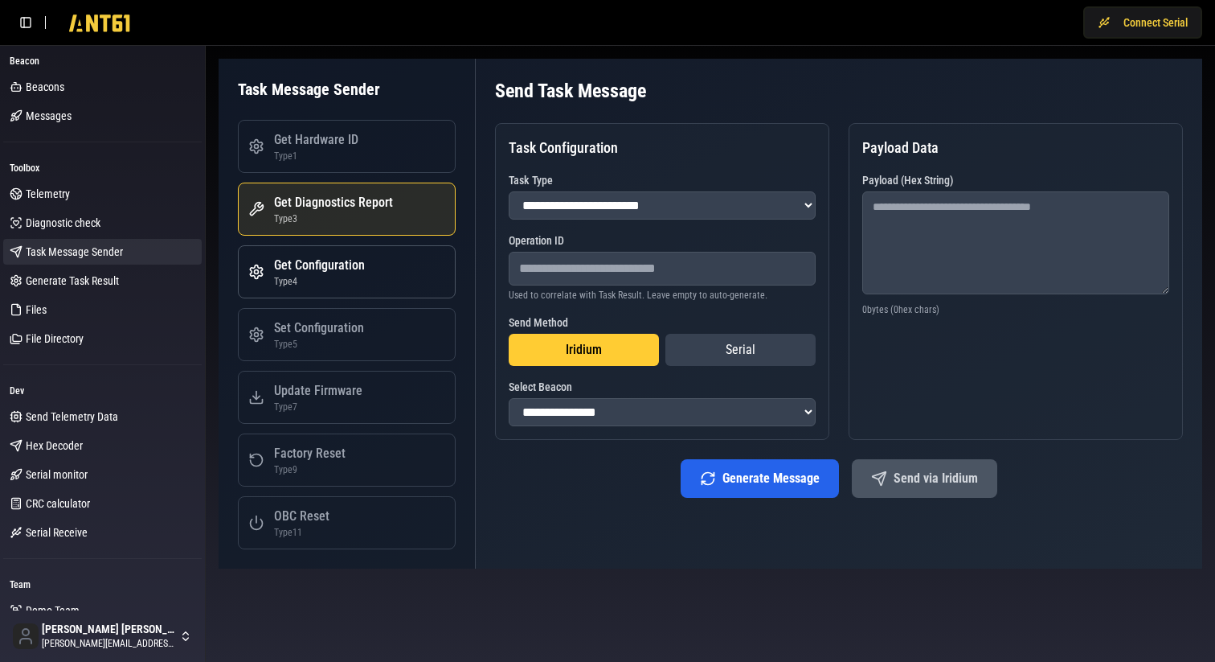
click at [355, 289] on button "Get Configuration Type 4" at bounding box center [347, 271] width 218 height 53
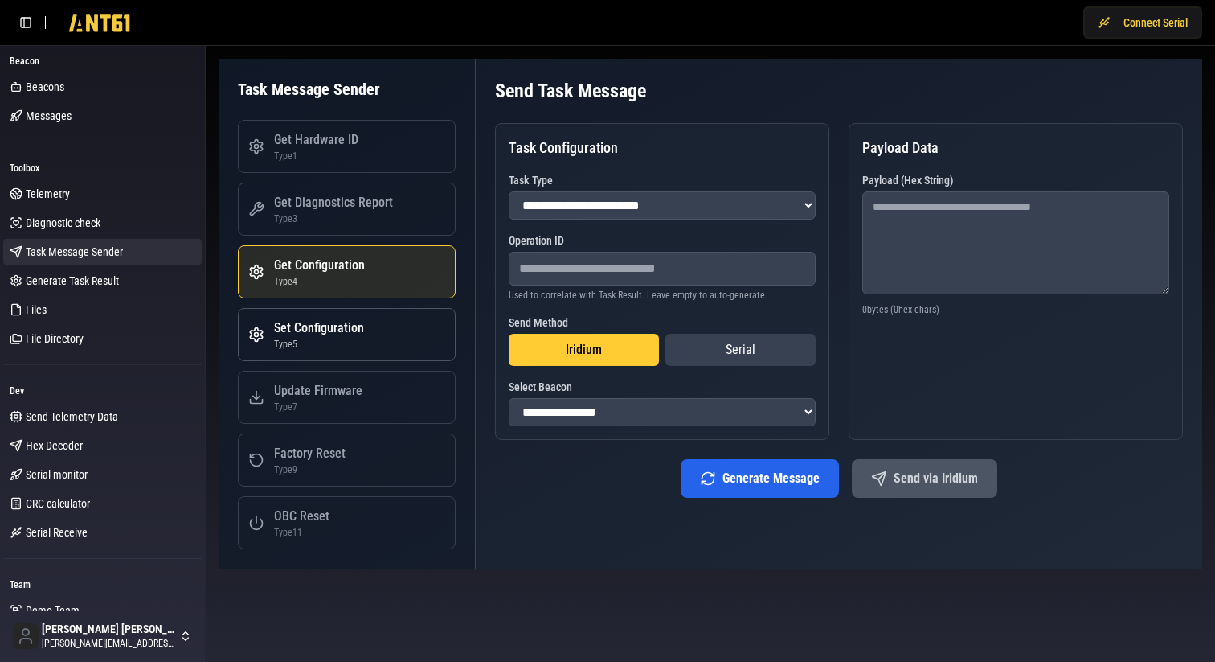
click at [341, 359] on button "Set Configuration Type 5" at bounding box center [347, 334] width 218 height 53
select select "*"
type textarea "**********"
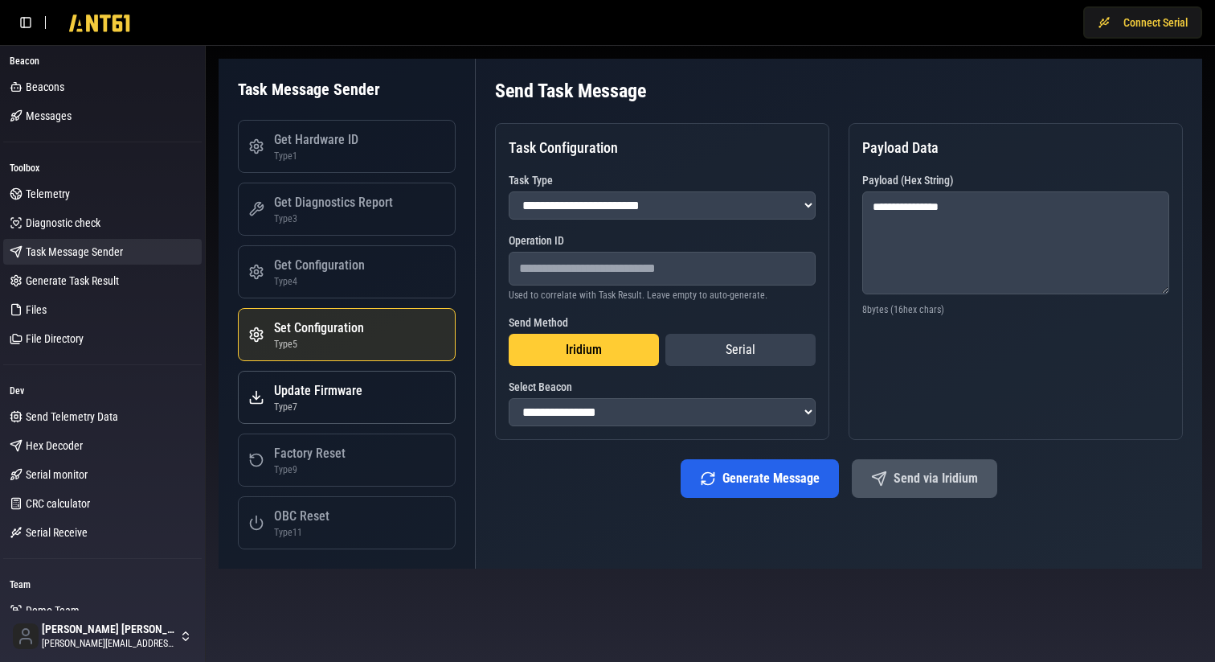
click at [345, 395] on div "Update Firmware" at bounding box center [318, 390] width 88 height 19
select select "*"
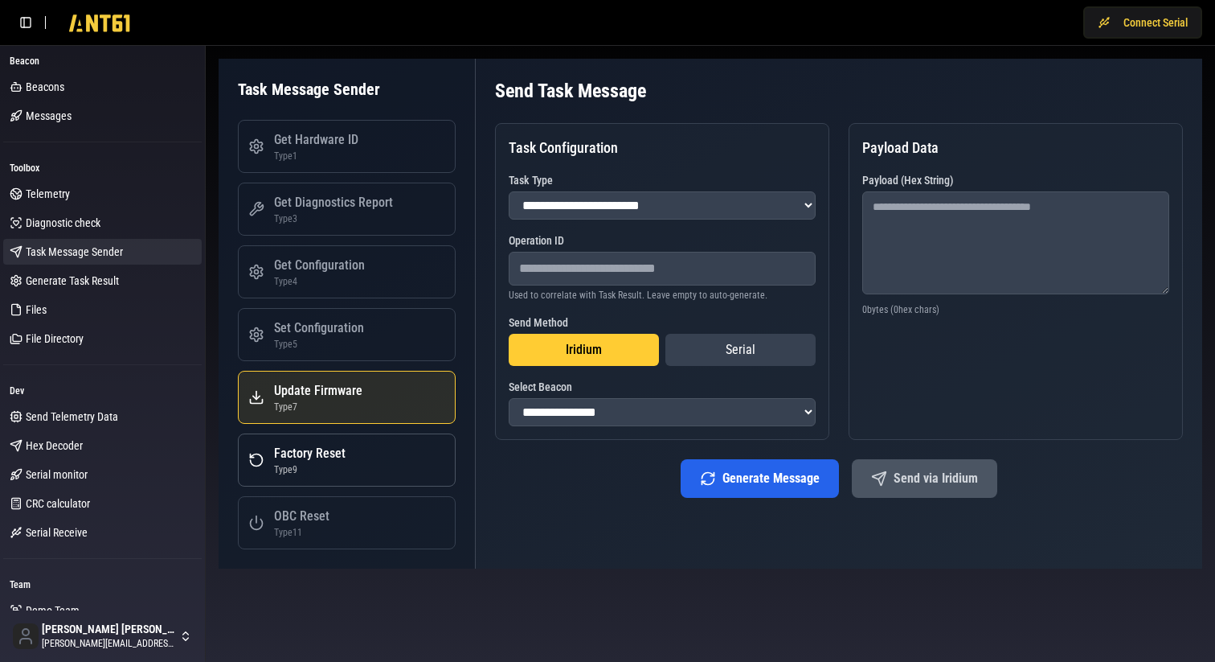
click at [340, 449] on div "Factory Reset" at bounding box center [310, 453] width 72 height 19
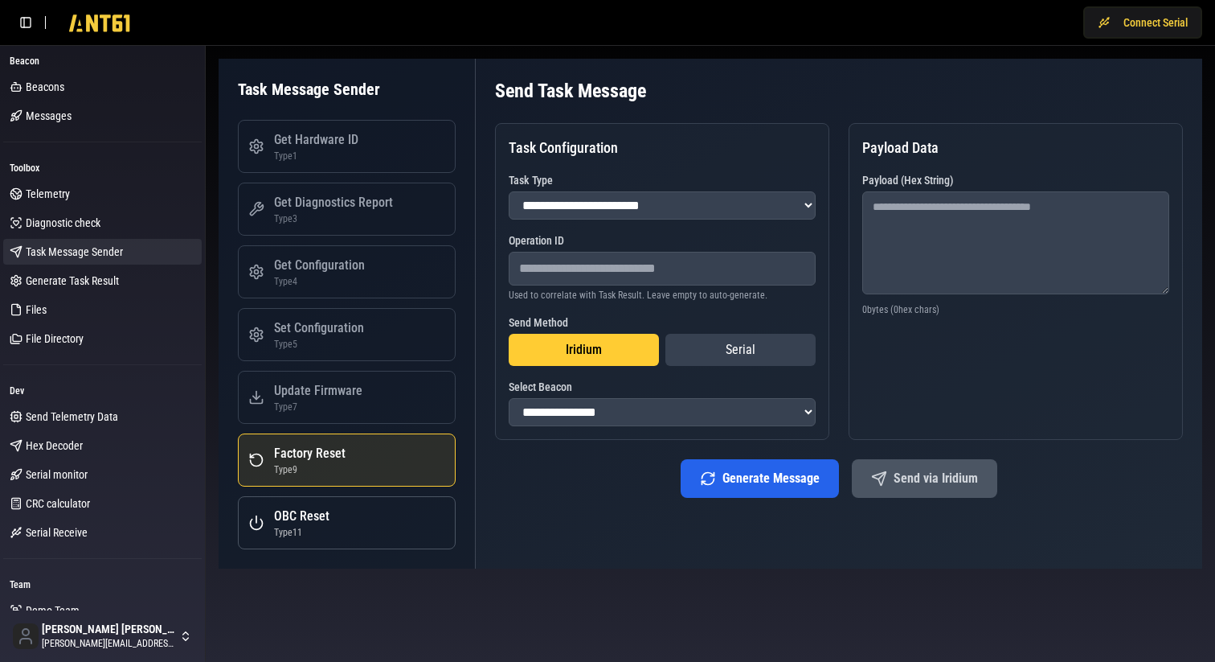
click at [347, 517] on button "OBC Reset Type 11" at bounding box center [347, 522] width 218 height 53
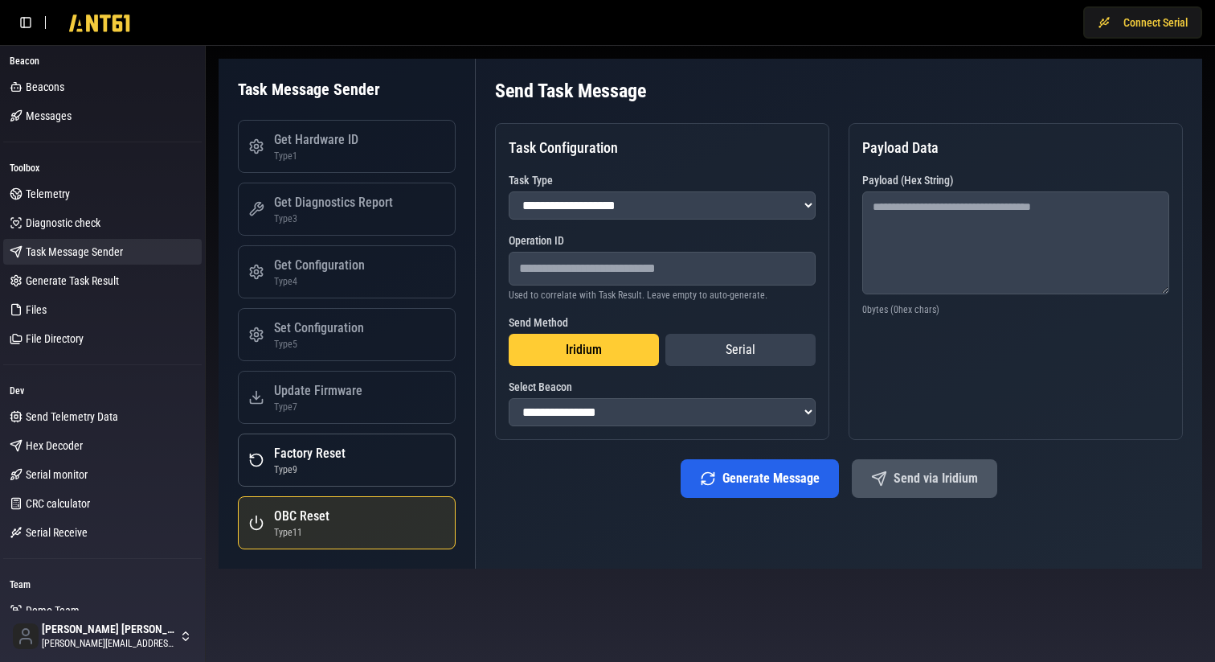
click at [346, 462] on button "Factory Reset Type 9" at bounding box center [347, 459] width 218 height 53
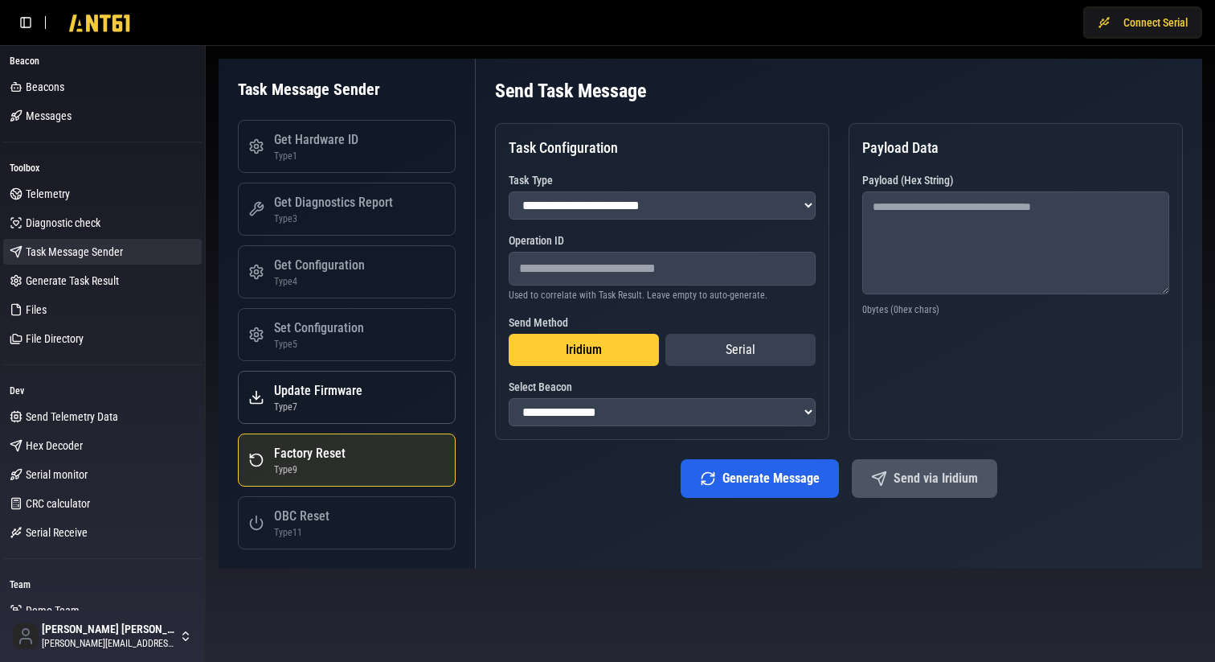
click at [342, 404] on div "Type 7" at bounding box center [318, 406] width 88 height 13
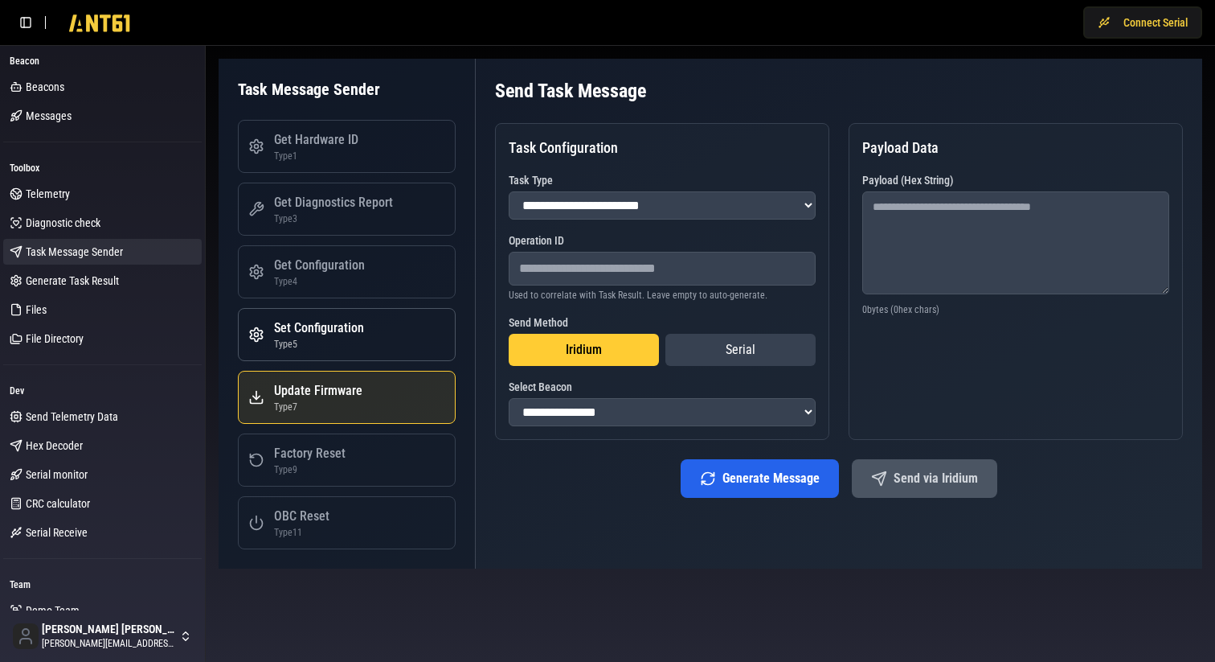
click at [328, 348] on div "Type 5" at bounding box center [319, 344] width 90 height 13
select select "*"
type textarea "**********"
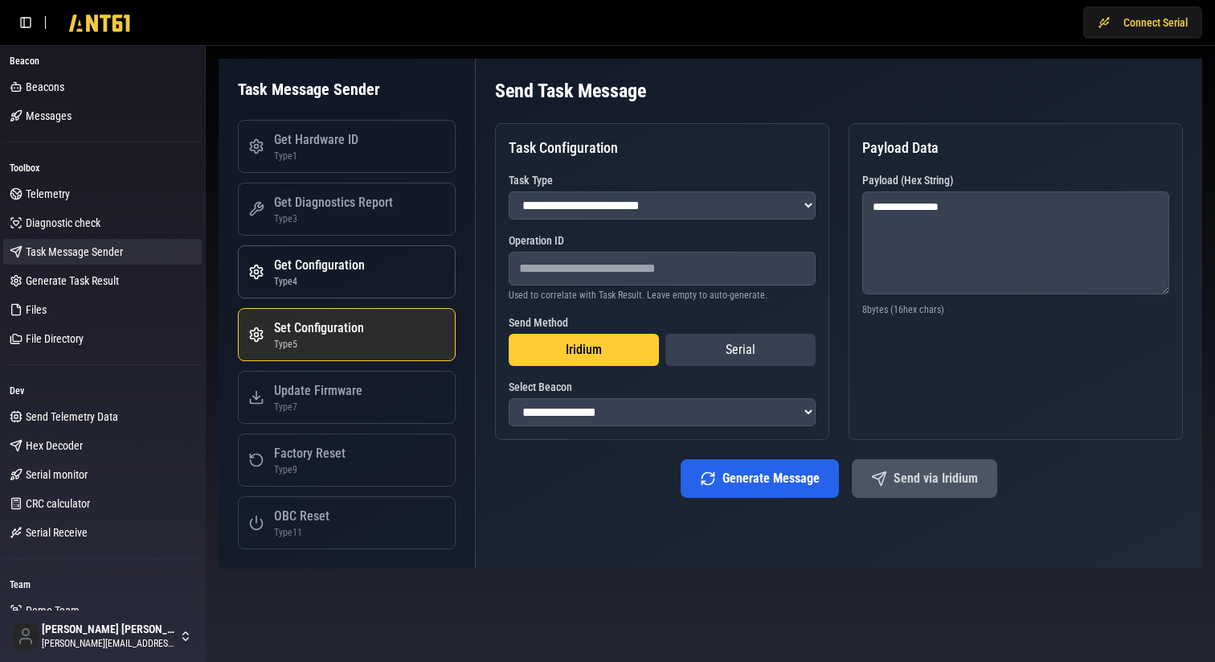
click at [310, 284] on div "Type 4" at bounding box center [319, 281] width 91 height 13
select select "*"
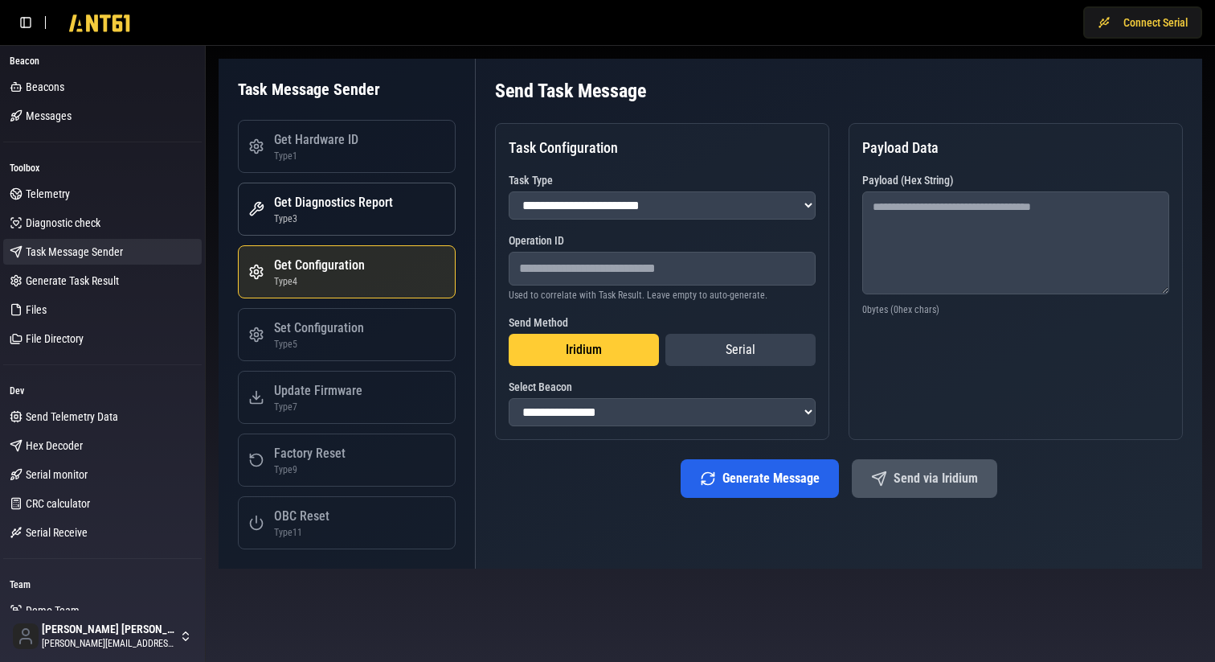
click at [298, 211] on div "Get Diagnostics Report Type 3" at bounding box center [333, 209] width 119 height 32
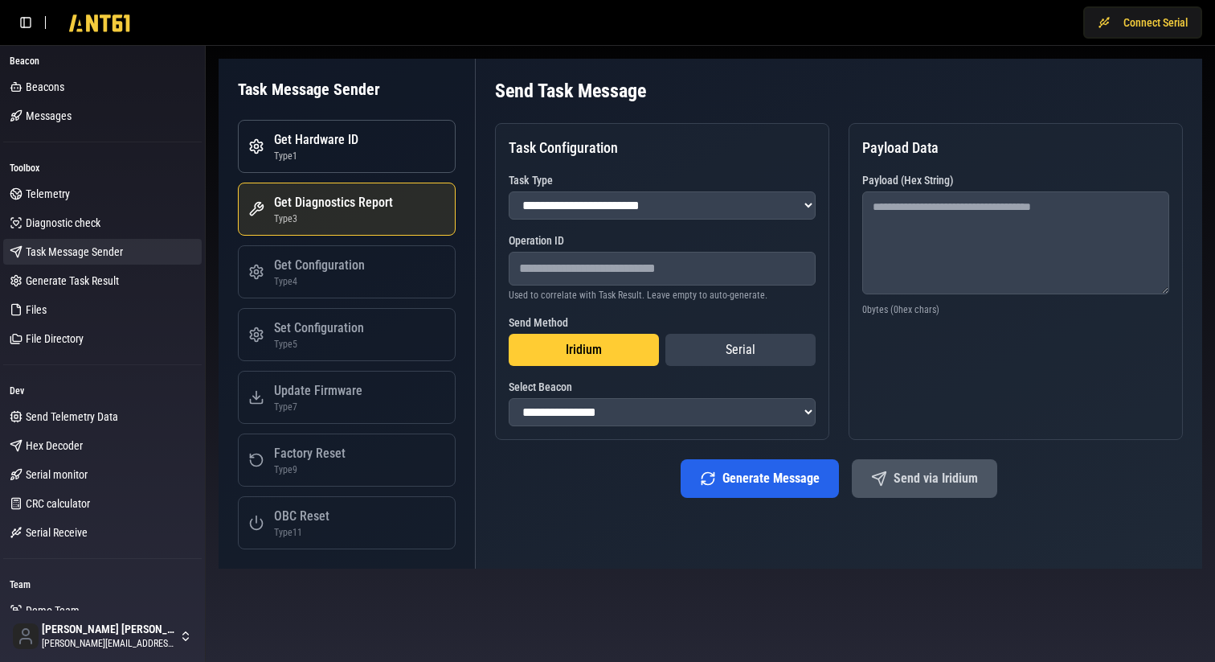
click at [290, 158] on div "Type 1" at bounding box center [316, 156] width 84 height 13
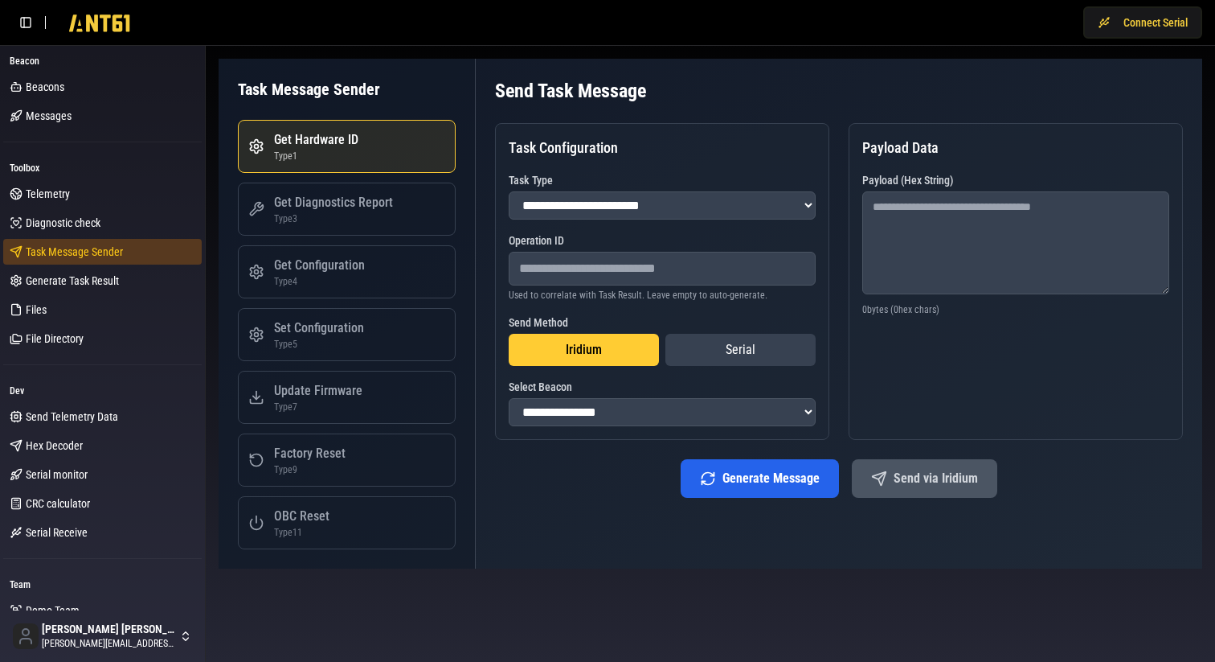
click at [108, 257] on span "Task Message Sender" at bounding box center [74, 252] width 97 height 16
click at [629, 480] on div "Generate Message Send via Iridium" at bounding box center [839, 478] width 688 height 39
click at [756, 349] on button "Serial" at bounding box center [741, 350] width 150 height 32
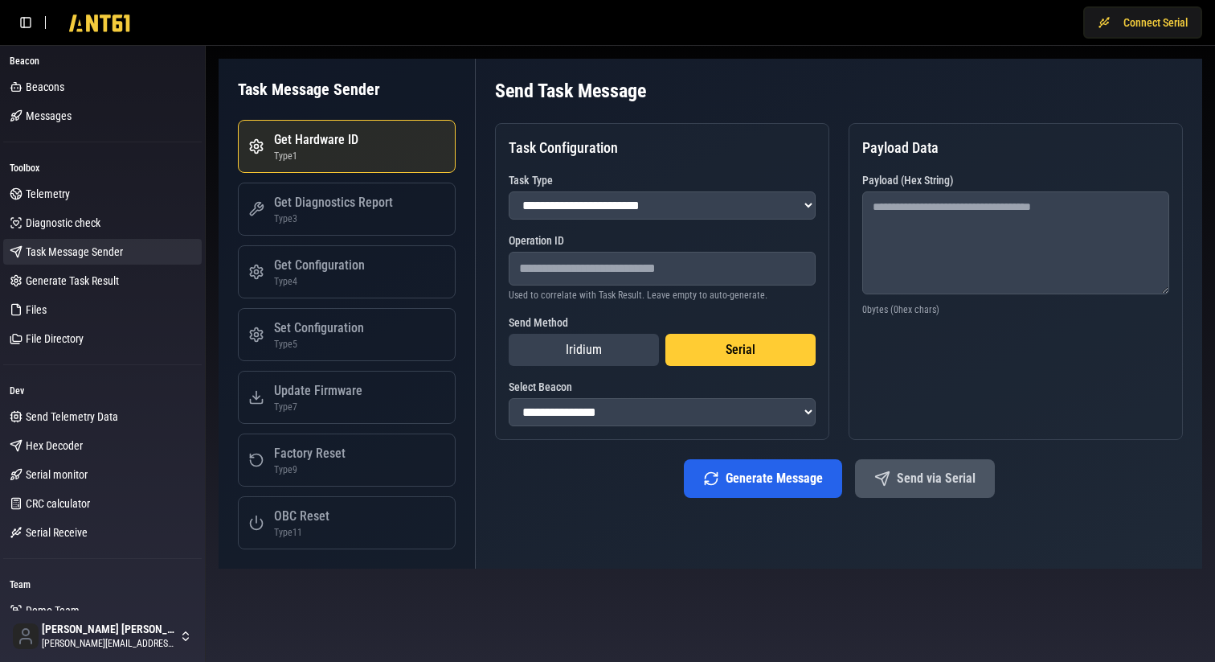
click at [606, 359] on button "Iridium" at bounding box center [584, 350] width 150 height 32
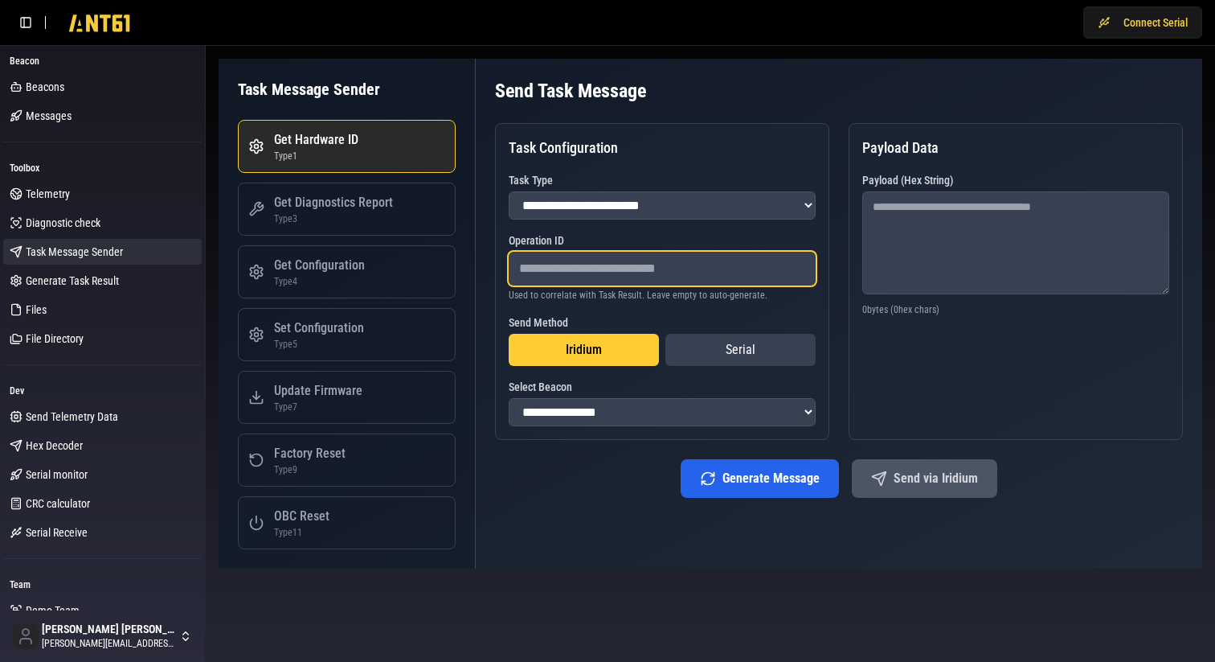
click at [559, 277] on input "number" at bounding box center [662, 269] width 307 height 34
click at [736, 526] on div "**********" at bounding box center [839, 314] width 727 height 510
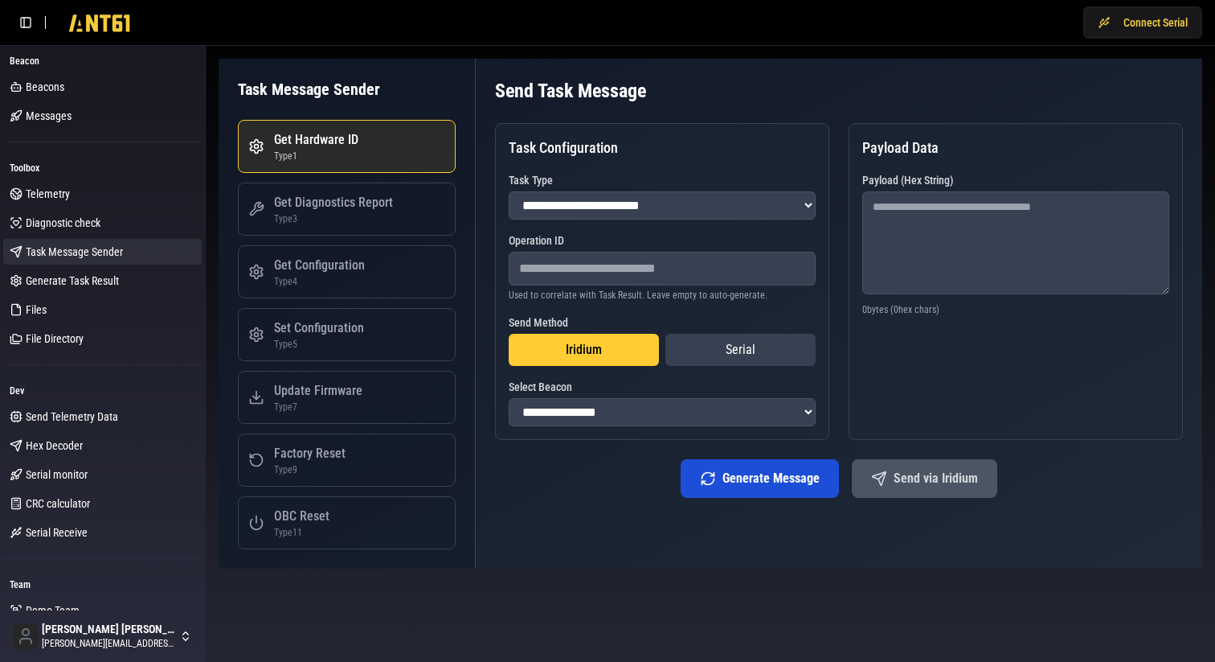
click at [739, 494] on button "Generate Message" at bounding box center [760, 478] width 158 height 39
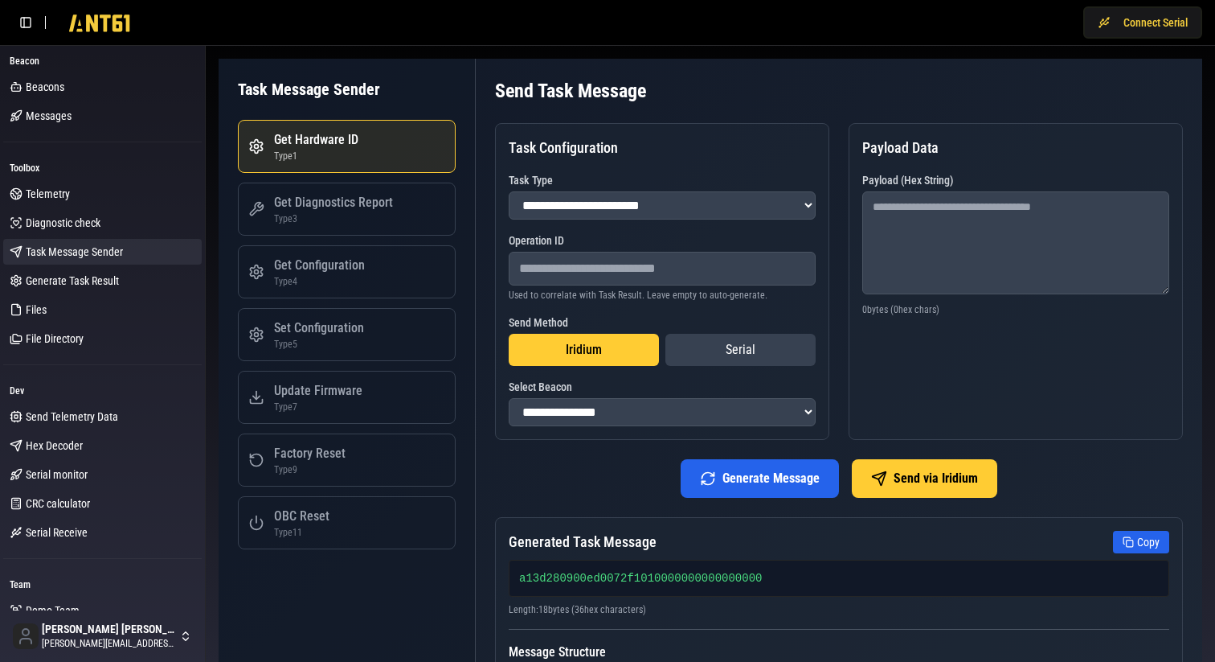
click at [595, 492] on div "Generate Message Send via Iridium" at bounding box center [839, 478] width 688 height 39
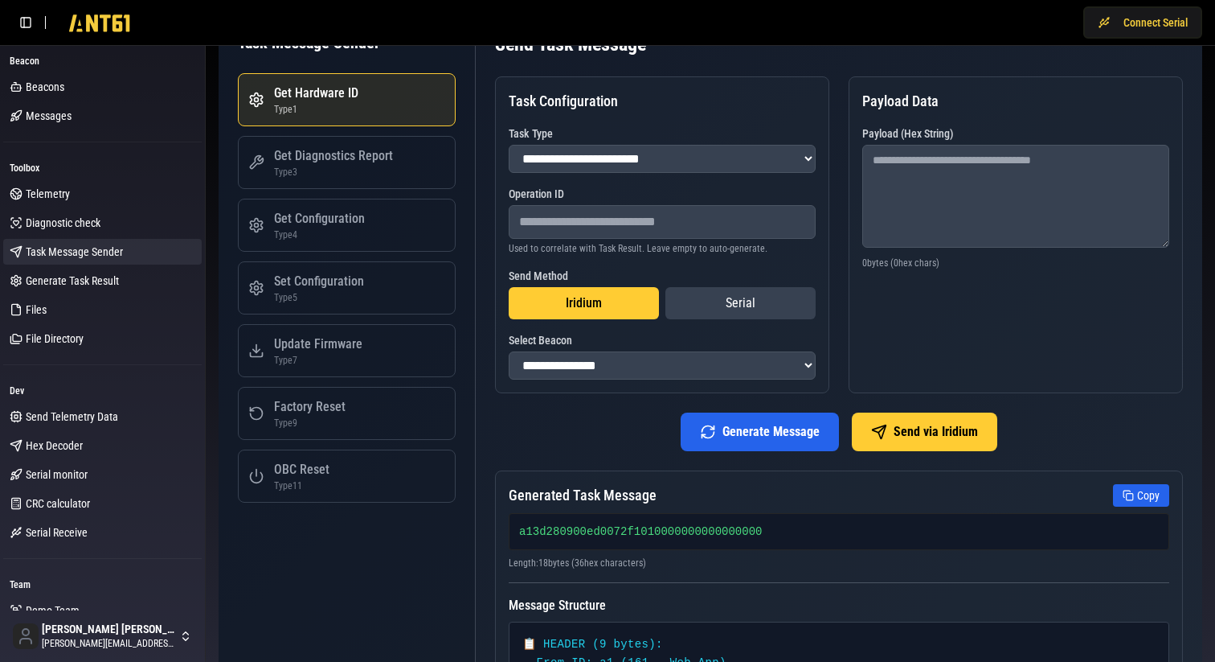
scroll to position [43, 0]
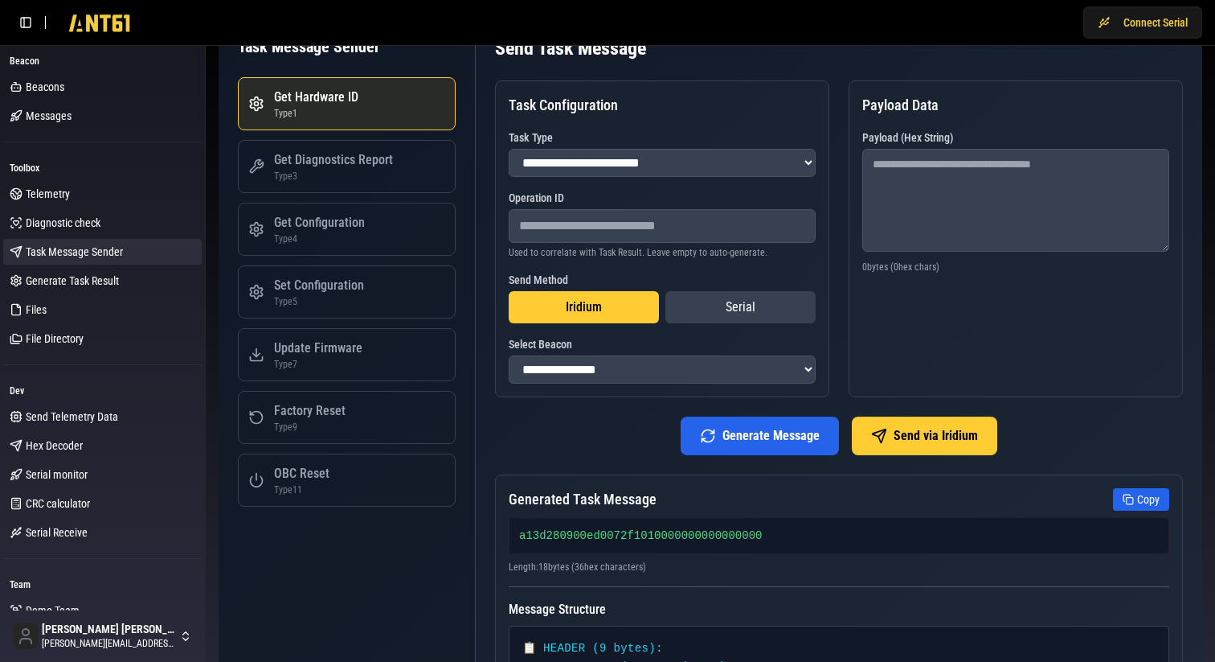
click at [600, 454] on div "Generate Message Send via Iridium" at bounding box center [839, 435] width 688 height 39
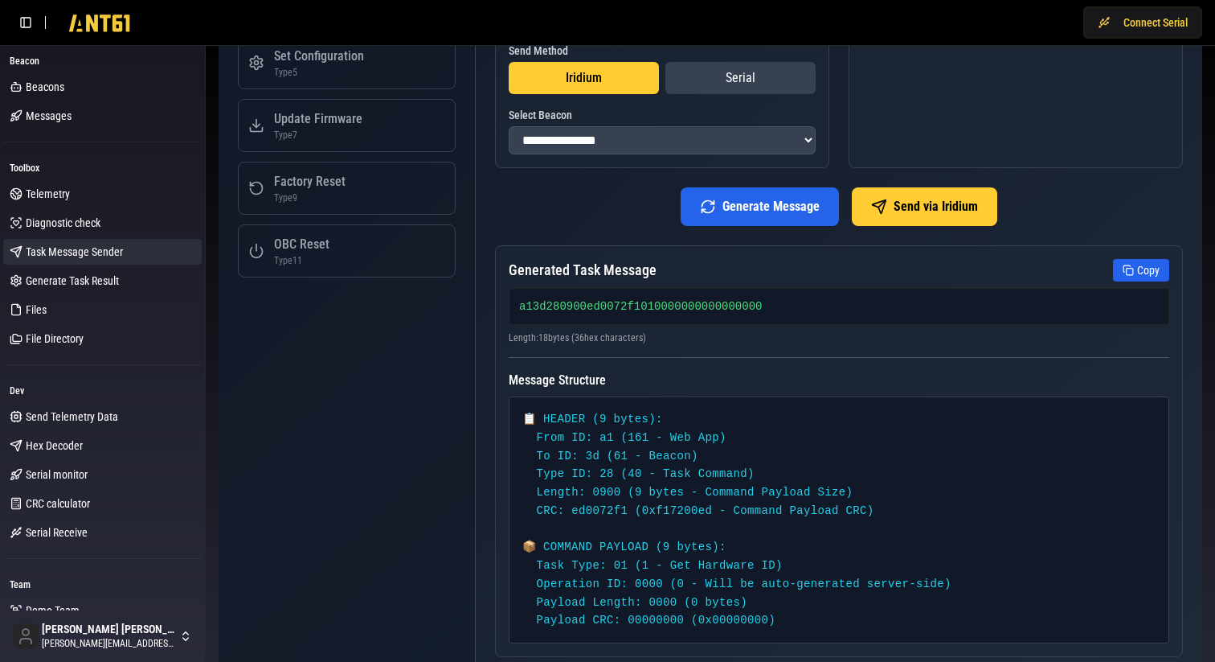
scroll to position [305, 0]
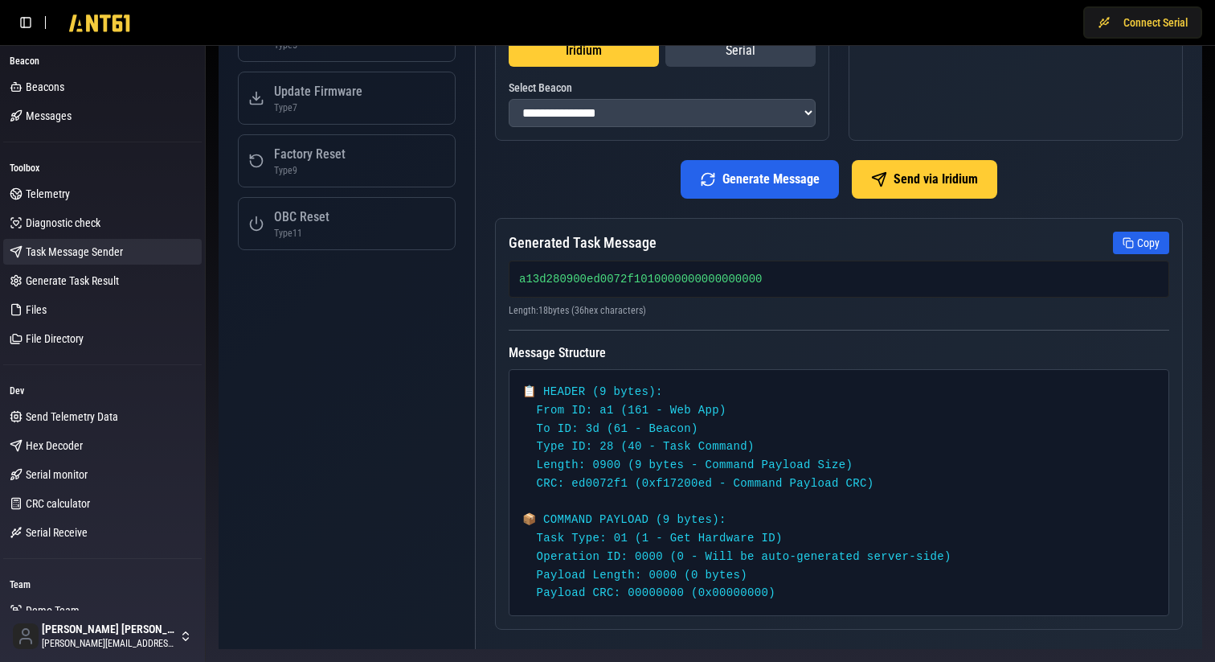
click at [1029, 244] on div "Generated Task Message Copy" at bounding box center [839, 243] width 661 height 23
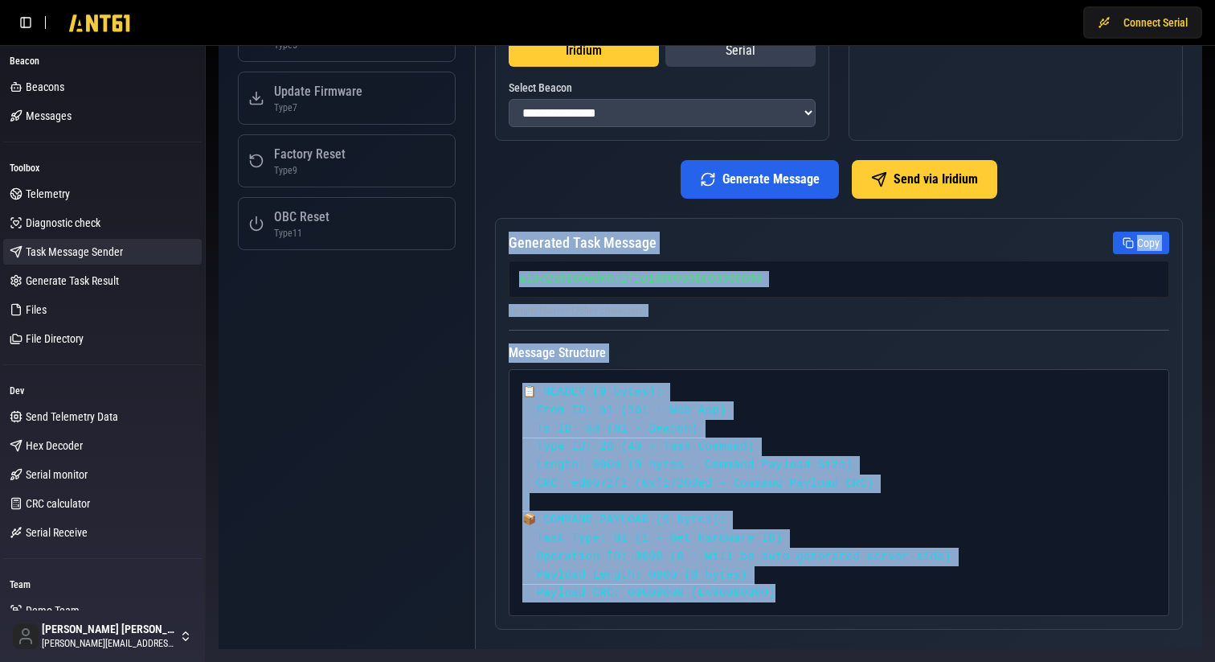
drag, startPoint x: 504, startPoint y: 239, endPoint x: 850, endPoint y: 593, distance: 495.7
click at [850, 593] on div "Generated Task Message Copy a13d280900ed0072f1010000000000000000 Length: 18 byt…" at bounding box center [839, 424] width 688 height 412
click at [850, 593] on pre "📋 HEADER (9 bytes): From ID: a1 (161 - Web App) To ID: 3d (61 - Beacon) Type ID…" at bounding box center [839, 492] width 633 height 219
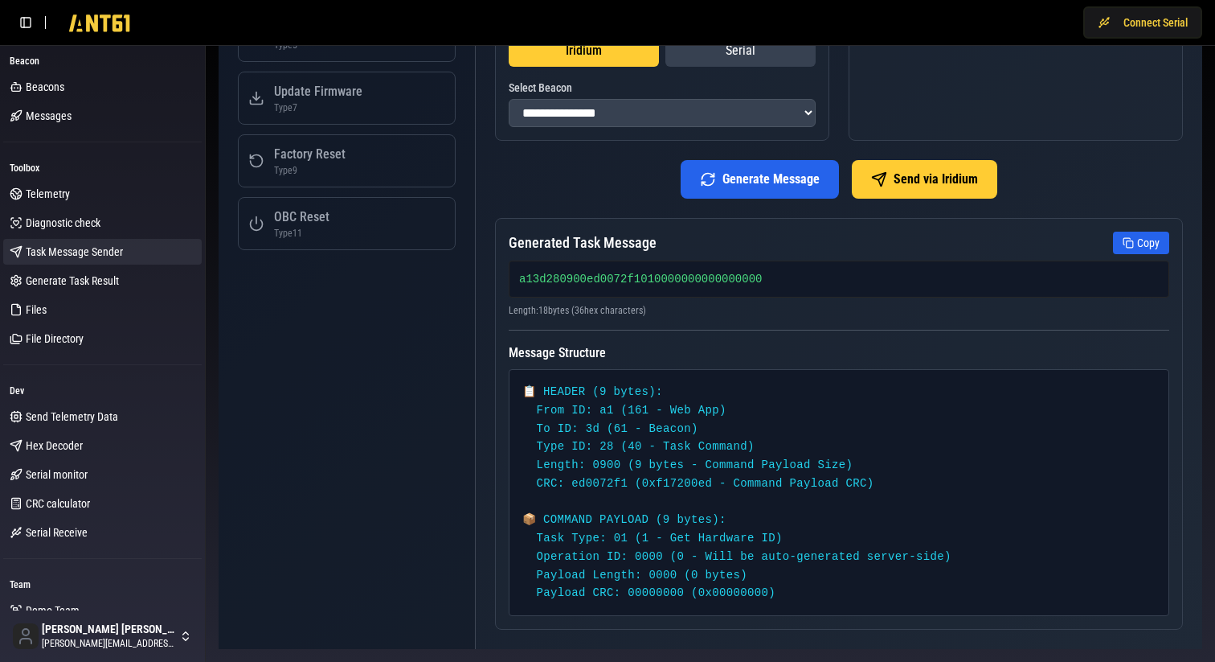
click at [949, 227] on div "Generated Task Message Copy a13d280900ed0072f1010000000000000000 Length: 18 byt…" at bounding box center [839, 424] width 688 height 412
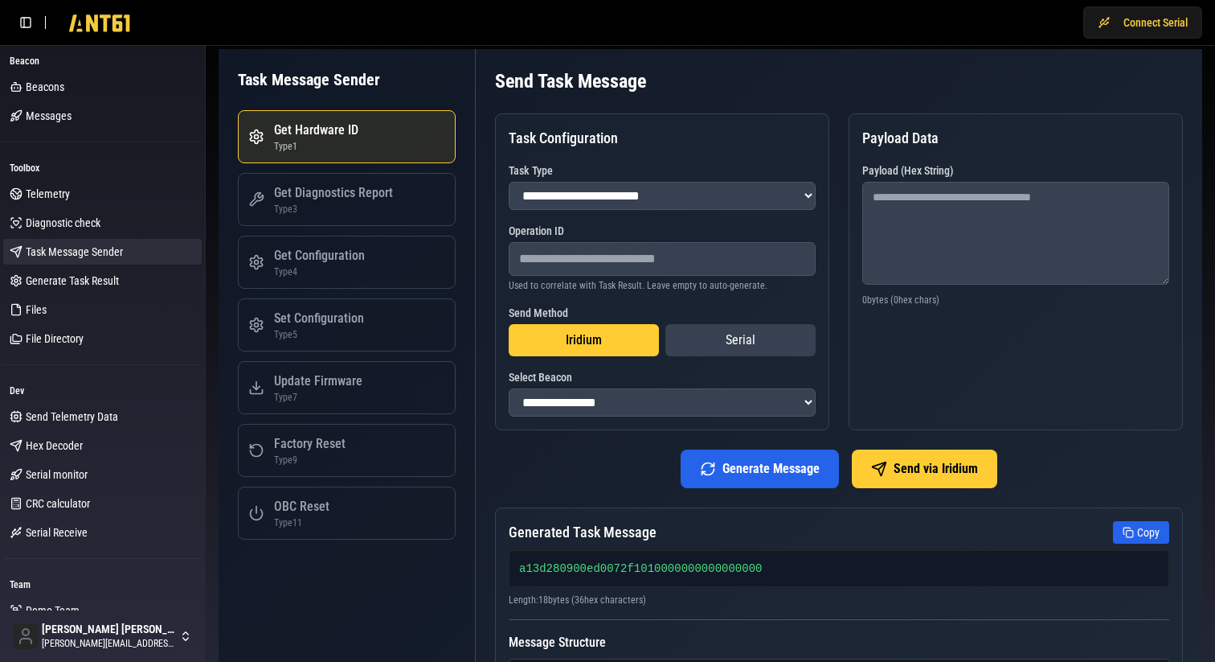
scroll to position [0, 0]
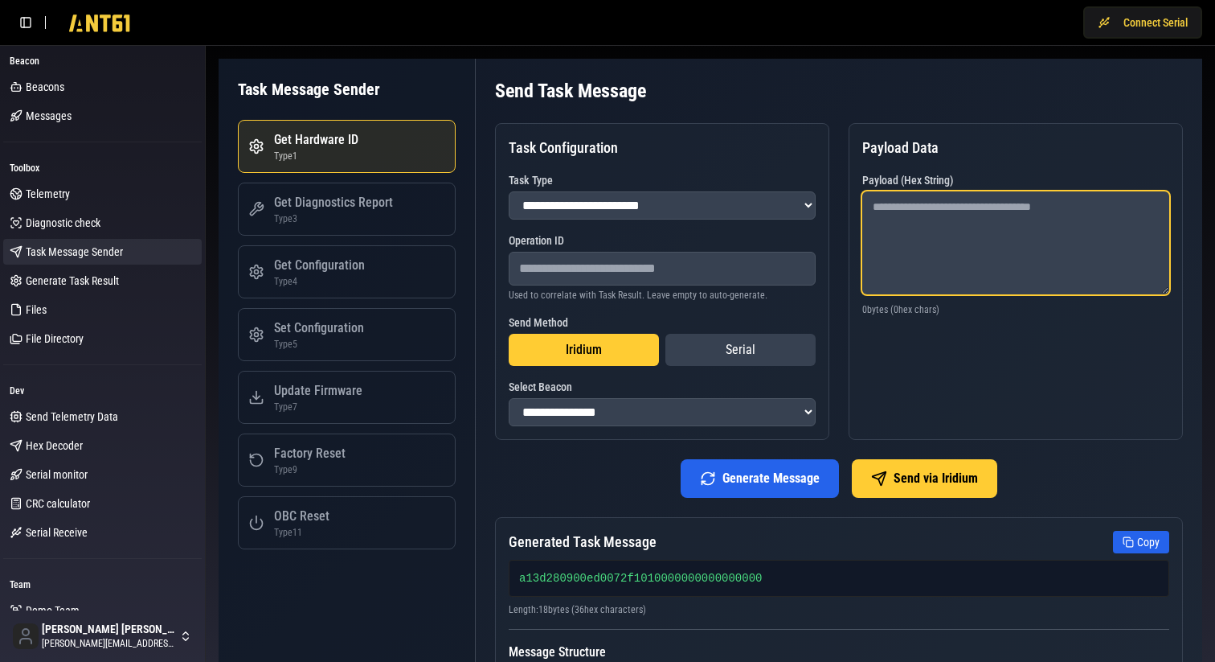
click at [980, 207] on textarea at bounding box center [1016, 242] width 307 height 103
click at [1024, 158] on h3 "Payload Data" at bounding box center [1016, 148] width 307 height 23
click at [961, 243] on textarea at bounding box center [1016, 242] width 307 height 103
click at [1031, 158] on h3 "Payload Data" at bounding box center [1016, 148] width 307 height 23
click at [983, 219] on textarea at bounding box center [1016, 242] width 307 height 103
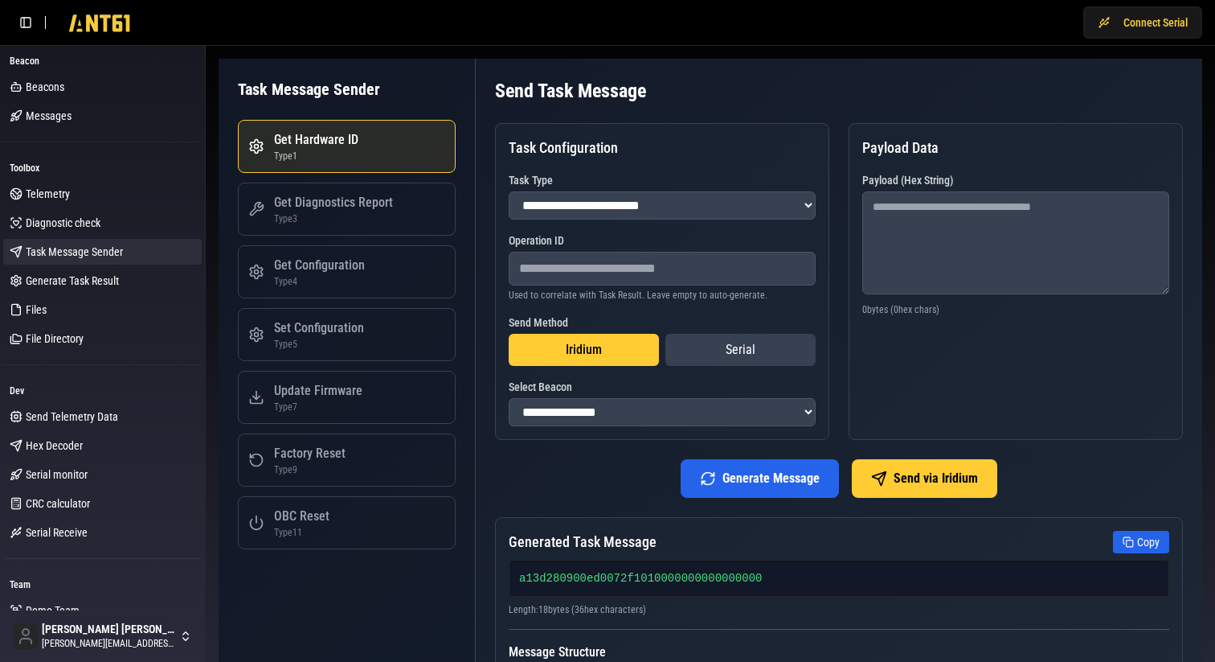
click at [982, 366] on div "Payload Data Payload (Hex String) 0 bytes ( 0 hex chars)" at bounding box center [1016, 281] width 334 height 317
click at [1028, 264] on textarea at bounding box center [1016, 242] width 307 height 103
click at [969, 359] on div "Payload Data Payload (Hex String) 0 bytes ( 0 hex chars)" at bounding box center [1016, 281] width 334 height 317
click at [731, 203] on select "**********" at bounding box center [662, 205] width 307 height 28
click at [346, 195] on div "Get Diagnostics Report" at bounding box center [333, 202] width 119 height 19
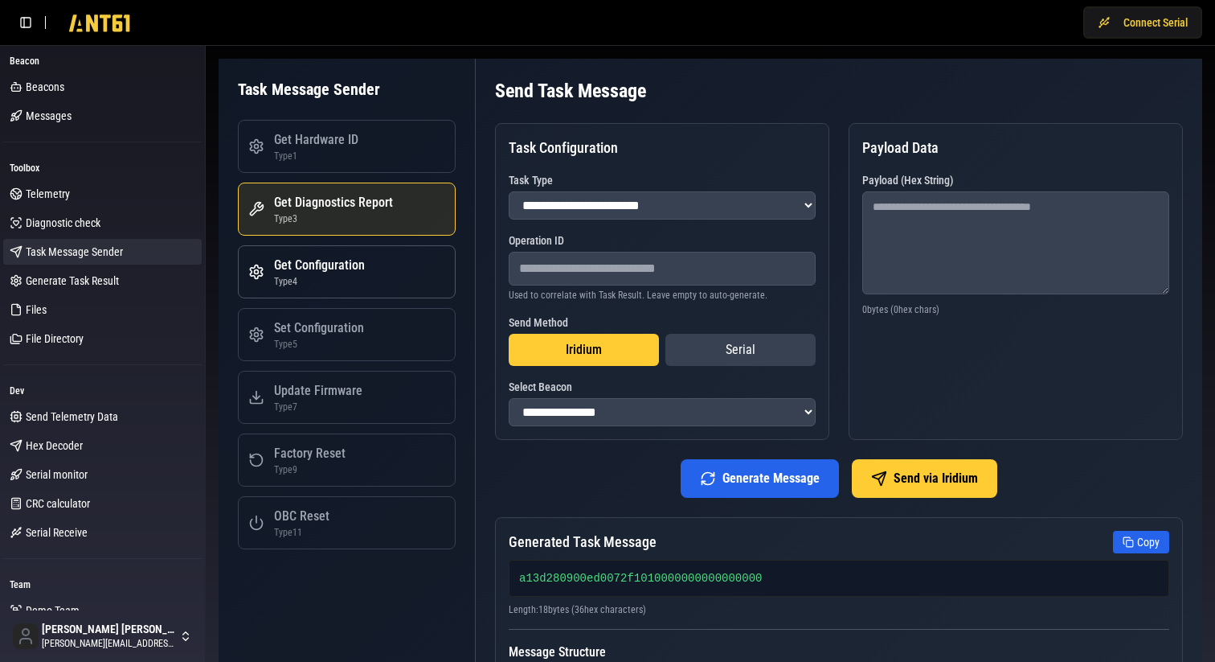
click at [309, 285] on div "Type 4" at bounding box center [319, 281] width 91 height 13
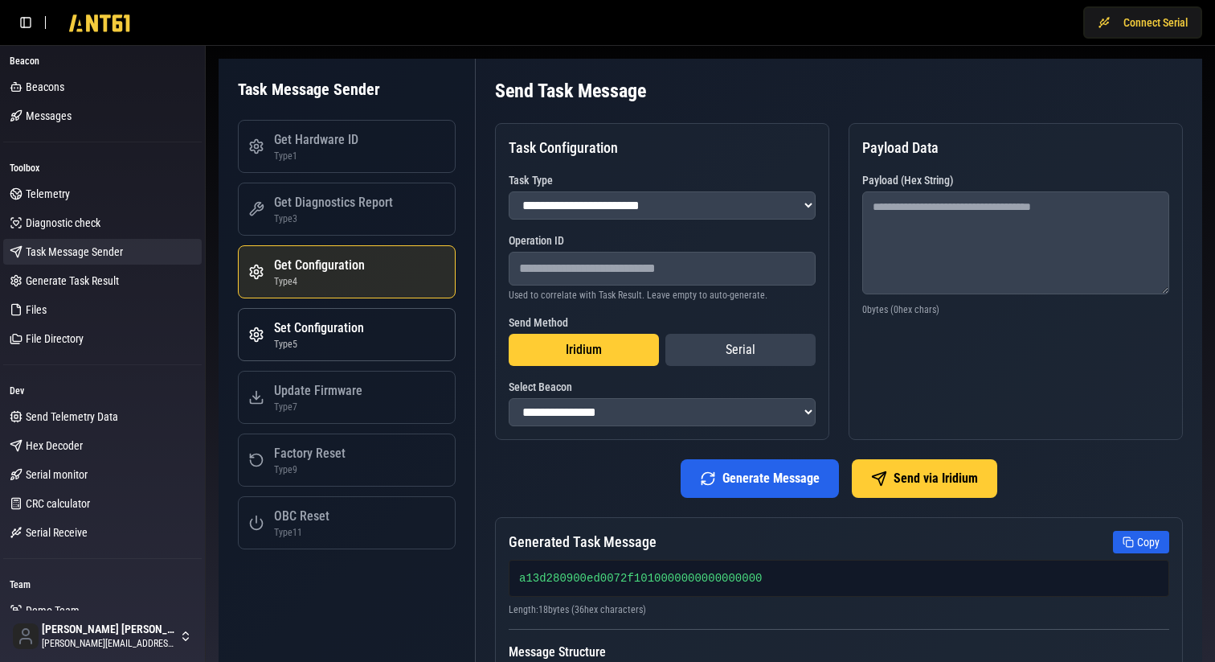
click at [301, 359] on button "Set Configuration Type 5" at bounding box center [347, 334] width 218 height 53
select select "*"
type textarea "**********"
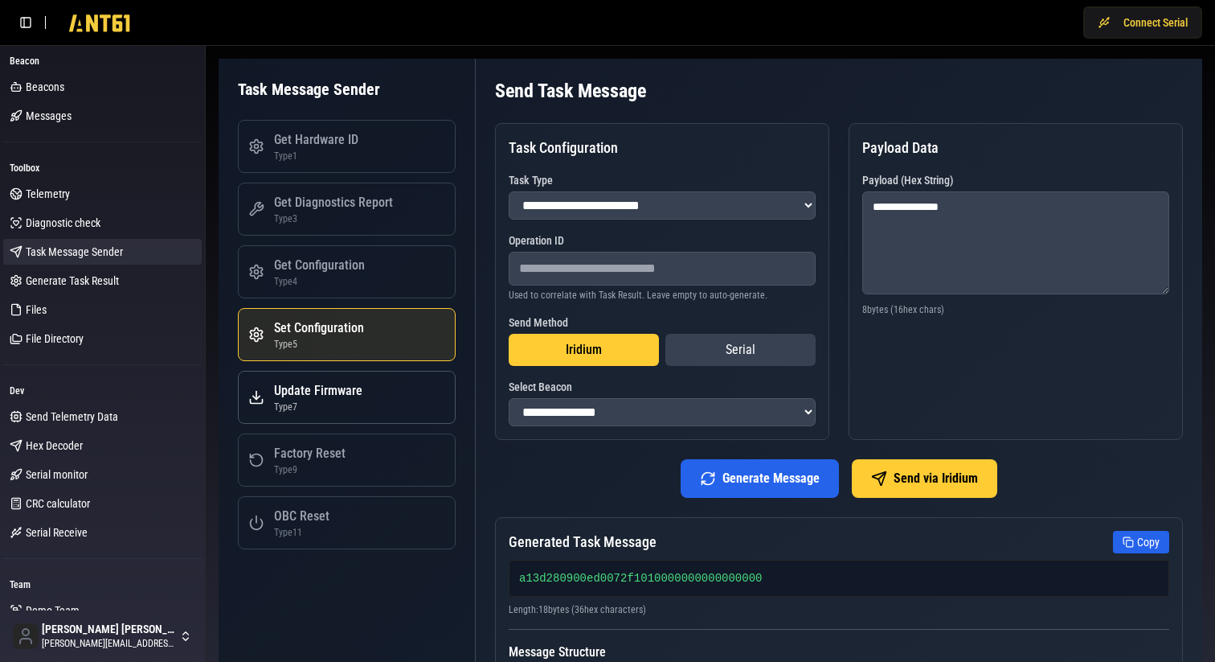
click at [301, 401] on div "Type 7" at bounding box center [318, 406] width 88 height 13
select select "*"
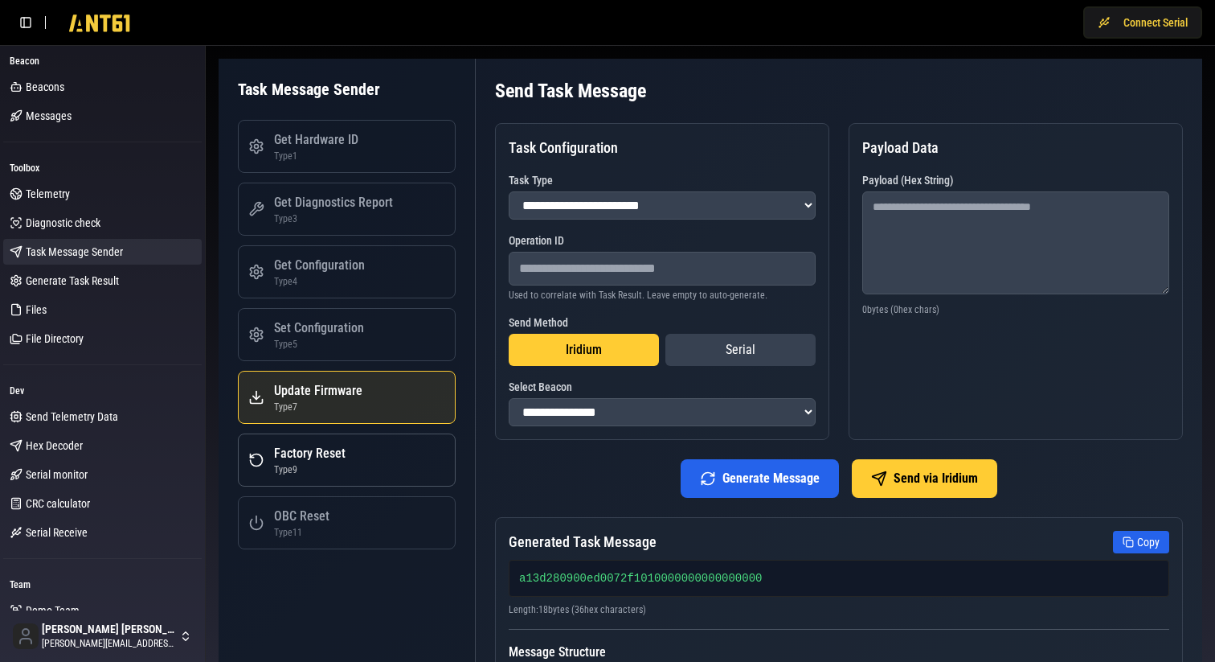
click at [301, 465] on div "Type 9" at bounding box center [310, 469] width 72 height 13
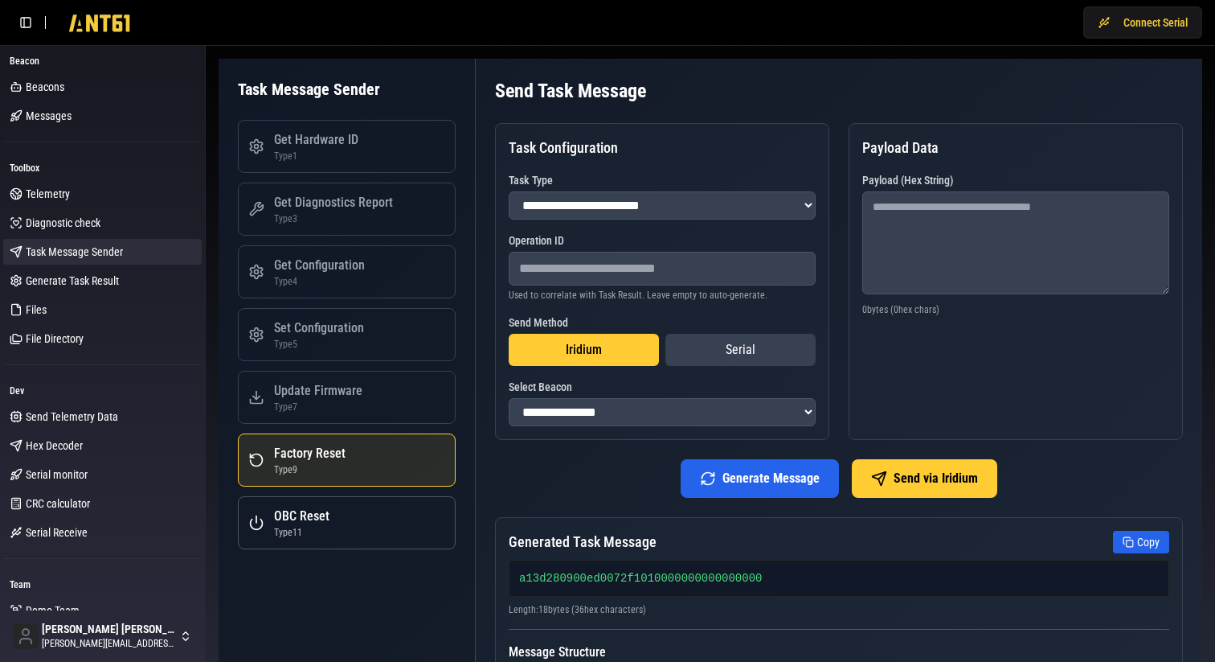
click at [293, 537] on div "Type 11" at bounding box center [301, 532] width 55 height 13
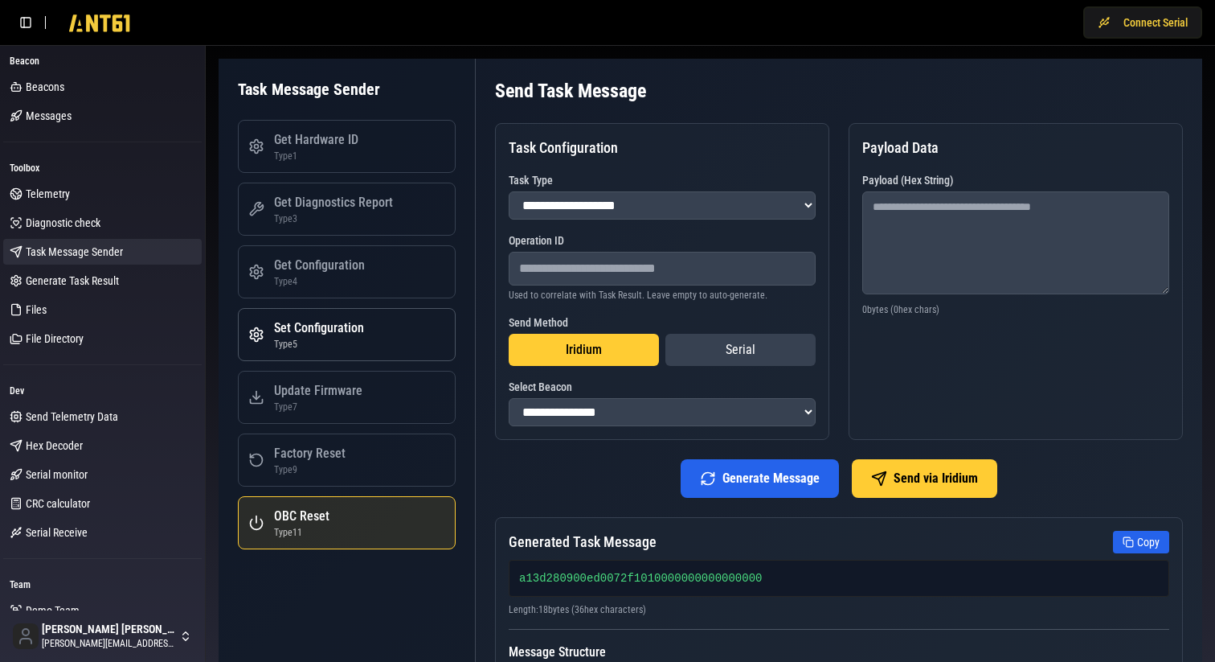
click at [315, 322] on div "Set Configuration" at bounding box center [319, 327] width 90 height 19
select select "*"
type textarea "**********"
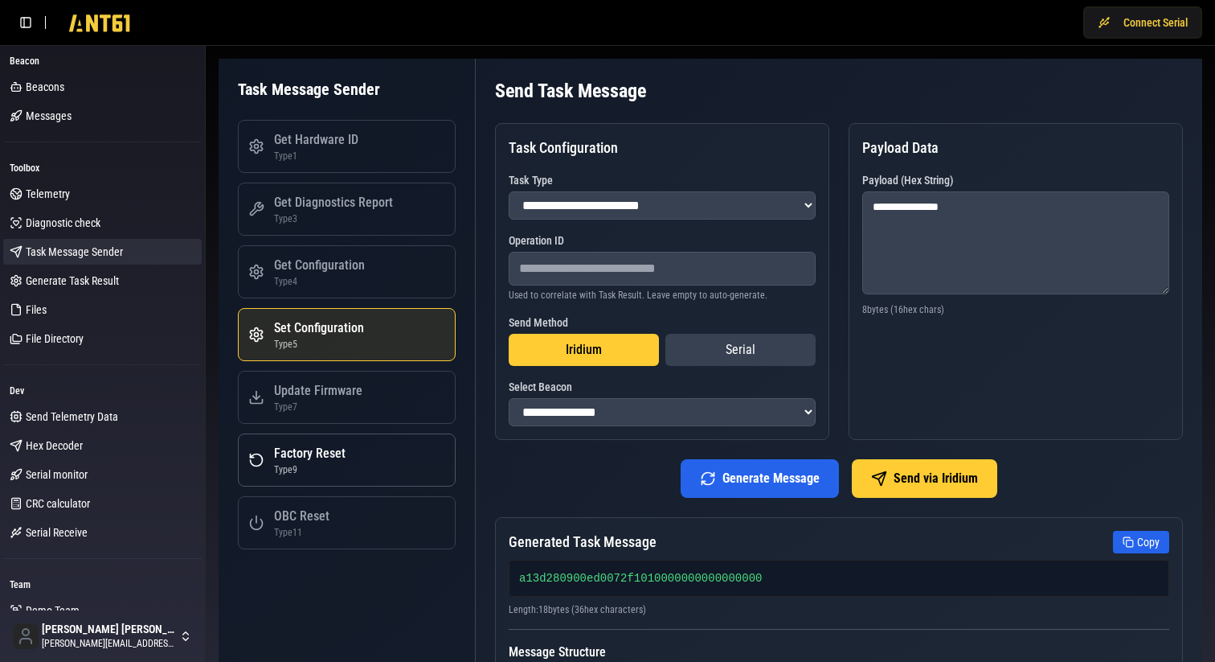
click at [305, 454] on div "Factory Reset" at bounding box center [310, 453] width 72 height 19
select select "*"
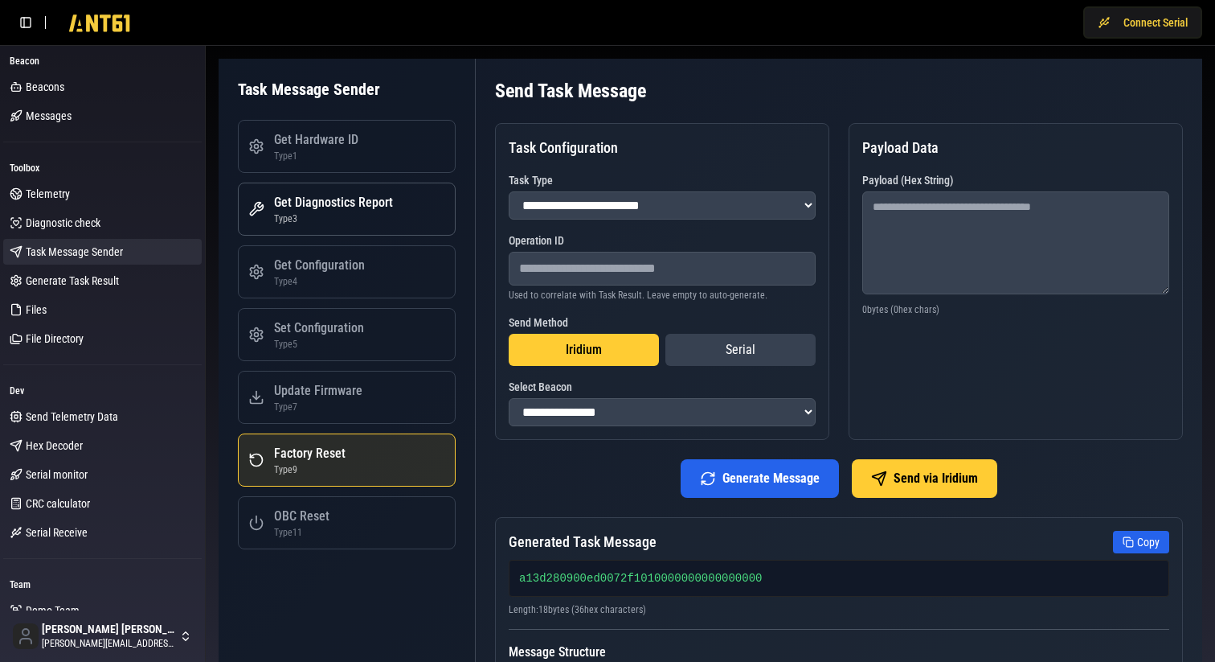
click at [376, 210] on div "Get Diagnostics Report" at bounding box center [333, 202] width 119 height 19
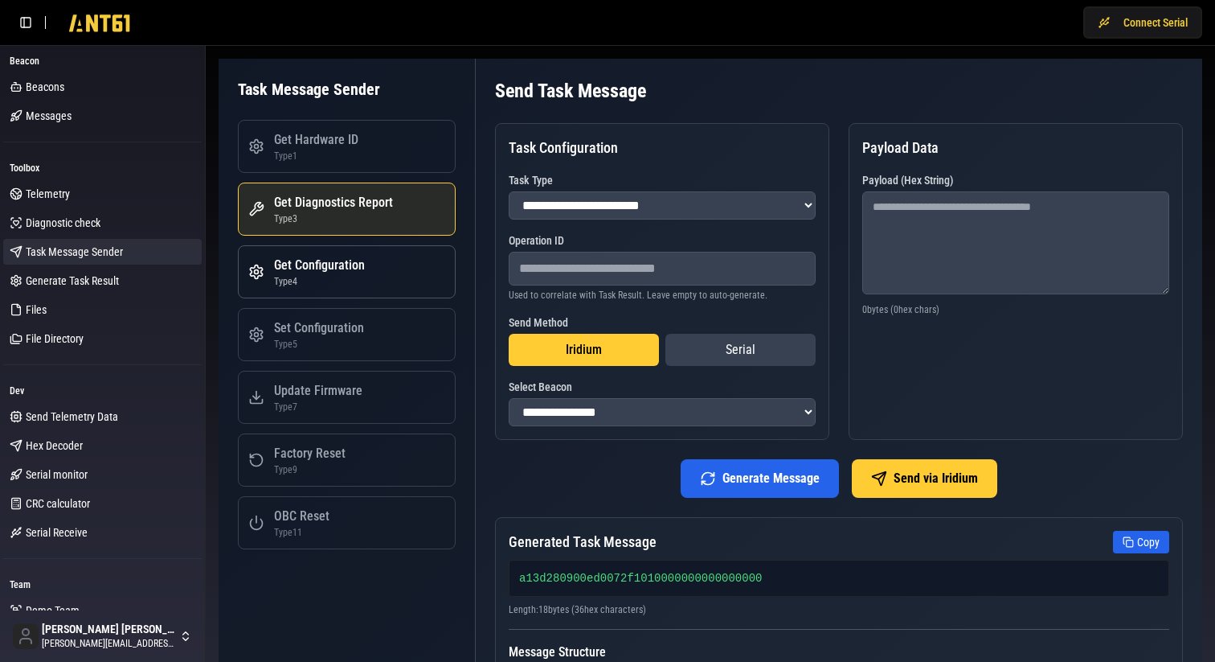
click at [359, 265] on div "Get Configuration" at bounding box center [319, 265] width 91 height 19
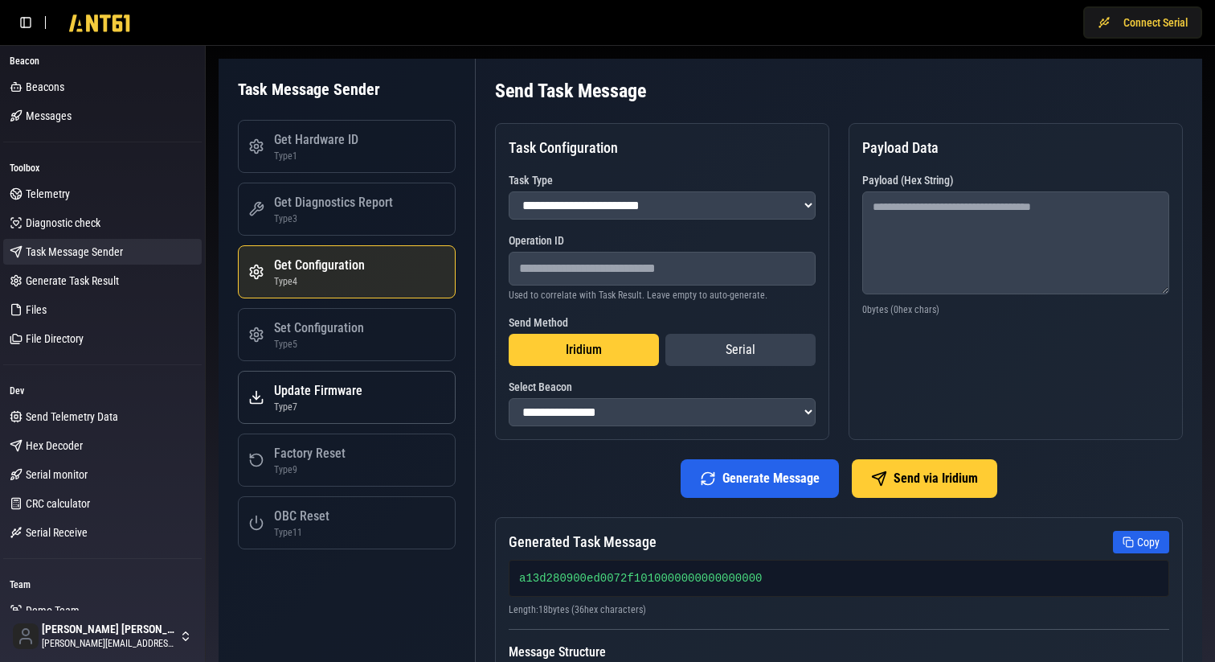
click at [331, 402] on div "Type 7" at bounding box center [318, 406] width 88 height 13
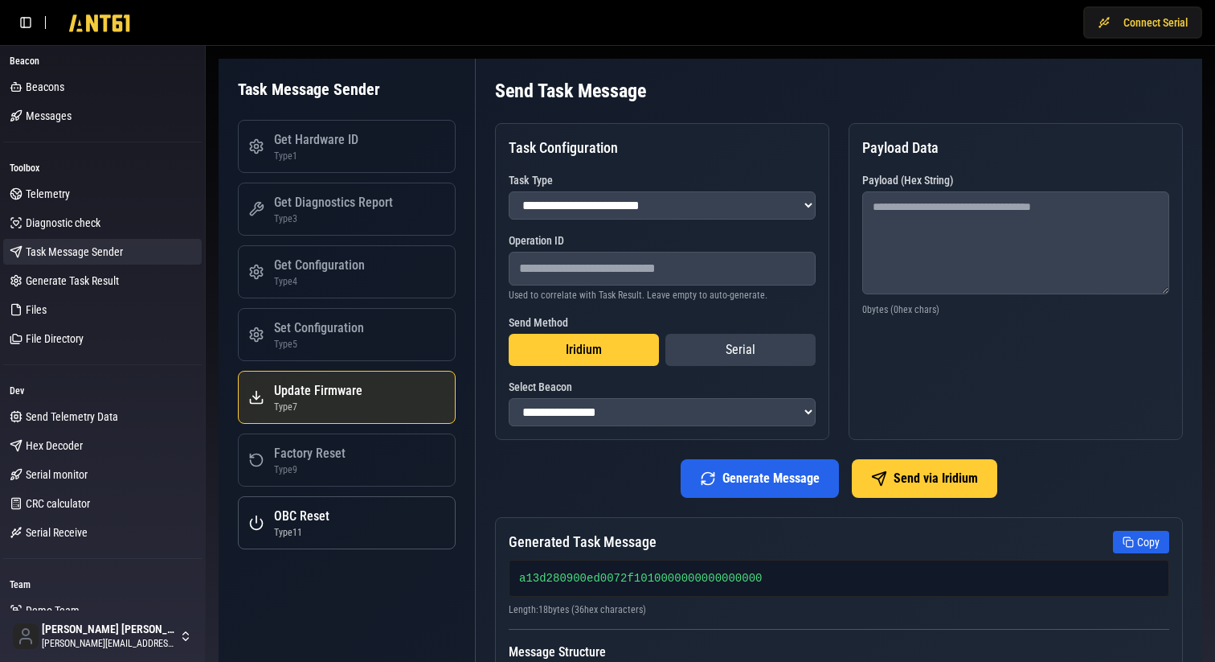
click at [327, 534] on div "Type 11" at bounding box center [301, 532] width 55 height 13
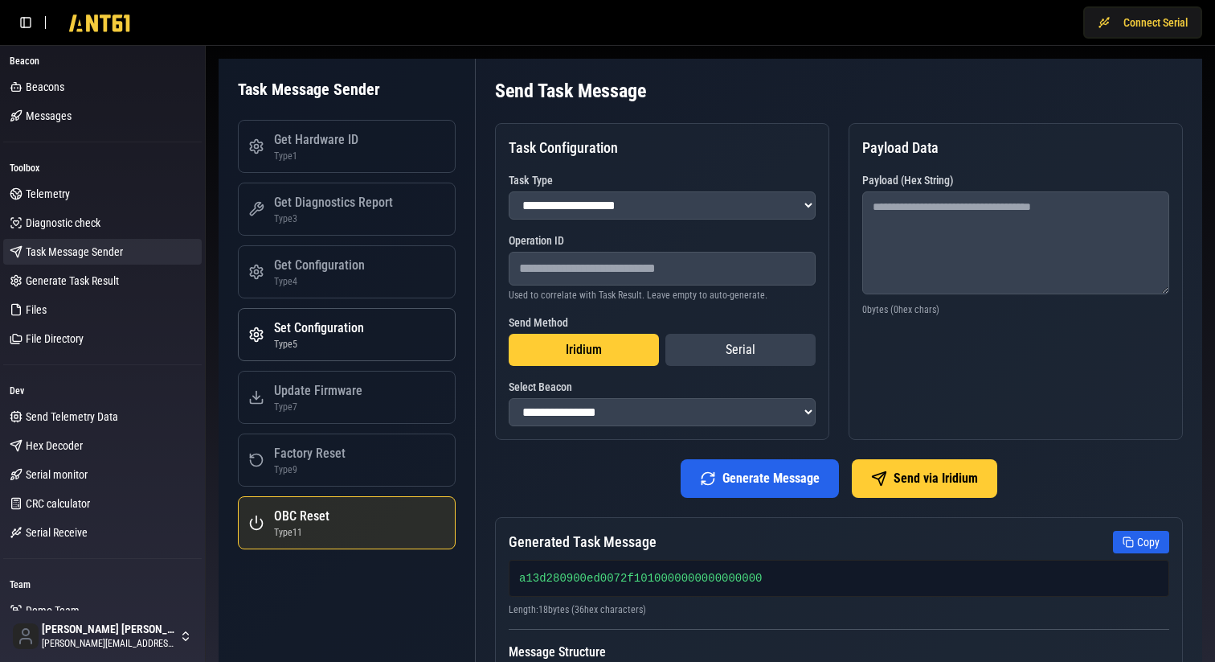
click at [322, 324] on div "Set Configuration" at bounding box center [319, 327] width 90 height 19
select select "*"
type textarea "**********"
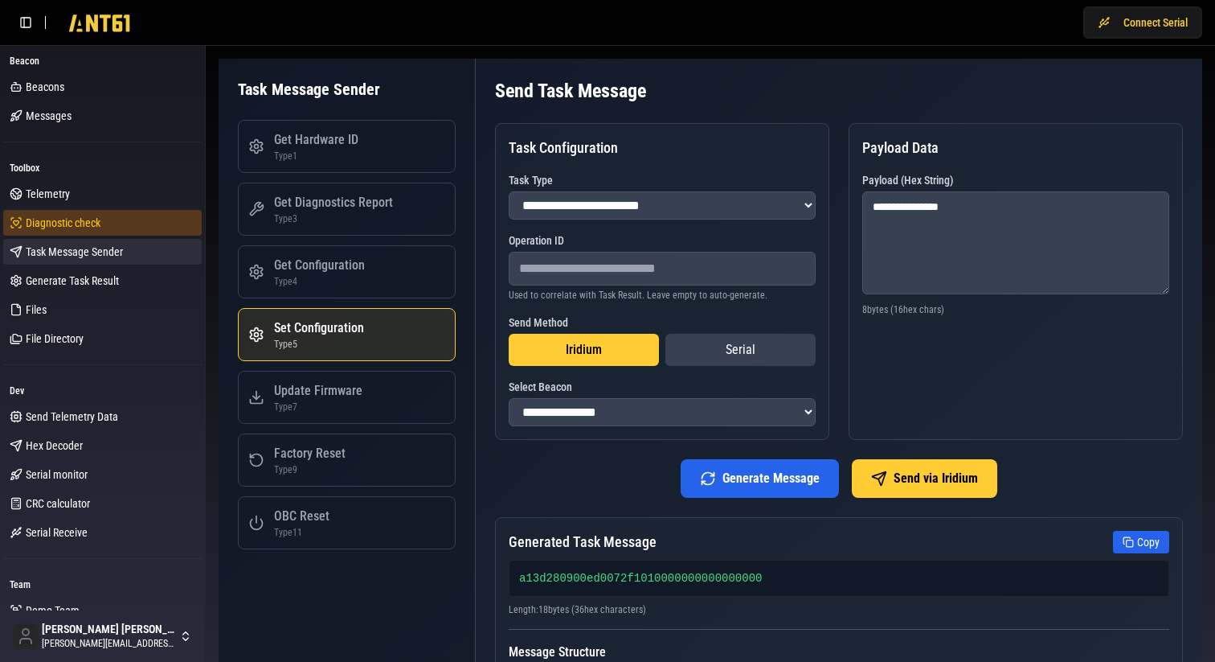
click at [80, 225] on span "Diagnostic check" at bounding box center [63, 223] width 75 height 16
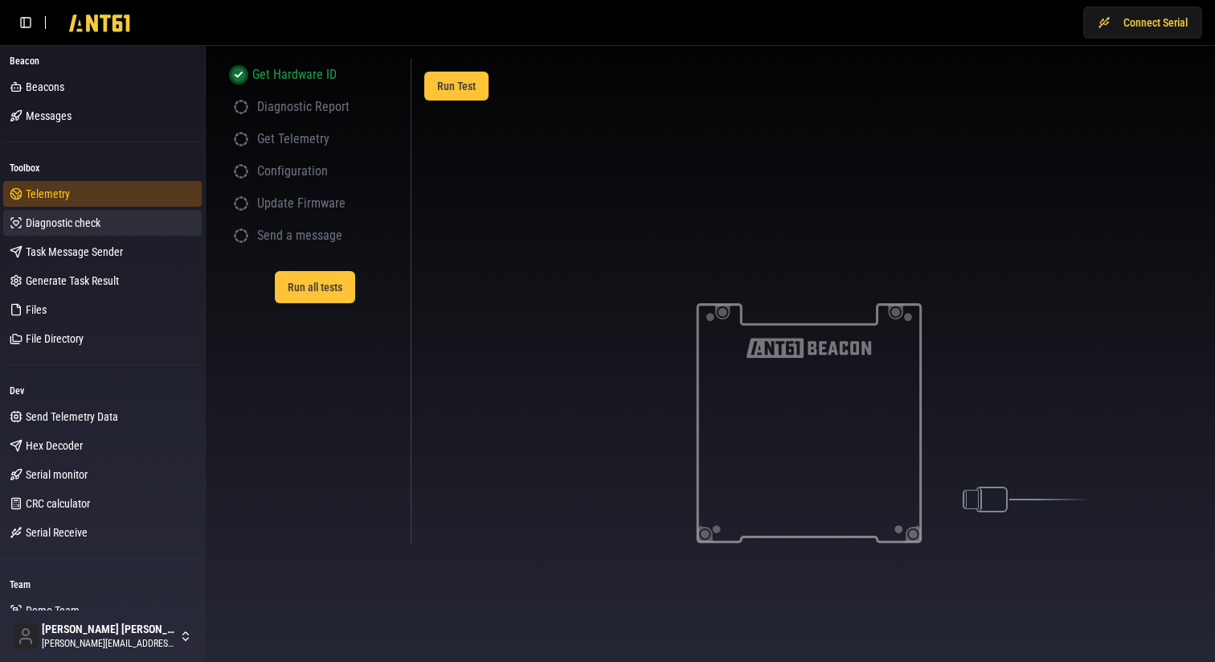
click at [73, 192] on link "Telemetry" at bounding box center [102, 194] width 199 height 26
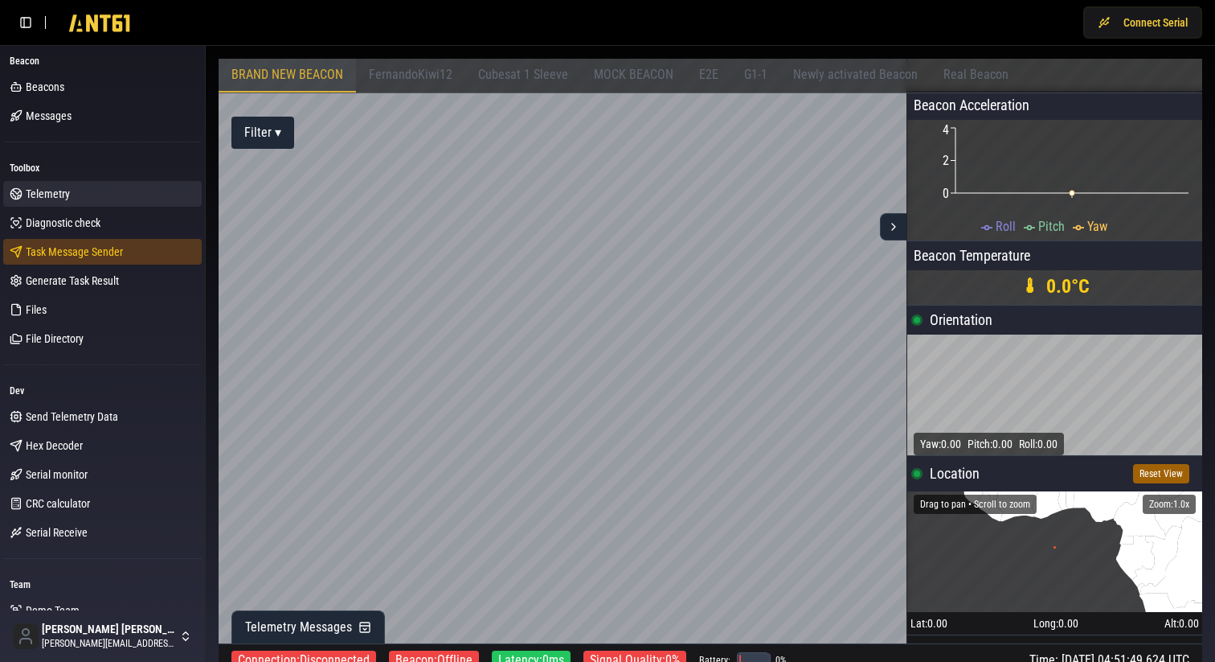
click at [91, 246] on span "Task Message Sender" at bounding box center [74, 252] width 97 height 16
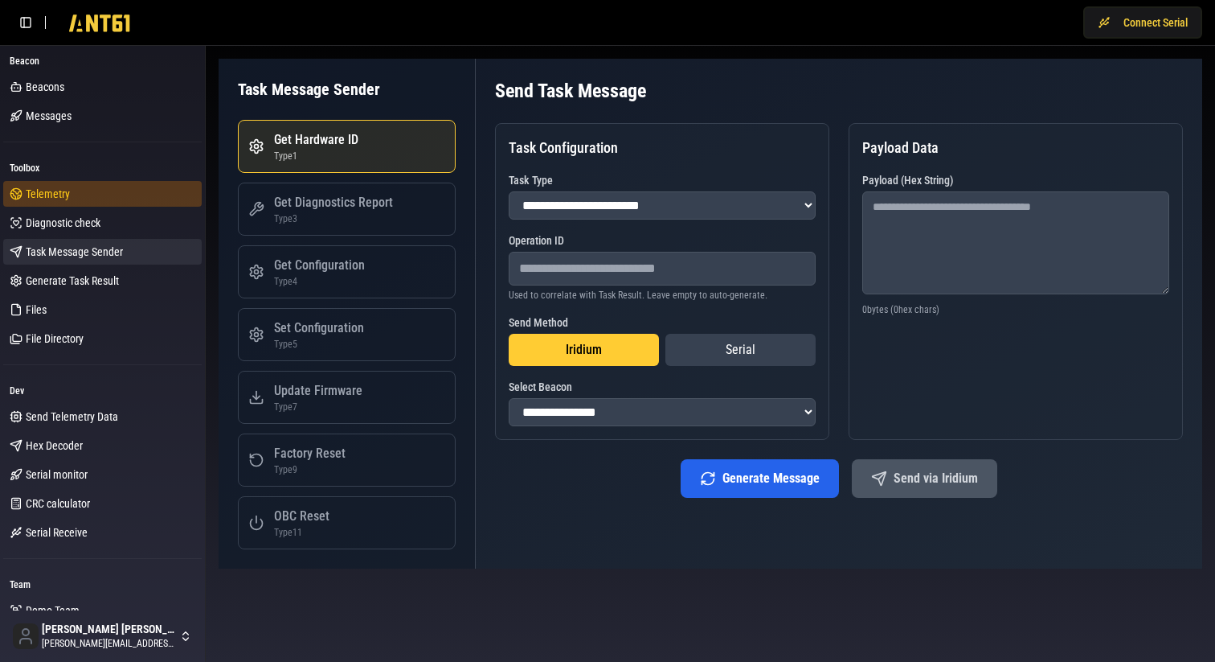
click at [52, 189] on span "Telemetry" at bounding box center [48, 194] width 44 height 16
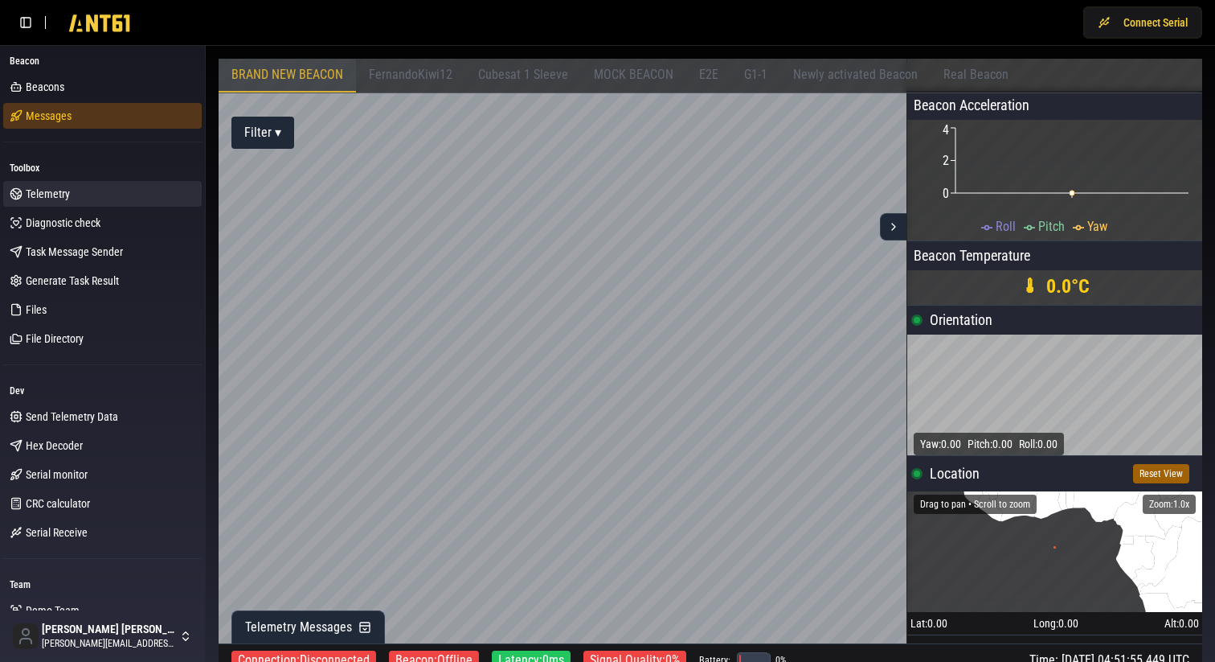
click at [47, 124] on link "Messages" at bounding box center [102, 116] width 199 height 26
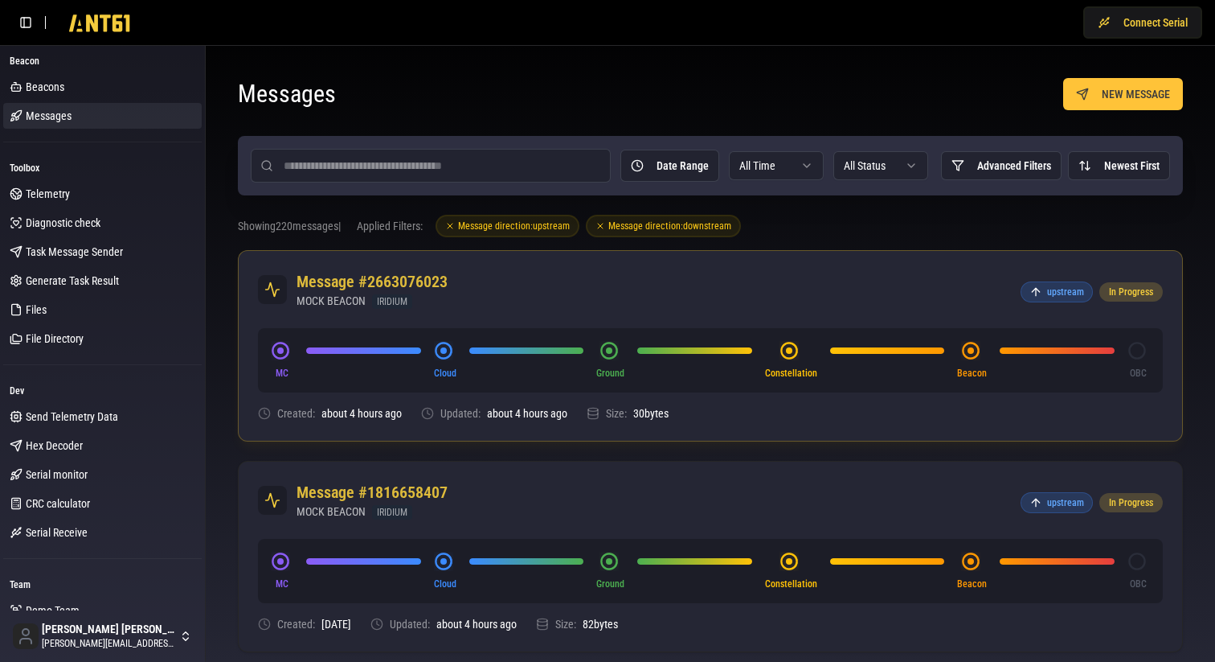
click at [556, 312] on div "Message #2663076023 MOCK BEACON IRIDIUM upstream In Progress" at bounding box center [711, 289] width 944 height 77
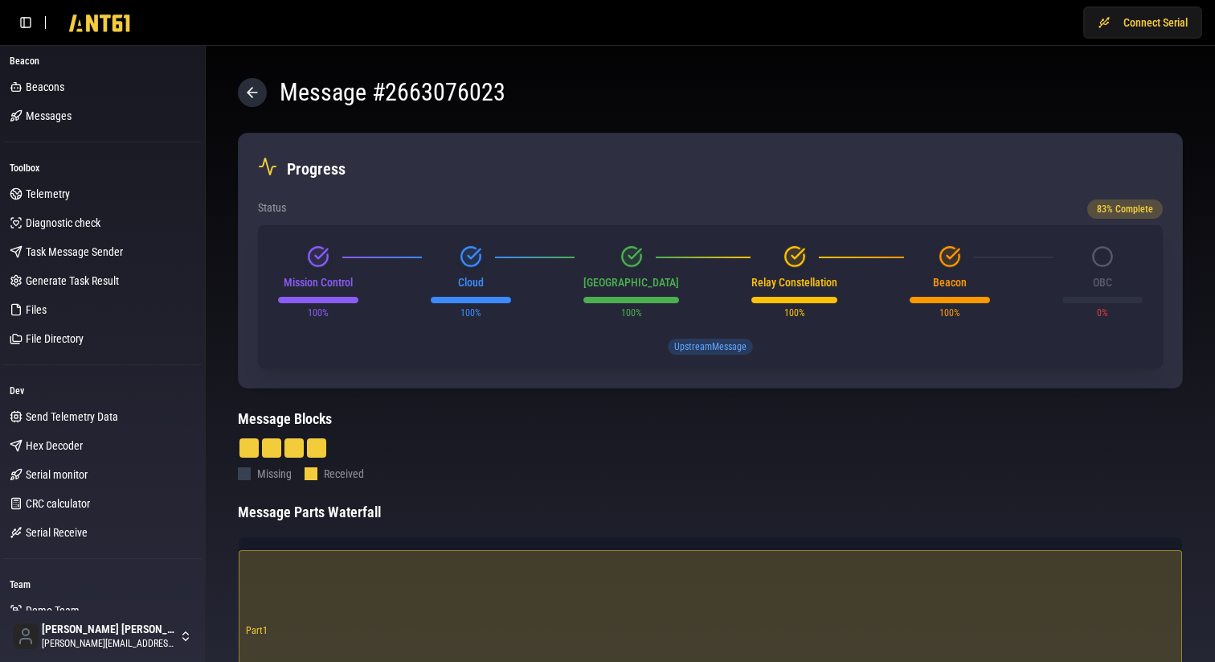
click at [250, 92] on icon at bounding box center [253, 92] width 10 height 0
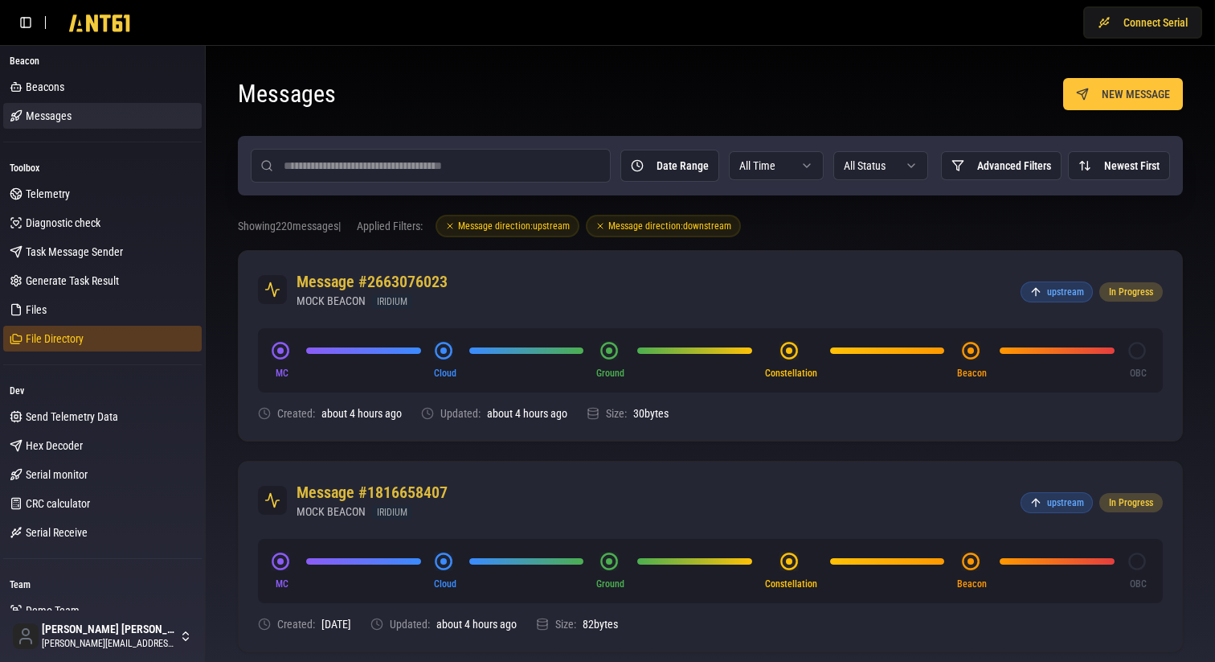
click at [52, 338] on span "File Directory" at bounding box center [55, 338] width 58 height 16
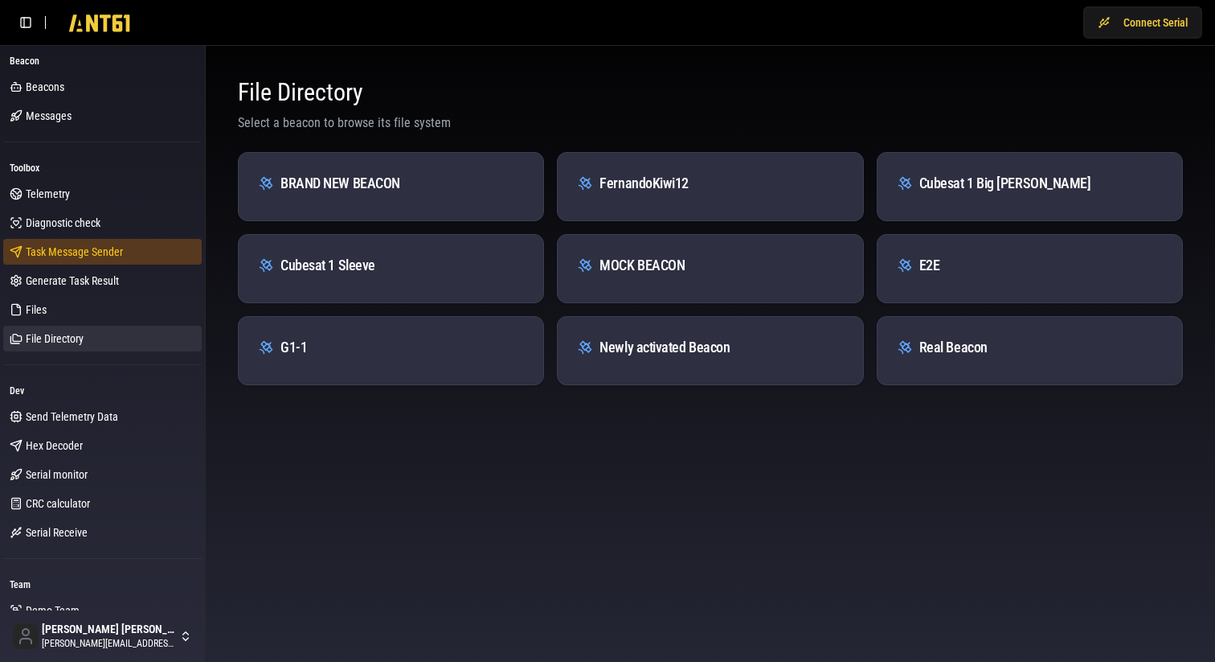
click at [80, 256] on span "Task Message Sender" at bounding box center [74, 252] width 97 height 16
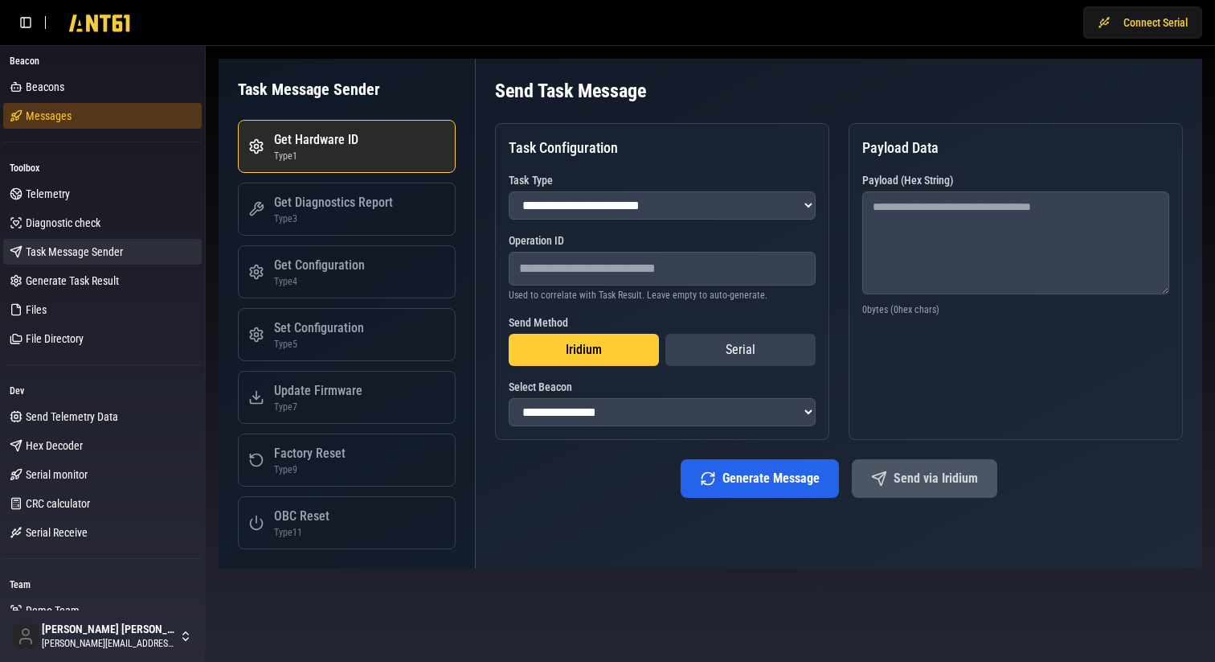
click at [80, 117] on link "Messages" at bounding box center [102, 116] width 199 height 26
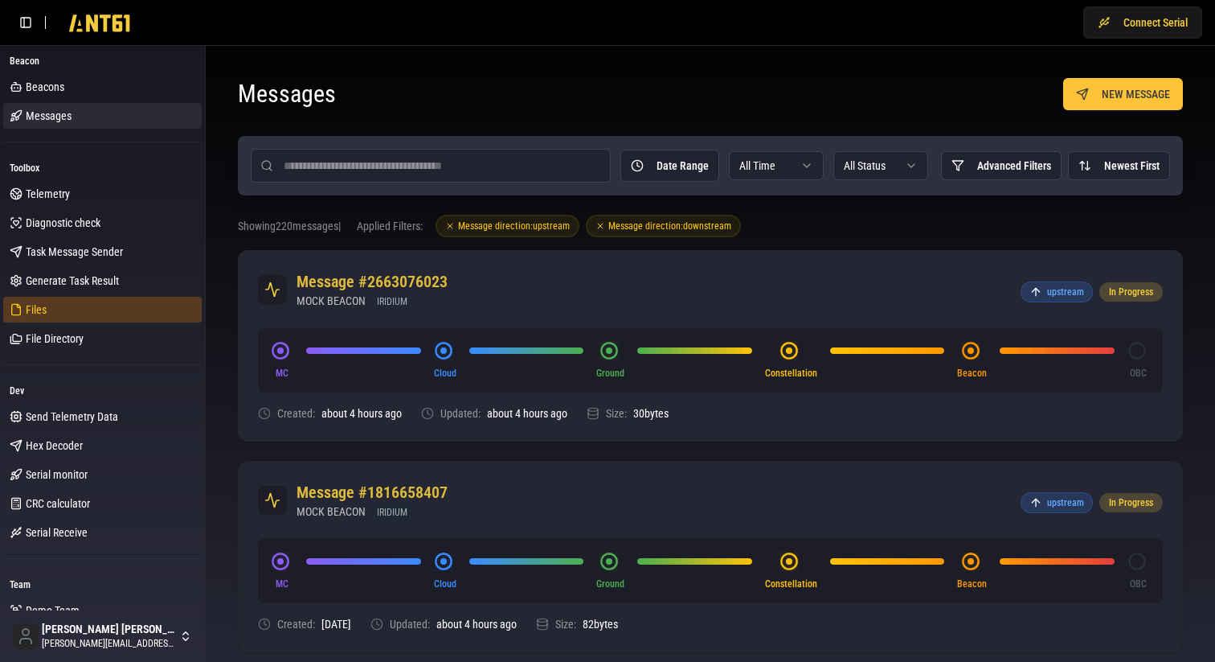
click at [53, 309] on link "Files" at bounding box center [102, 310] width 199 height 26
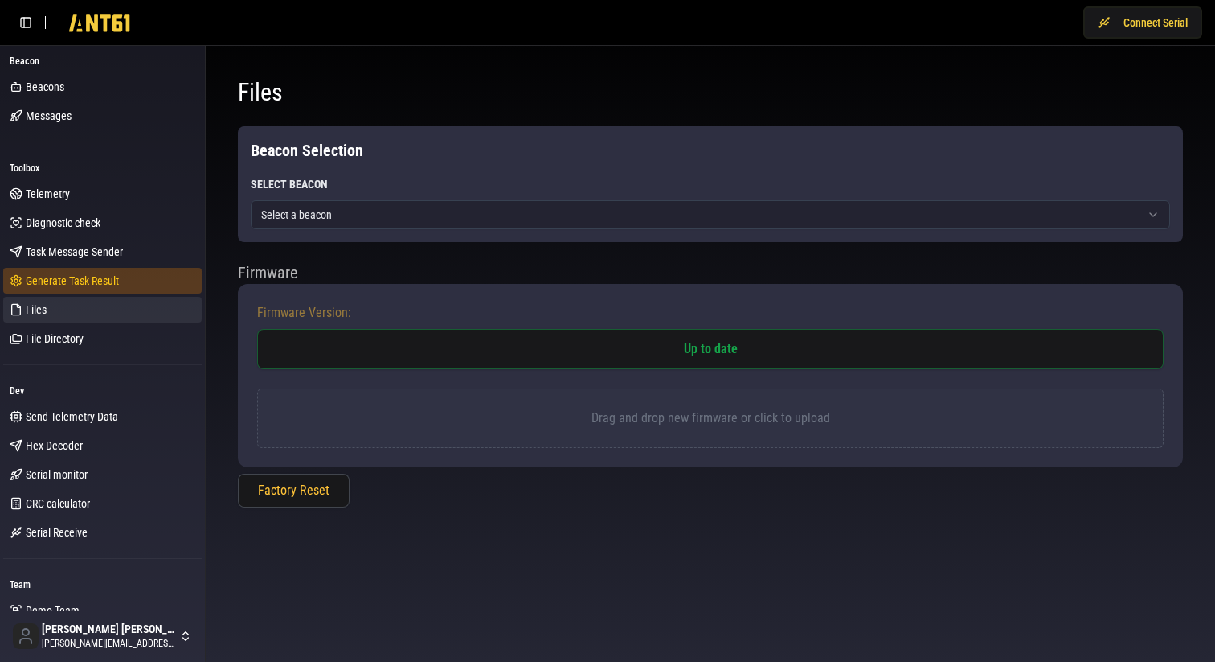
click at [81, 282] on span "Generate Task Result" at bounding box center [72, 281] width 93 height 16
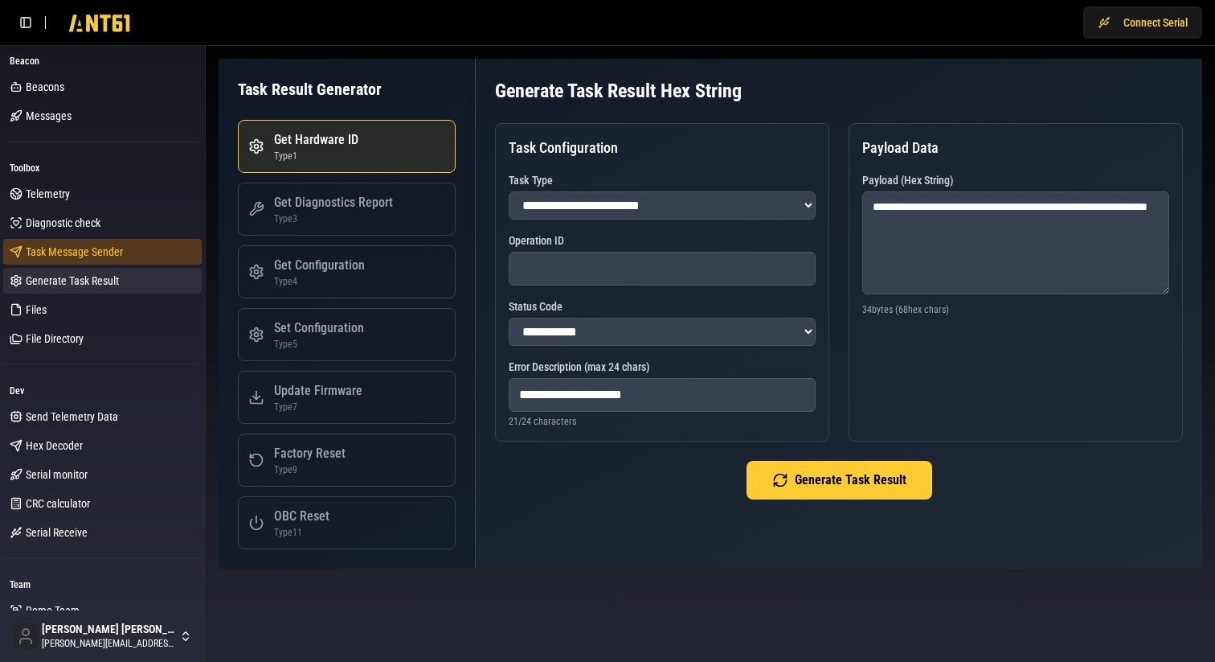
click at [98, 247] on span "Task Message Sender" at bounding box center [74, 252] width 97 height 16
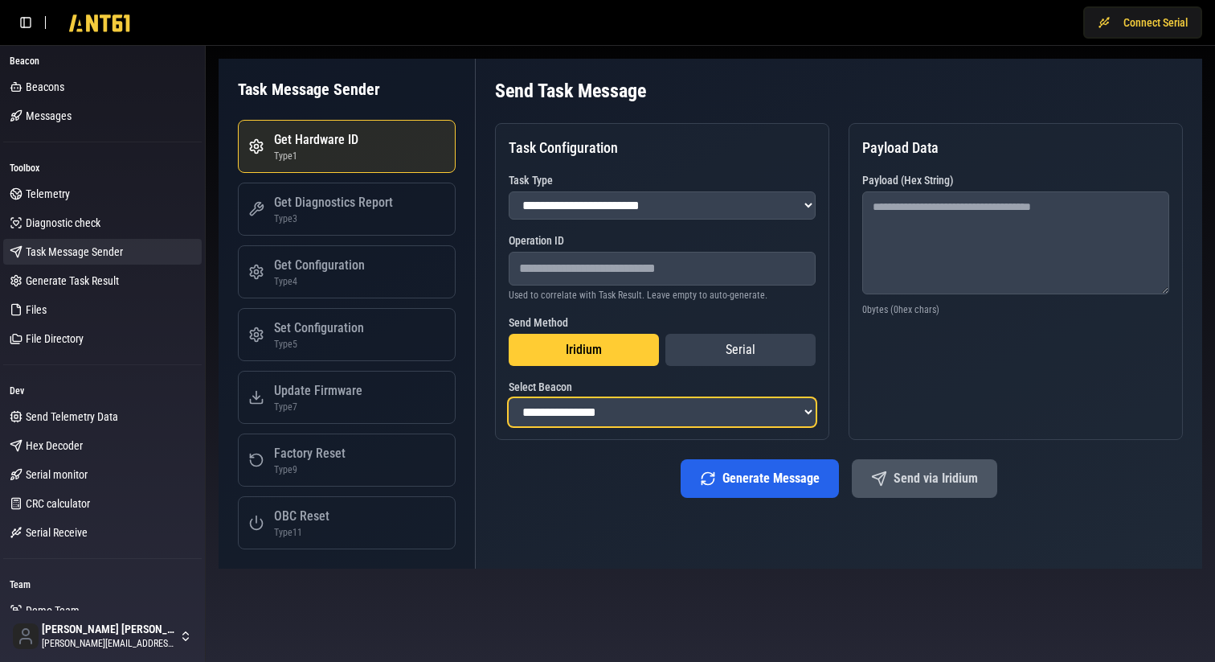
click at [576, 410] on select "**********" at bounding box center [662, 412] width 307 height 28
click at [534, 440] on div "**********" at bounding box center [662, 281] width 334 height 317
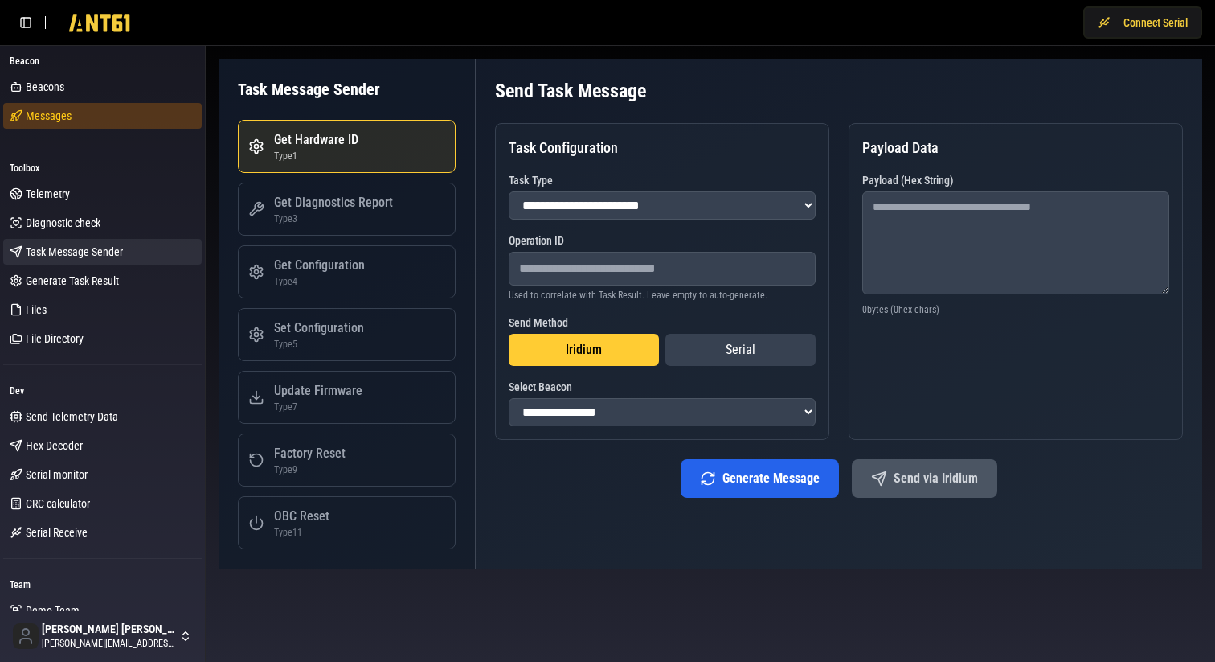
click at [65, 111] on span "Messages" at bounding box center [49, 116] width 46 height 16
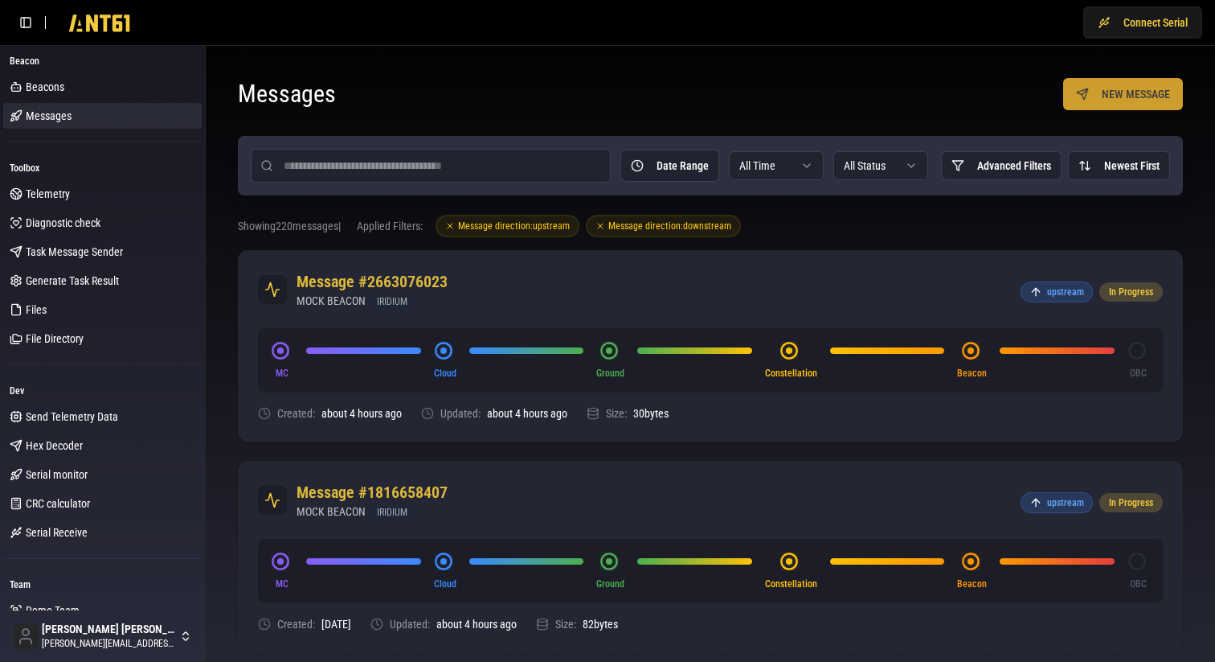
click at [1132, 90] on button "NEW MESSAGE" at bounding box center [1124, 94] width 120 height 32
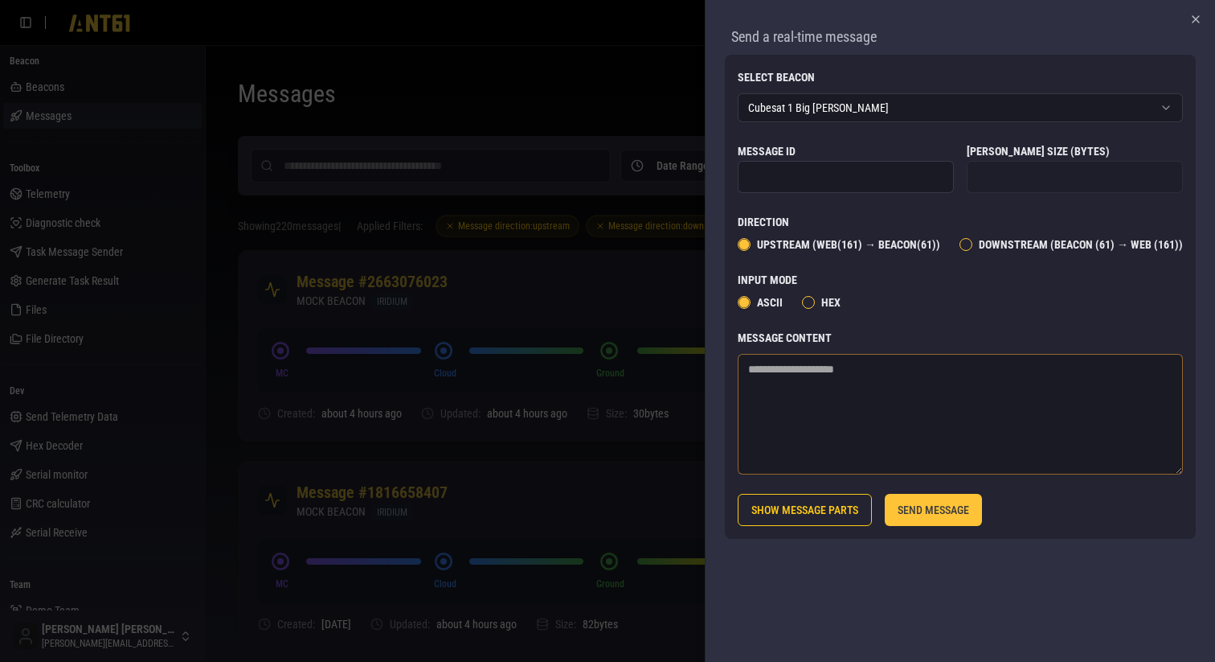
click at [789, 381] on textarea "Message Content" at bounding box center [960, 414] width 445 height 121
type textarea "**********"
click at [774, 512] on button "SHOW MESSAGE PARTS" at bounding box center [805, 510] width 134 height 32
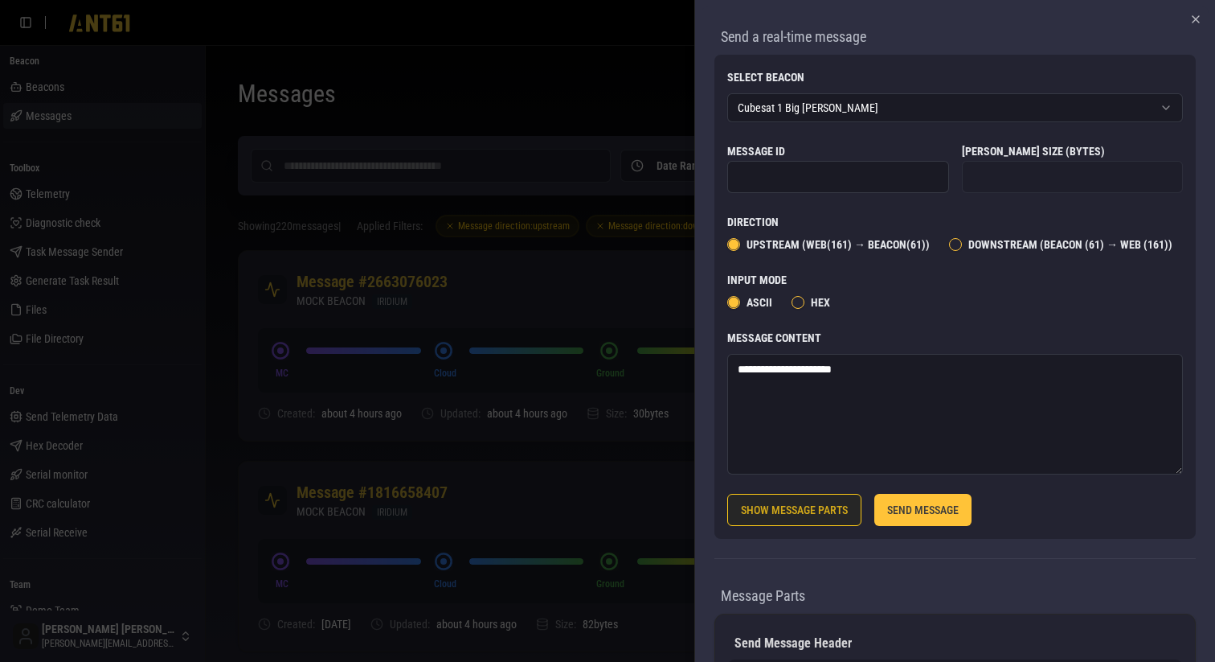
click at [793, 510] on button "SHOW MESSAGE PARTS" at bounding box center [794, 510] width 134 height 32
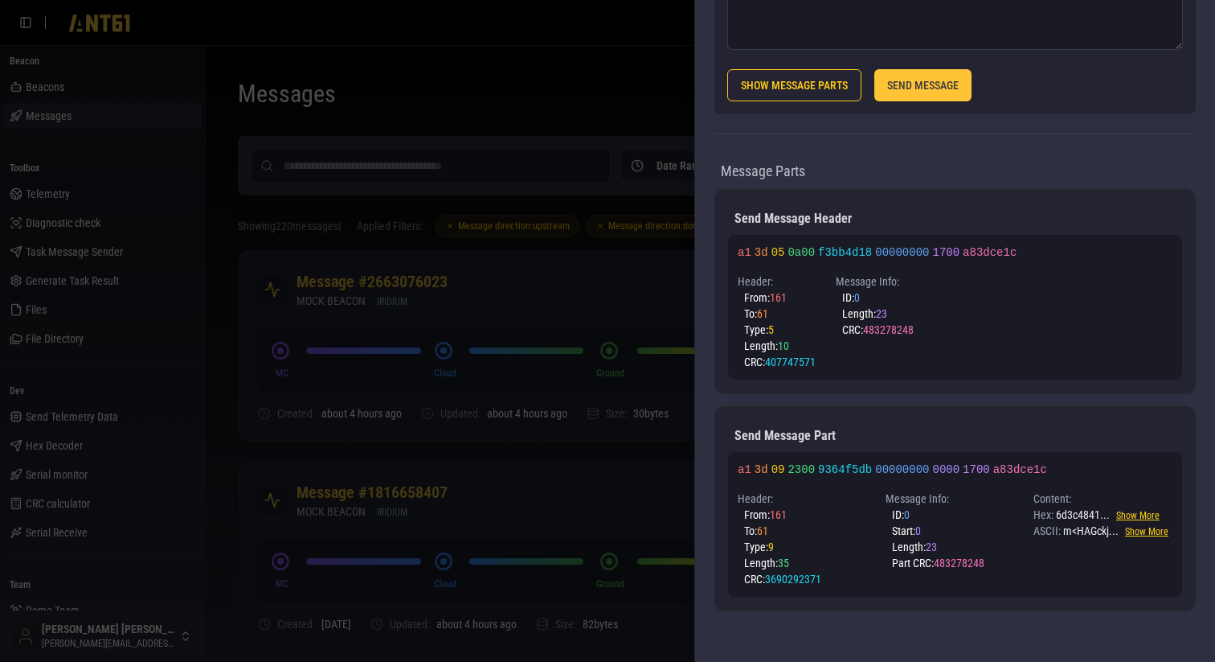
click at [525, 301] on div at bounding box center [607, 331] width 1215 height 662
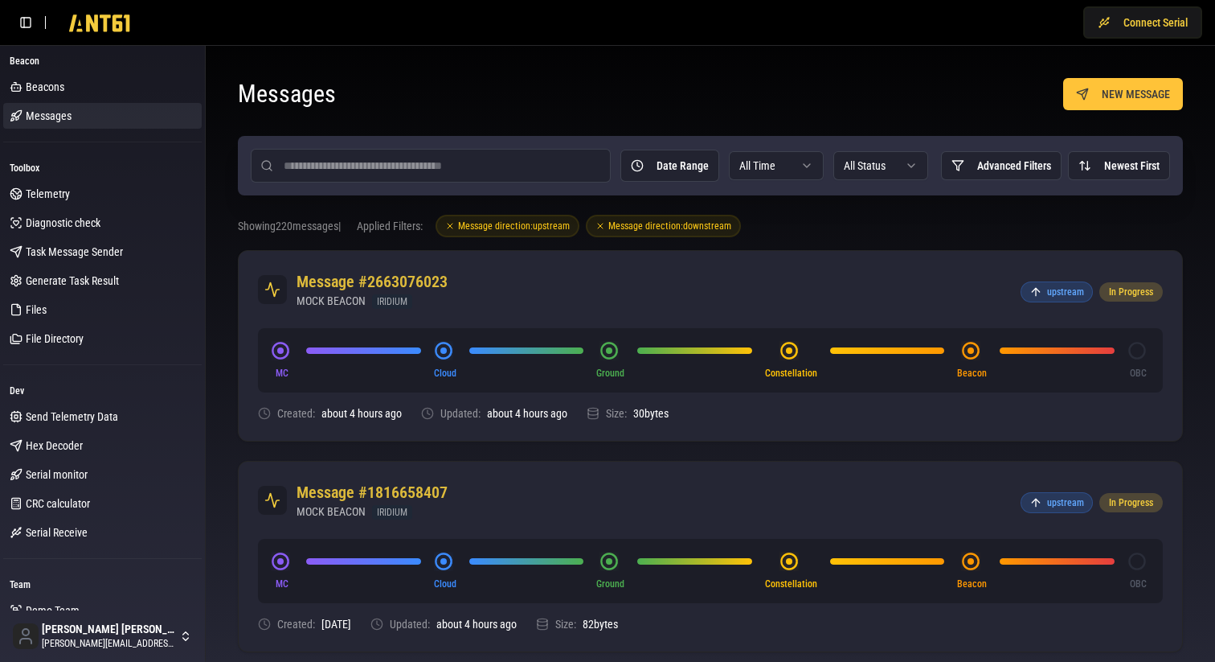
click at [56, 195] on span "Telemetry" at bounding box center [48, 194] width 44 height 16
